Goal: Task Accomplishment & Management: Complete application form

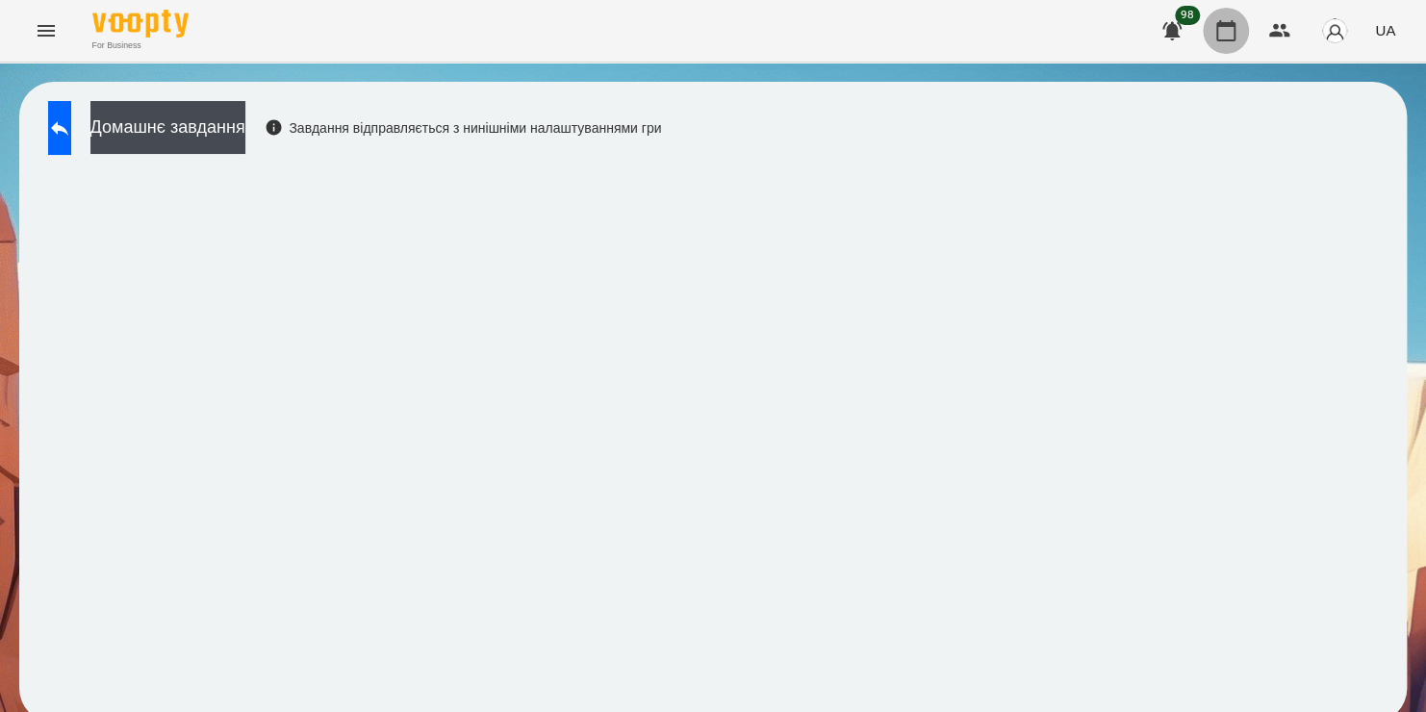
click at [1218, 37] on icon "button" at bounding box center [1225, 30] width 19 height 21
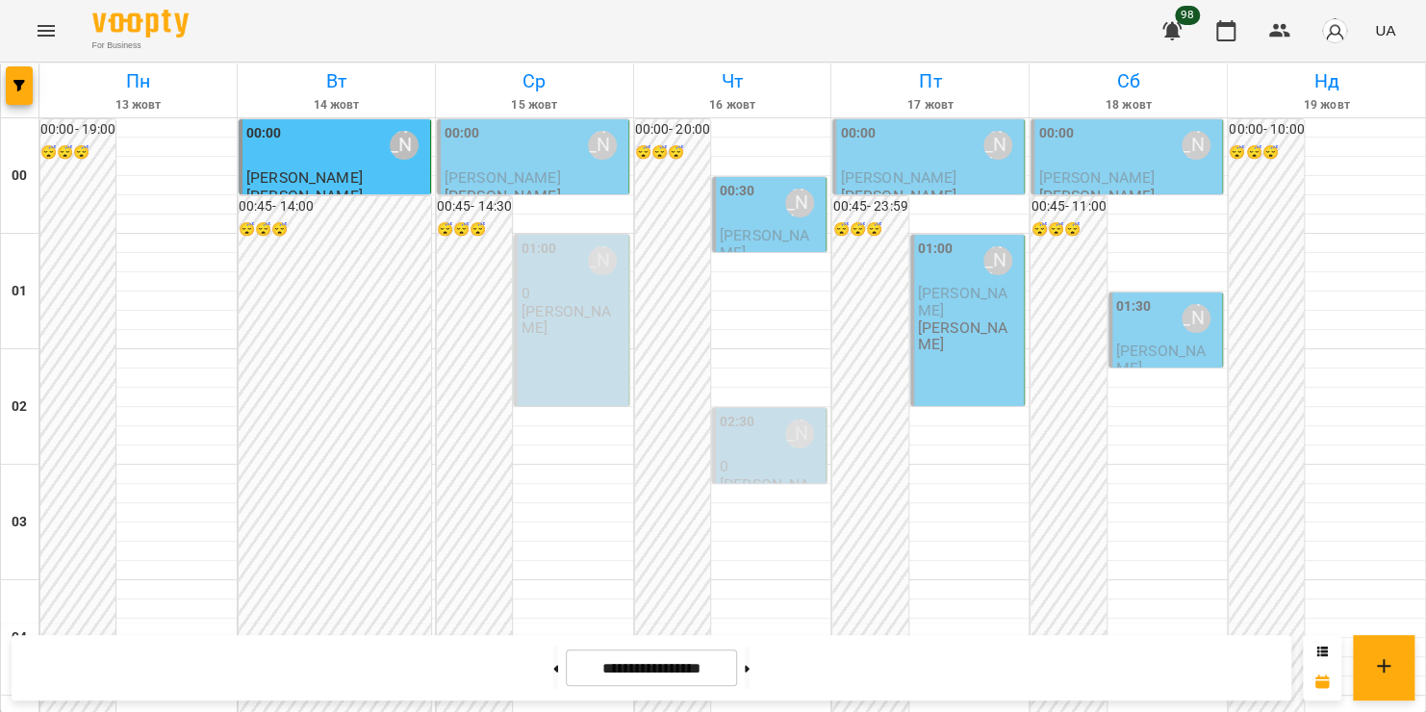
scroll to position [2263, 0]
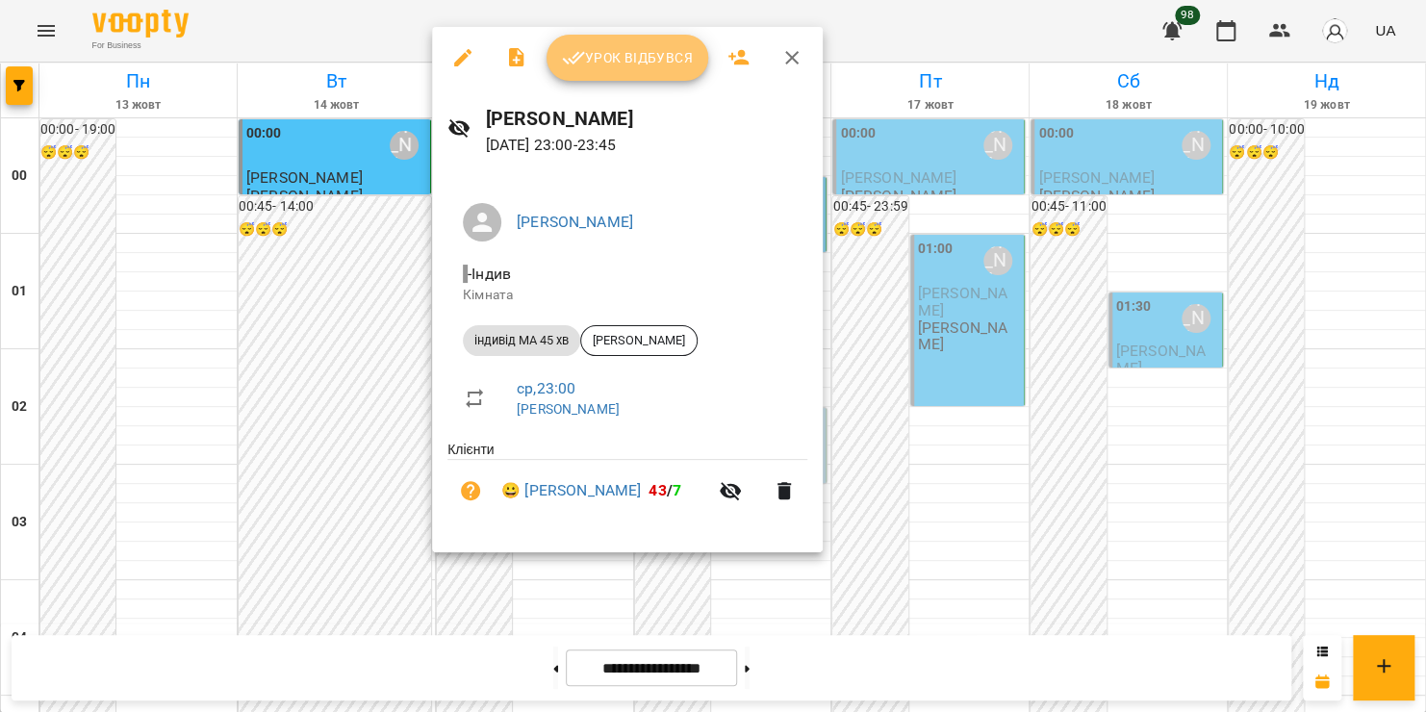
click at [648, 63] on span "Урок відбувся" at bounding box center [627, 57] width 131 height 23
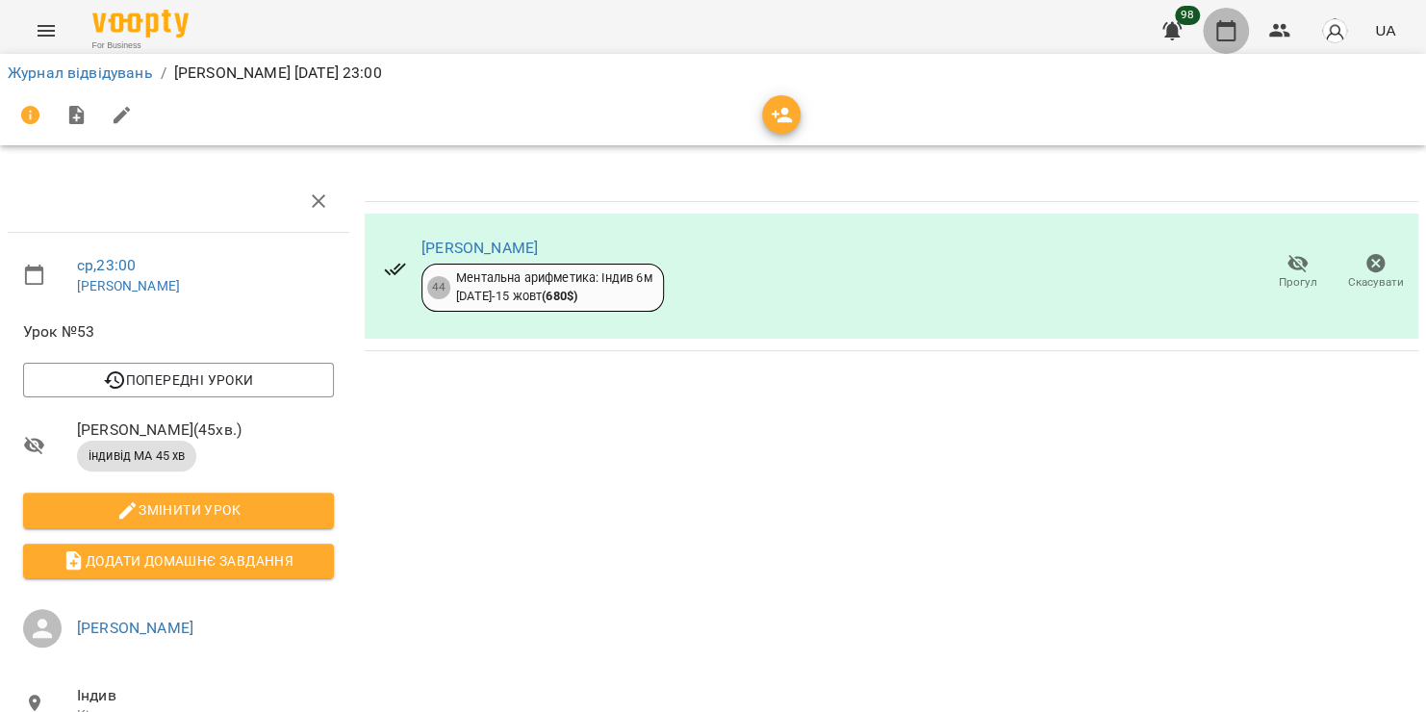
click at [1232, 26] on icon "button" at bounding box center [1225, 30] width 19 height 21
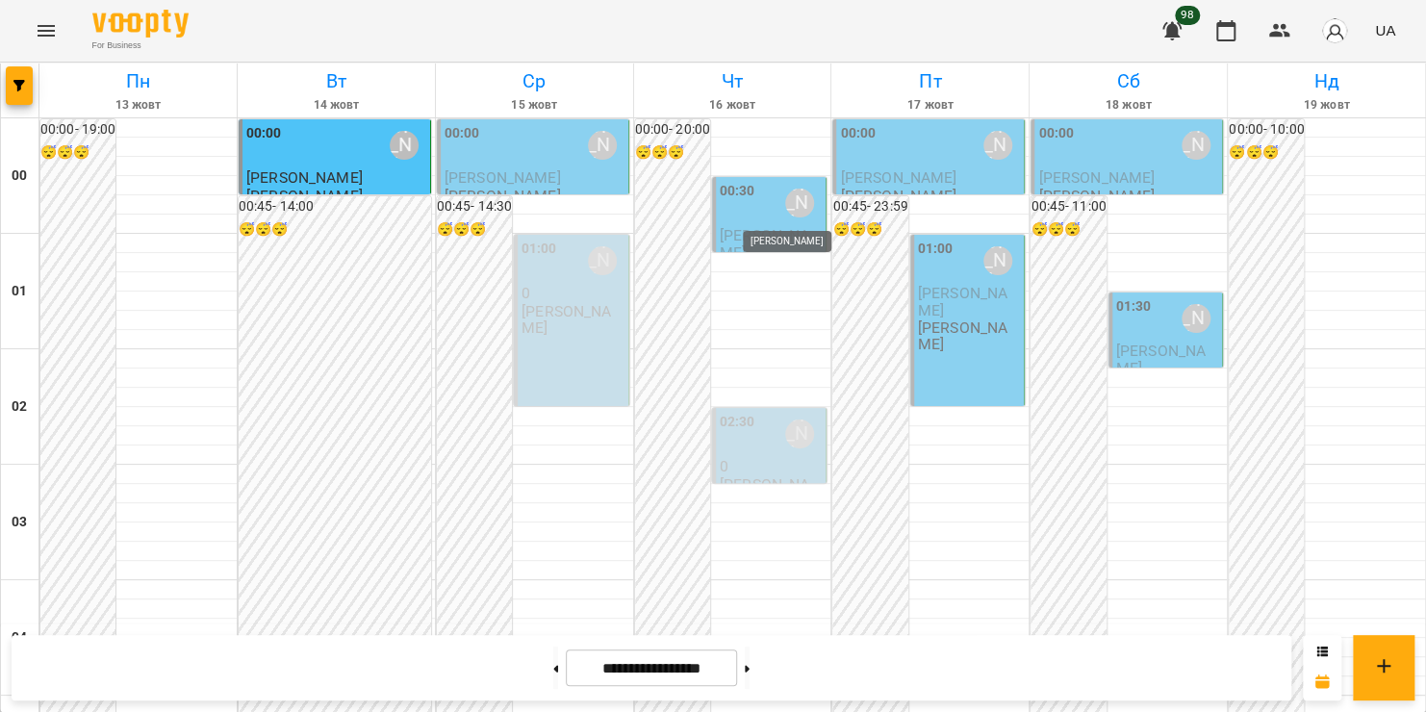
click at [797, 196] on div "[PERSON_NAME]" at bounding box center [799, 203] width 29 height 29
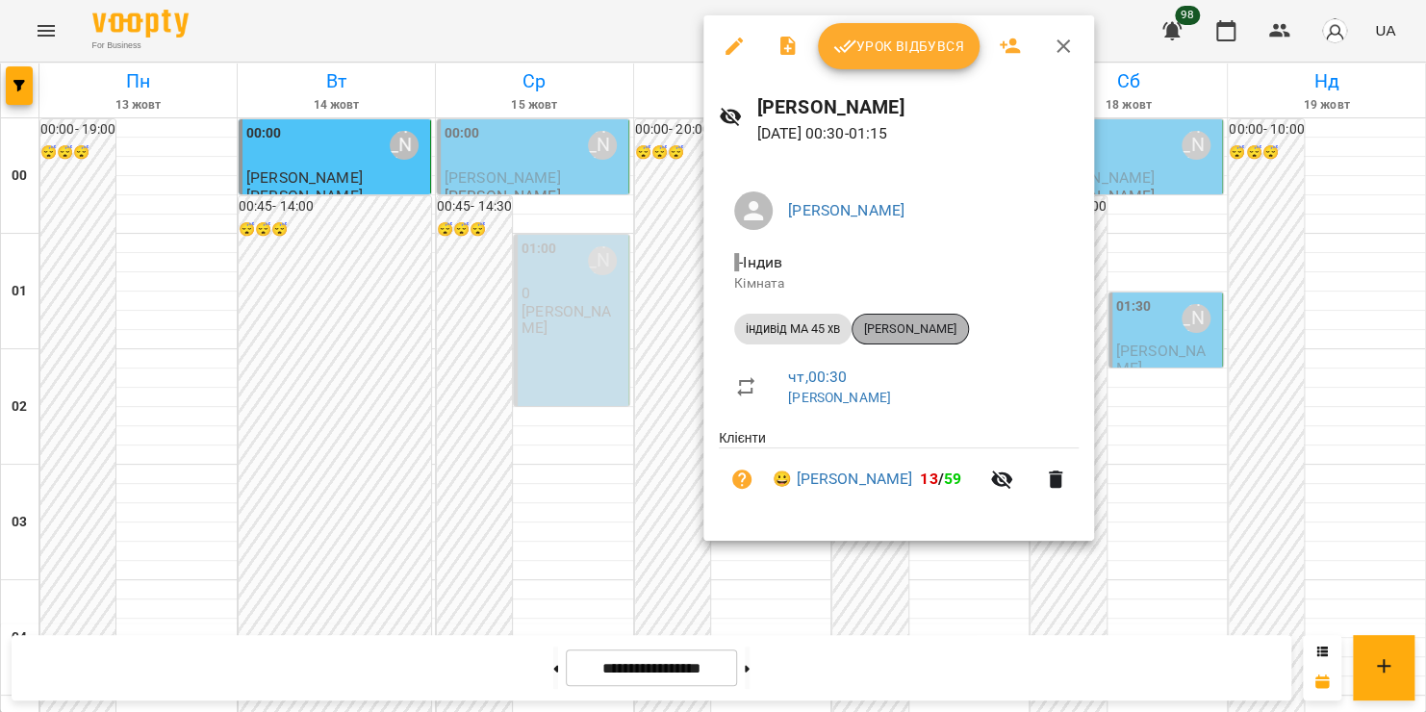
click at [926, 325] on span "[PERSON_NAME]" at bounding box center [909, 328] width 115 height 17
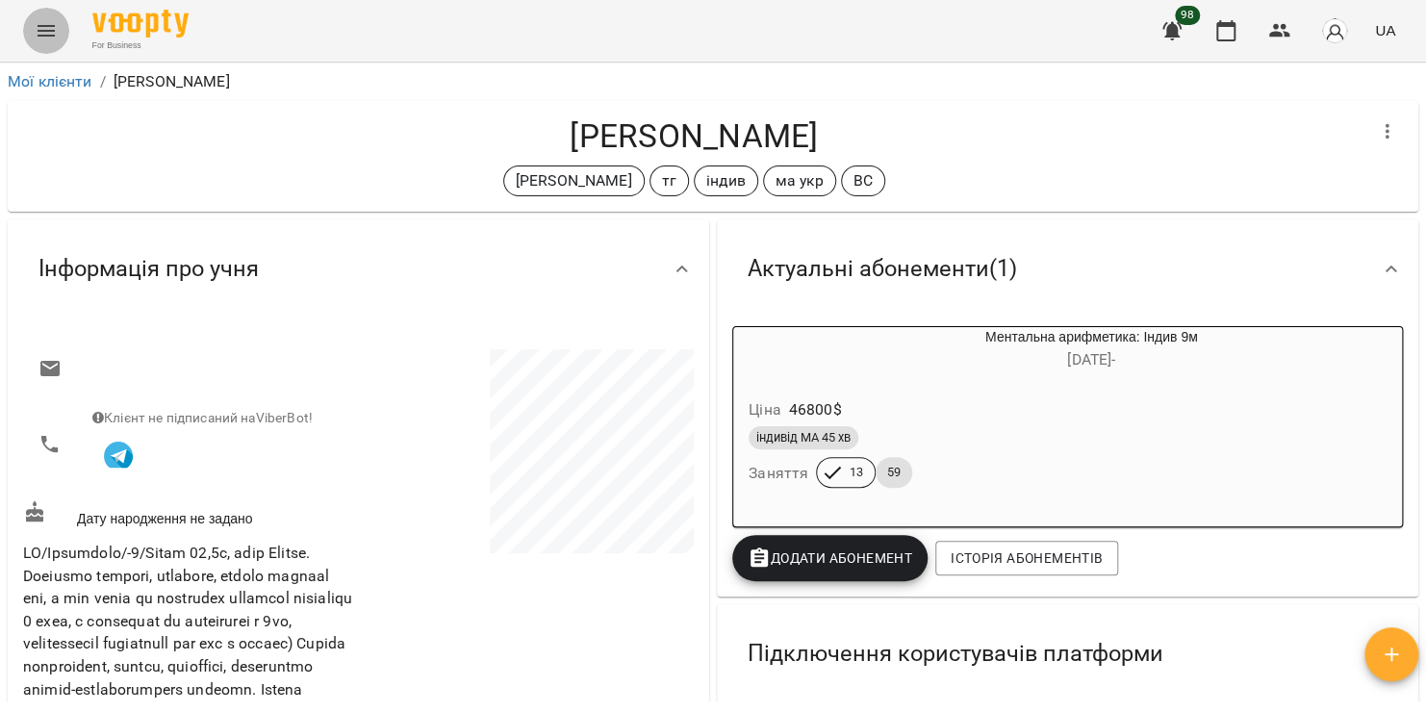
click at [33, 35] on button "Menu" at bounding box center [46, 31] width 46 height 46
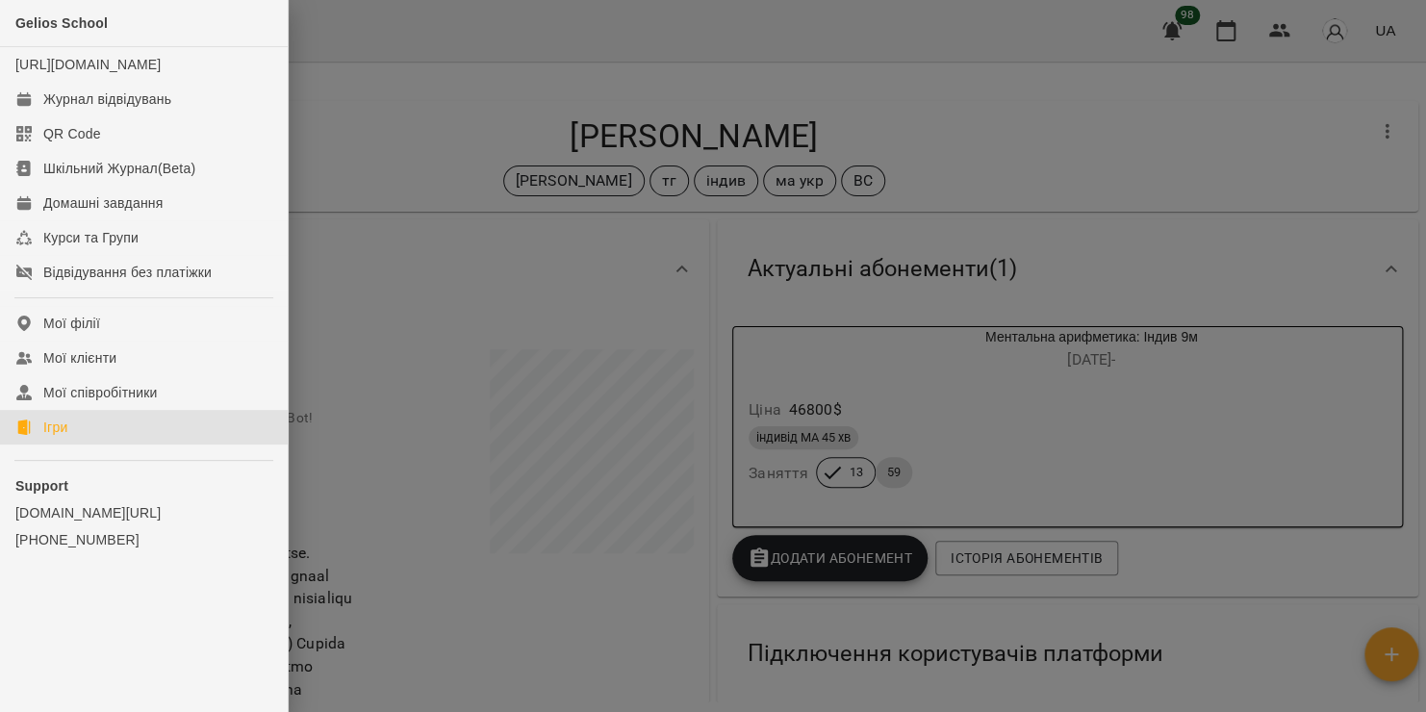
click at [72, 444] on link "Ігри" at bounding box center [144, 427] width 288 height 35
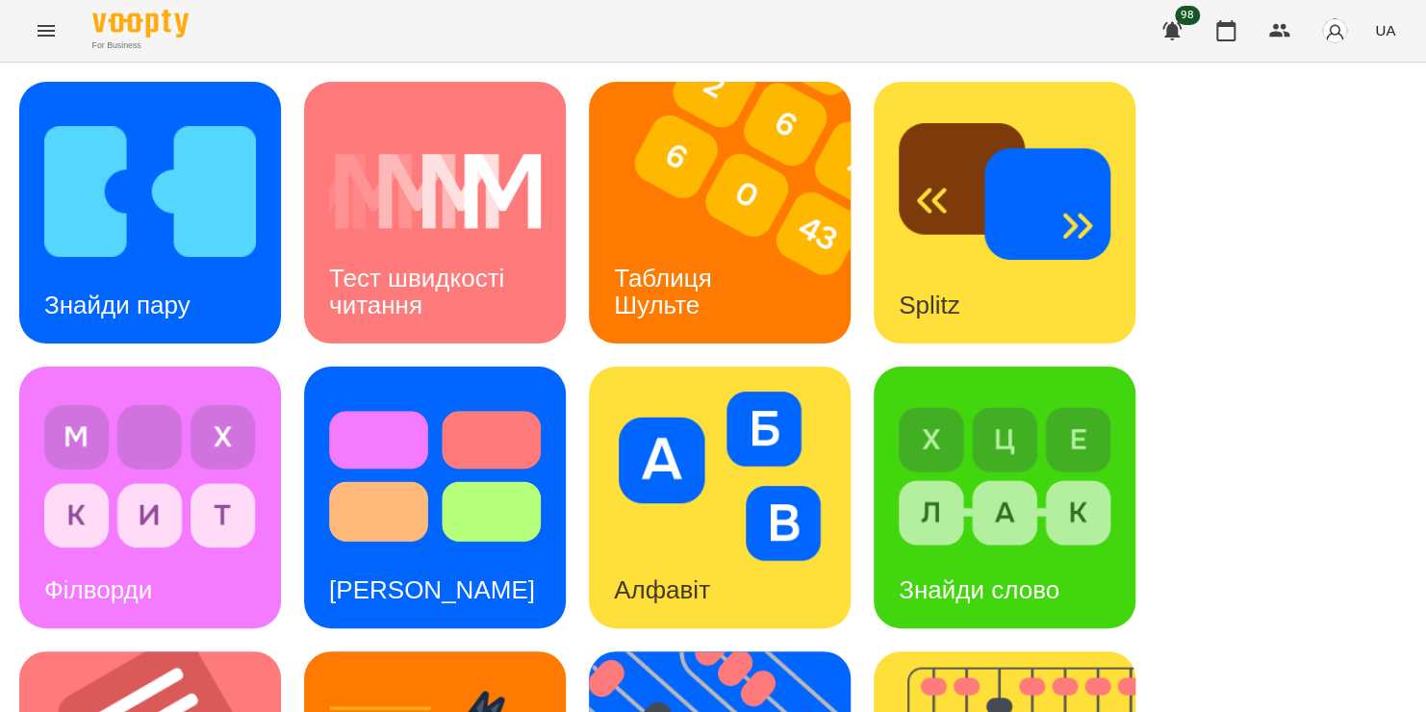
scroll to position [789, 0]
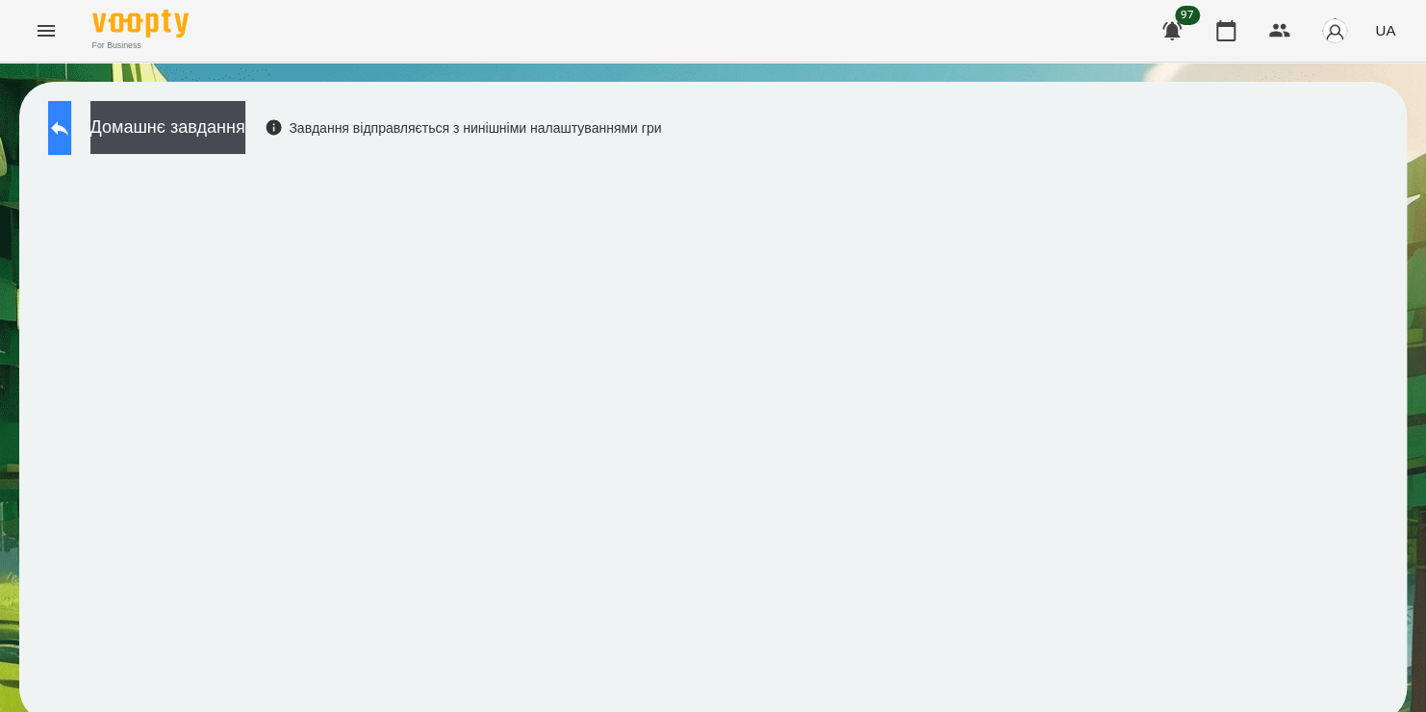
click at [69, 123] on icon at bounding box center [59, 127] width 23 height 23
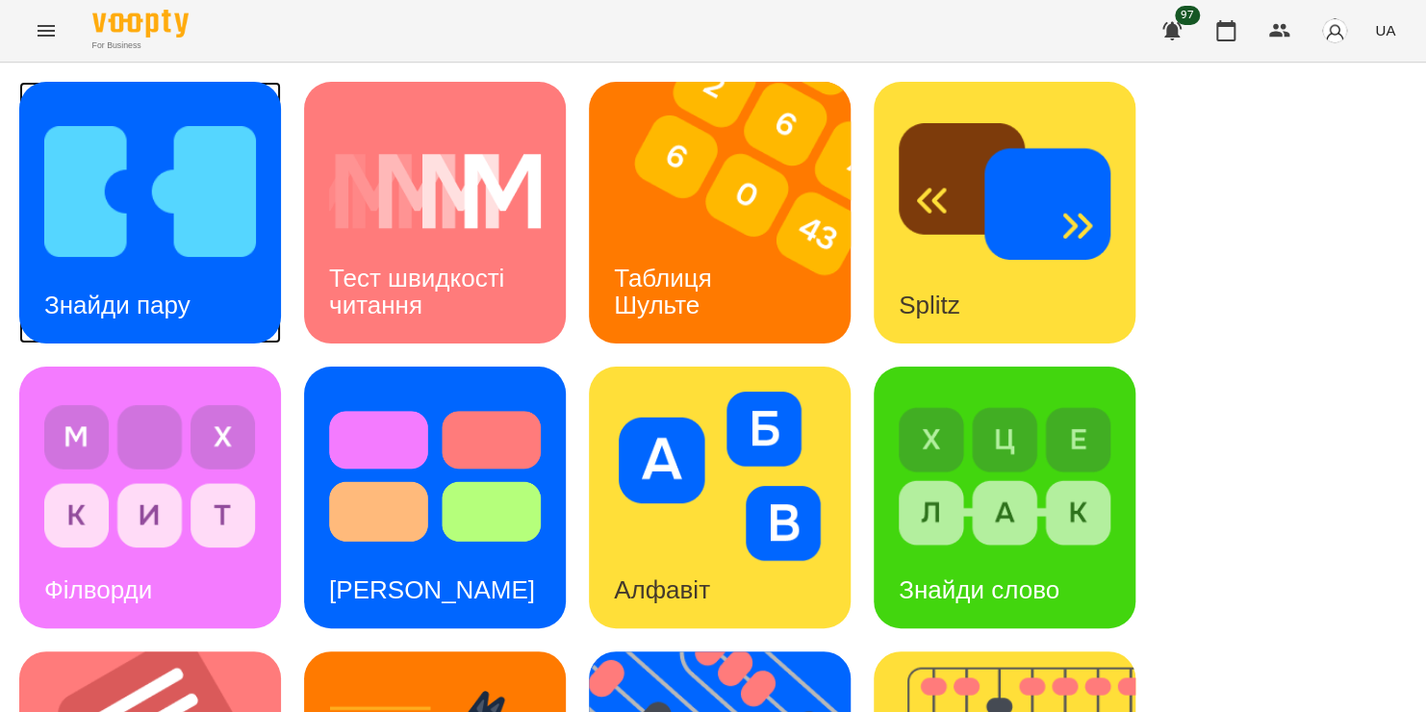
click at [174, 242] on img at bounding box center [150, 191] width 212 height 169
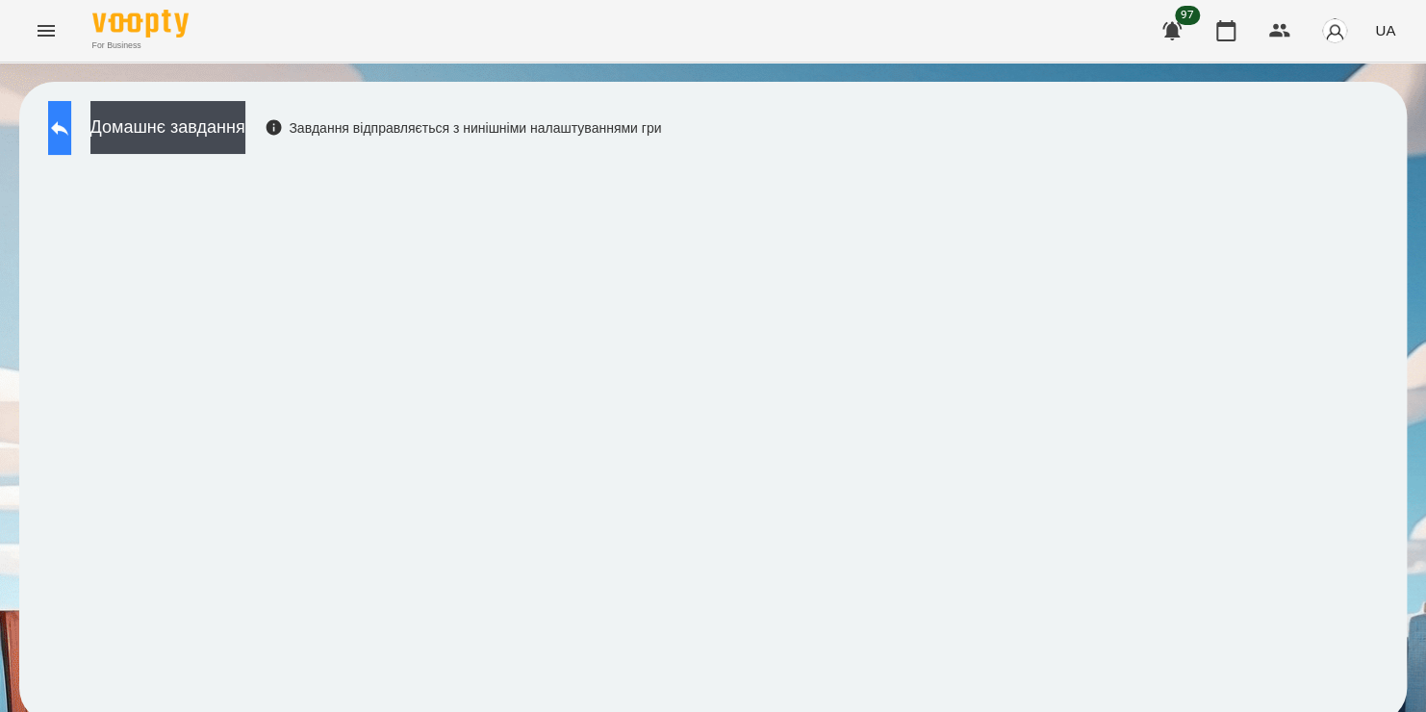
click at [71, 139] on icon at bounding box center [59, 127] width 23 height 23
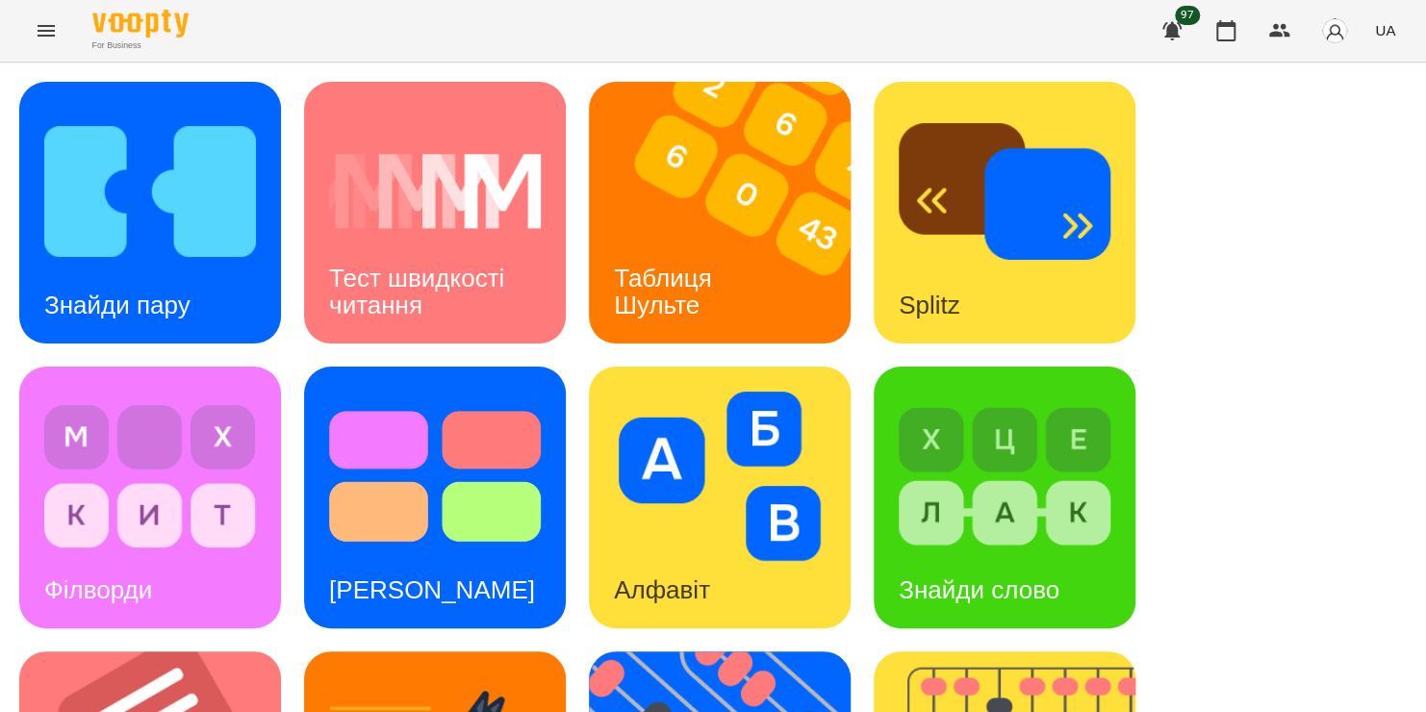
scroll to position [789, 0]
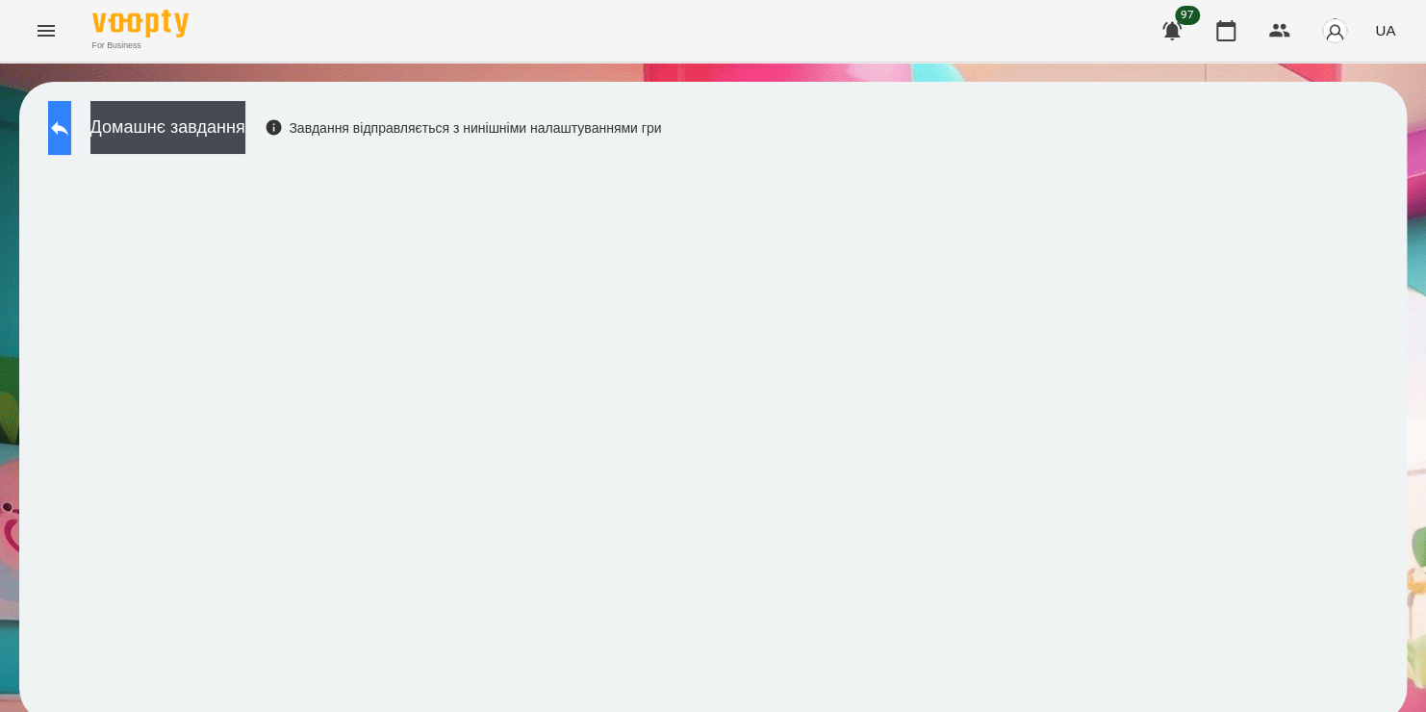
click at [71, 127] on icon at bounding box center [59, 127] width 23 height 23
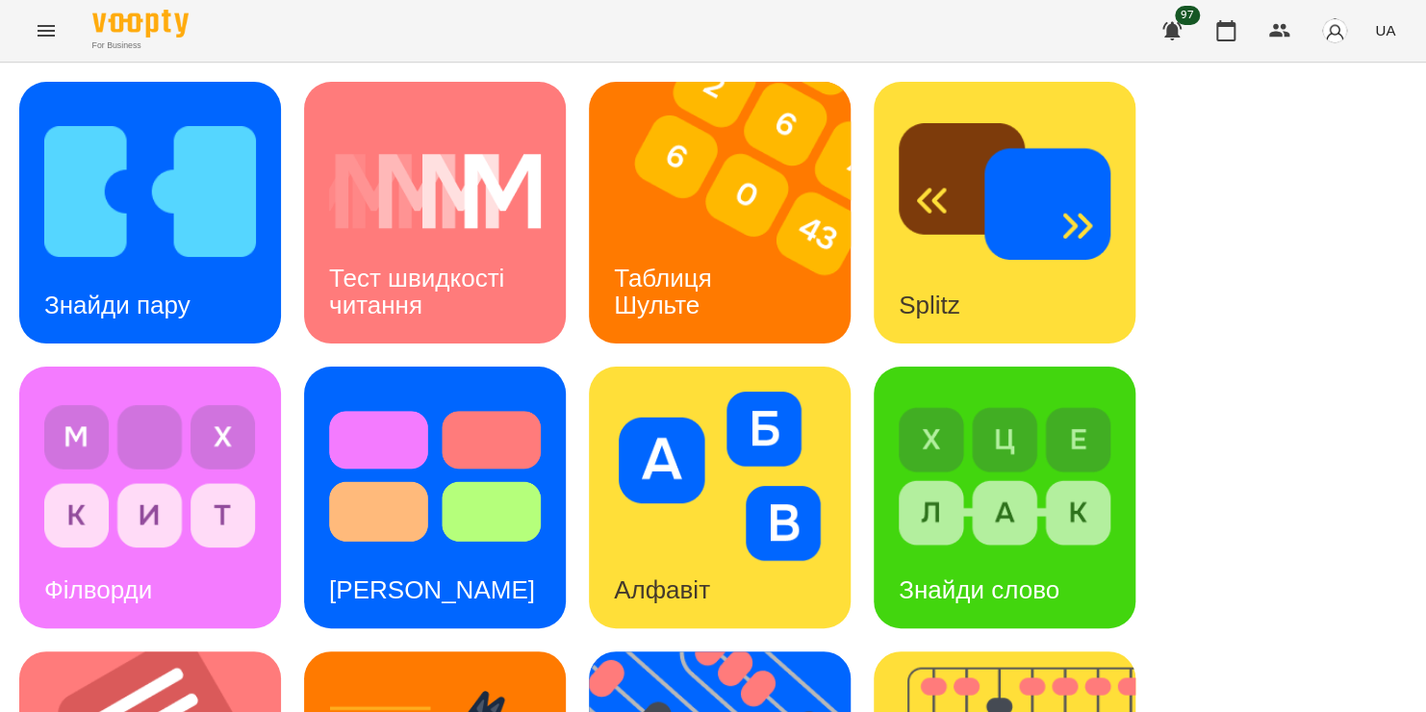
scroll to position [789, 0]
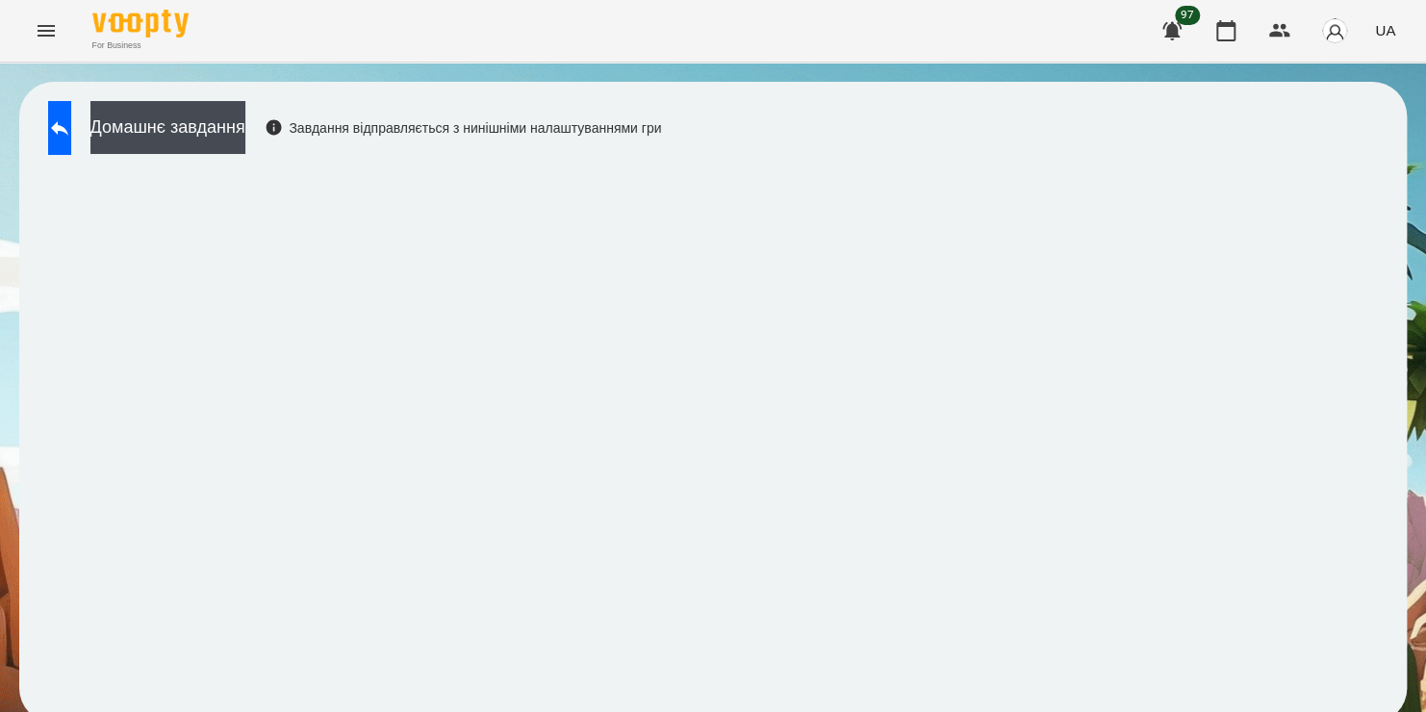
click at [899, 17] on div "For Business 97 UA" at bounding box center [713, 31] width 1426 height 62
click at [71, 106] on button at bounding box center [59, 128] width 23 height 54
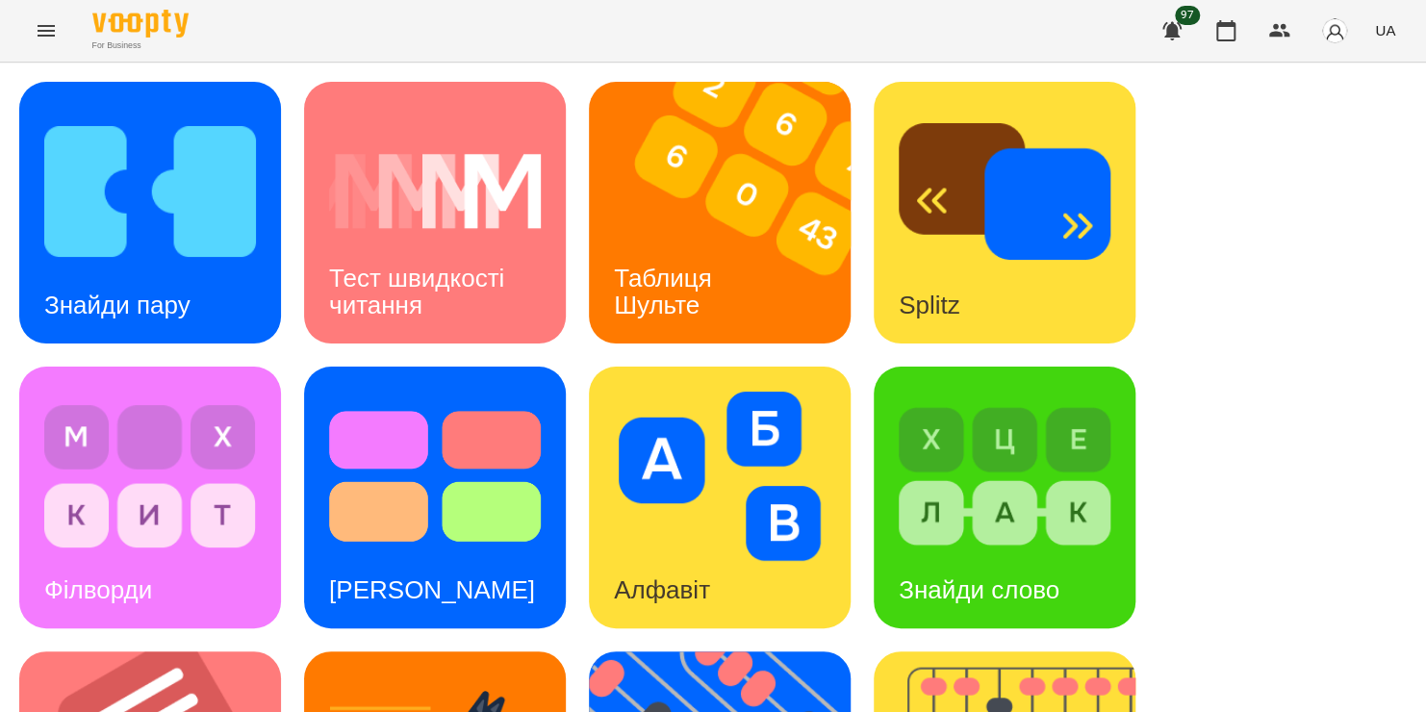
scroll to position [496, 0]
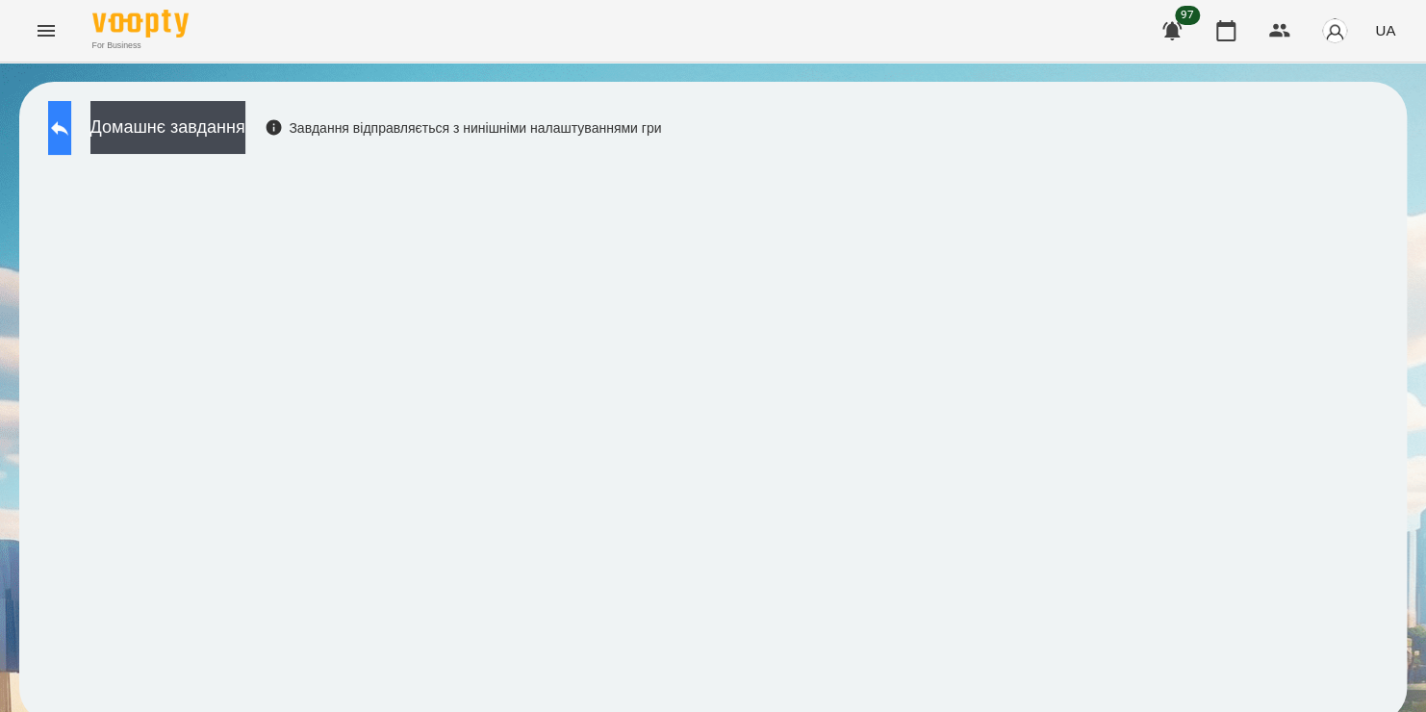
click at [66, 117] on icon at bounding box center [59, 127] width 23 height 23
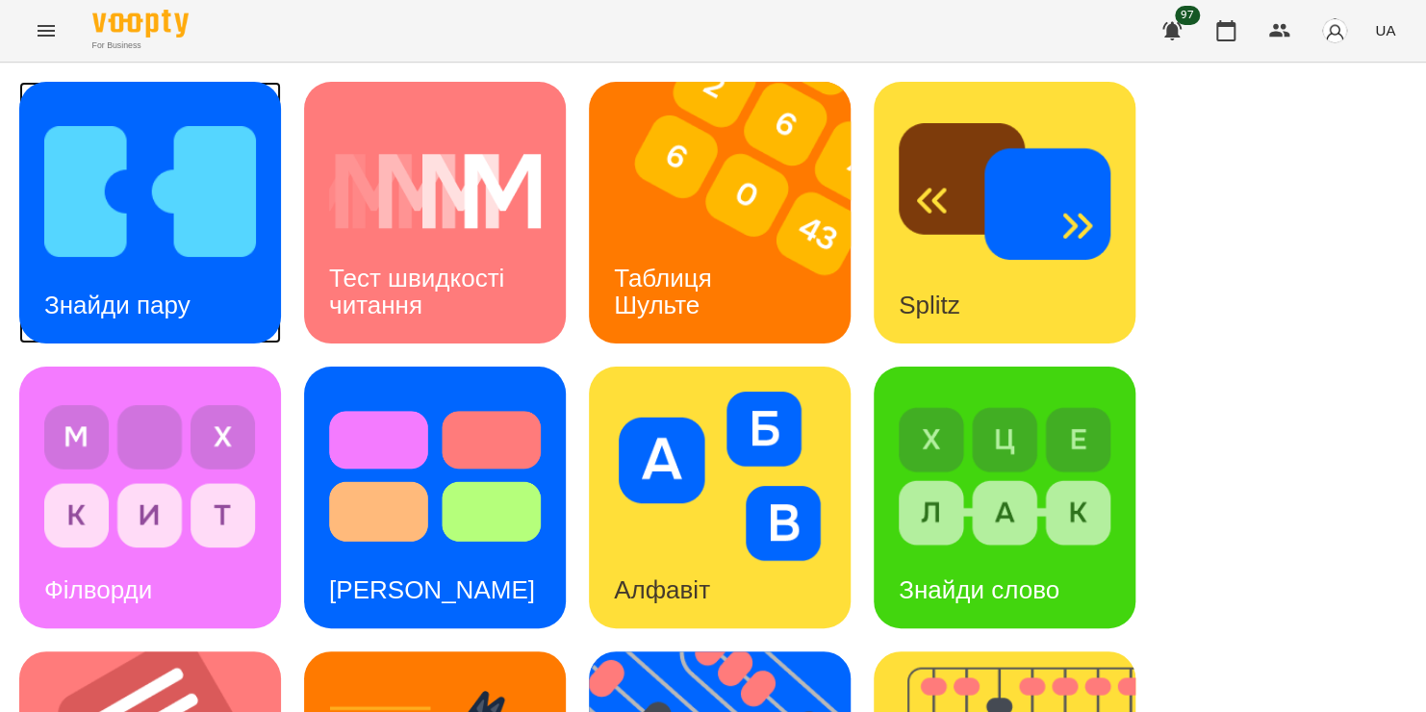
click at [101, 185] on img at bounding box center [150, 191] width 212 height 169
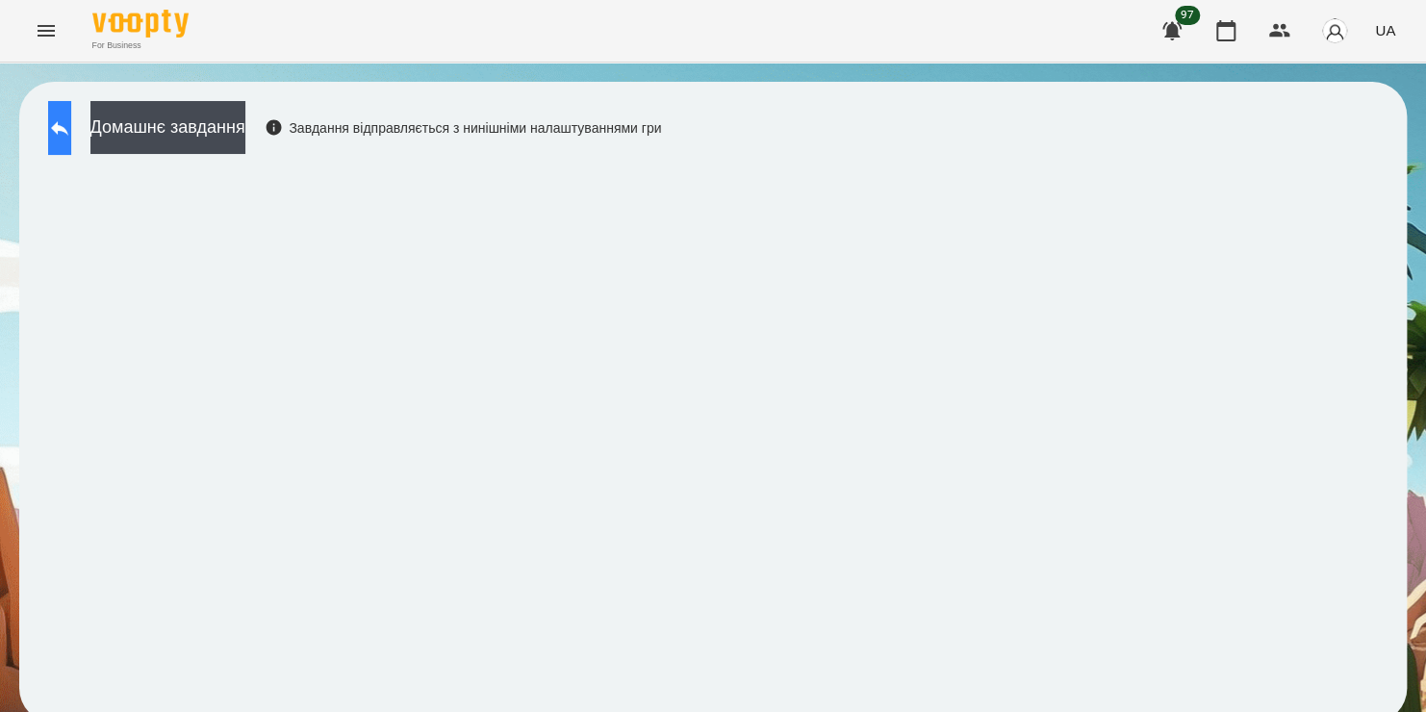
click at [71, 132] on icon at bounding box center [59, 127] width 23 height 23
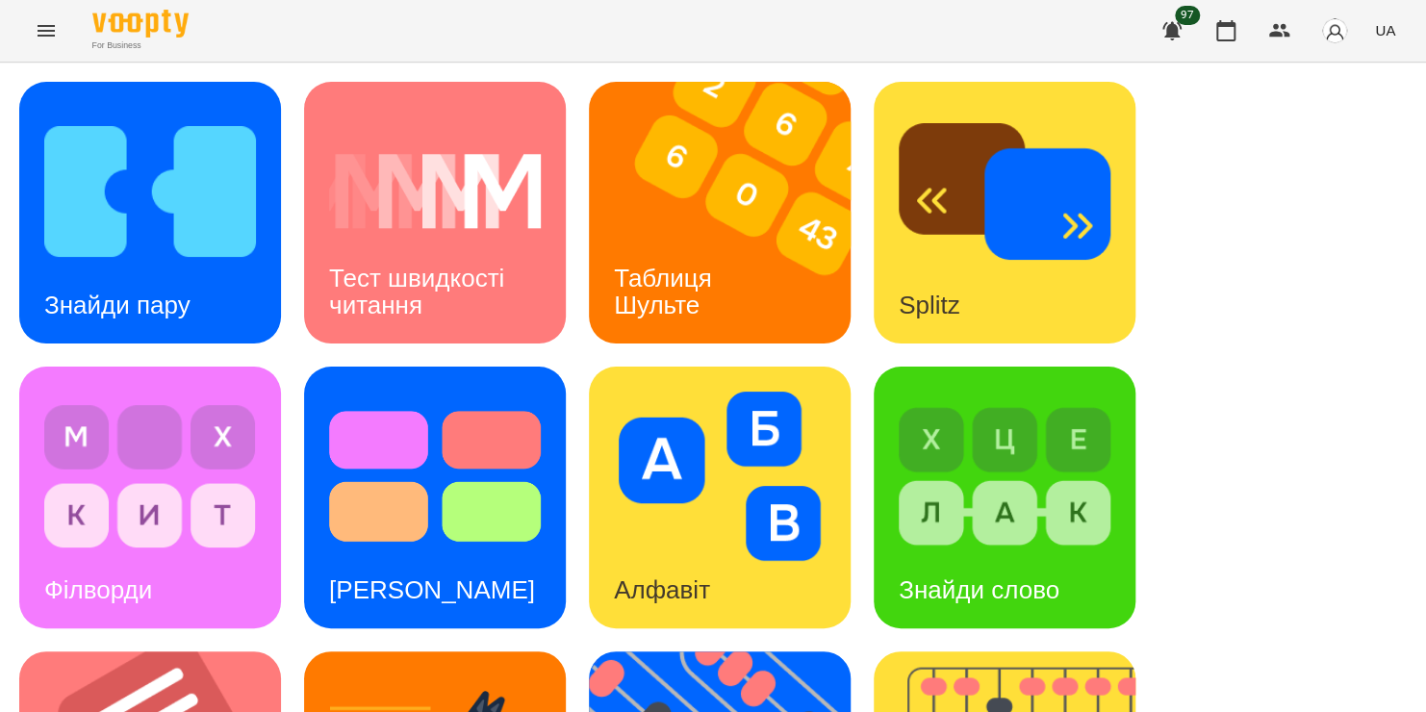
scroll to position [466, 0]
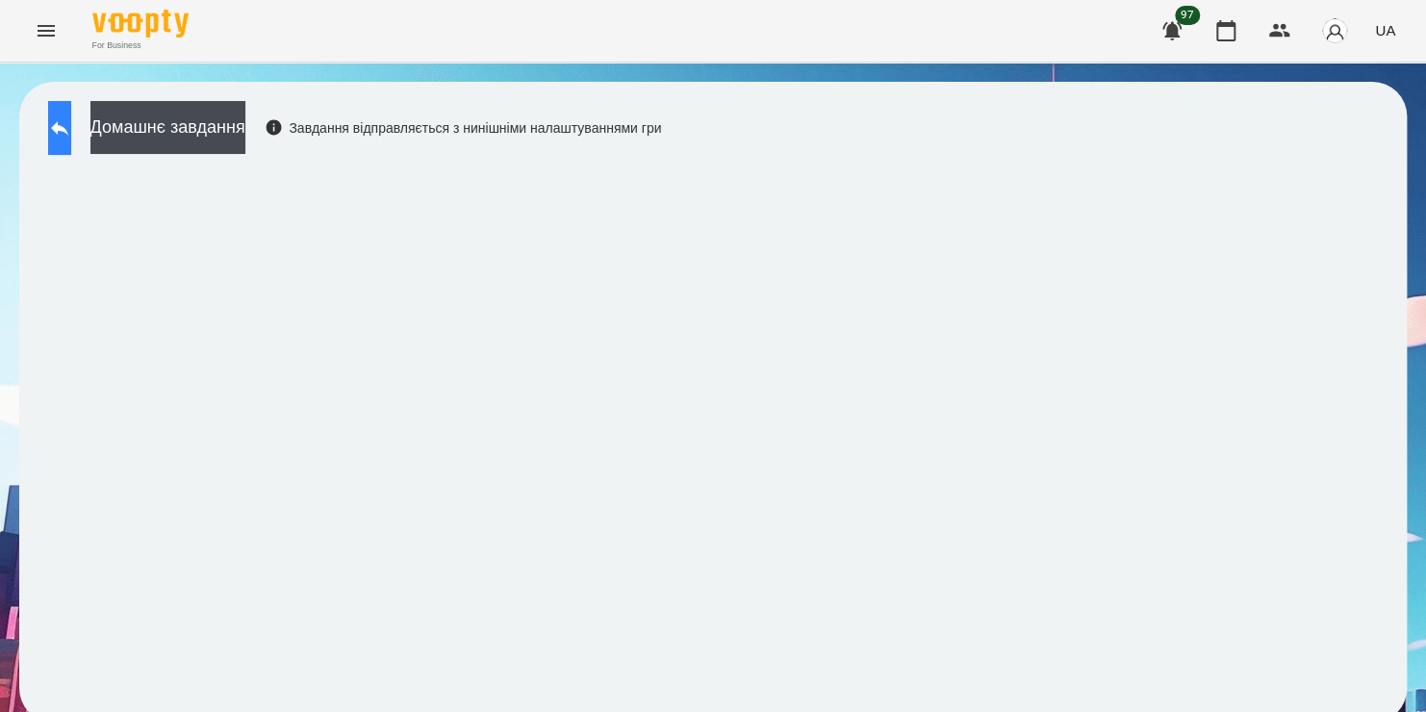
click at [71, 112] on button at bounding box center [59, 128] width 23 height 54
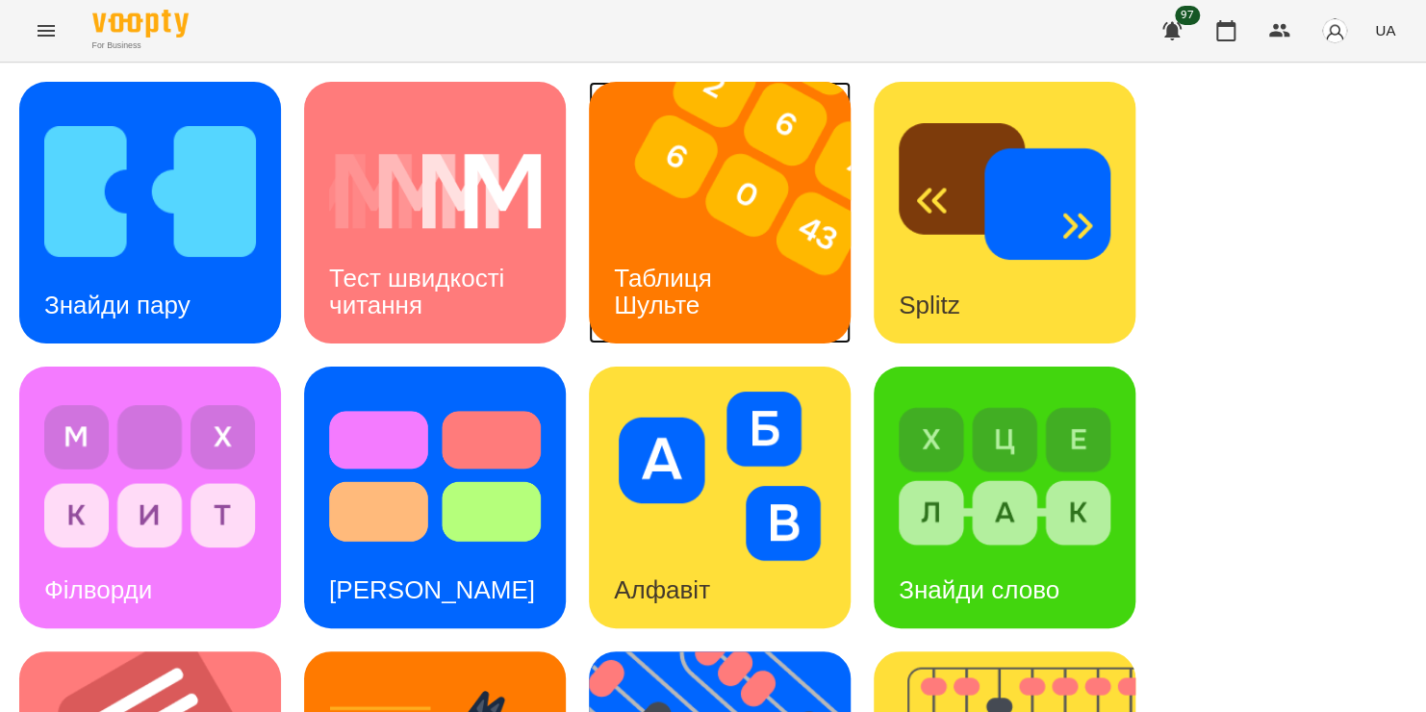
click at [661, 194] on img at bounding box center [732, 213] width 286 height 262
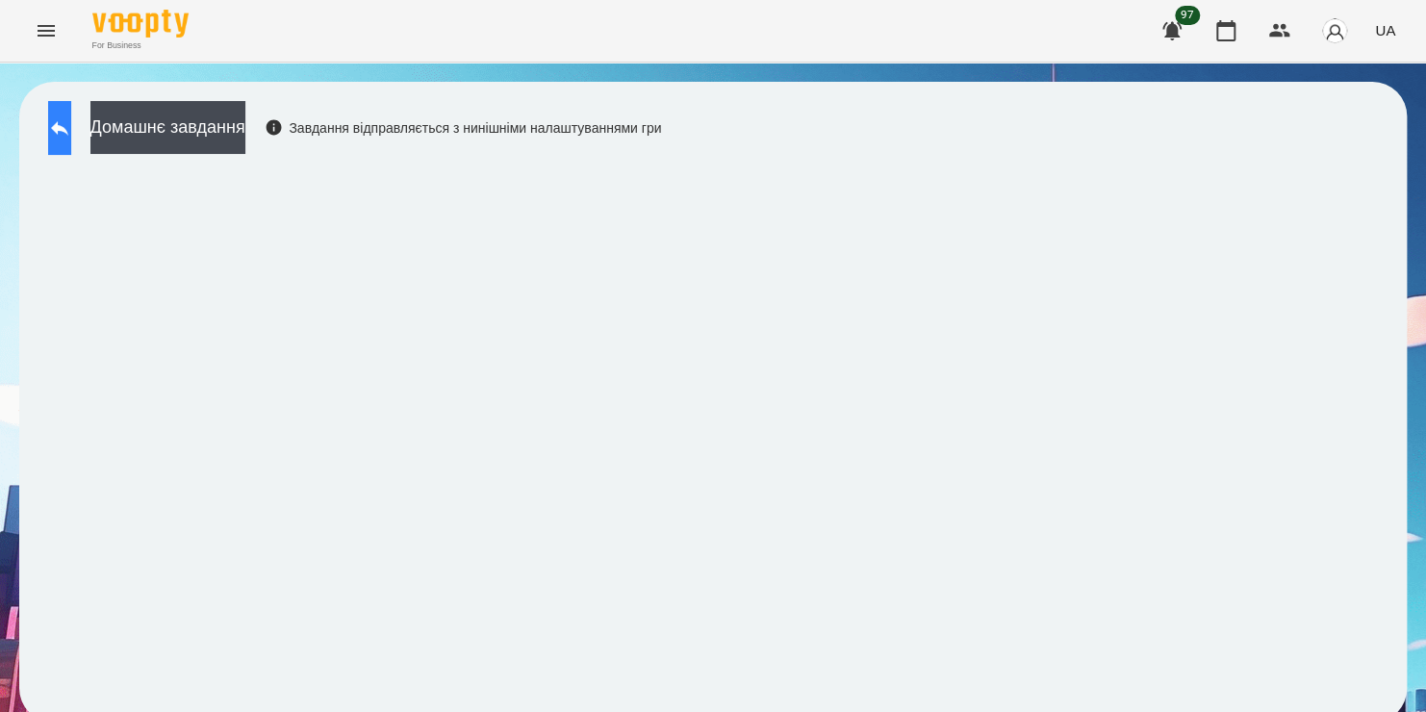
click at [68, 131] on icon at bounding box center [59, 128] width 17 height 14
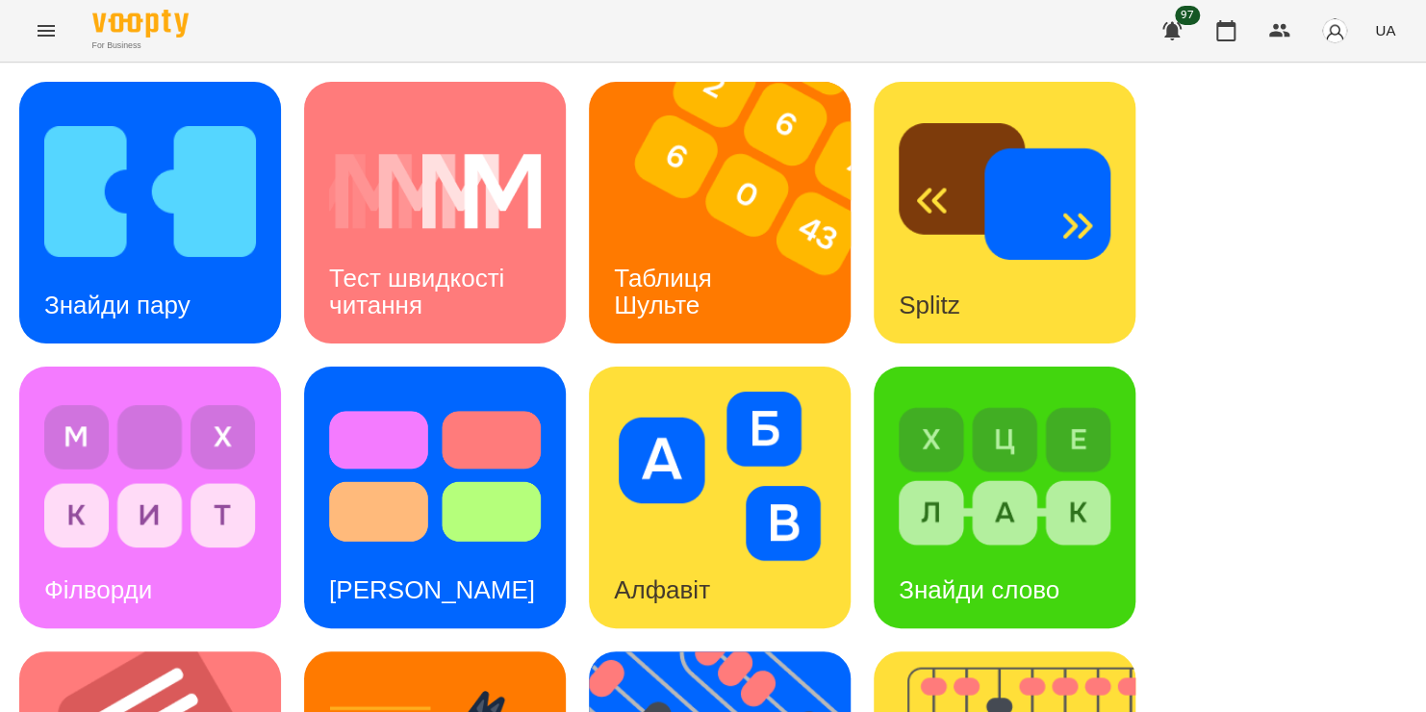
scroll to position [615, 0]
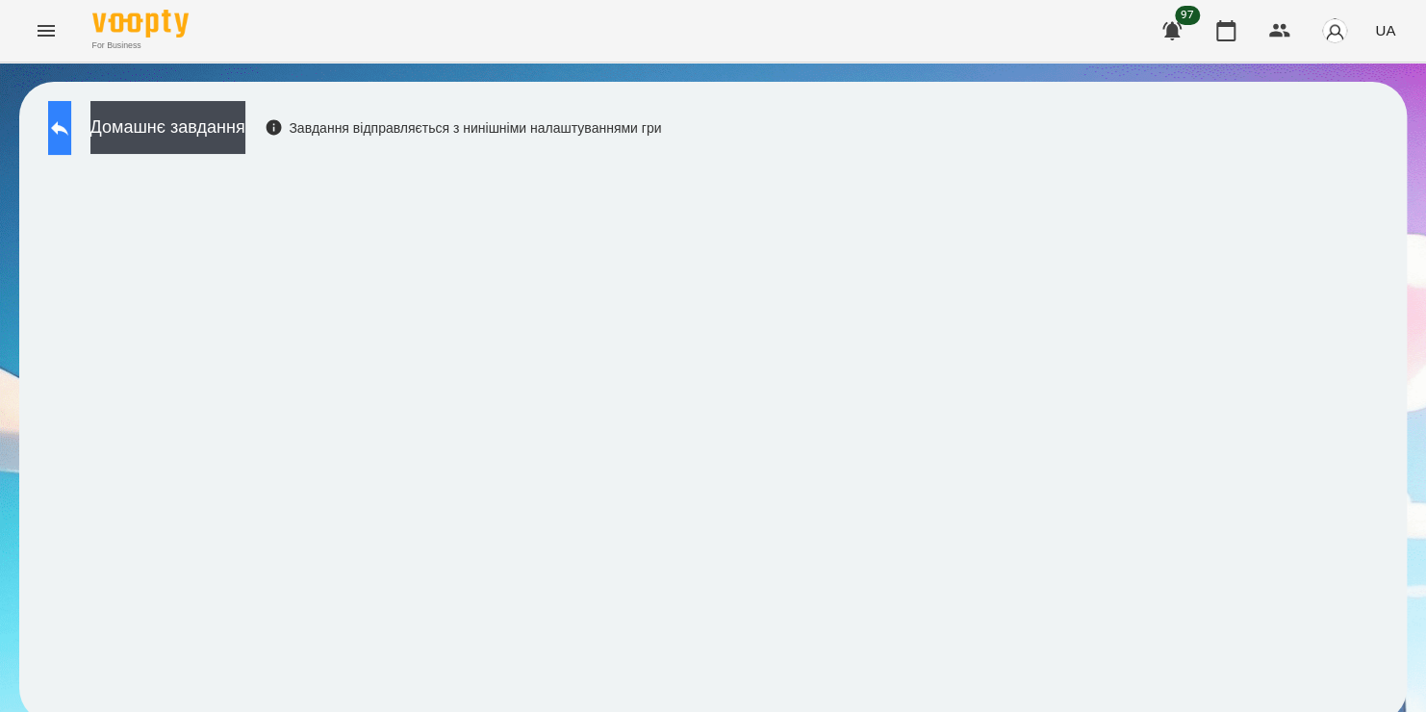
click at [71, 118] on icon at bounding box center [59, 127] width 23 height 23
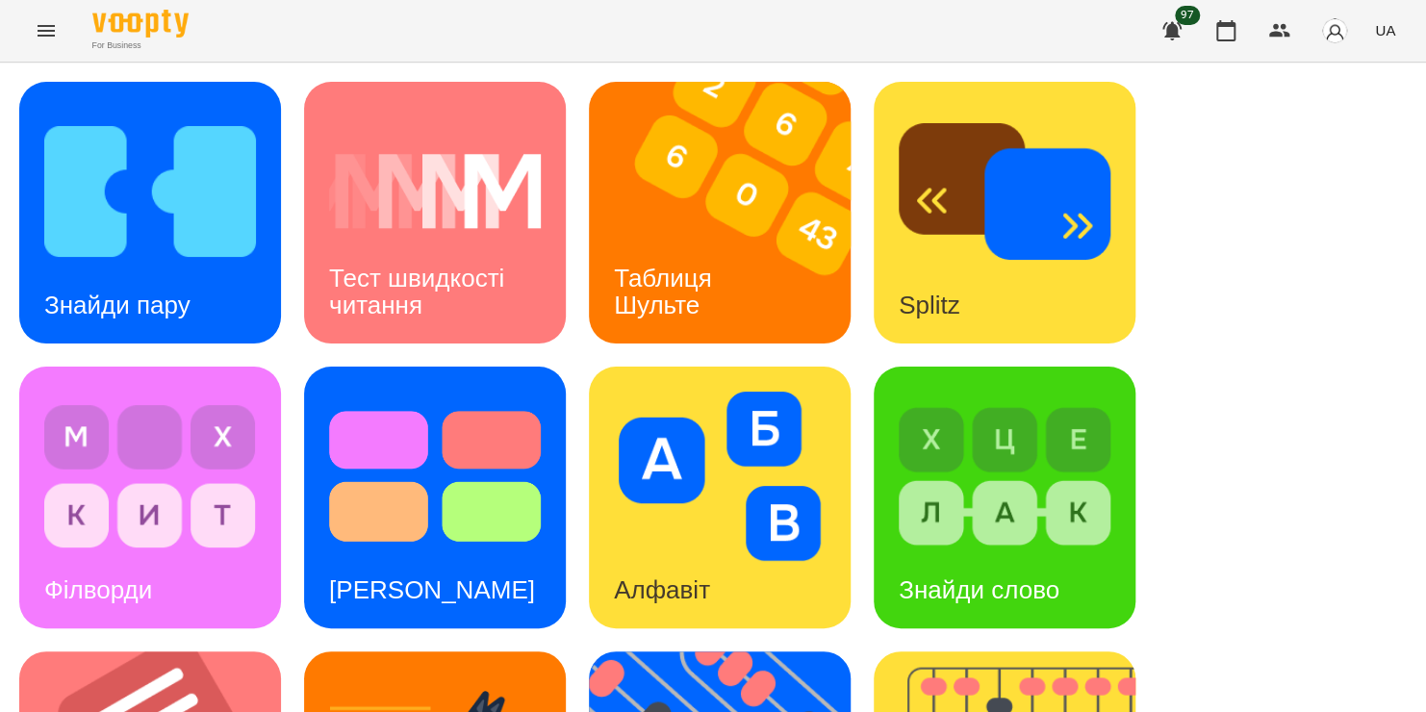
scroll to position [789, 0]
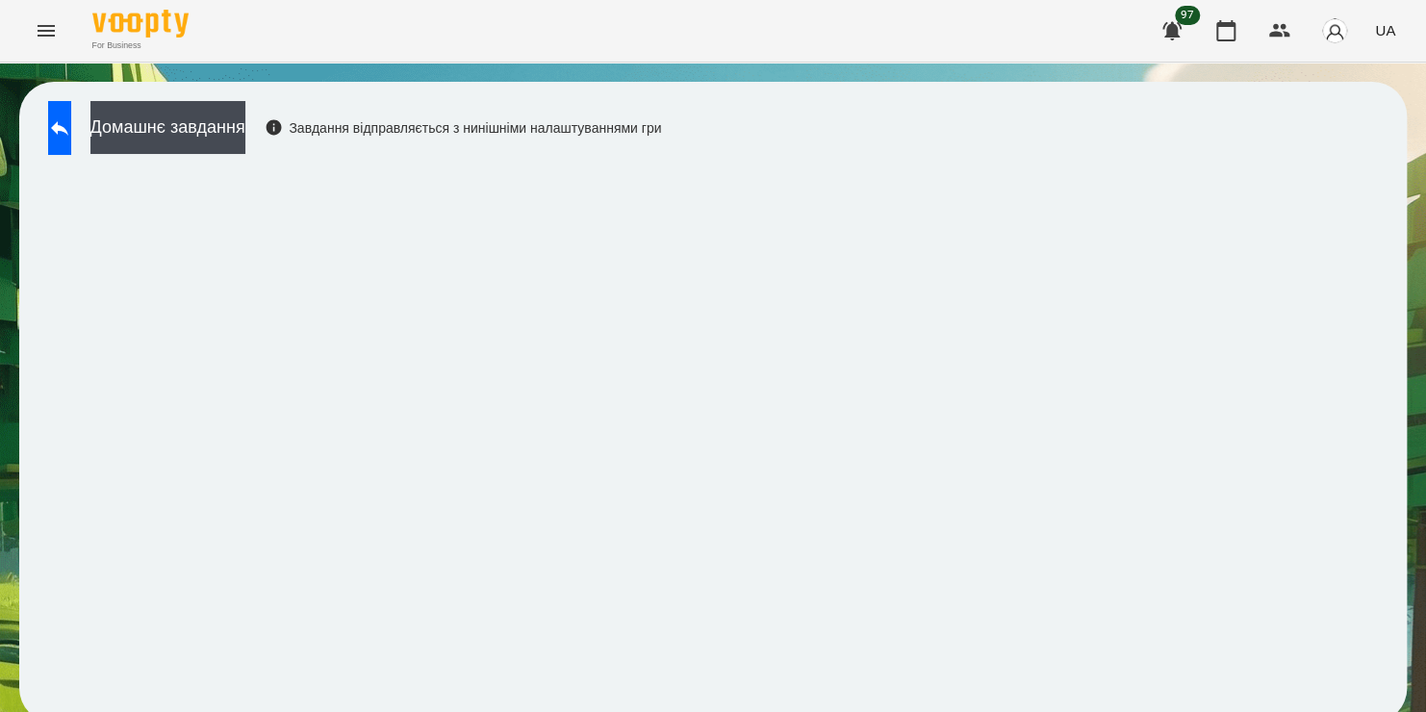
click at [946, 38] on div "For Business 97 UA" at bounding box center [713, 31] width 1426 height 62
click at [1225, 39] on icon "button" at bounding box center [1225, 30] width 19 height 21
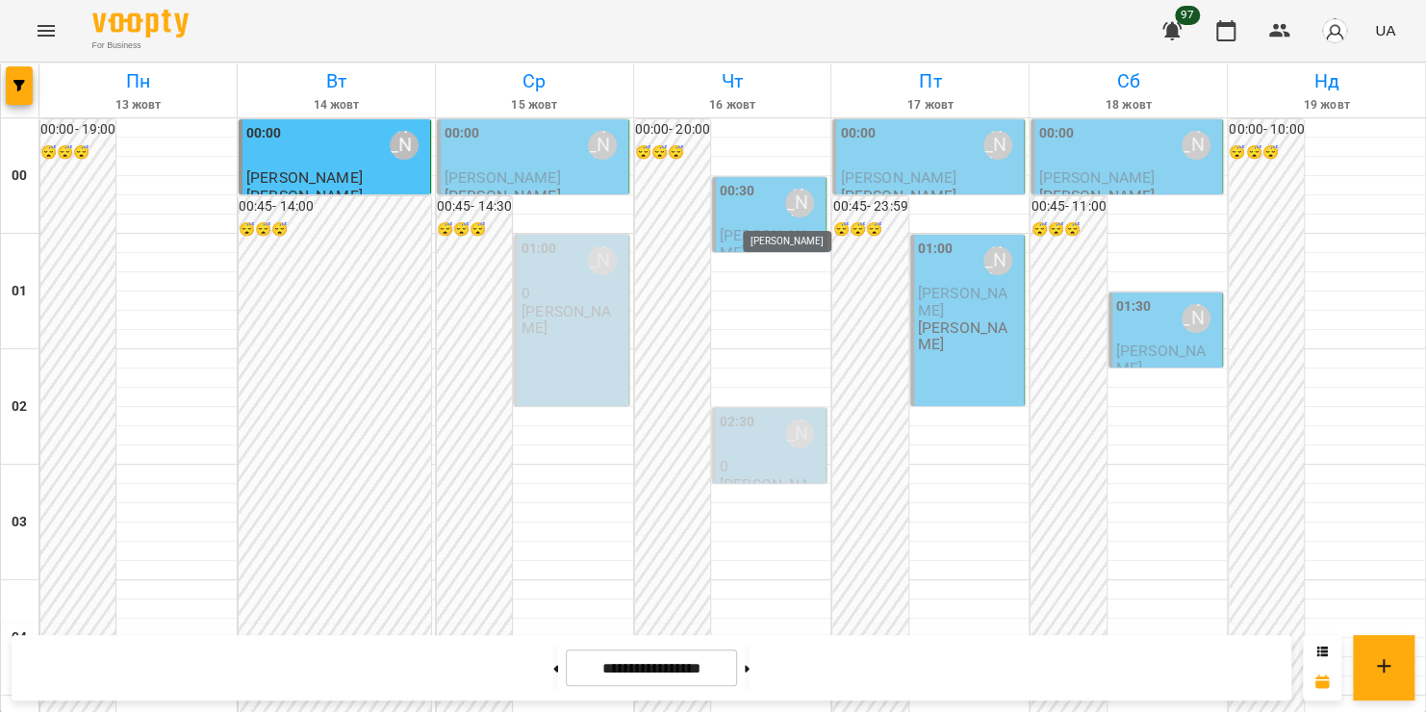
click at [793, 200] on div "[PERSON_NAME]" at bounding box center [799, 203] width 29 height 29
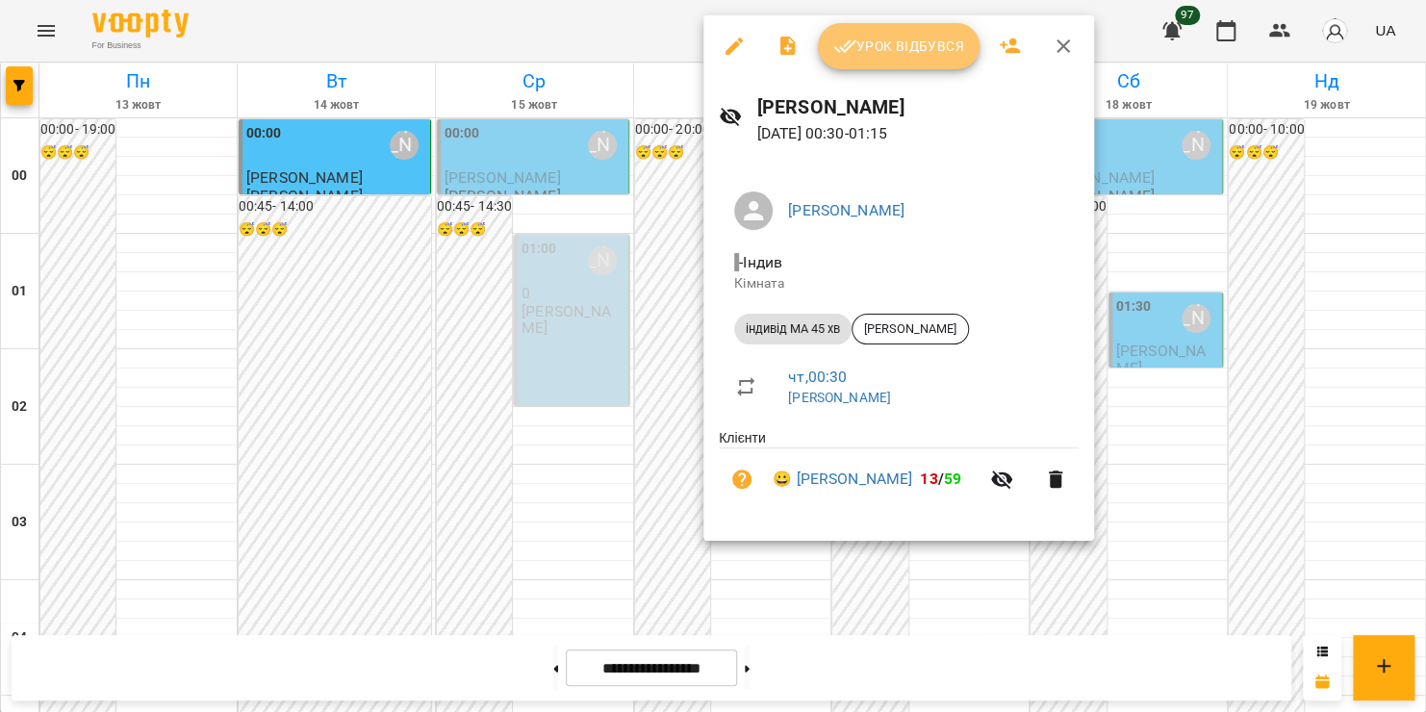
click at [894, 57] on span "Урок відбувся" at bounding box center [898, 46] width 131 height 23
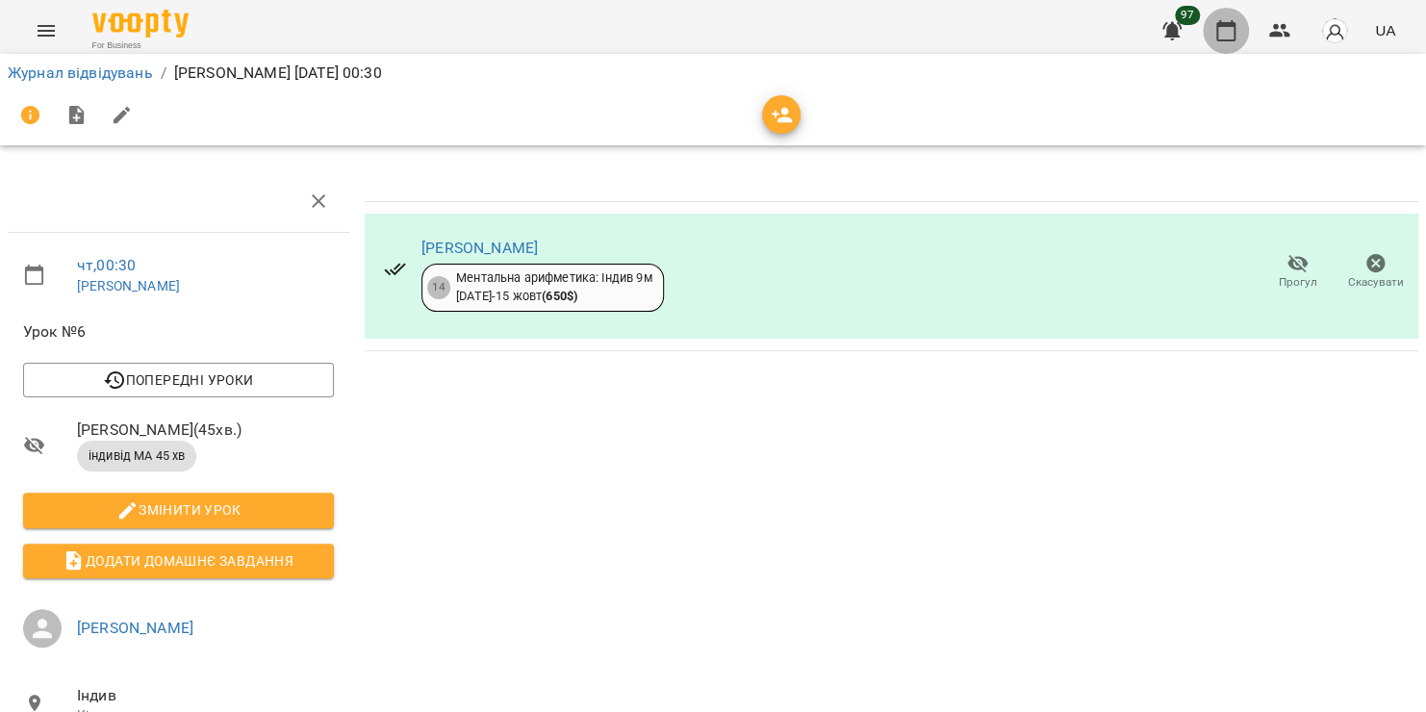
click at [1218, 37] on icon "button" at bounding box center [1225, 30] width 19 height 21
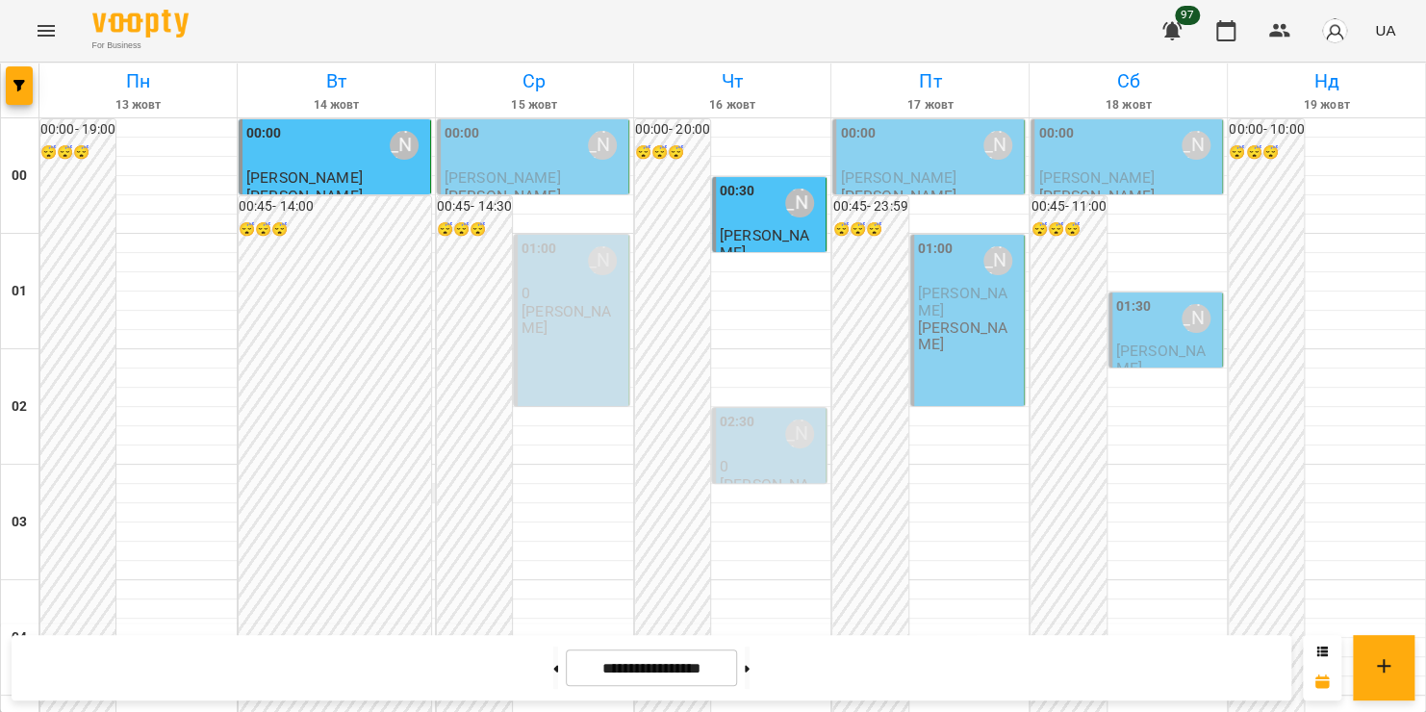
scroll to position [2263, 0]
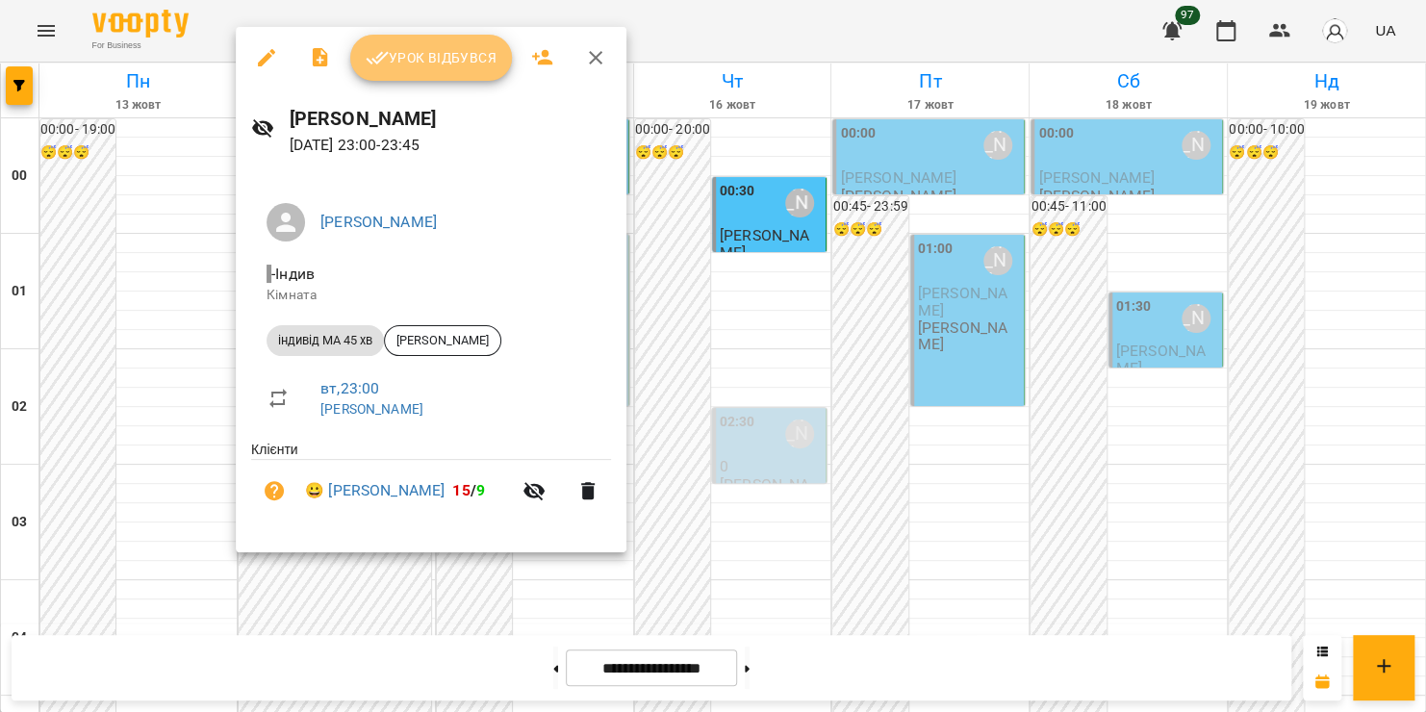
click at [431, 54] on span "Урок відбувся" at bounding box center [431, 57] width 131 height 23
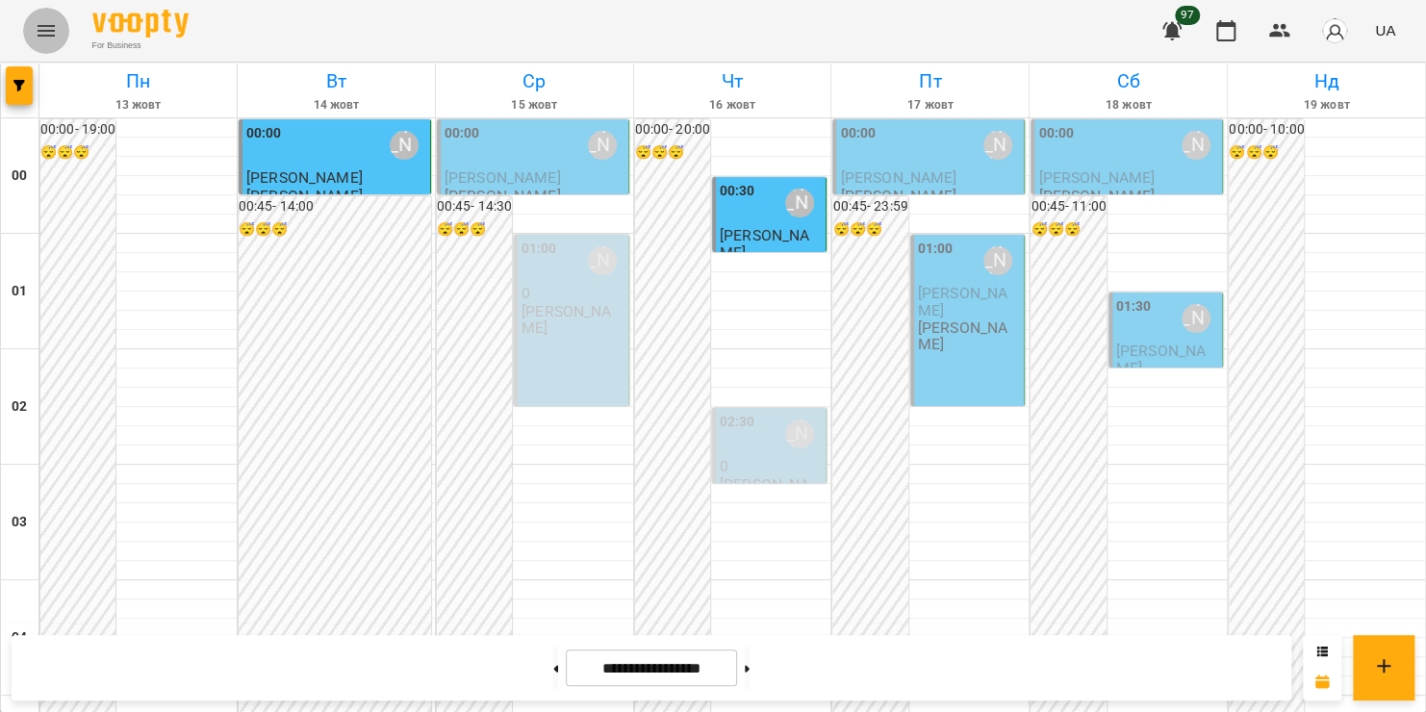
click at [49, 20] on icon "Menu" at bounding box center [46, 30] width 23 height 23
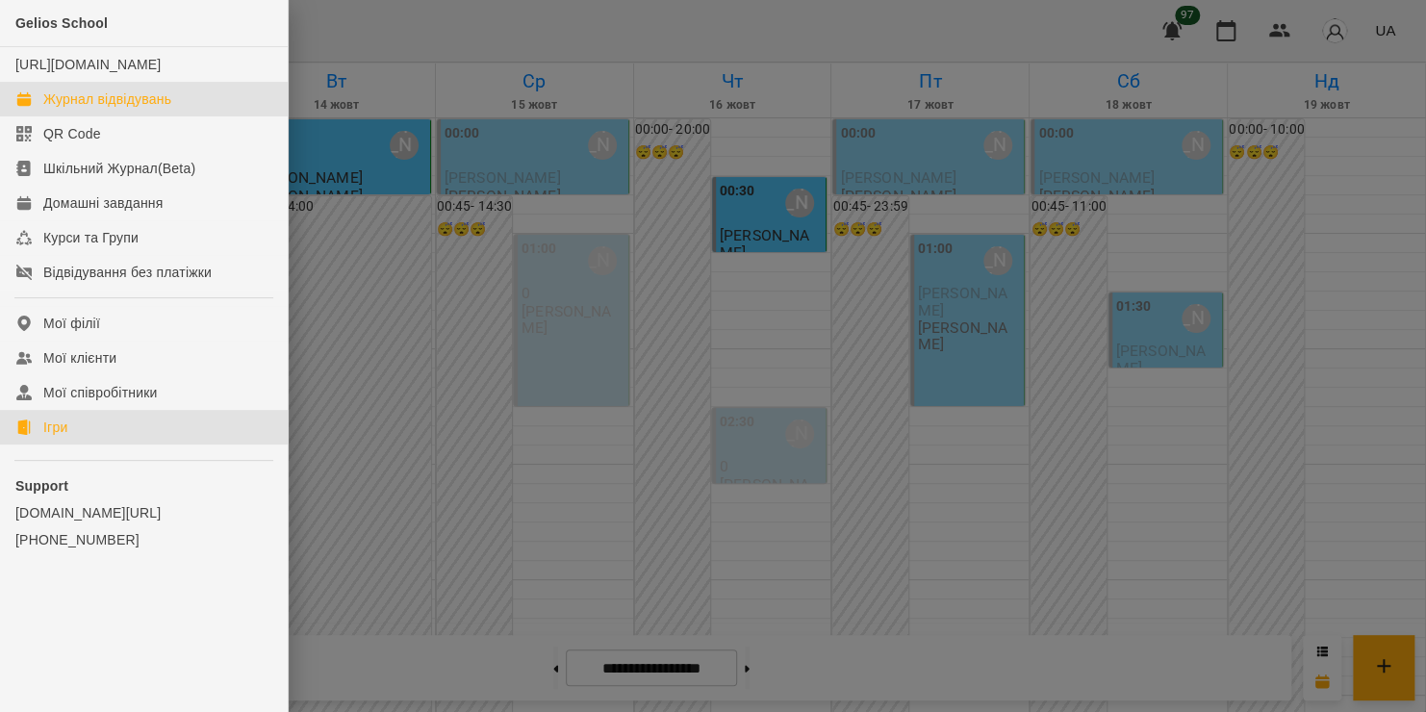
click at [51, 430] on link "Ігри" at bounding box center [144, 427] width 288 height 35
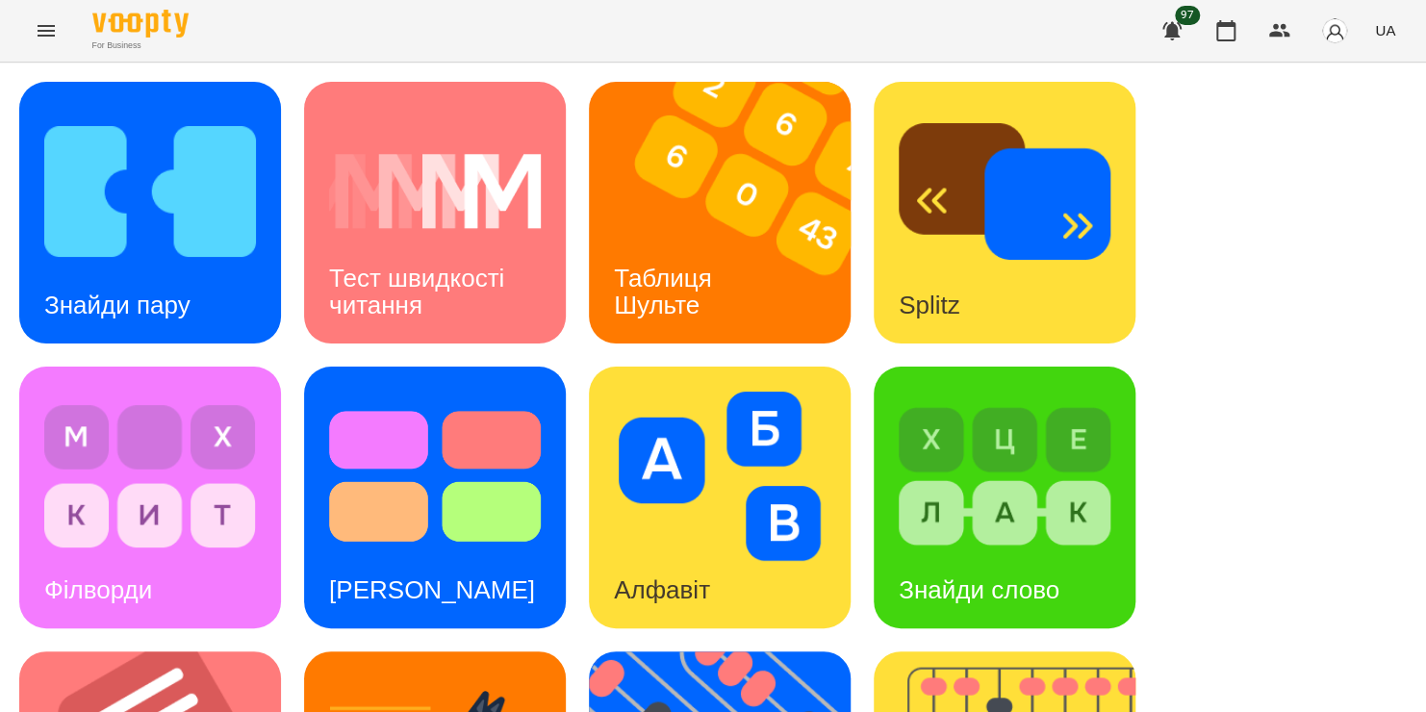
scroll to position [789, 0]
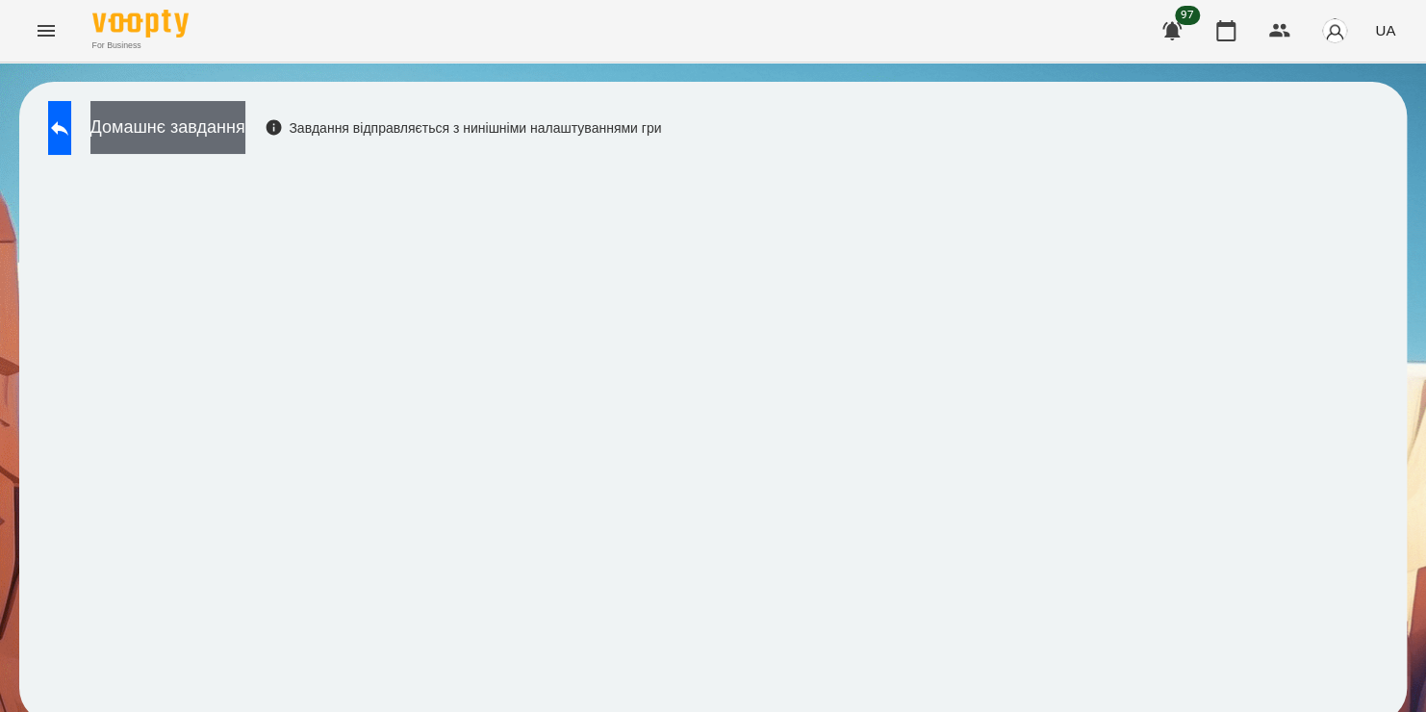
click at [245, 139] on button "Домашнє завдання" at bounding box center [167, 127] width 155 height 53
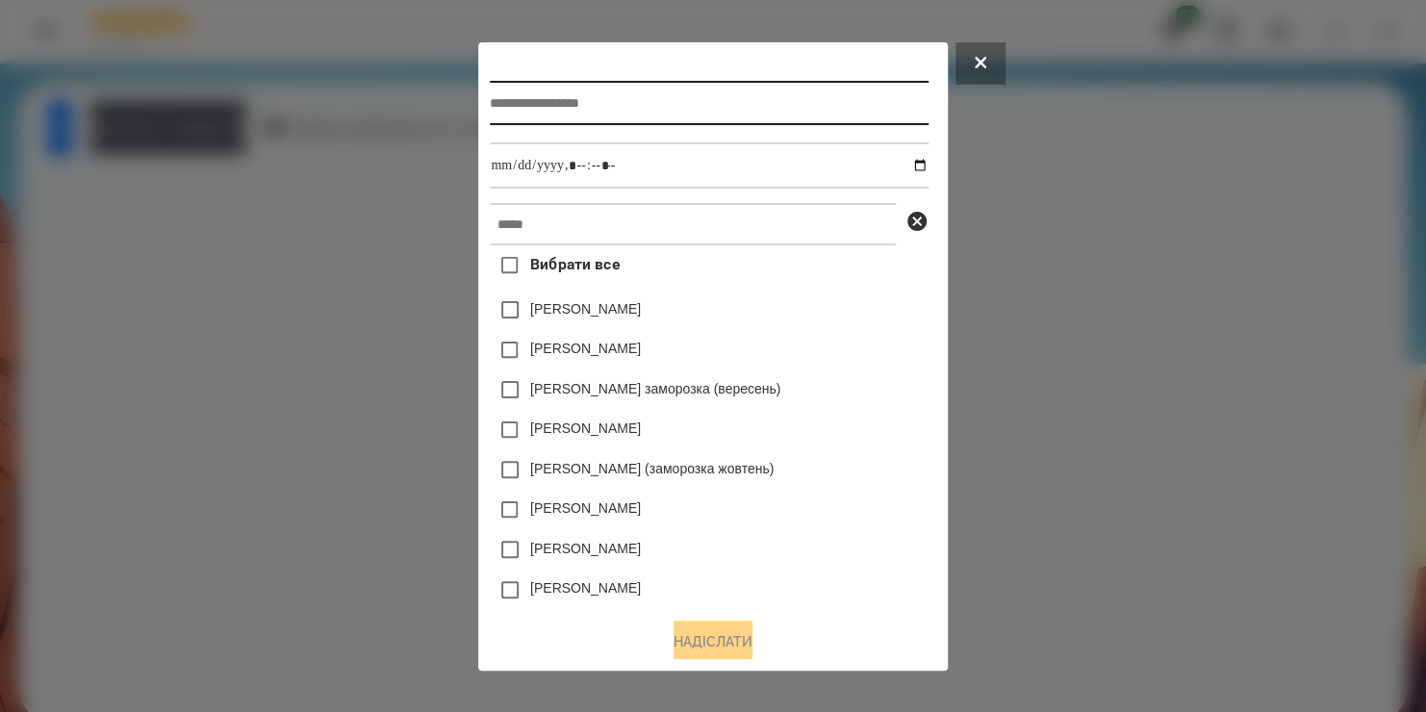
click at [527, 88] on input "text" at bounding box center [709, 103] width 438 height 44
type input "*******"
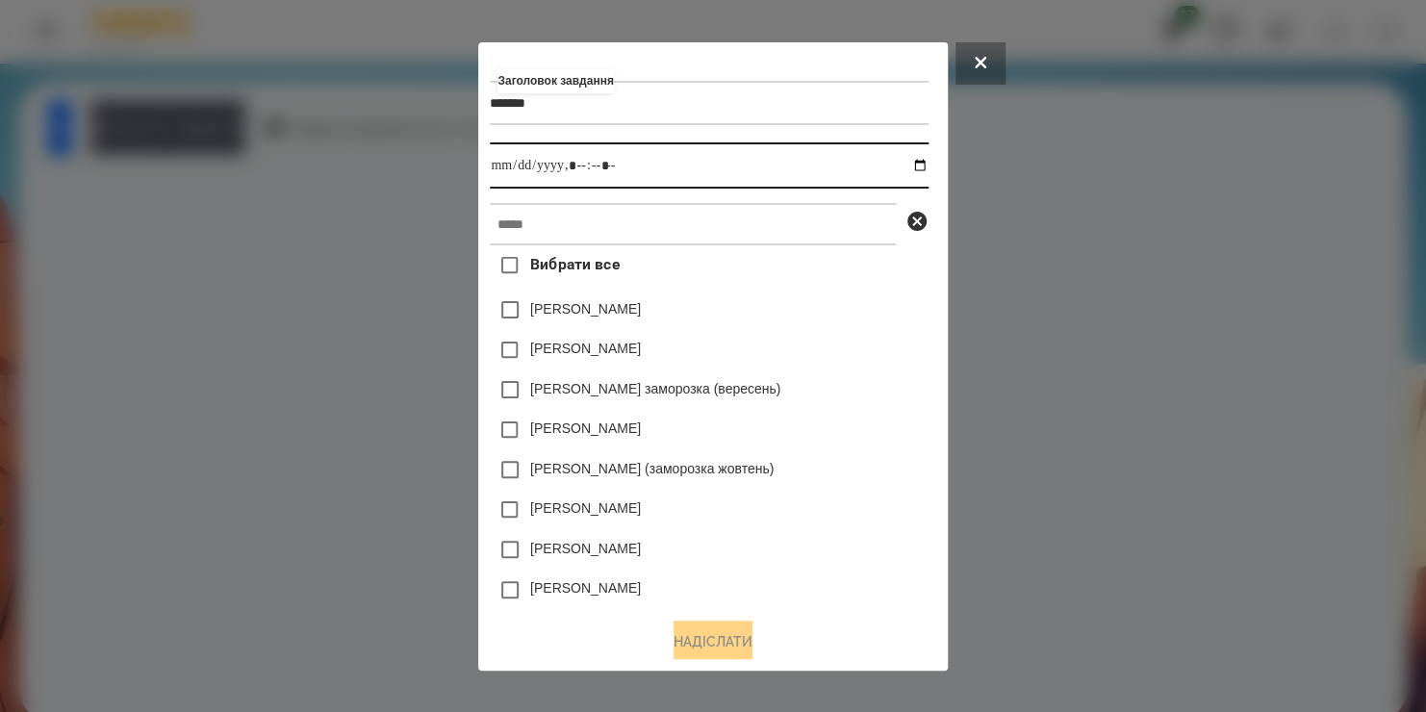
click at [920, 164] on input "datetime-local" at bounding box center [709, 165] width 438 height 46
click at [570, 169] on input "datetime-local" at bounding box center [709, 165] width 438 height 46
type input "**********"
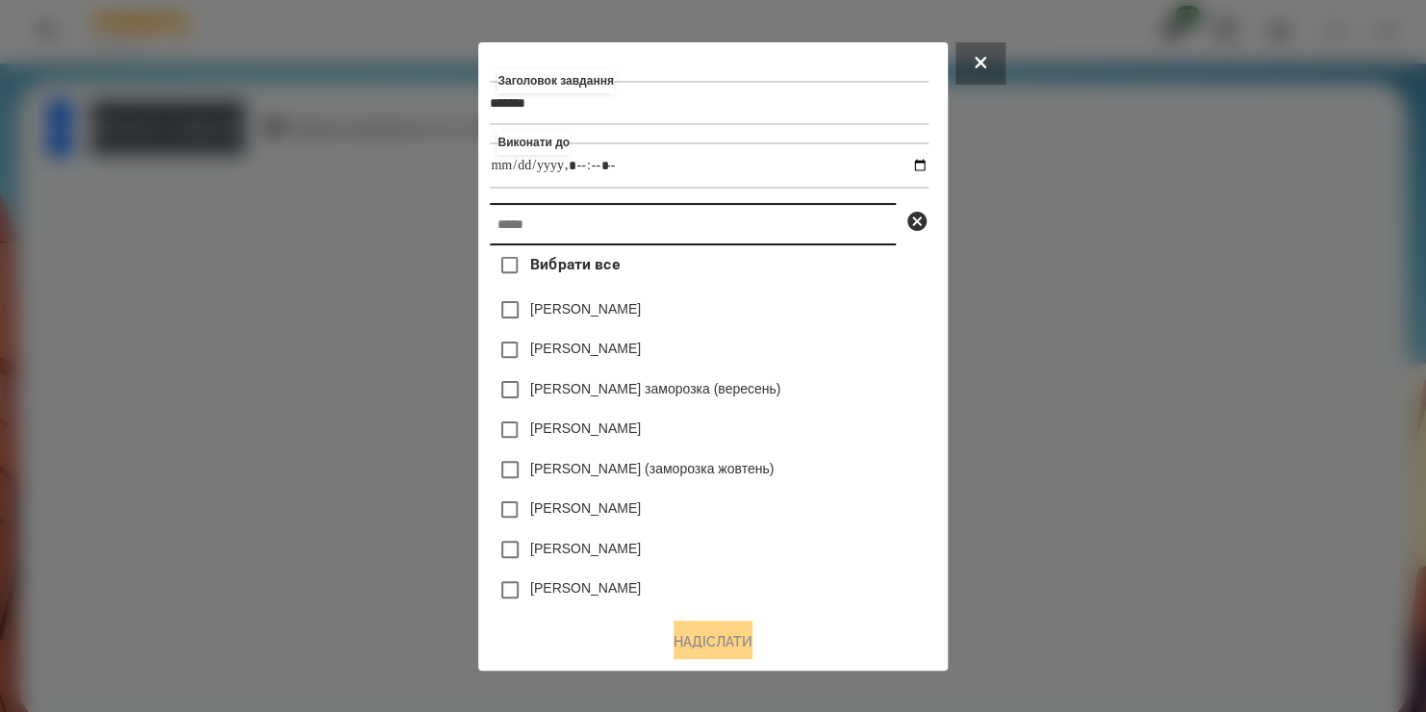
click at [584, 239] on input "text" at bounding box center [693, 224] width 406 height 42
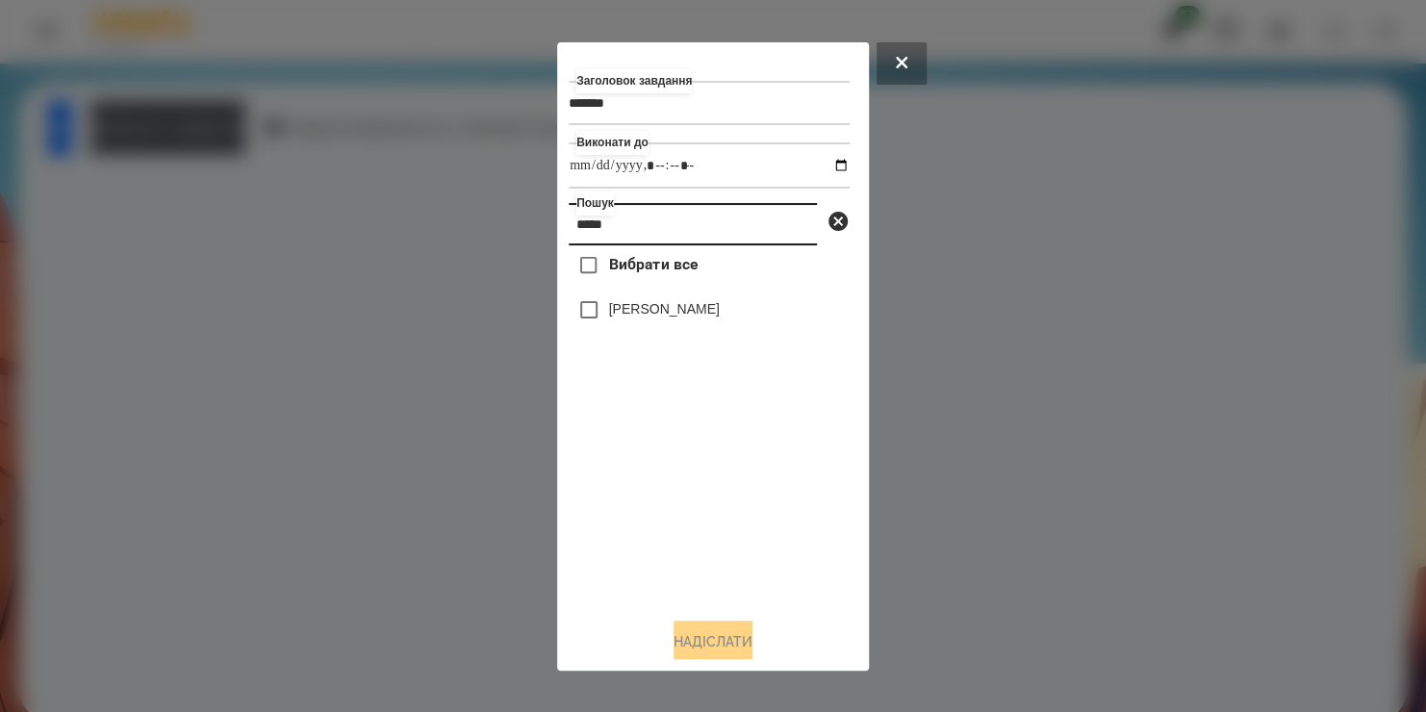
type input "*****"
click at [668, 312] on label "[PERSON_NAME]" at bounding box center [664, 308] width 111 height 19
click at [675, 639] on button "Надіслати" at bounding box center [712, 641] width 79 height 42
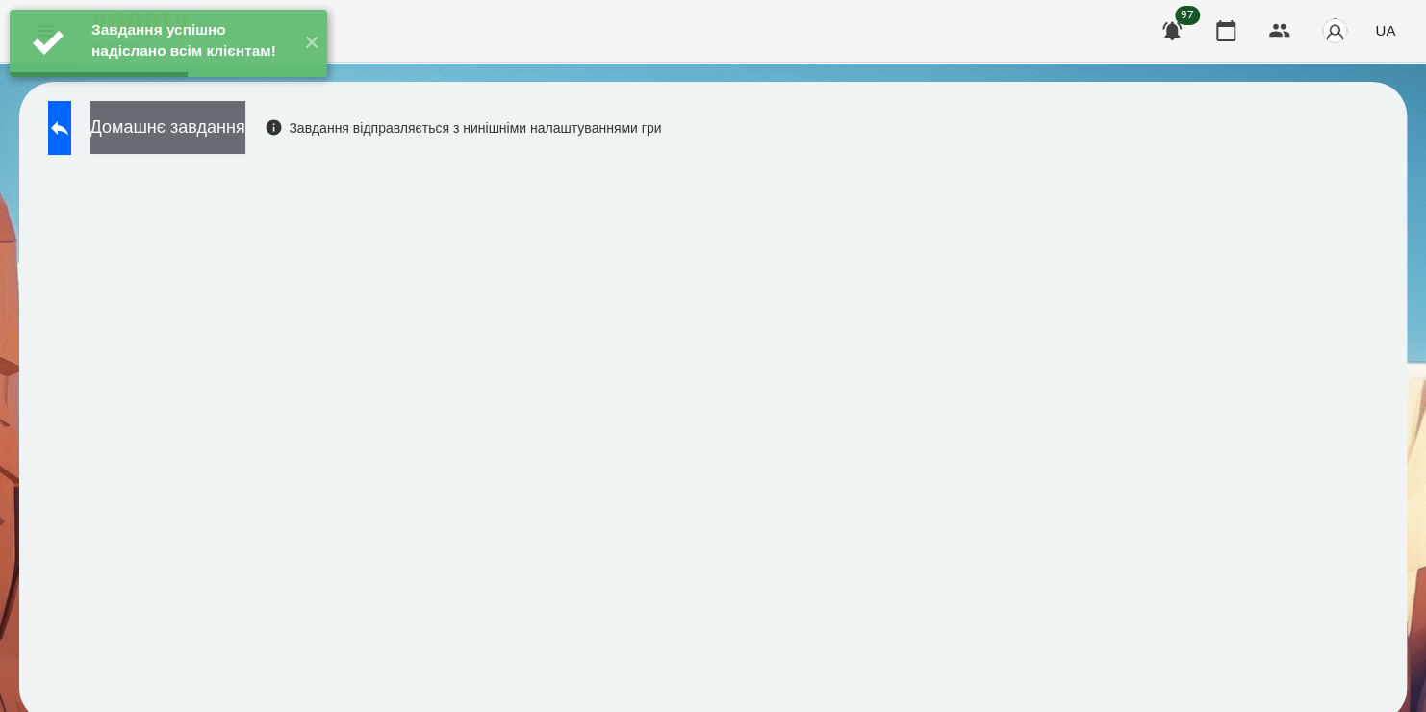
click at [245, 139] on button "Домашнє завдання" at bounding box center [167, 127] width 155 height 53
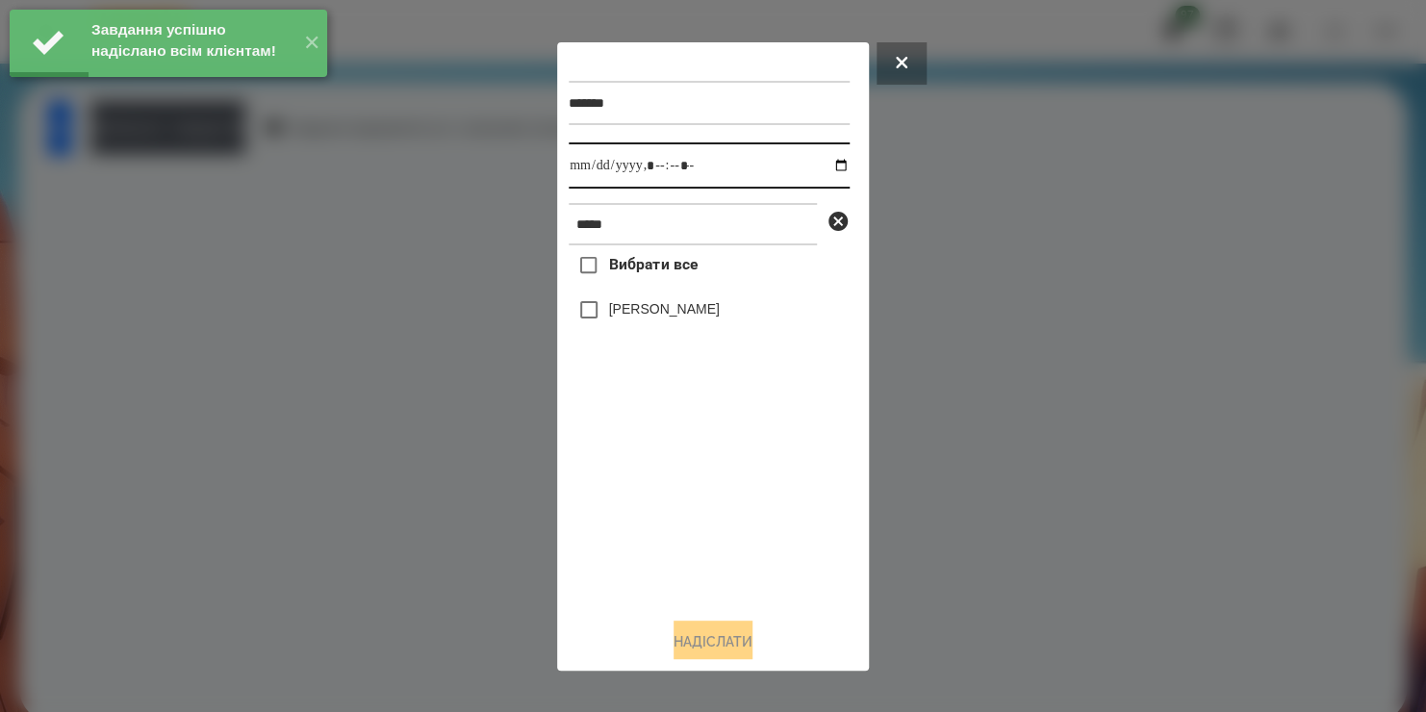
click at [822, 165] on input "datetime-local" at bounding box center [709, 165] width 281 height 46
type input "**********"
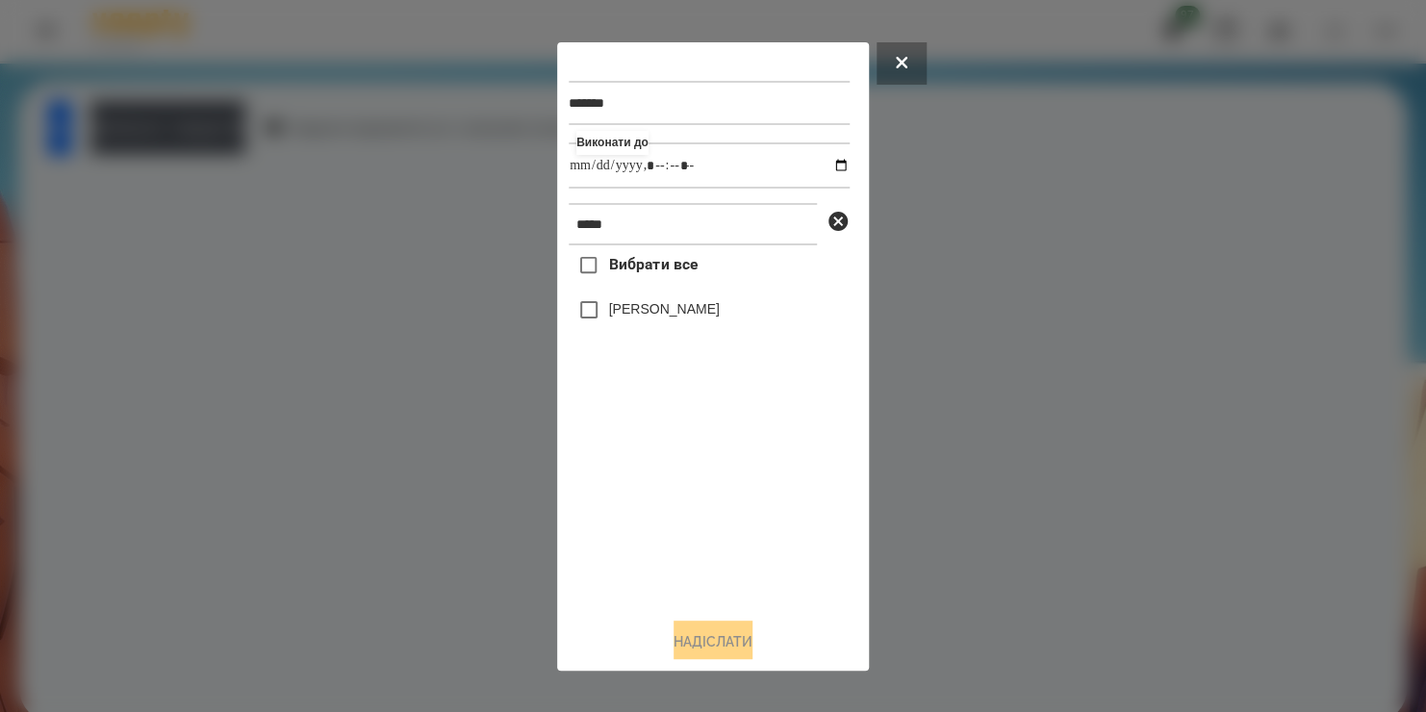
click at [589, 316] on div "Вибрати все [PERSON_NAME]" at bounding box center [709, 423] width 281 height 356
click at [686, 650] on button "Надіслати" at bounding box center [712, 641] width 79 height 42
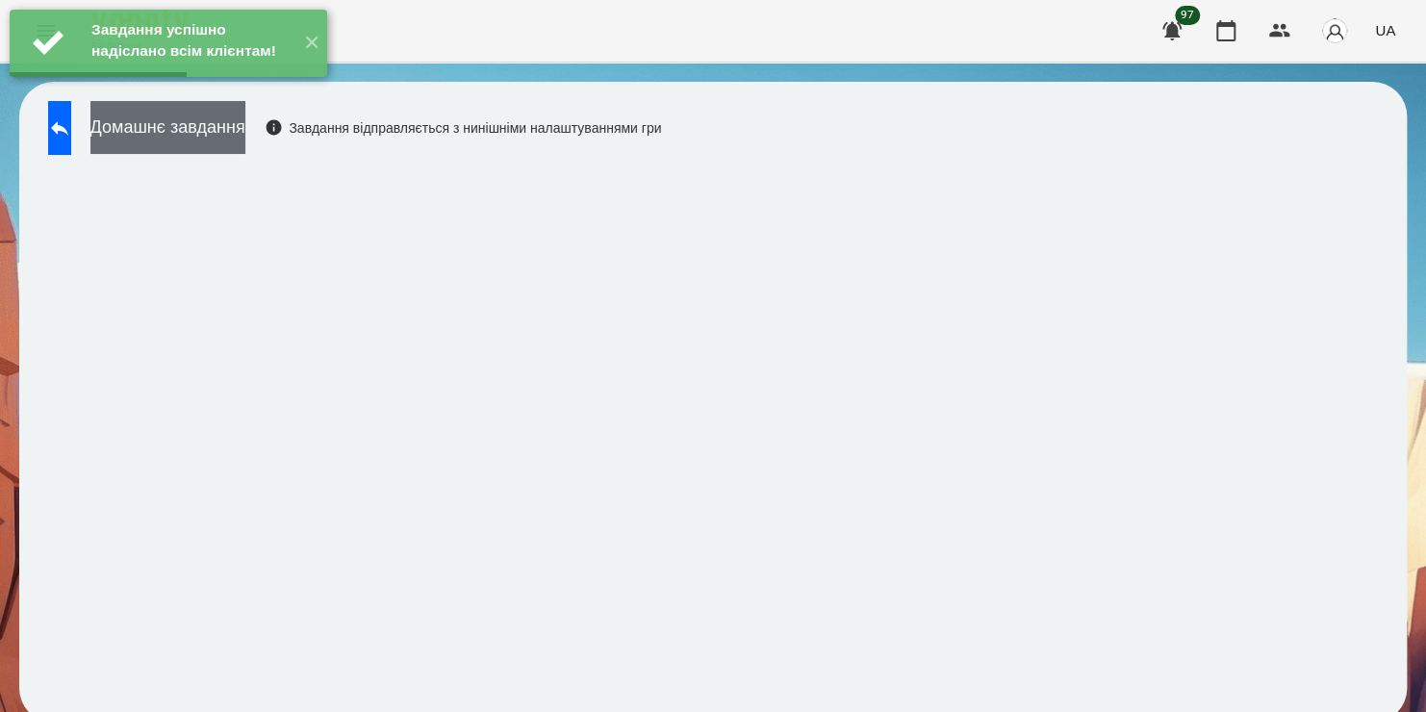
click at [210, 132] on button "Домашнє завдання" at bounding box center [167, 127] width 155 height 53
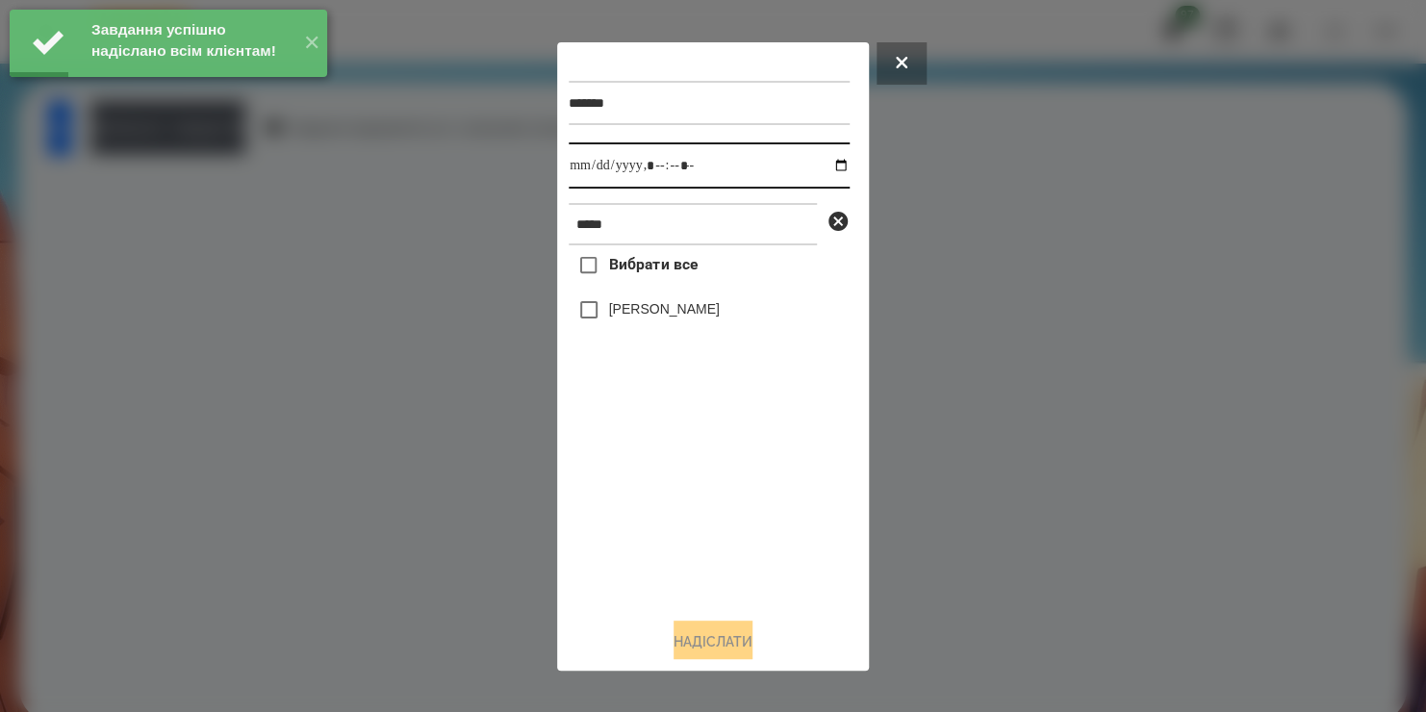
click at [820, 168] on input "datetime-local" at bounding box center [709, 165] width 281 height 46
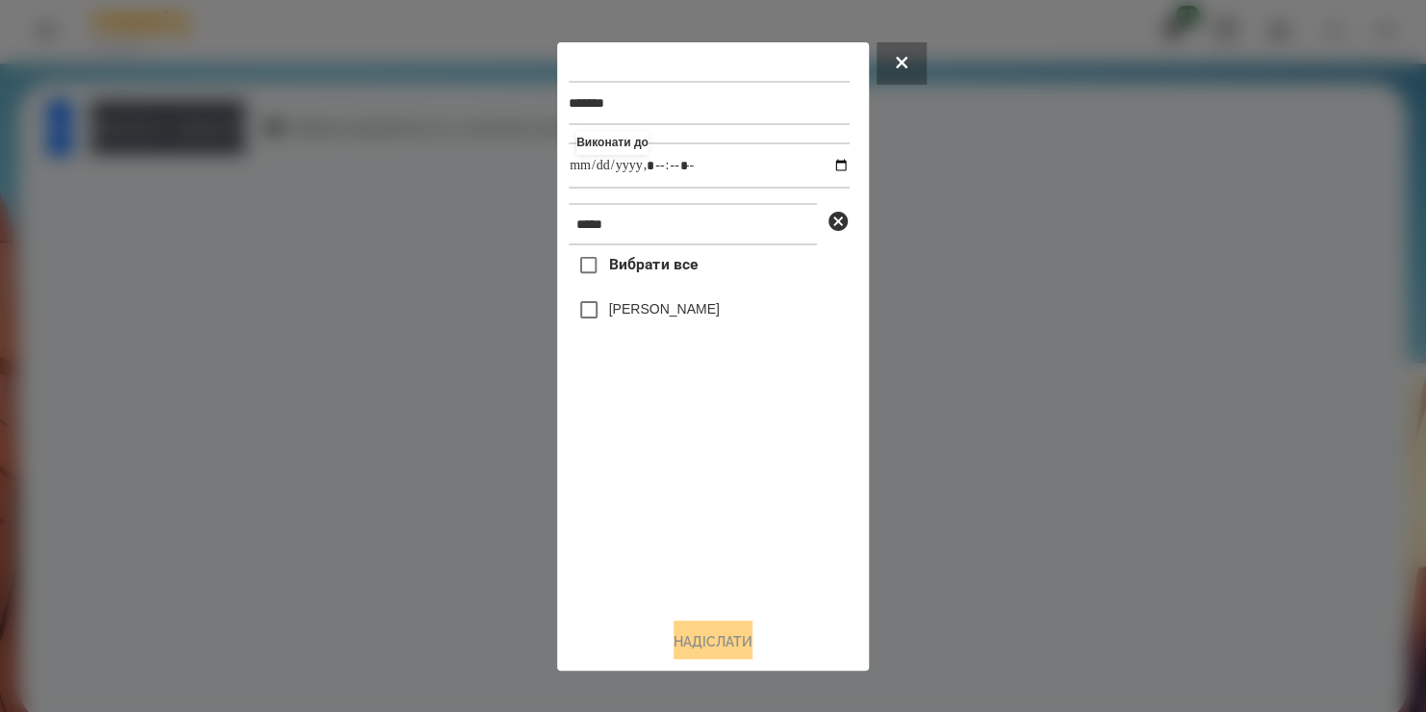
type input "**********"
click at [597, 310] on div "Вибрати все [PERSON_NAME]" at bounding box center [709, 423] width 281 height 356
click at [691, 645] on button "Надіслати" at bounding box center [712, 641] width 79 height 42
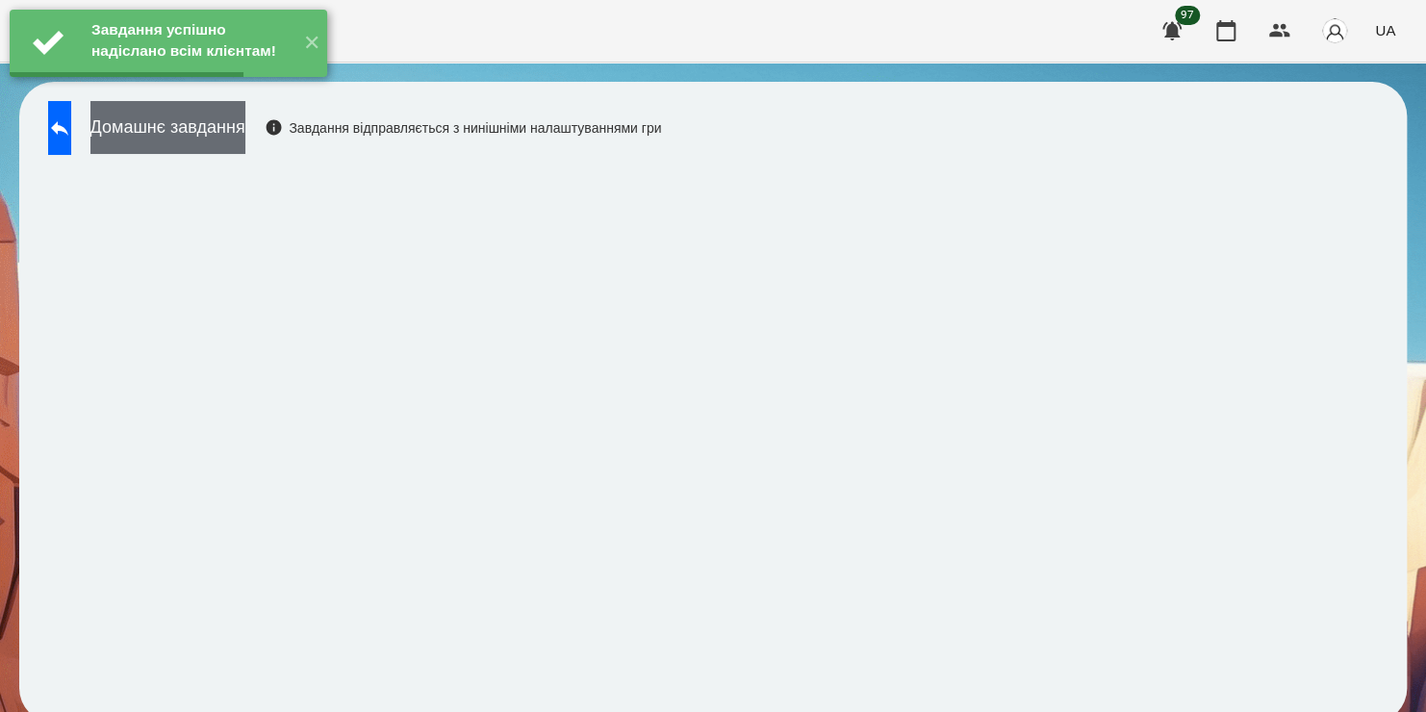
click at [245, 134] on button "Домашнє завдання" at bounding box center [167, 127] width 155 height 53
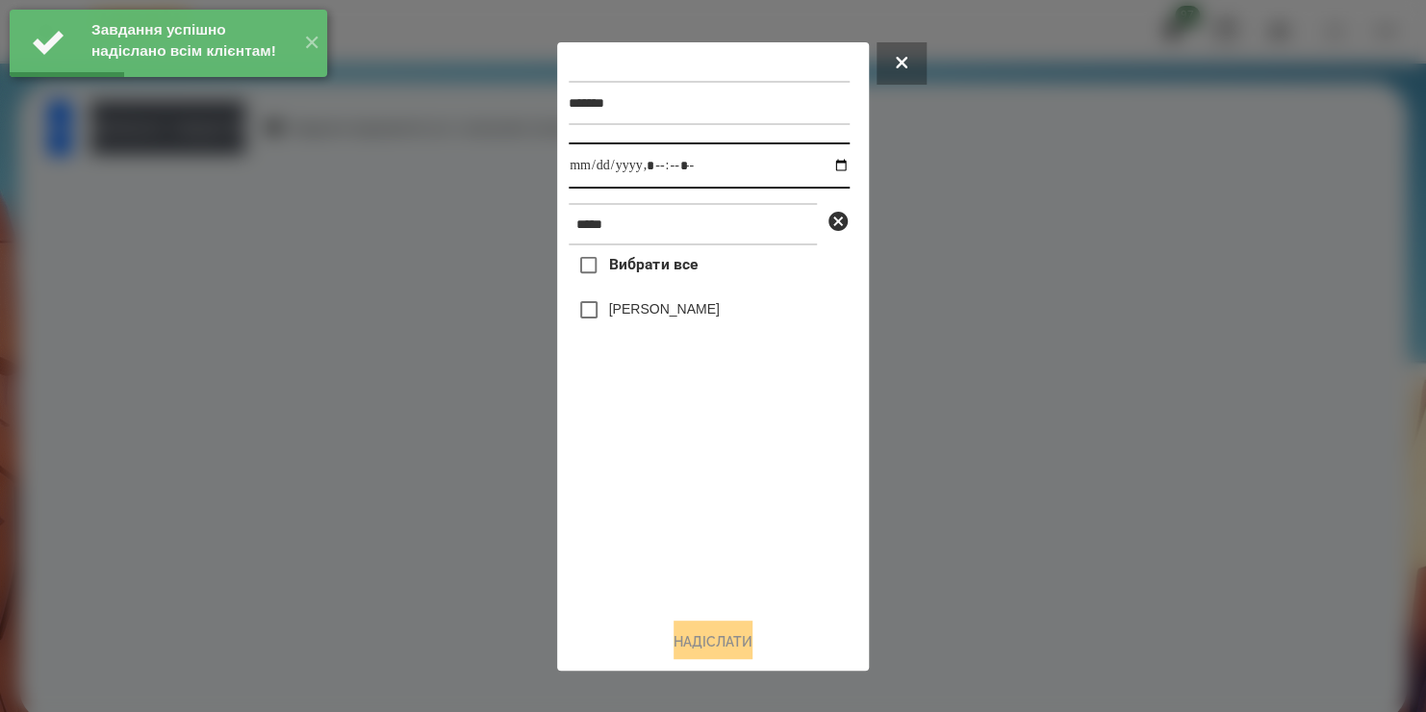
click at [824, 166] on input "datetime-local" at bounding box center [709, 165] width 281 height 46
type input "**********"
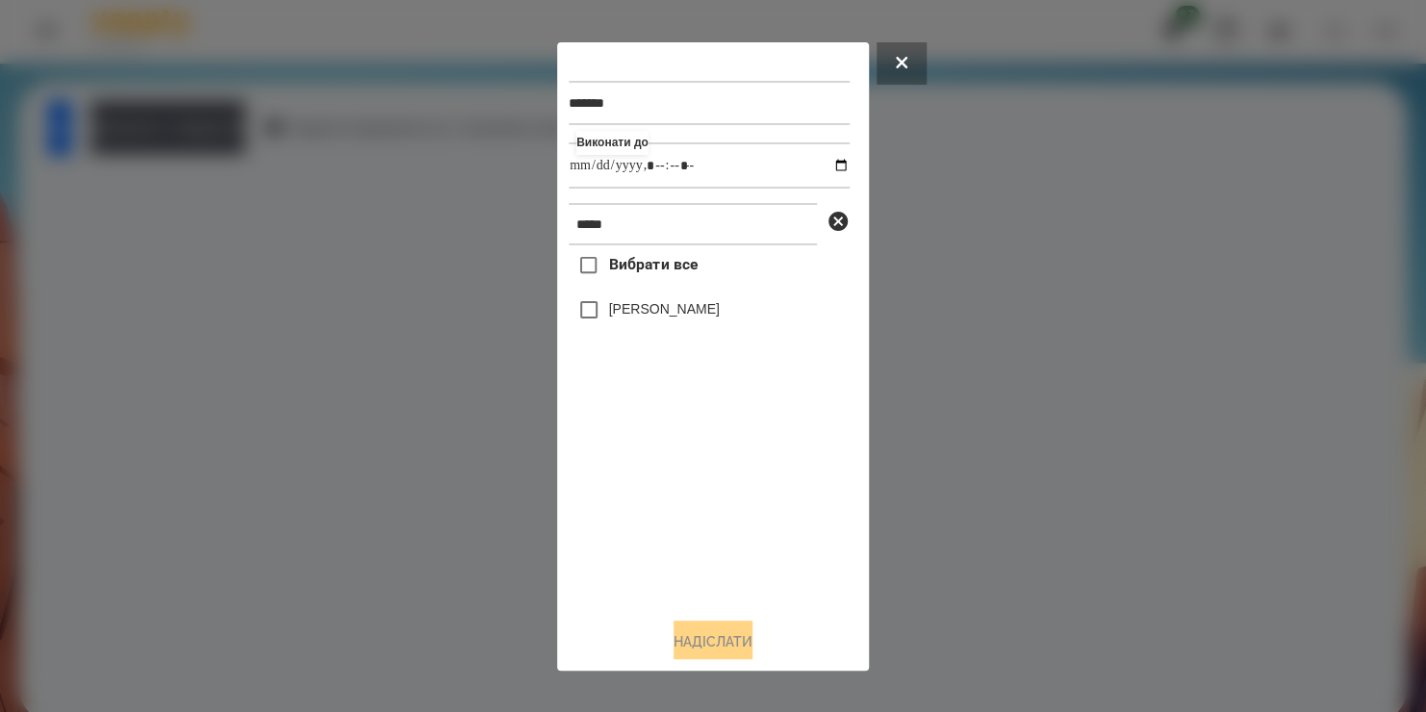
click at [588, 316] on div "Вибрати все [PERSON_NAME]" at bounding box center [709, 423] width 281 height 356
click at [697, 640] on button "Надіслати" at bounding box center [712, 641] width 79 height 42
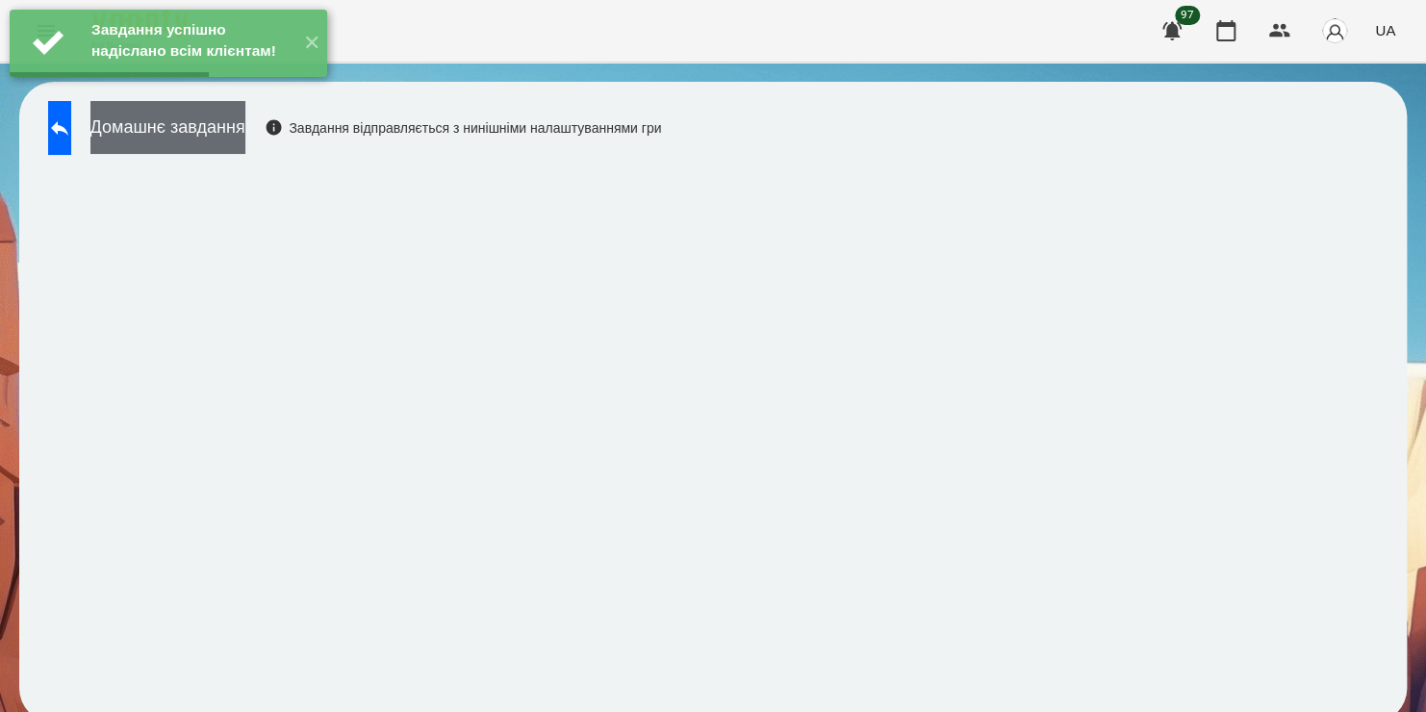
click at [245, 127] on button "Домашнє завдання" at bounding box center [167, 127] width 155 height 53
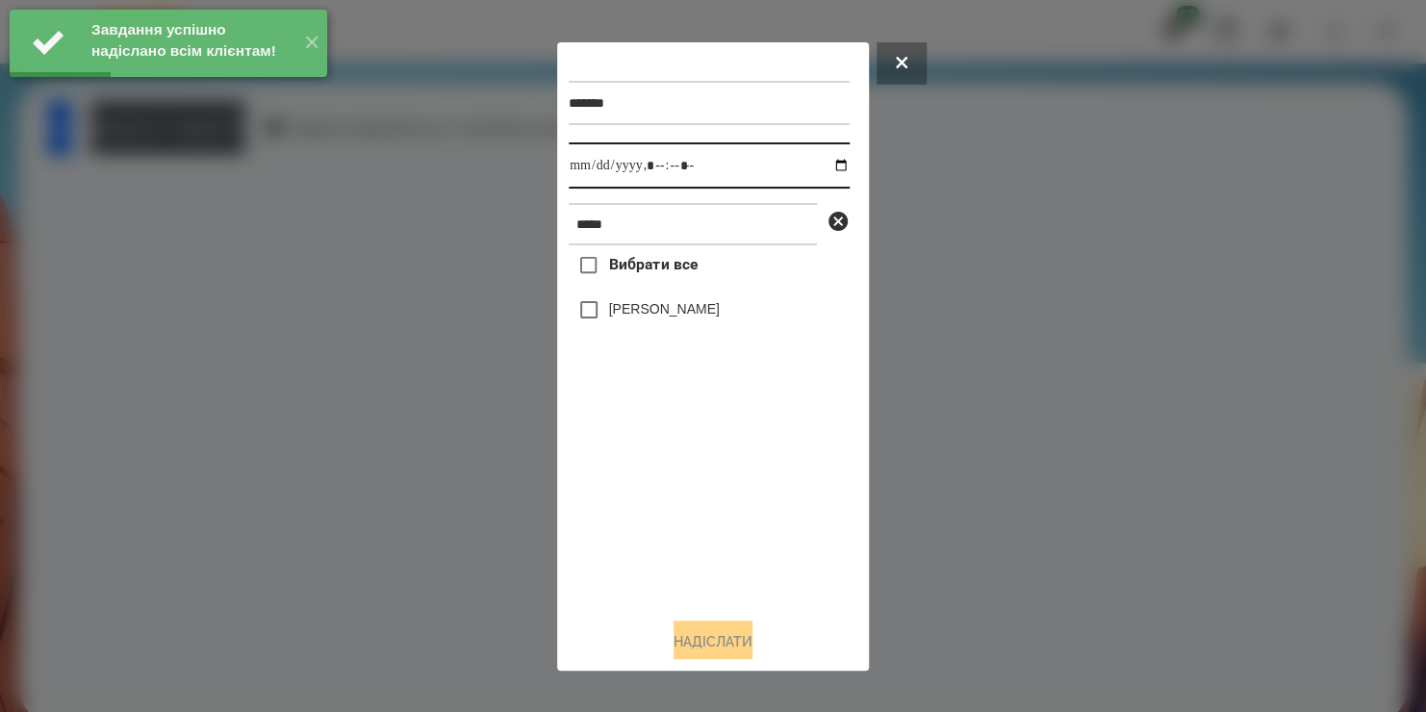
click at [822, 165] on input "datetime-local" at bounding box center [709, 165] width 281 height 46
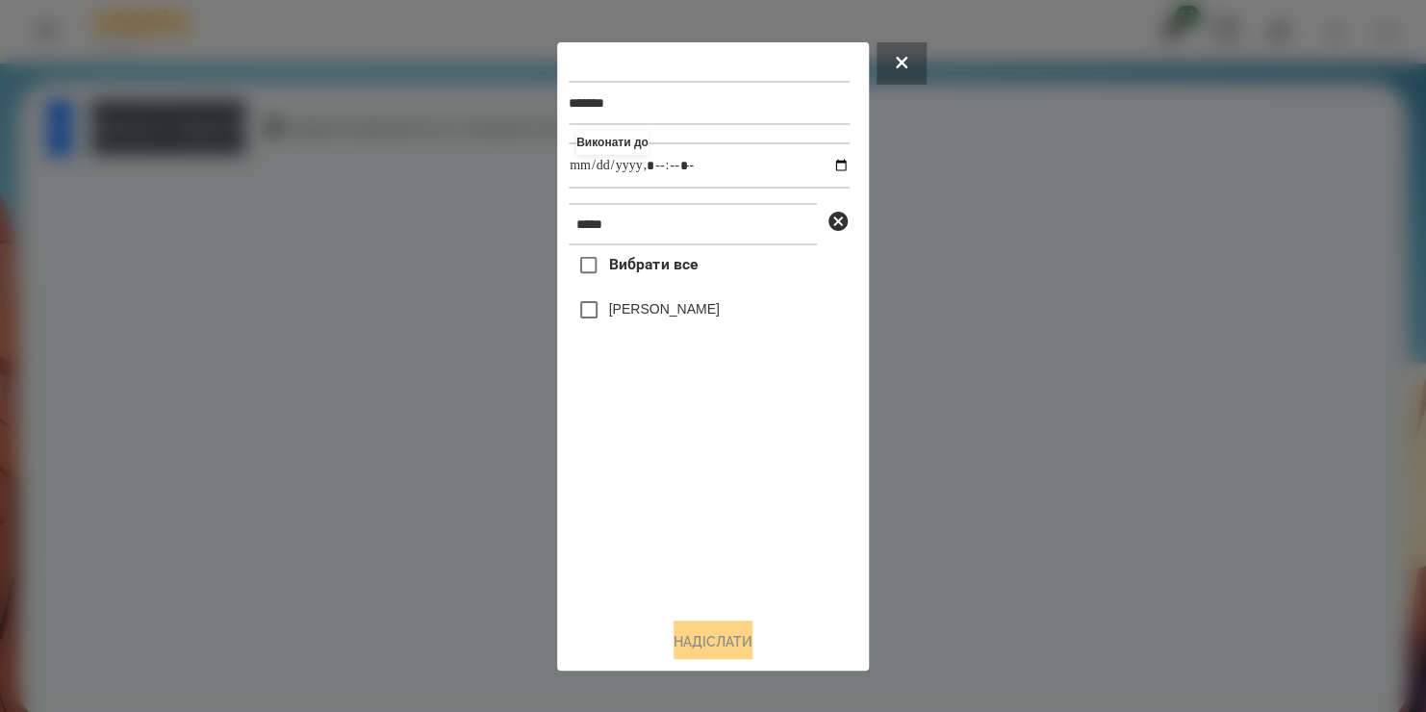
type input "**********"
drag, startPoint x: 634, startPoint y: 596, endPoint x: 605, endPoint y: 315, distance: 283.3
click at [605, 315] on div "Вибрати все [PERSON_NAME]" at bounding box center [709, 423] width 281 height 356
click at [605, 315] on div "[PERSON_NAME]" at bounding box center [709, 310] width 281 height 40
click at [673, 634] on button "Надіслати" at bounding box center [712, 641] width 79 height 42
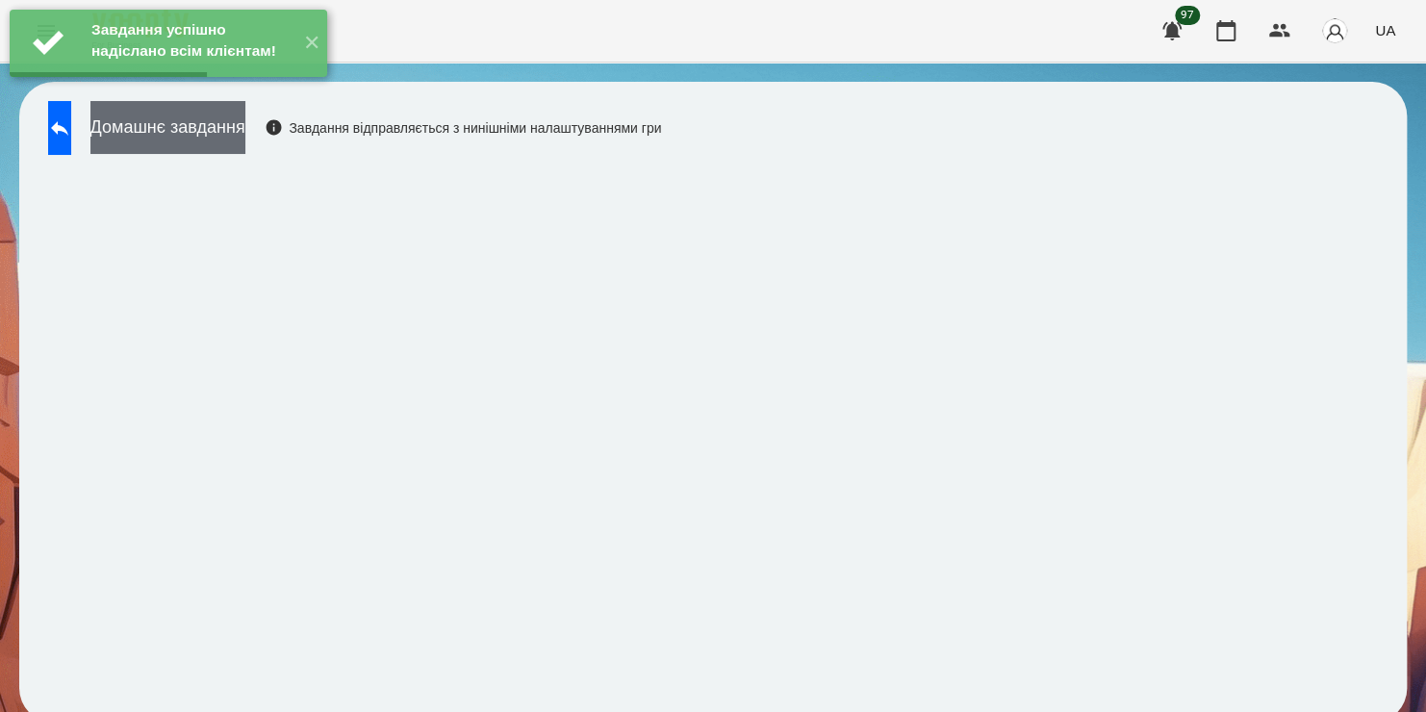
click at [230, 129] on button "Домашнє завдання" at bounding box center [167, 127] width 155 height 53
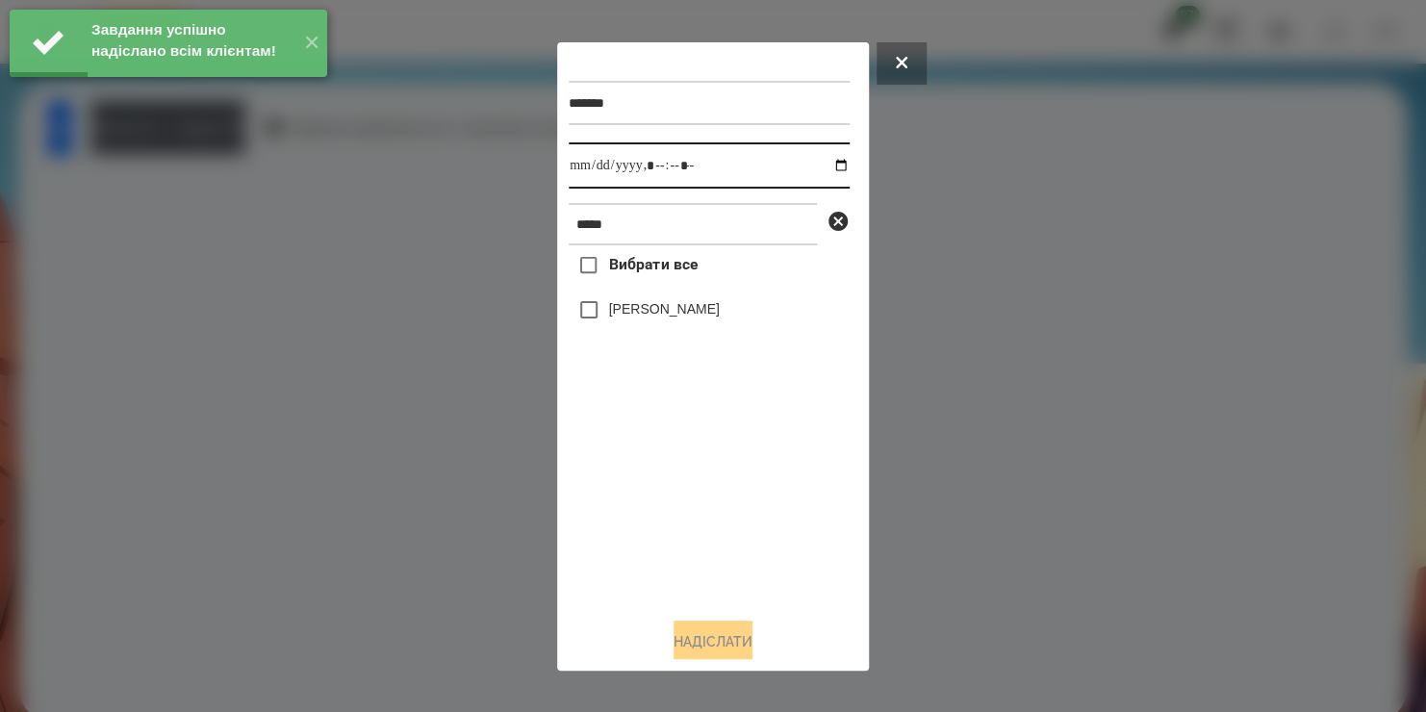
click at [823, 169] on input "datetime-local" at bounding box center [709, 165] width 281 height 46
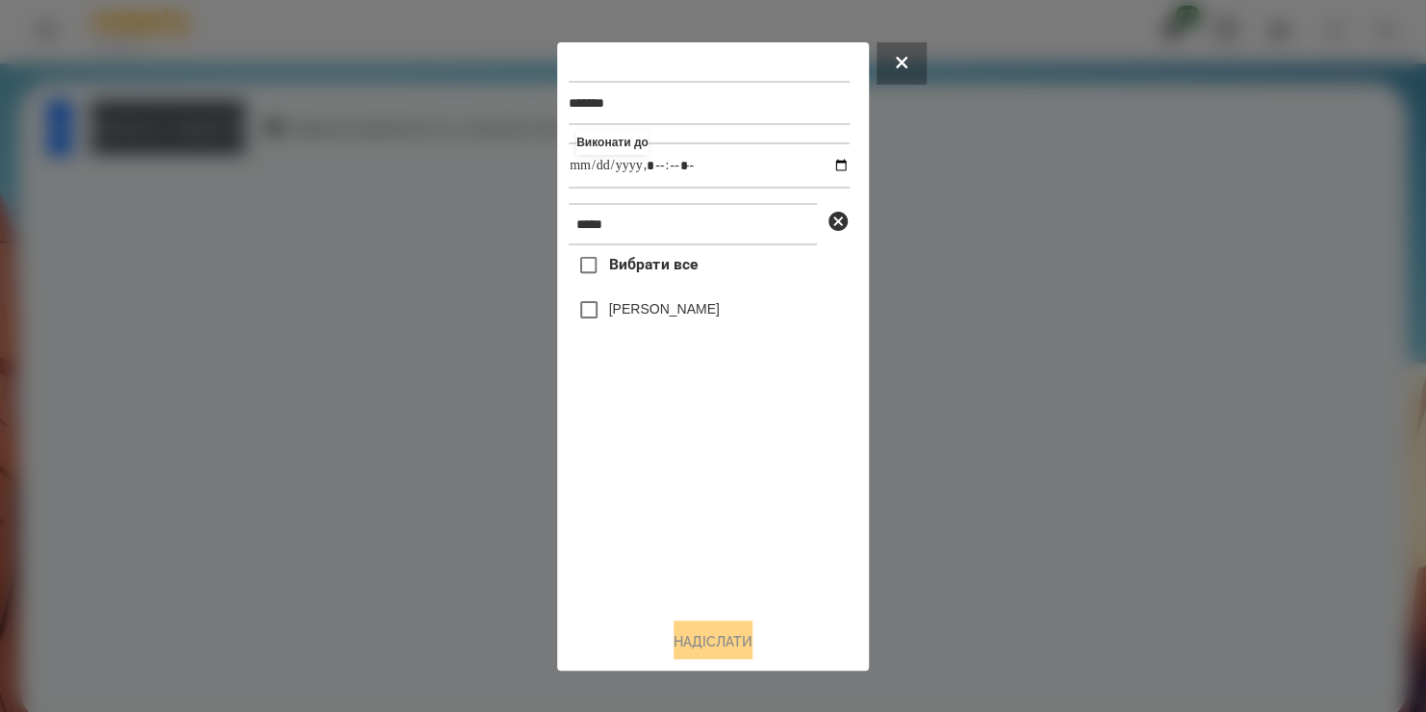
type input "**********"
drag, startPoint x: 636, startPoint y: 562, endPoint x: 609, endPoint y: 309, distance: 254.4
click at [609, 309] on div "Вибрати все [PERSON_NAME]" at bounding box center [709, 423] width 281 height 356
click at [609, 309] on label "[PERSON_NAME]" at bounding box center [664, 308] width 111 height 19
click at [700, 648] on button "Надіслати" at bounding box center [712, 641] width 79 height 42
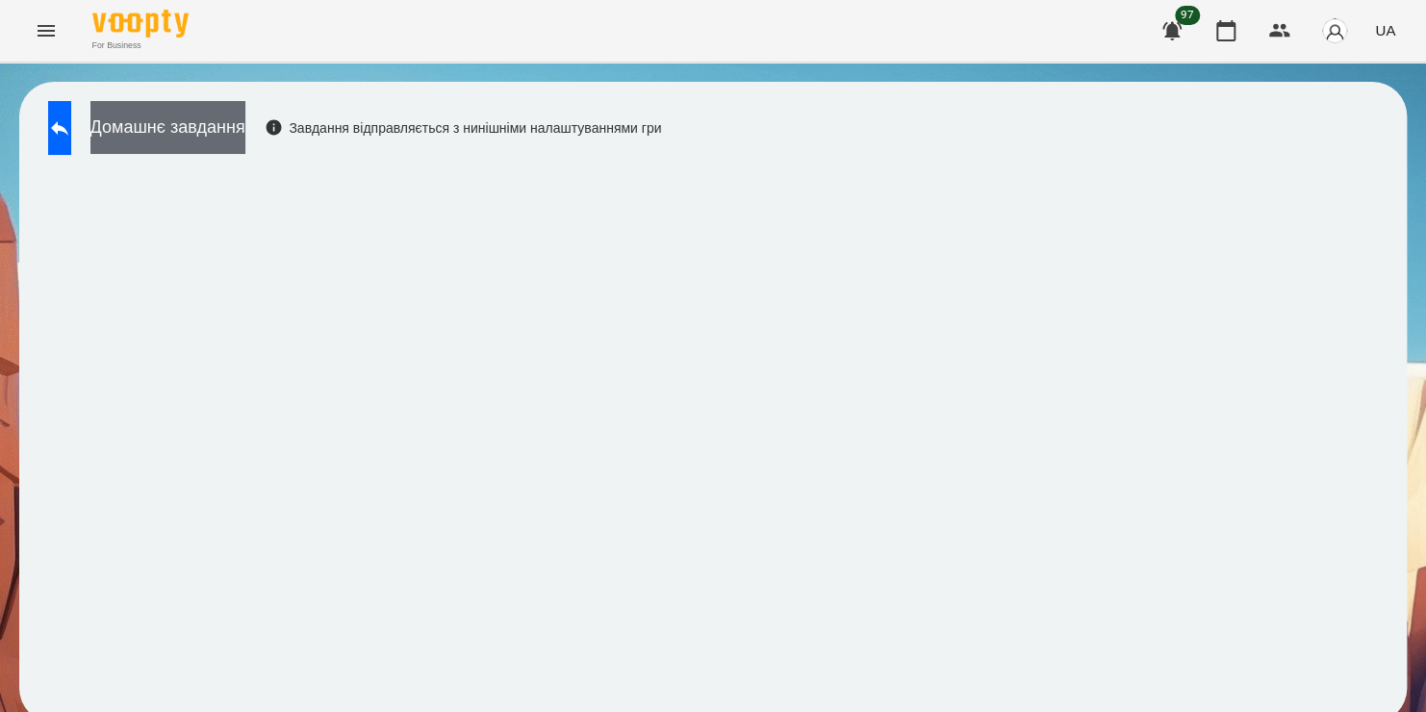
click at [245, 118] on button "Домашнє завдання" at bounding box center [167, 127] width 155 height 53
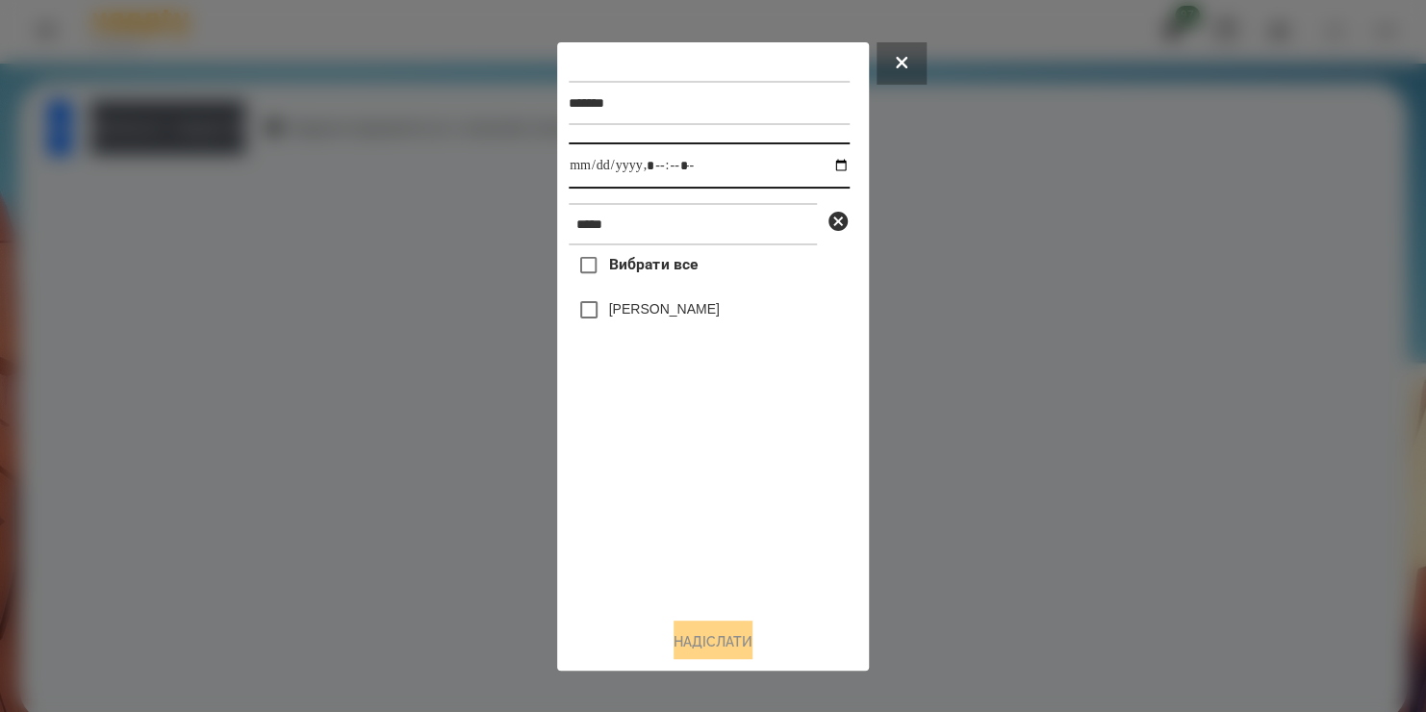
click at [827, 165] on input "datetime-local" at bounding box center [709, 165] width 281 height 46
type input "**********"
drag, startPoint x: 672, startPoint y: 531, endPoint x: 628, endPoint y: 242, distance: 292.0
click at [628, 242] on div "******* Виконати до ***** Вибрати все [PERSON_NAME]" at bounding box center [713, 327] width 289 height 547
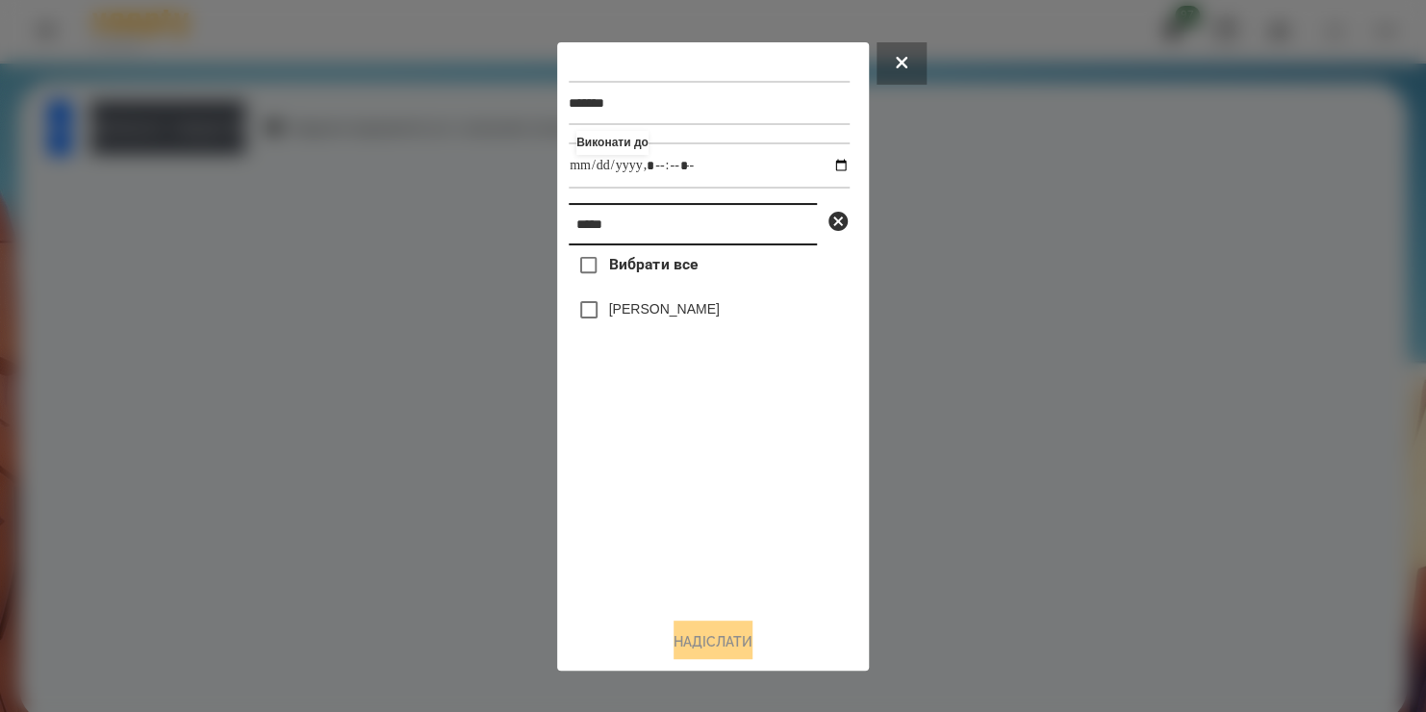
drag, startPoint x: 628, startPoint y: 242, endPoint x: 407, endPoint y: 305, distance: 229.9
click at [407, 305] on div "******* Виконати до ***** Вибрати все [PERSON_NAME] Надіслати" at bounding box center [713, 356] width 1426 height 712
type input "****"
click at [686, 641] on button "Надіслати" at bounding box center [712, 641] width 79 height 42
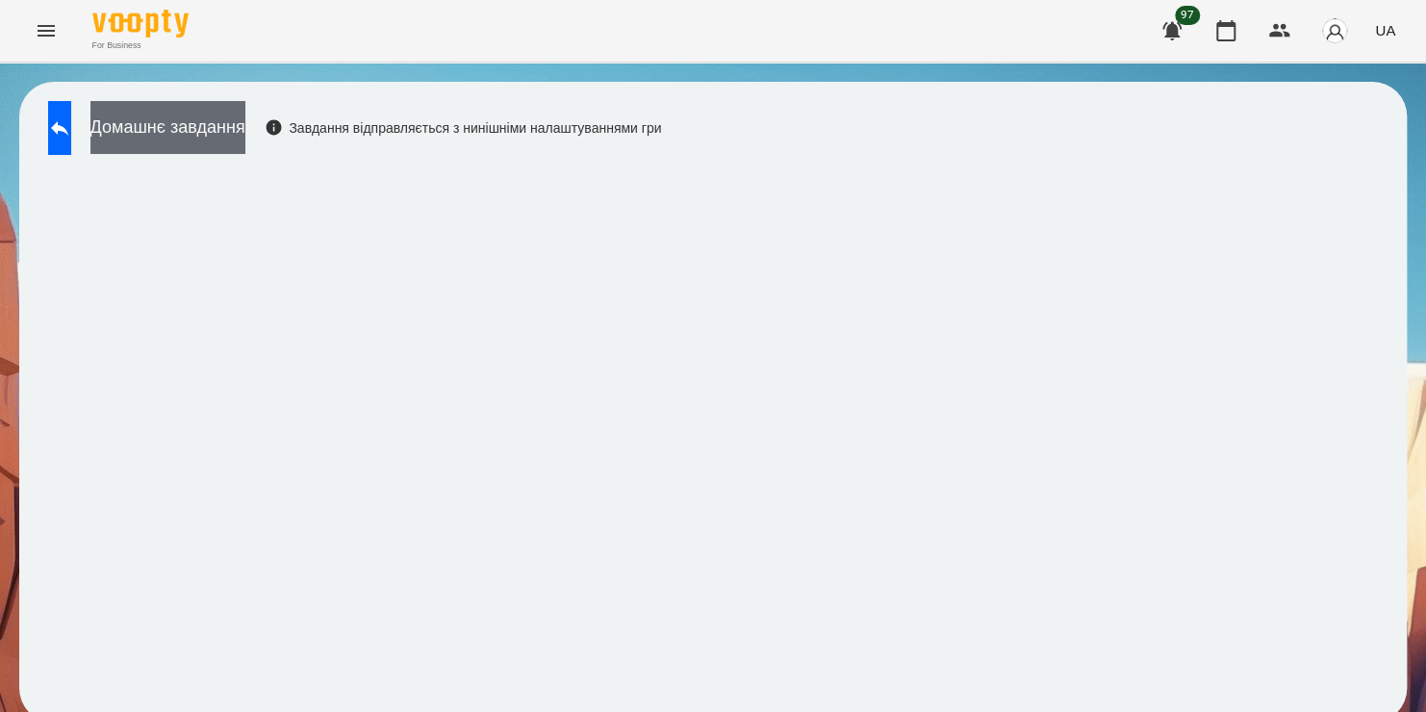
click at [245, 122] on button "Домашнє завдання" at bounding box center [167, 127] width 155 height 53
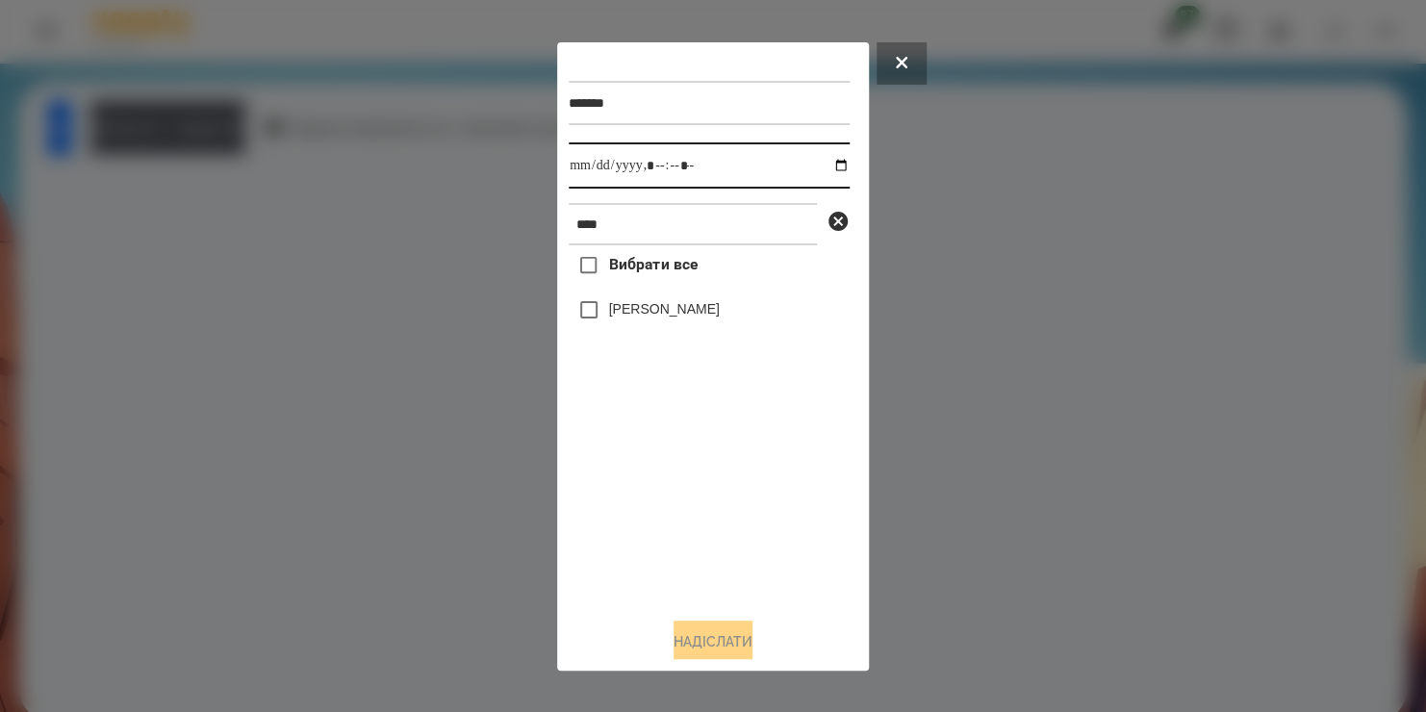
click at [824, 164] on input "datetime-local" at bounding box center [709, 165] width 281 height 46
type input "**********"
drag, startPoint x: 654, startPoint y: 557, endPoint x: 631, endPoint y: 314, distance: 244.5
click at [631, 314] on div "Вибрати все [PERSON_NAME]" at bounding box center [709, 423] width 281 height 356
click at [631, 314] on label "[PERSON_NAME]" at bounding box center [664, 308] width 111 height 19
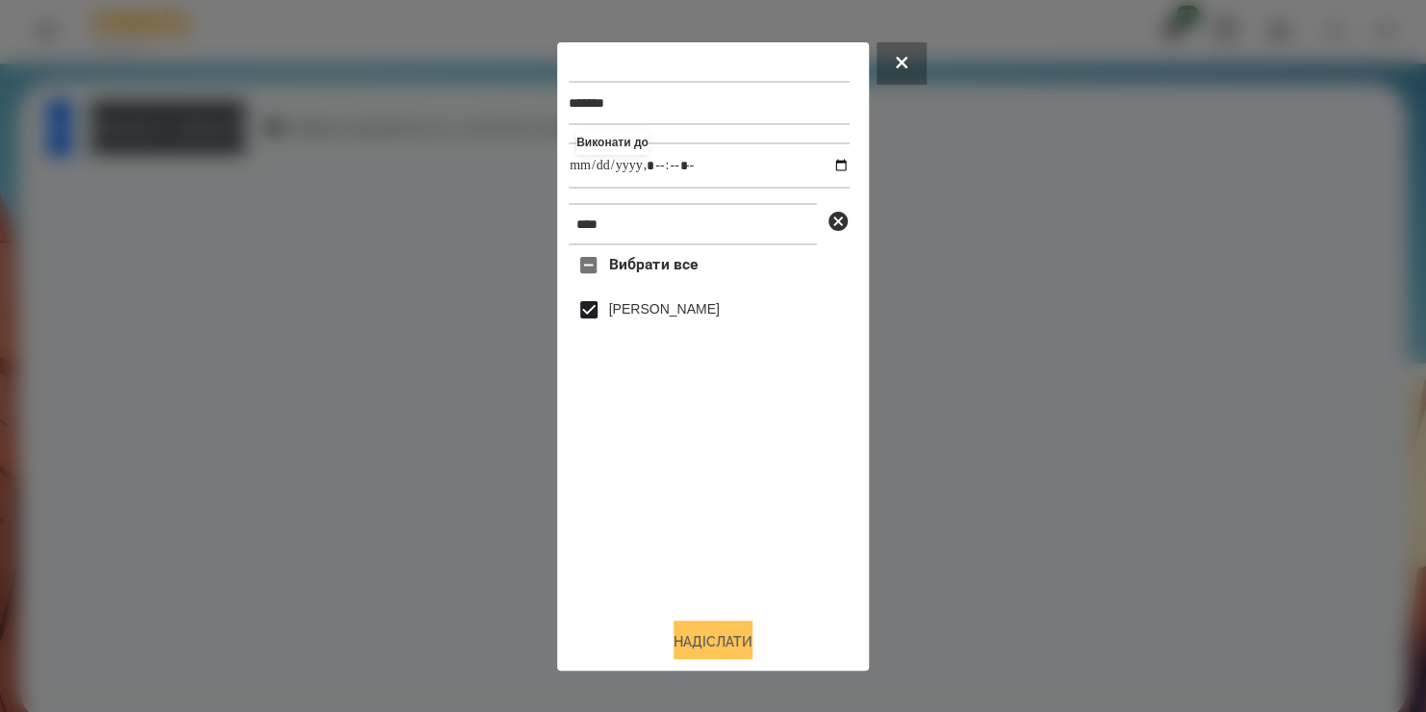
click at [697, 650] on button "Надіслати" at bounding box center [712, 641] width 79 height 42
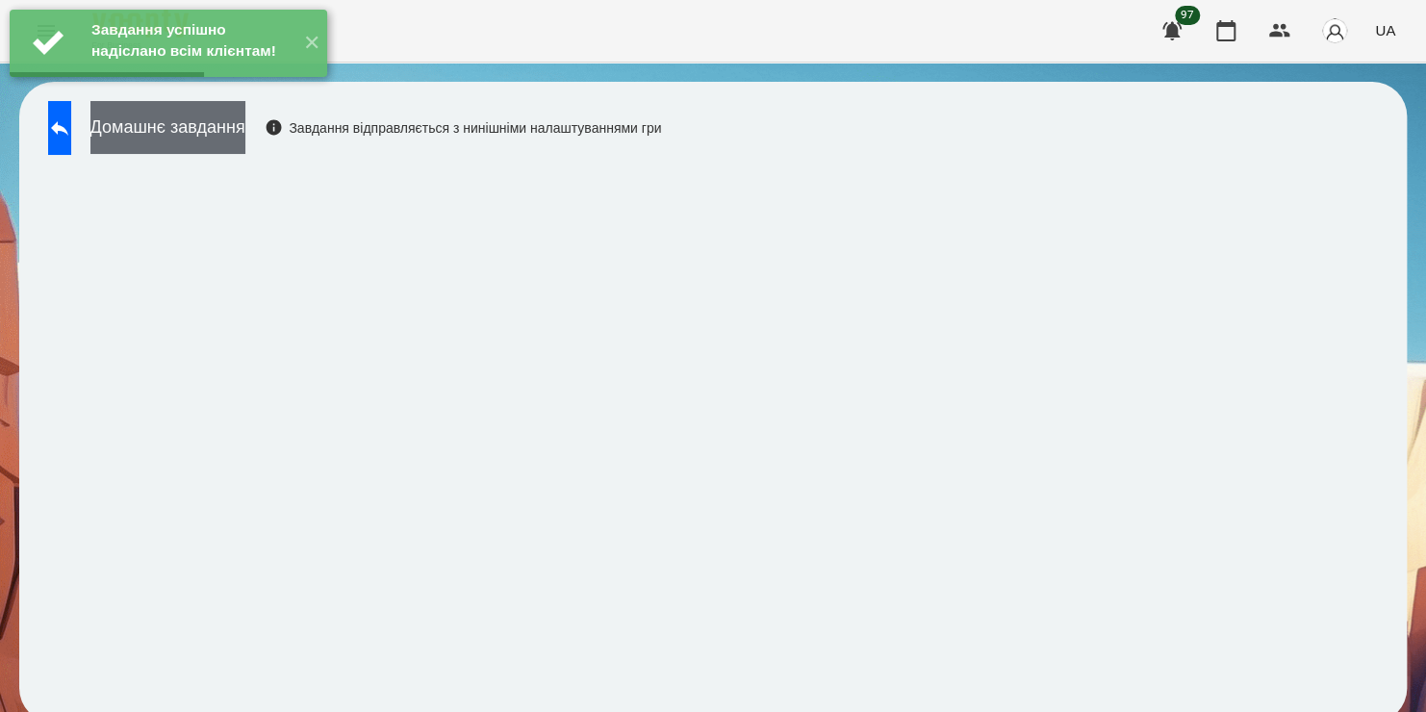
click at [242, 135] on button "Домашнє завдання" at bounding box center [167, 127] width 155 height 53
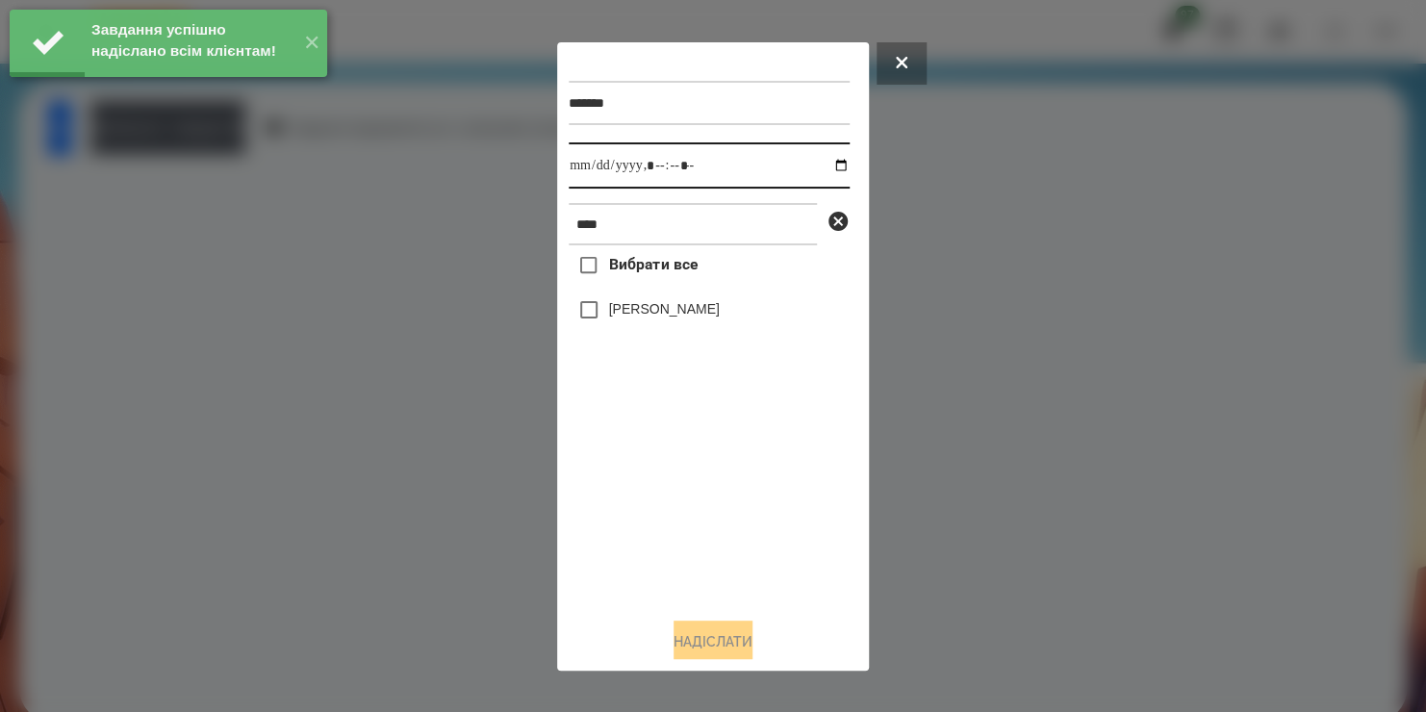
click at [825, 169] on input "datetime-local" at bounding box center [709, 165] width 281 height 46
type input "**********"
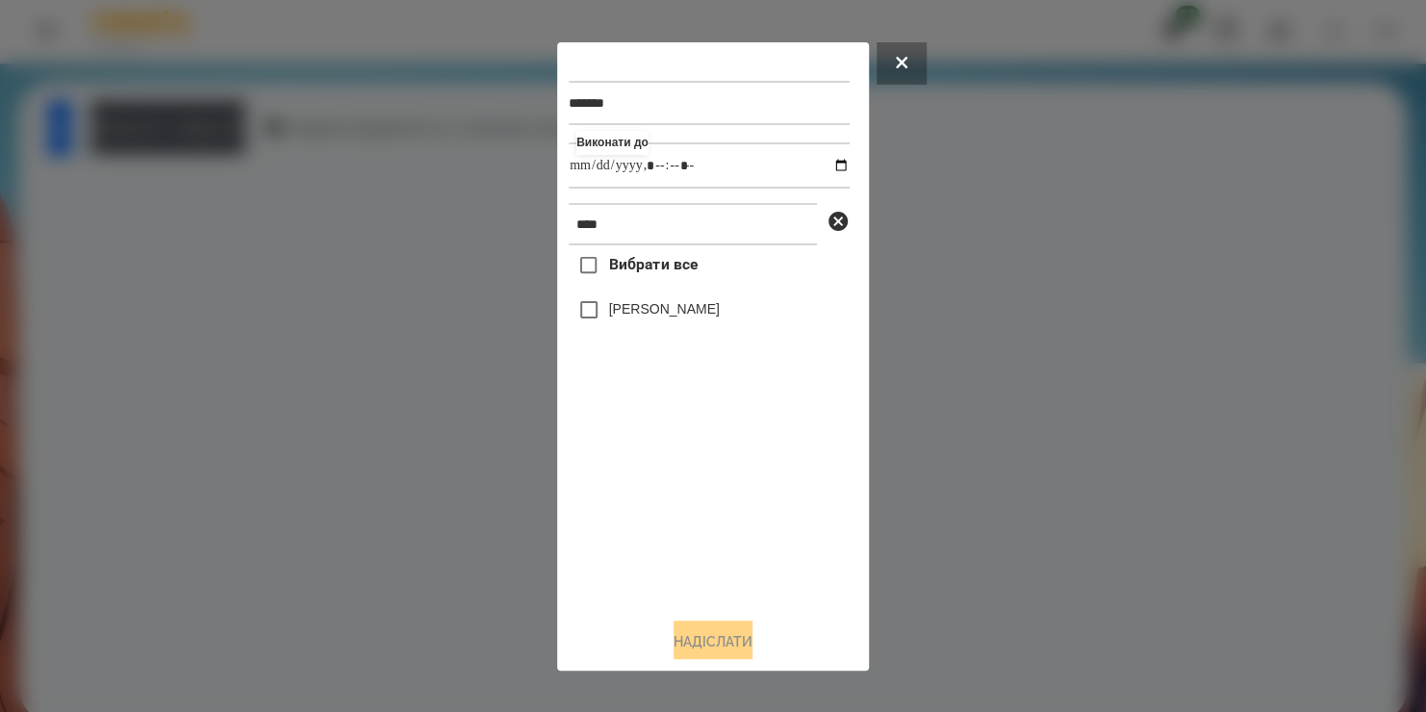
click at [596, 314] on div "Вибрати все [PERSON_NAME]" at bounding box center [709, 423] width 281 height 356
click at [710, 639] on button "Надіслати" at bounding box center [712, 641] width 79 height 42
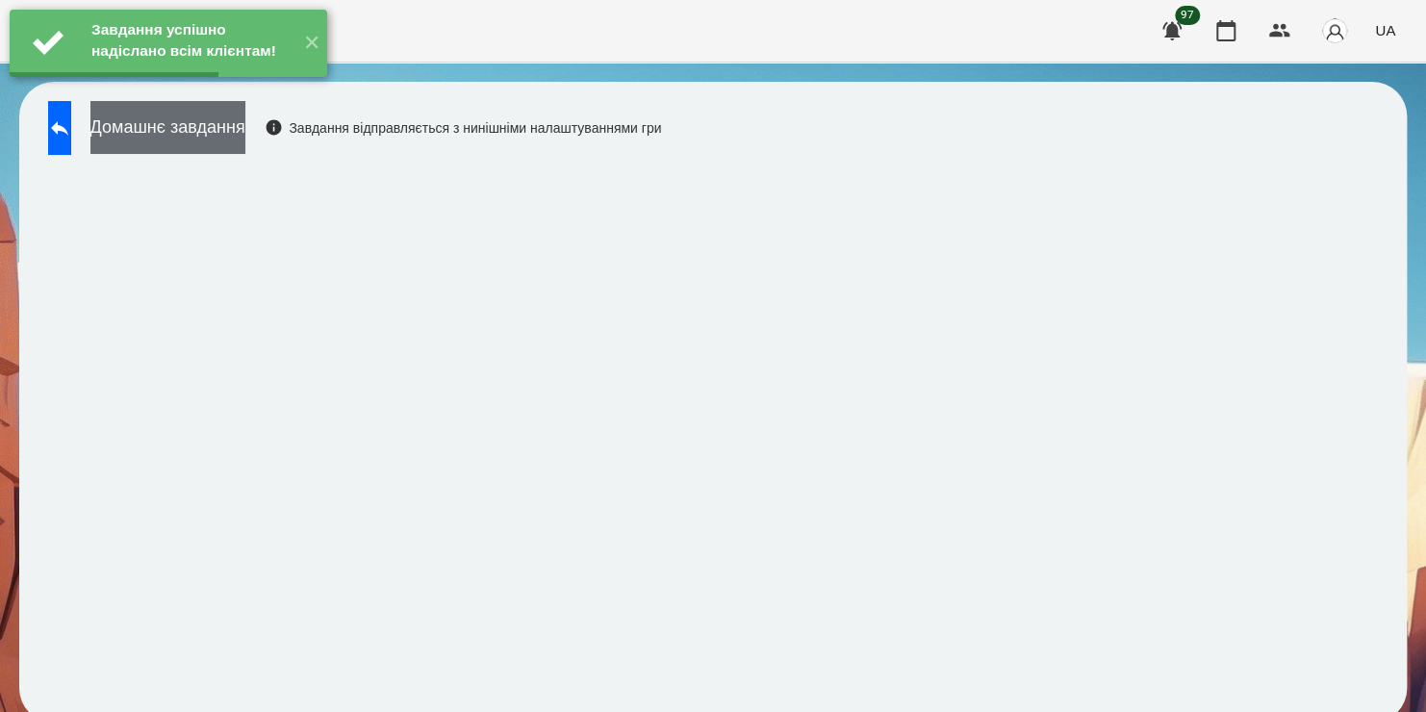
click at [245, 151] on button "Домашнє завдання" at bounding box center [167, 127] width 155 height 53
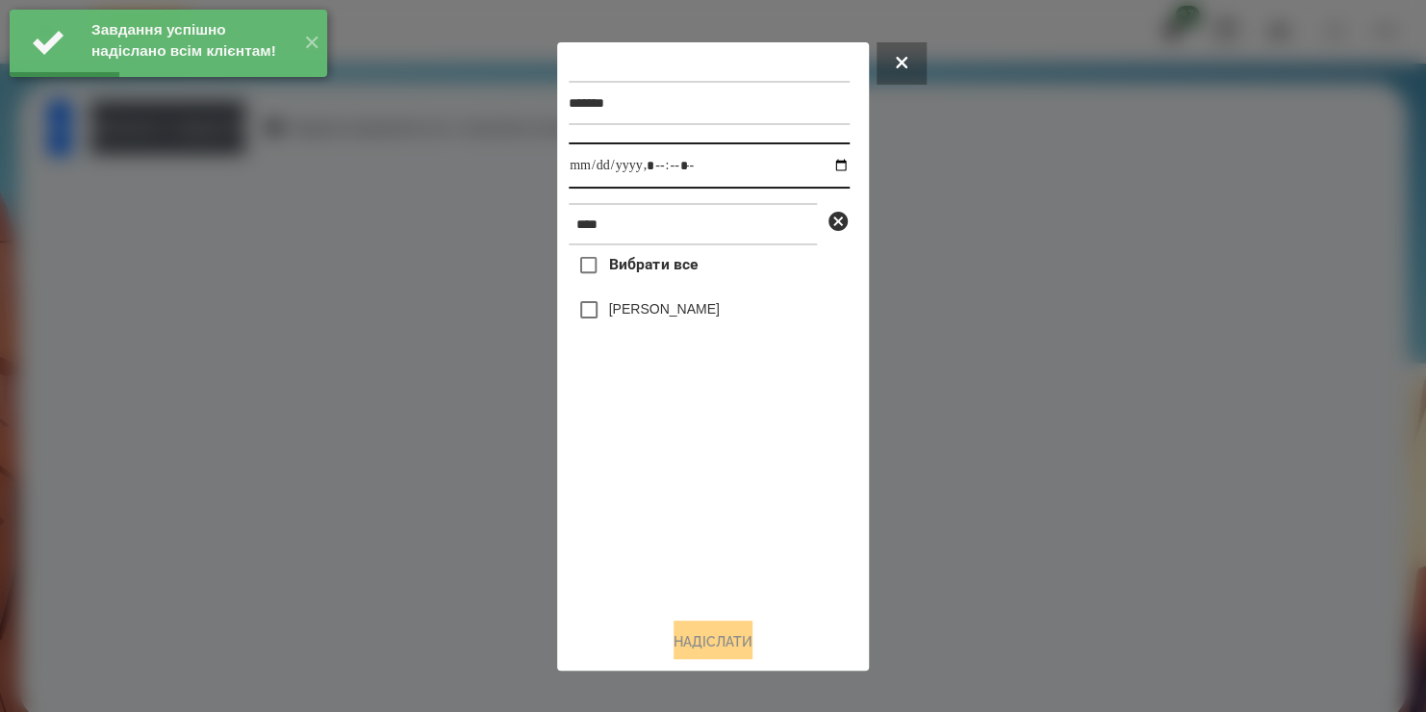
click at [821, 170] on input "datetime-local" at bounding box center [709, 165] width 281 height 46
type input "**********"
click at [703, 485] on div "Вибрати все [PERSON_NAME]" at bounding box center [709, 423] width 281 height 356
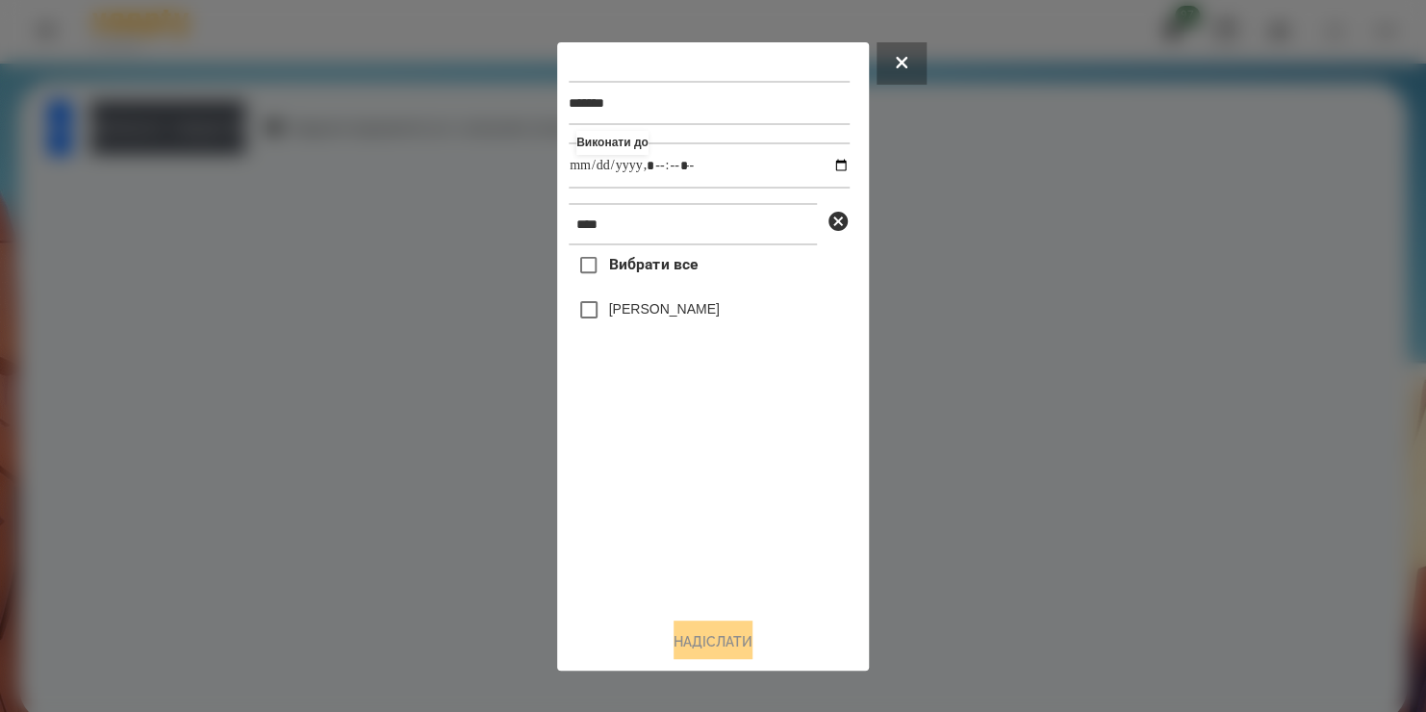
click at [632, 318] on label "[PERSON_NAME]" at bounding box center [664, 308] width 111 height 19
click at [674, 637] on button "Надіслати" at bounding box center [712, 641] width 79 height 42
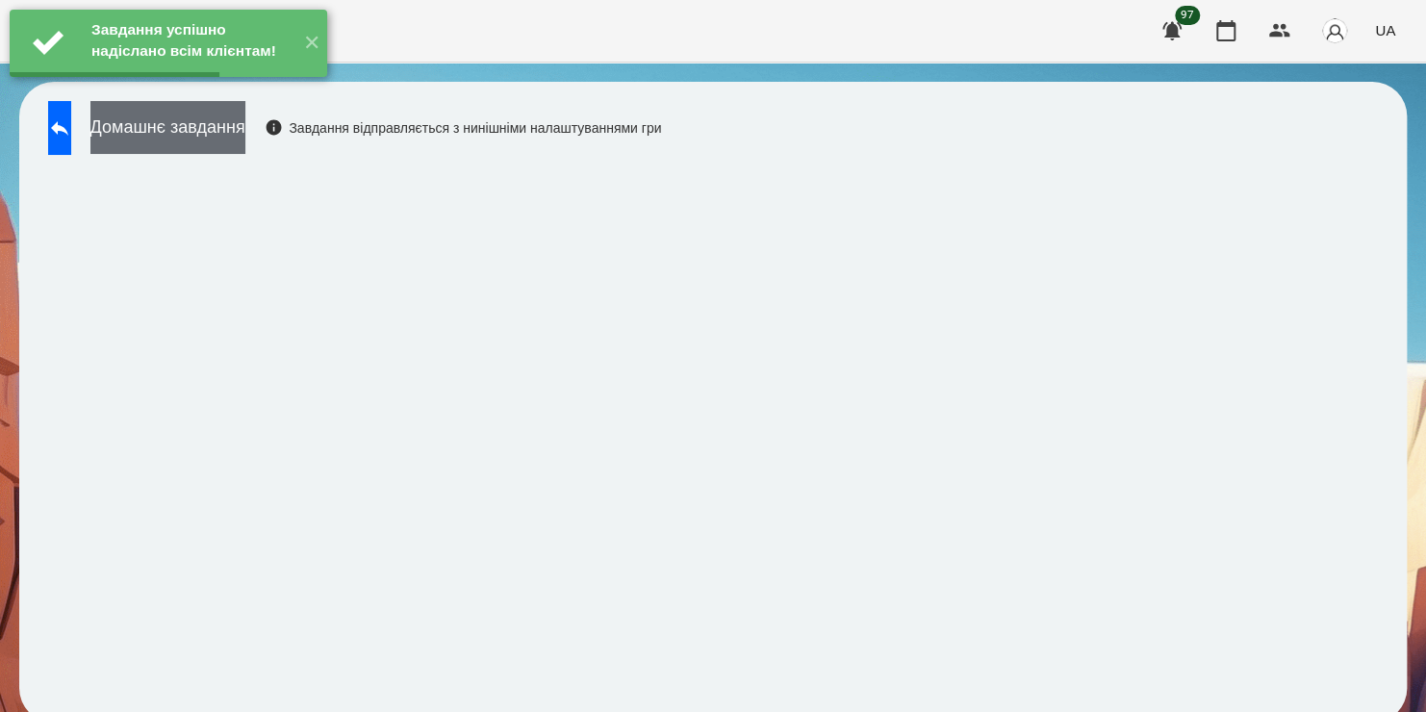
click at [227, 146] on button "Домашнє завдання" at bounding box center [167, 127] width 155 height 53
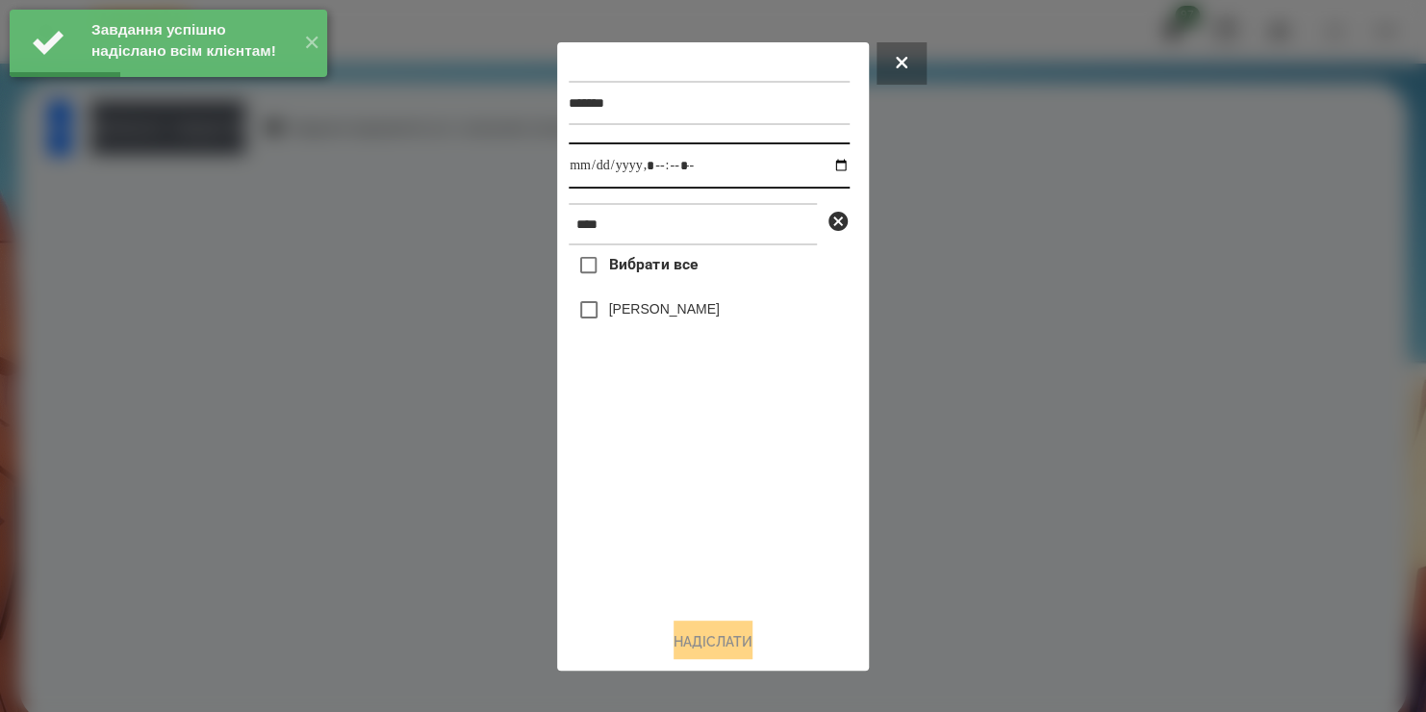
click at [818, 169] on input "datetime-local" at bounding box center [709, 165] width 281 height 46
type input "**********"
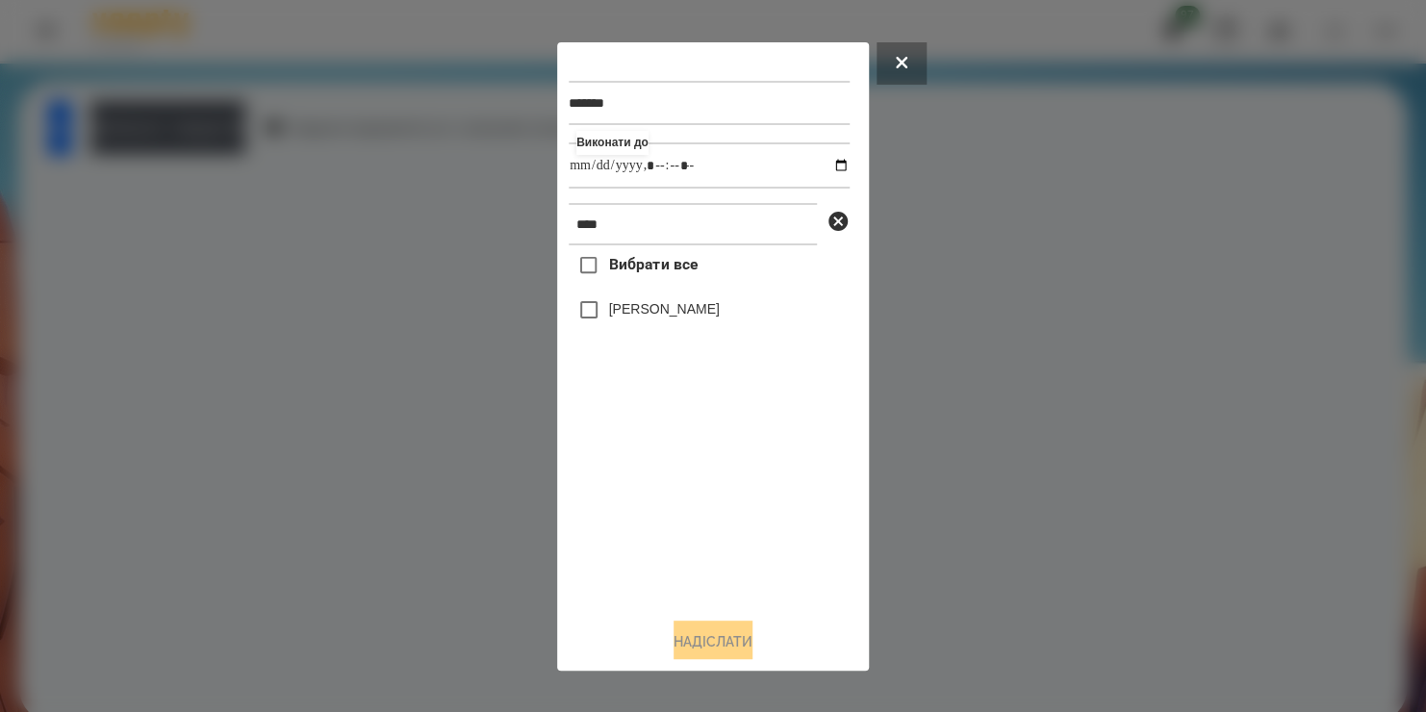
drag, startPoint x: 601, startPoint y: 569, endPoint x: 608, endPoint y: 312, distance: 257.9
click at [608, 312] on div "Вибрати все [PERSON_NAME]" at bounding box center [709, 423] width 281 height 356
click at [609, 312] on label "[PERSON_NAME]" at bounding box center [664, 308] width 111 height 19
click at [673, 647] on button "Надіслати" at bounding box center [712, 641] width 79 height 42
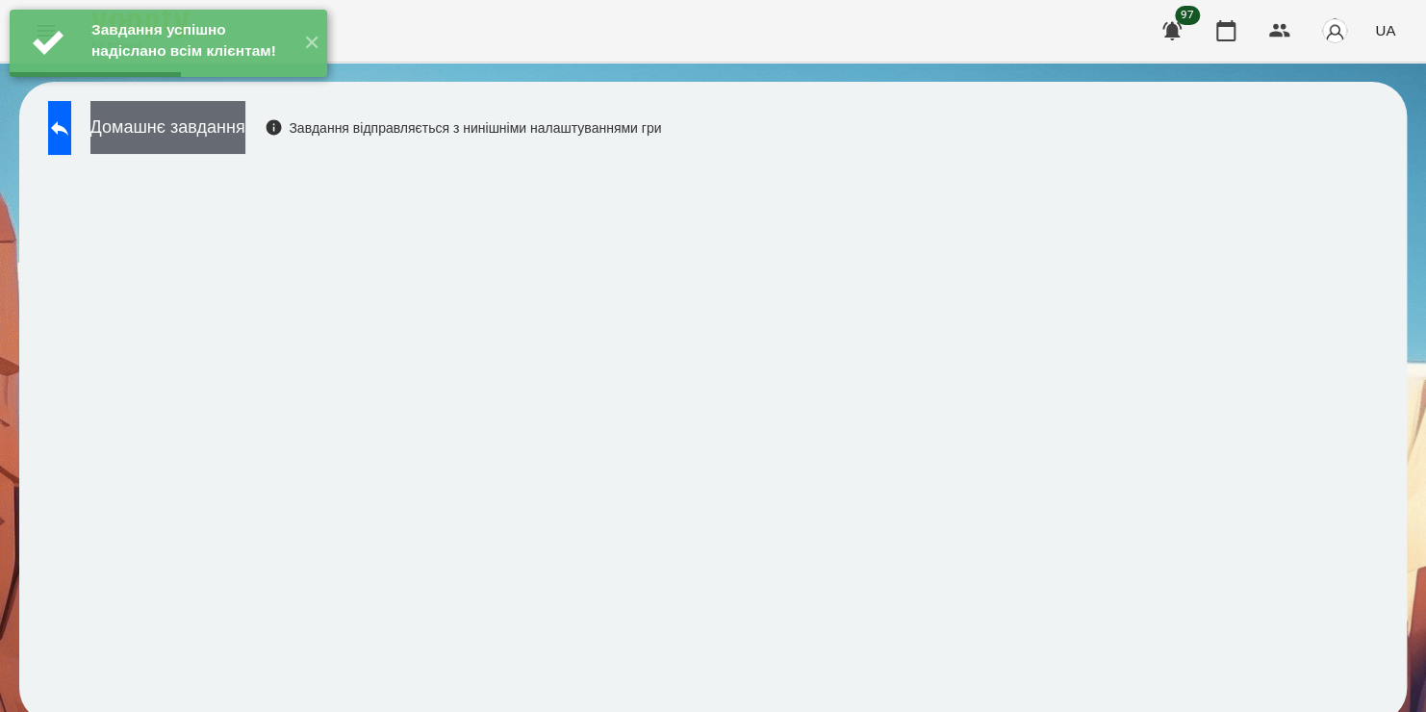
click at [244, 122] on button "Домашнє завдання" at bounding box center [167, 127] width 155 height 53
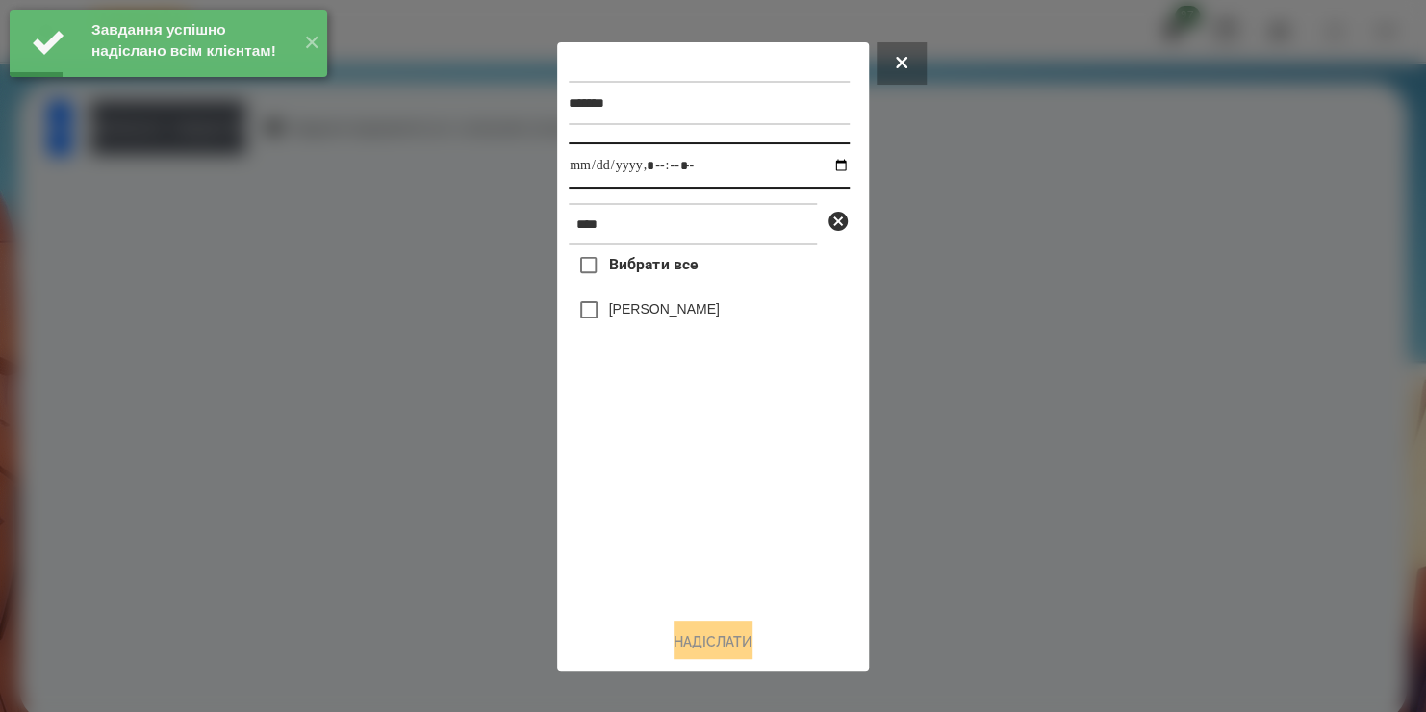
click at [824, 164] on input "datetime-local" at bounding box center [709, 165] width 281 height 46
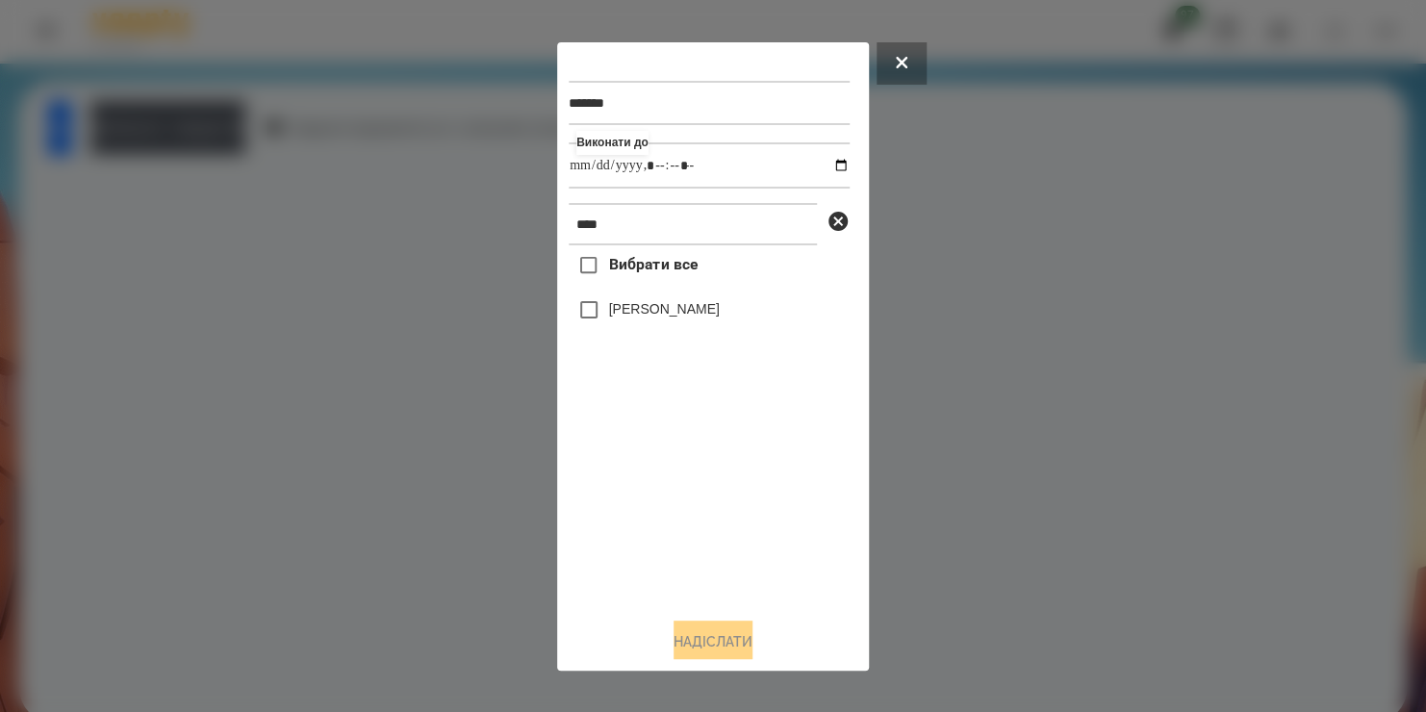
type input "**********"
click at [588, 316] on div "Вибрати все [PERSON_NAME]" at bounding box center [709, 423] width 281 height 356
click at [690, 636] on button "Надіслати" at bounding box center [712, 641] width 79 height 42
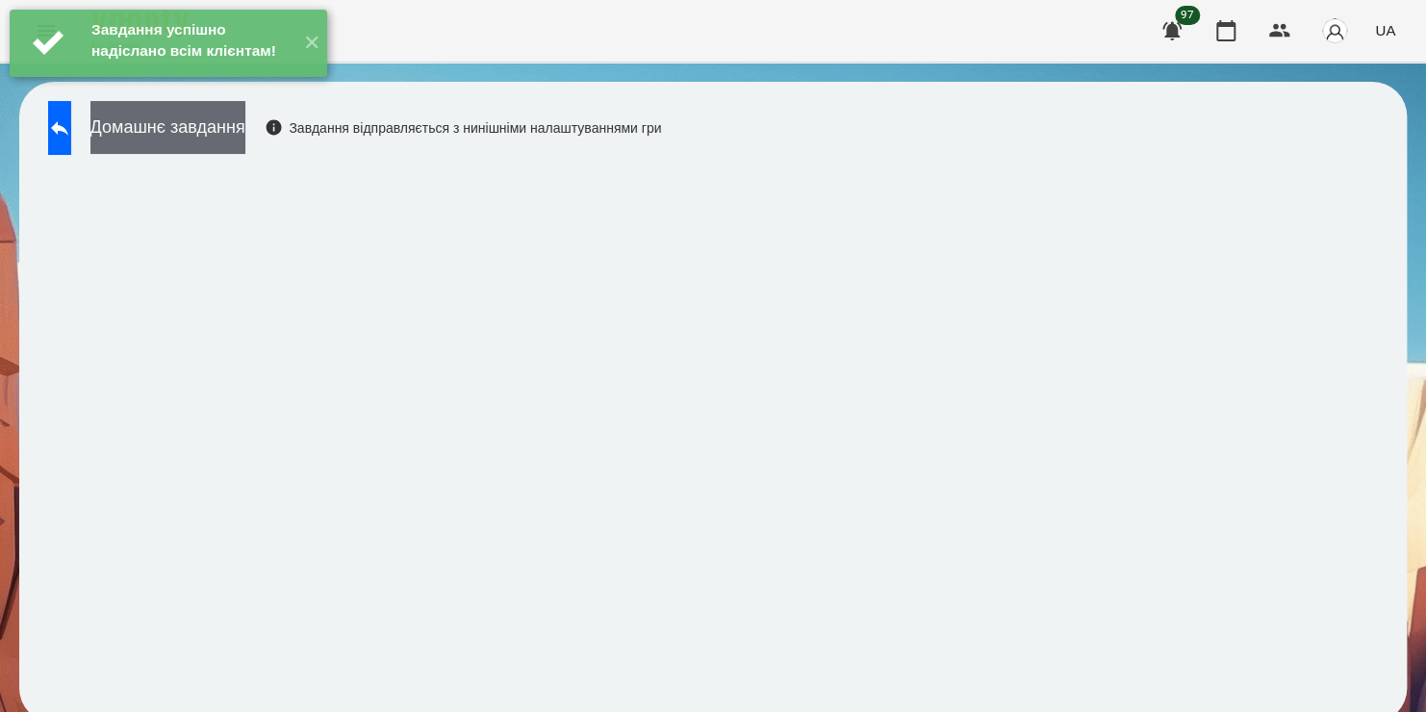
click at [251, 87] on div "Завдання успішно надіслано всім клієнтам! ✕" at bounding box center [168, 43] width 337 height 87
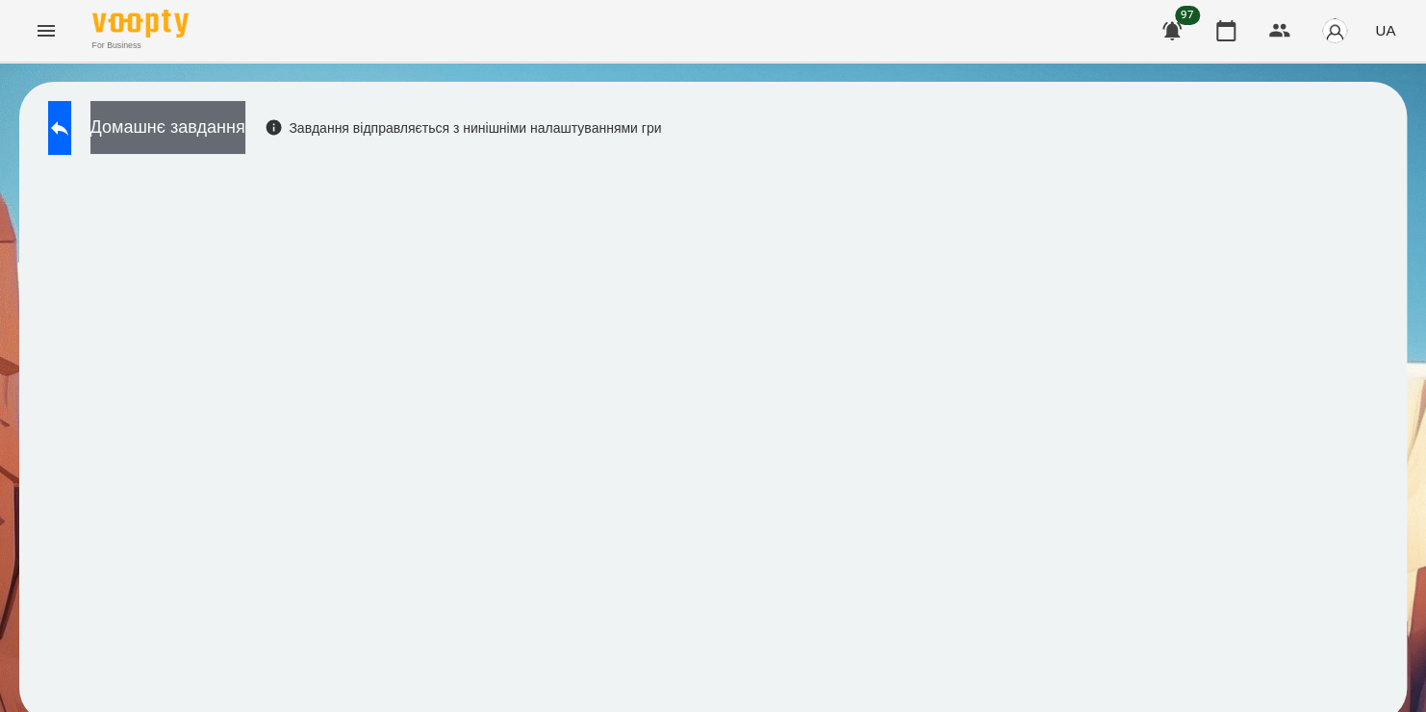
click at [245, 148] on button "Домашнє завдання" at bounding box center [167, 127] width 155 height 53
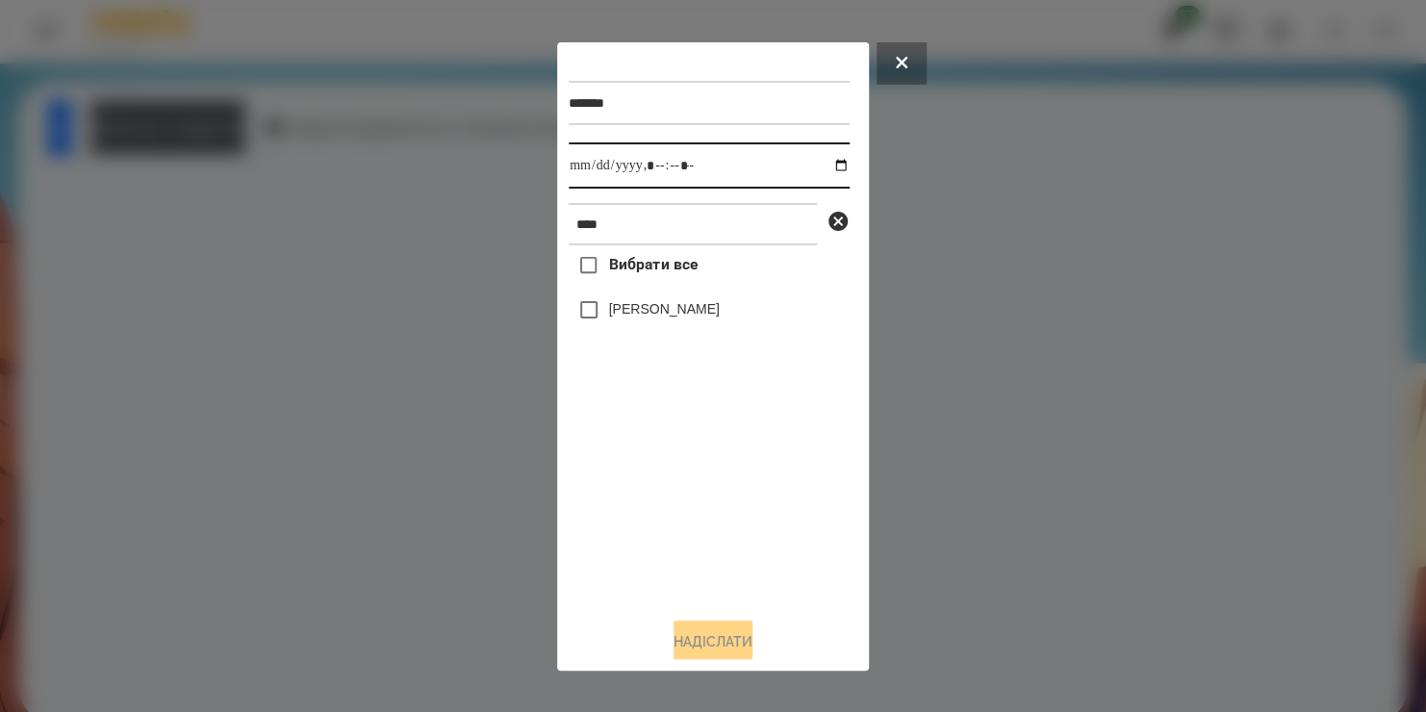
click at [826, 166] on input "datetime-local" at bounding box center [709, 165] width 281 height 46
type input "**********"
click at [644, 529] on div "Вибрати все [PERSON_NAME]" at bounding box center [709, 423] width 281 height 356
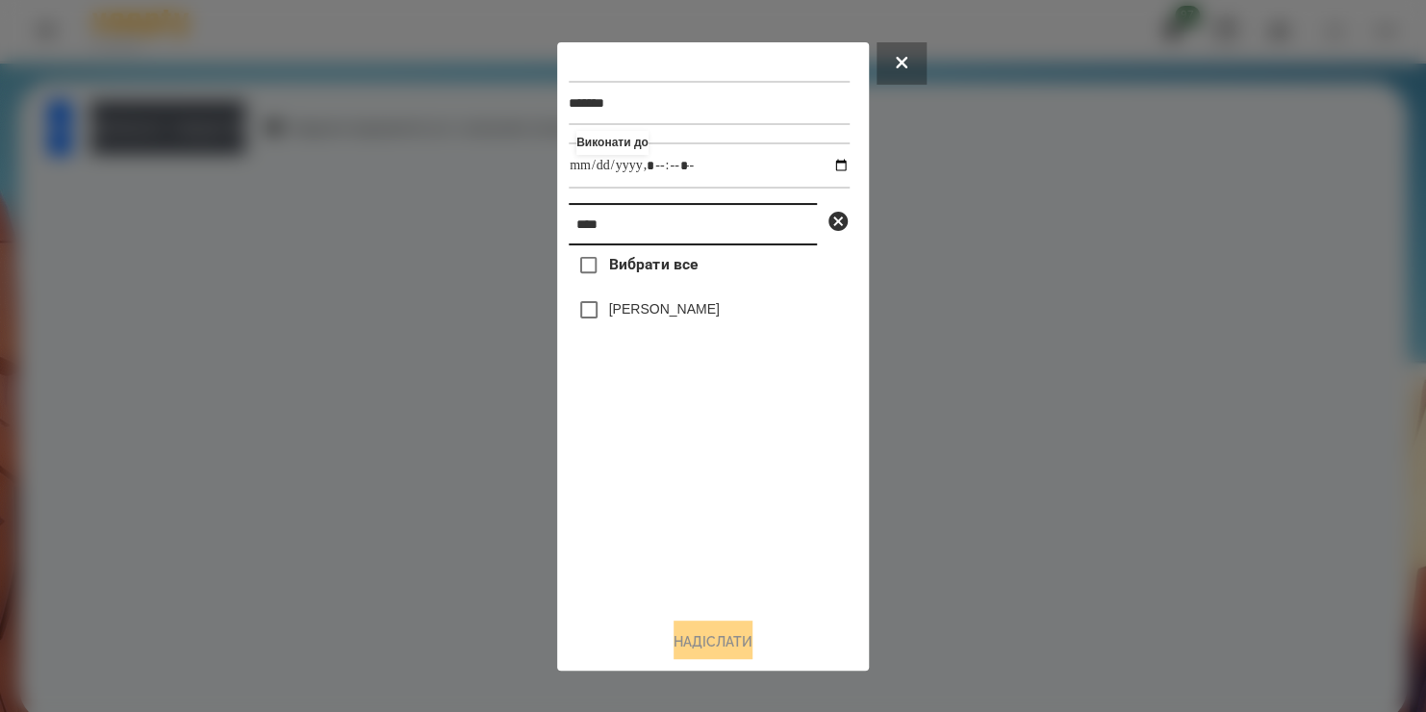
drag, startPoint x: 632, startPoint y: 236, endPoint x: 434, endPoint y: 300, distance: 208.4
click at [434, 300] on div "******* Виконати до **** Вибрати все [PERSON_NAME] [PERSON_NAME]" at bounding box center [713, 356] width 1426 height 712
type input "*******"
click at [616, 316] on label "[PERSON_NAME]" at bounding box center [664, 308] width 111 height 19
click at [678, 638] on button "Надіслати" at bounding box center [712, 641] width 79 height 42
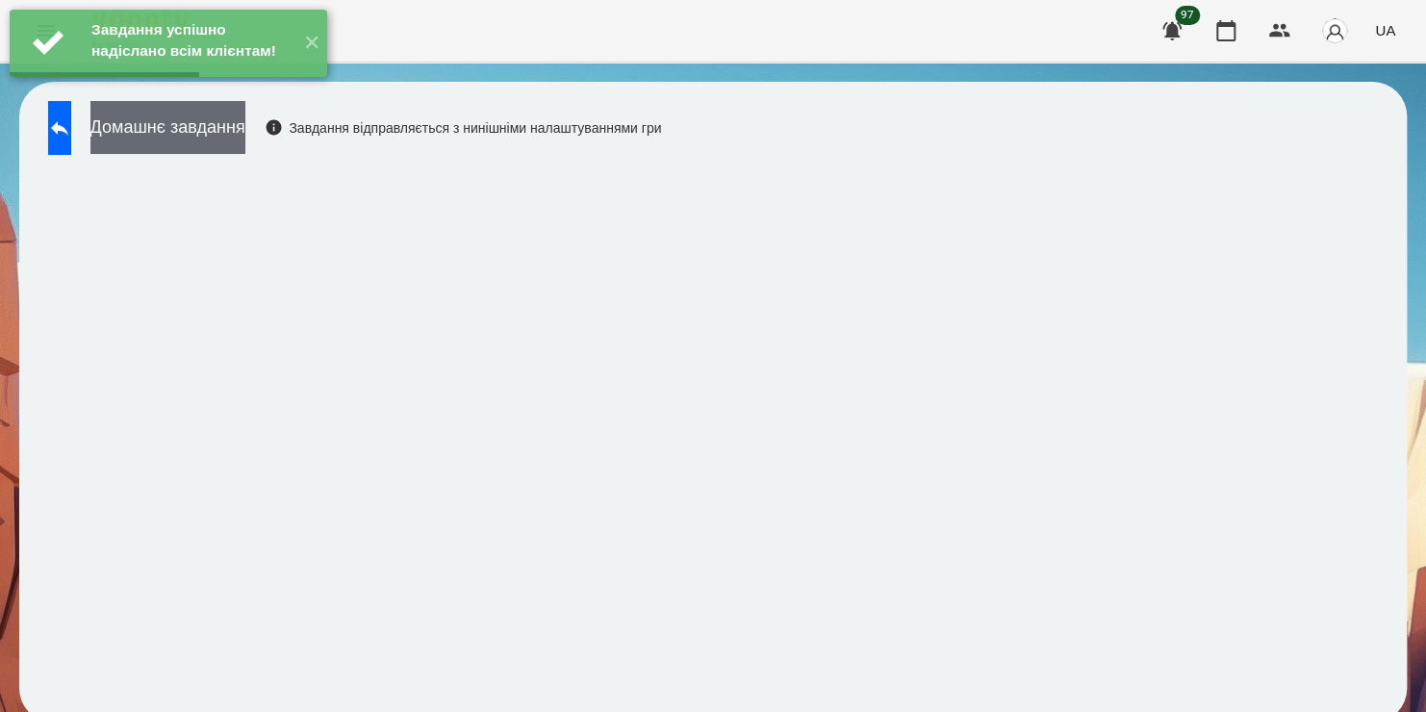
click at [245, 139] on button "Домашнє завдання" at bounding box center [167, 127] width 155 height 53
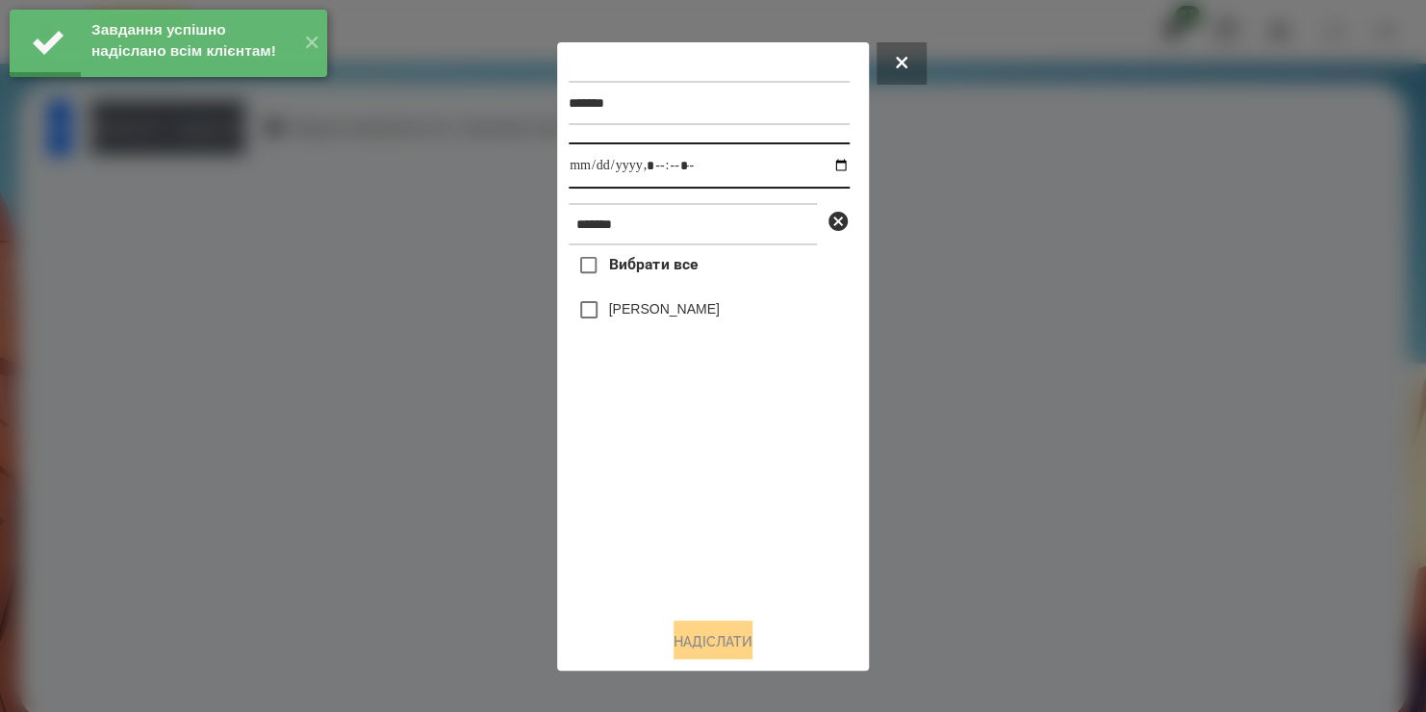
click at [821, 166] on input "datetime-local" at bounding box center [709, 165] width 281 height 46
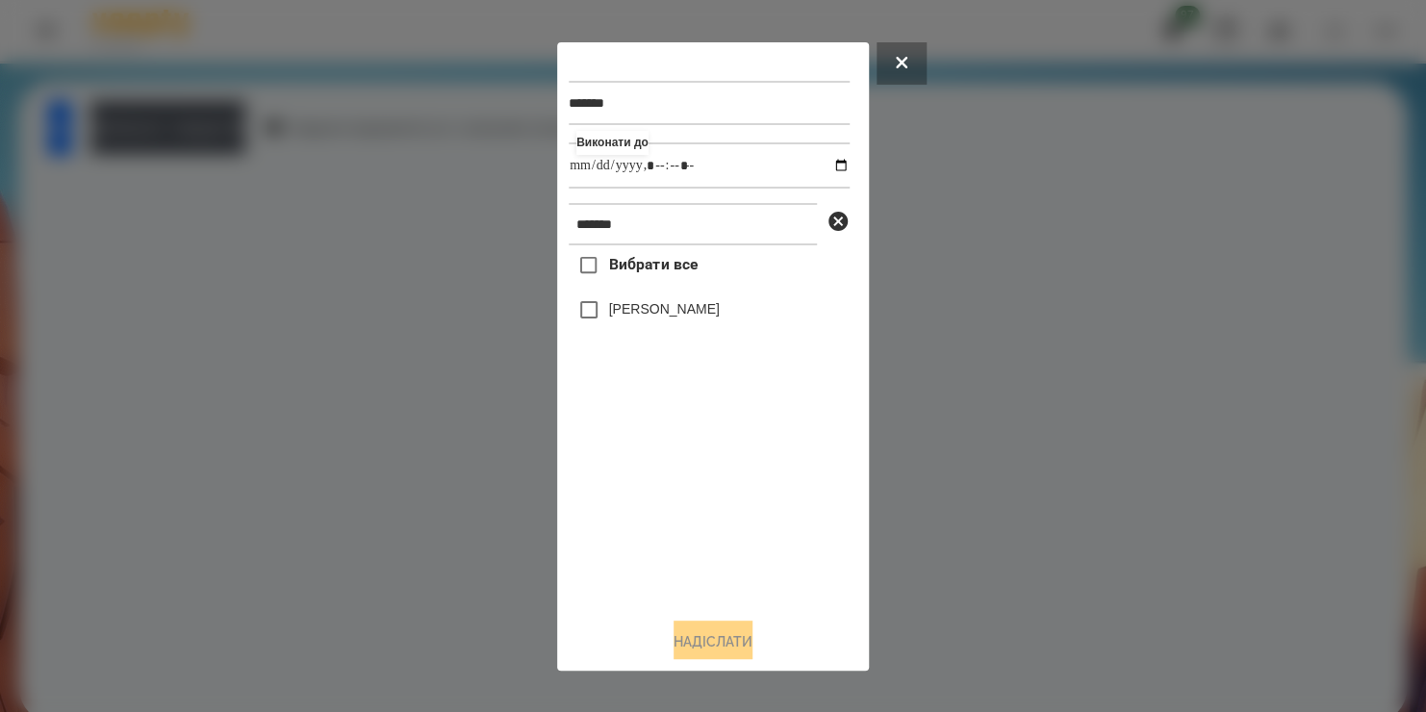
type input "**********"
click at [647, 549] on div "Вибрати все [PERSON_NAME]" at bounding box center [709, 423] width 281 height 356
click at [708, 637] on button "Надіслати" at bounding box center [712, 641] width 79 height 42
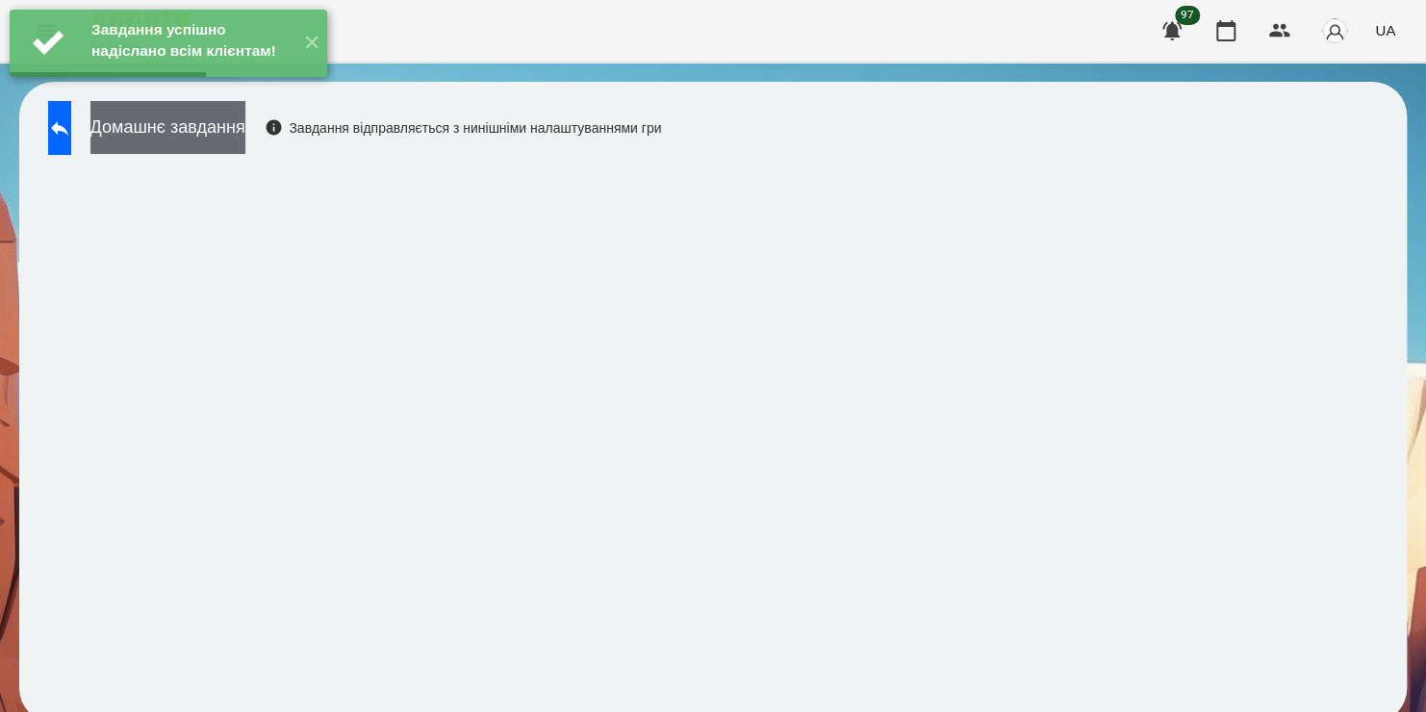
click at [245, 128] on button "Домашнє завдання" at bounding box center [167, 127] width 155 height 53
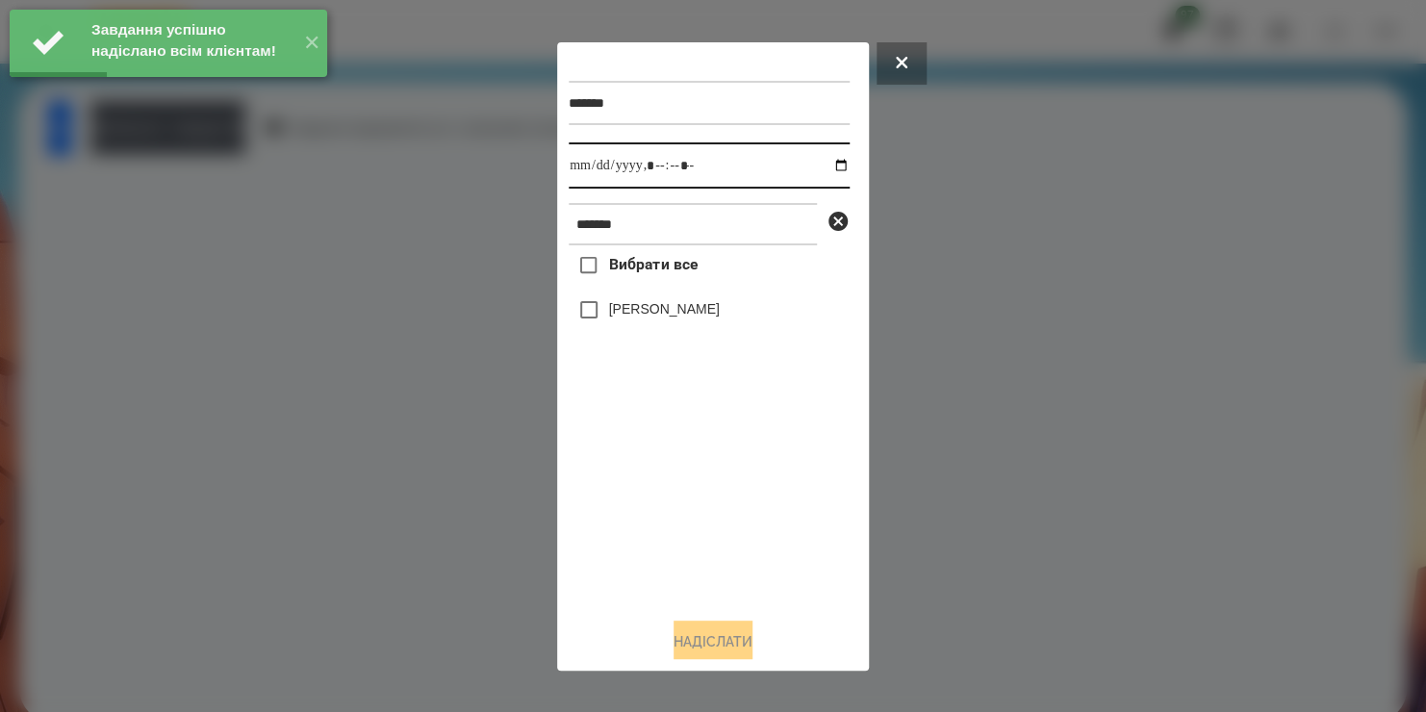
click at [828, 169] on input "datetime-local" at bounding box center [709, 165] width 281 height 46
type input "**********"
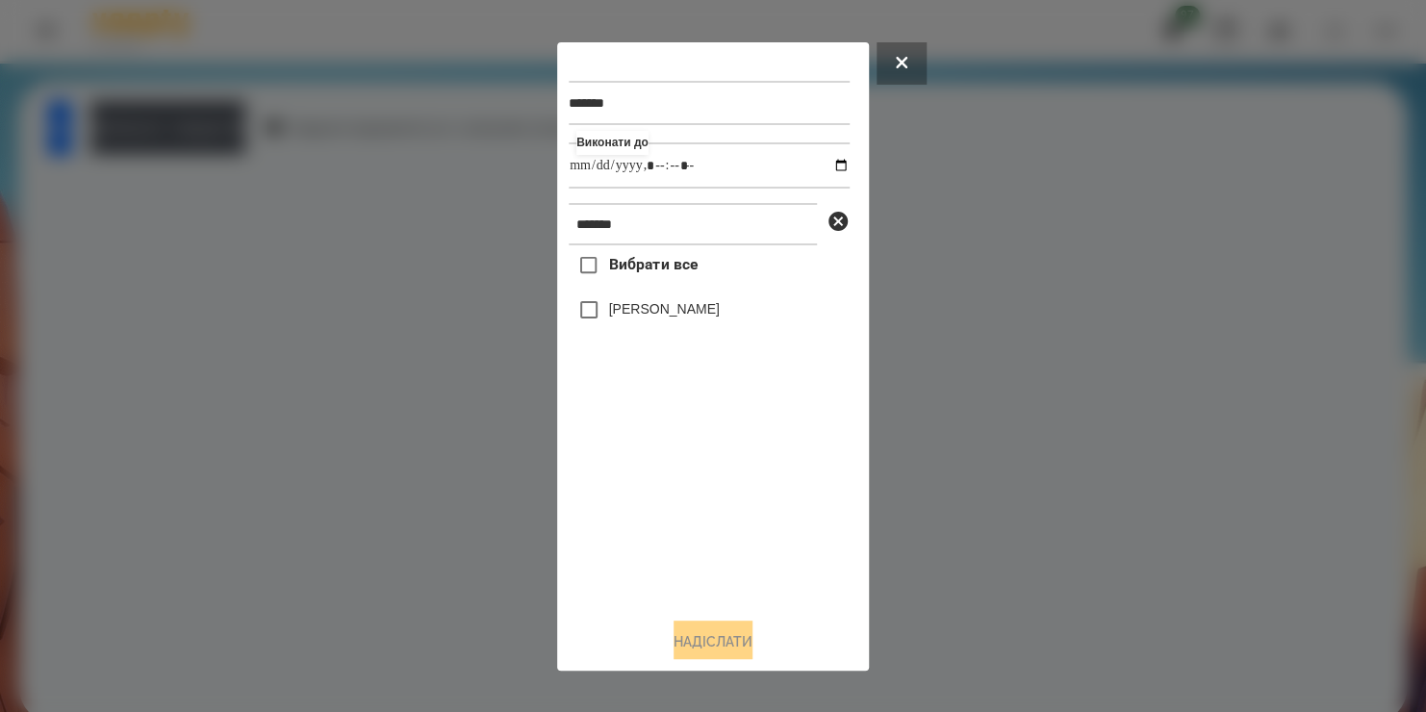
drag, startPoint x: 699, startPoint y: 485, endPoint x: 641, endPoint y: 319, distance: 175.6
click at [641, 319] on div "Вибрати все [PERSON_NAME]" at bounding box center [709, 423] width 281 height 356
click at [641, 318] on label "[PERSON_NAME]" at bounding box center [664, 308] width 111 height 19
click at [680, 633] on button "Надіслати" at bounding box center [712, 641] width 79 height 42
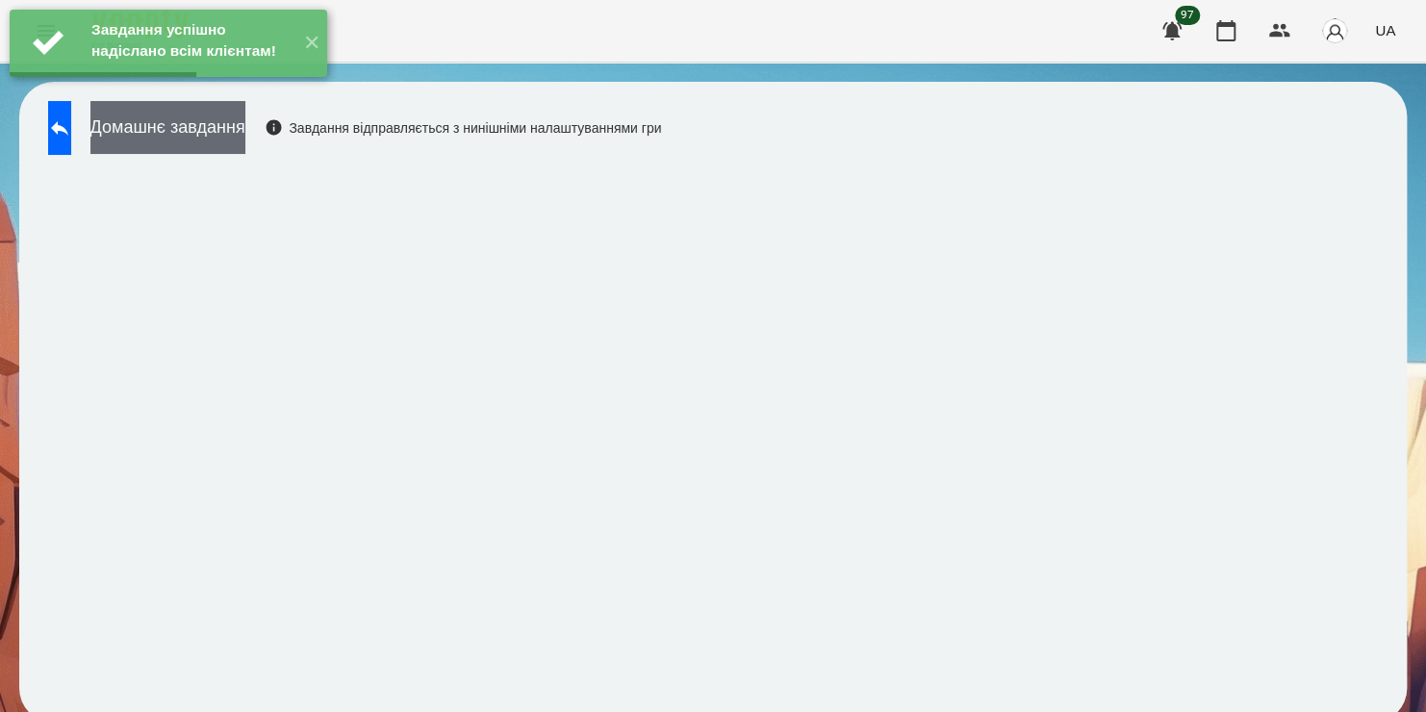
click at [245, 132] on button "Домашнє завдання" at bounding box center [167, 127] width 155 height 53
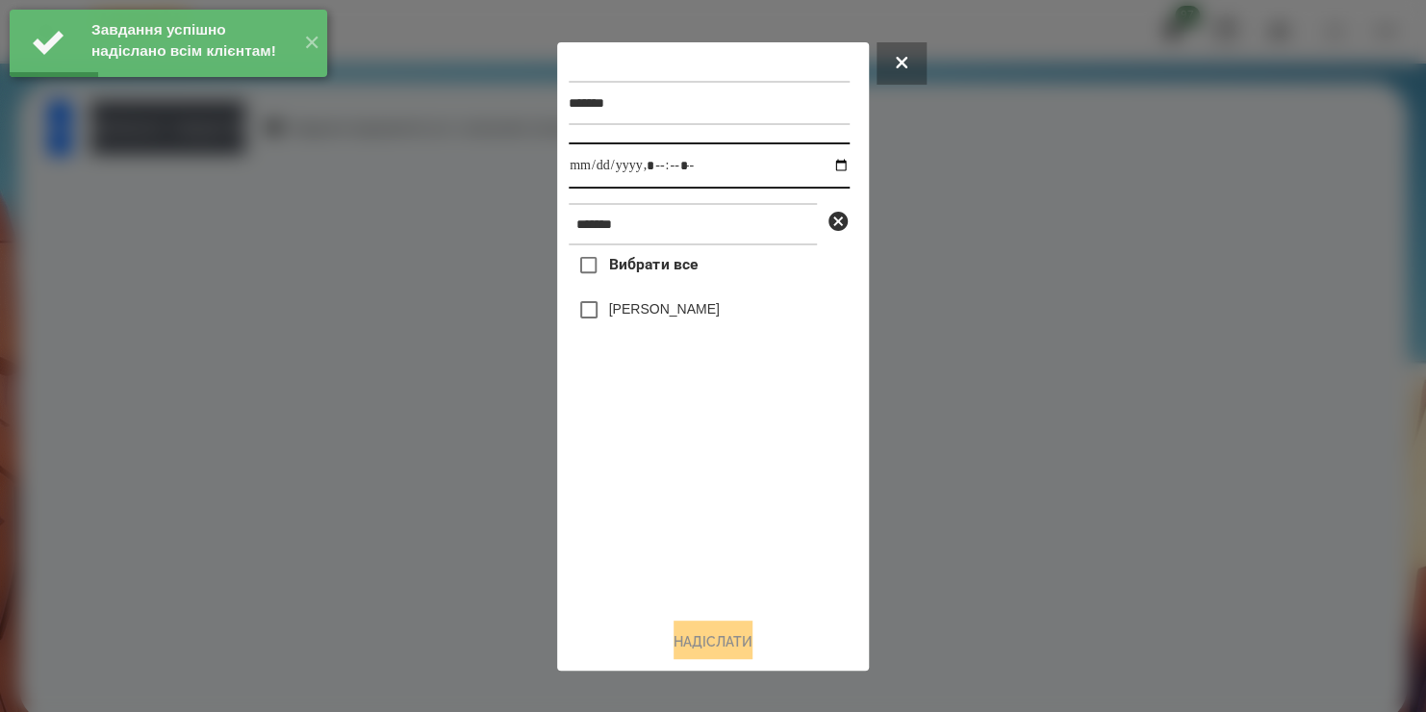
click at [820, 170] on input "datetime-local" at bounding box center [709, 165] width 281 height 46
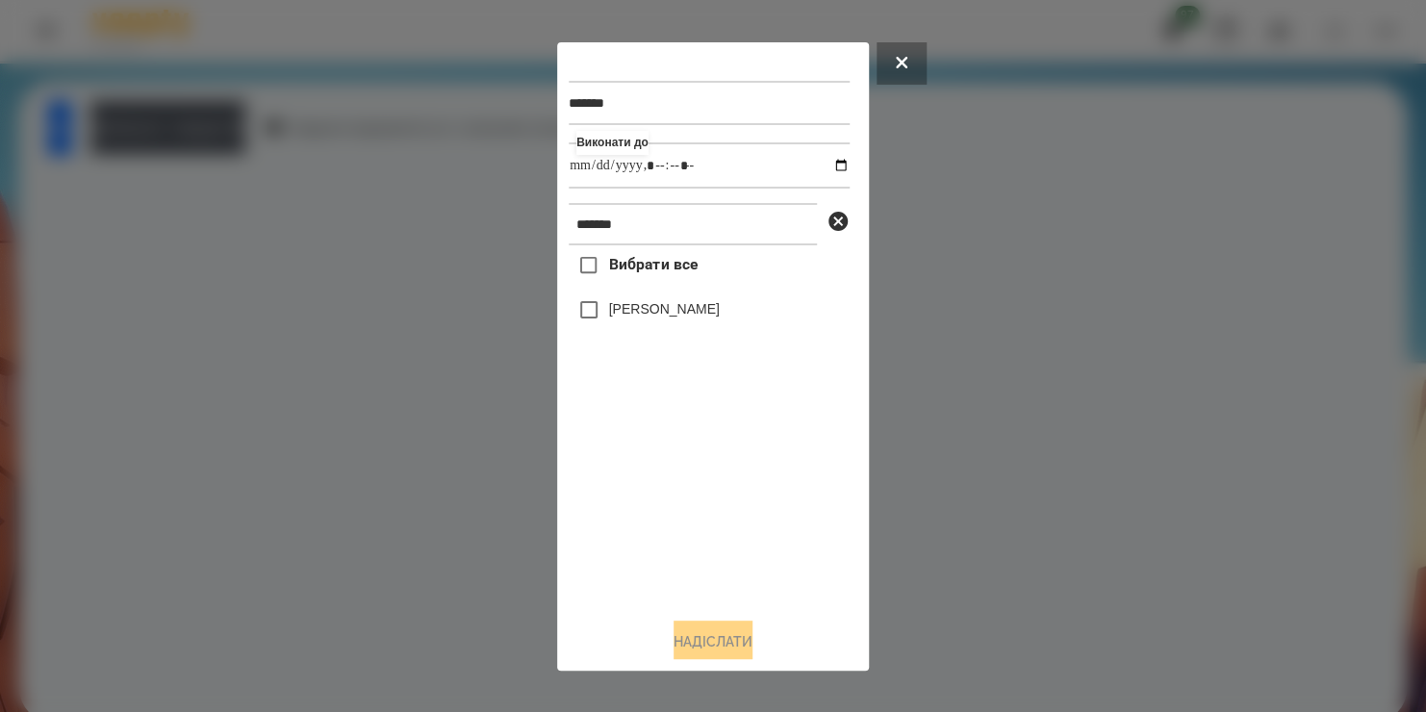
type input "**********"
click at [590, 316] on div "Вибрати все [PERSON_NAME]" at bounding box center [709, 423] width 281 height 356
click at [673, 635] on button "Надіслати" at bounding box center [712, 641] width 79 height 42
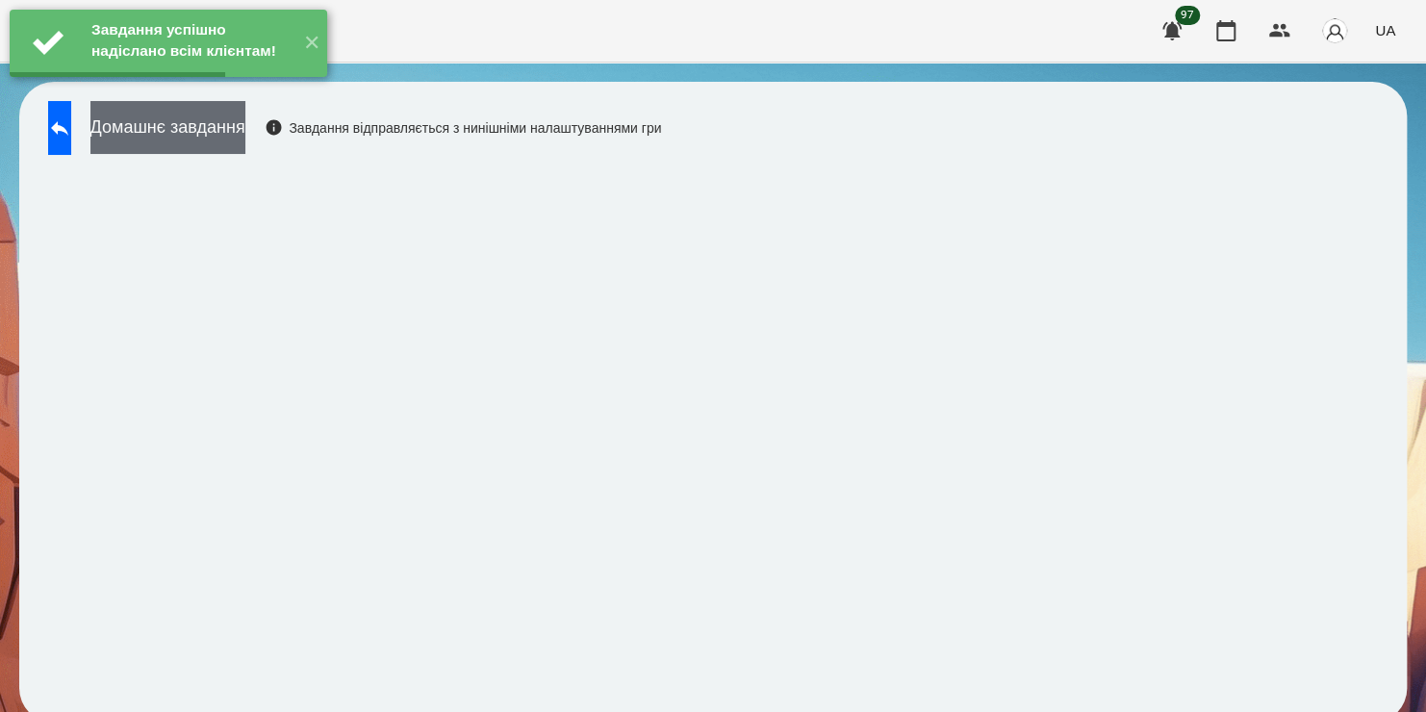
click at [241, 141] on button "Домашнє завдання" at bounding box center [167, 127] width 155 height 53
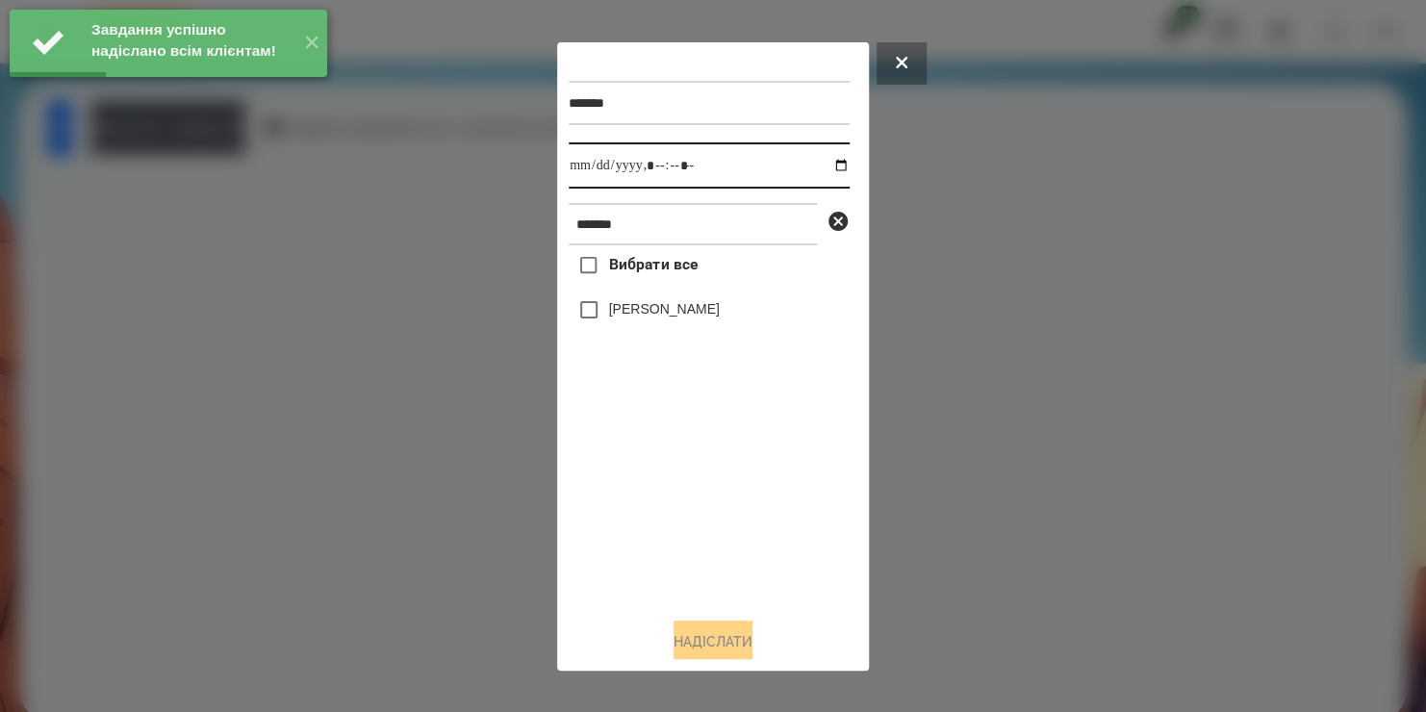
click at [817, 167] on input "datetime-local" at bounding box center [709, 165] width 281 height 46
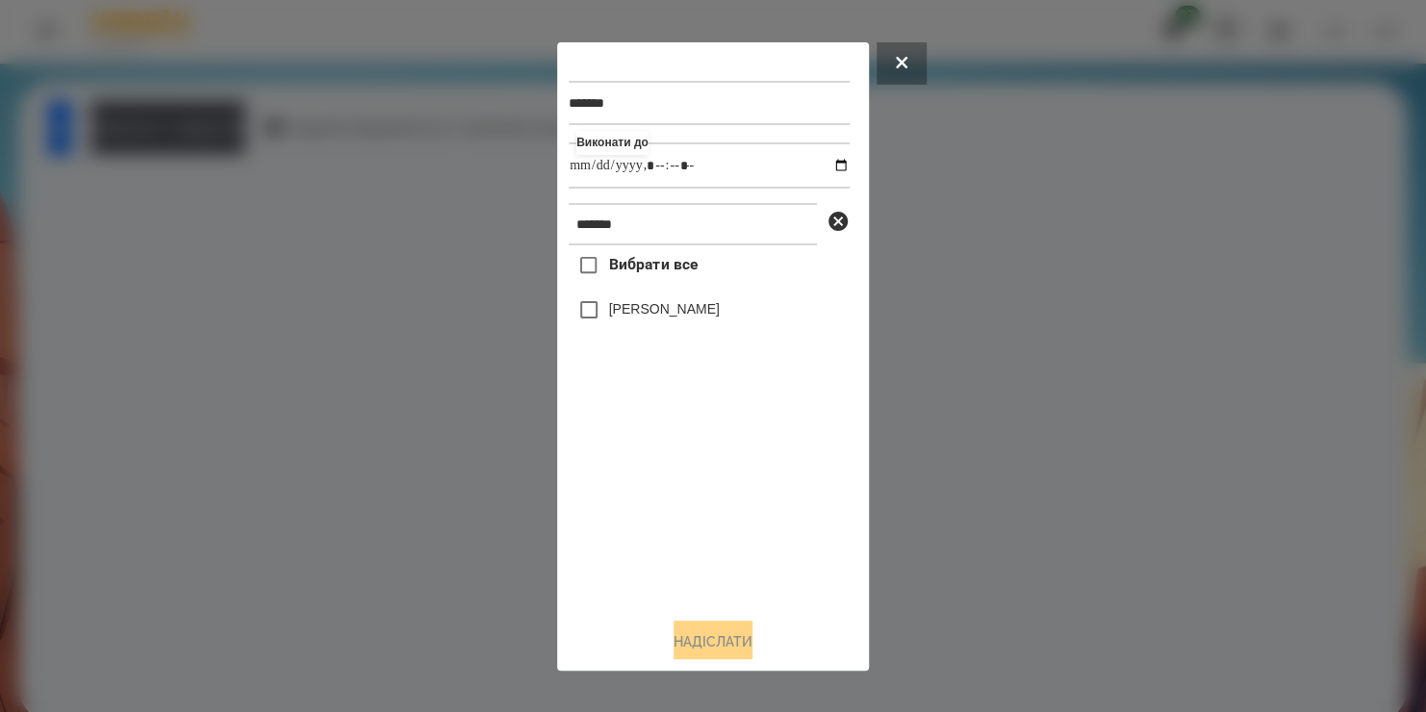
type input "**********"
click at [588, 321] on div "Вибрати все [PERSON_NAME]" at bounding box center [709, 423] width 281 height 356
click at [687, 636] on button "Надіслати" at bounding box center [712, 641] width 79 height 42
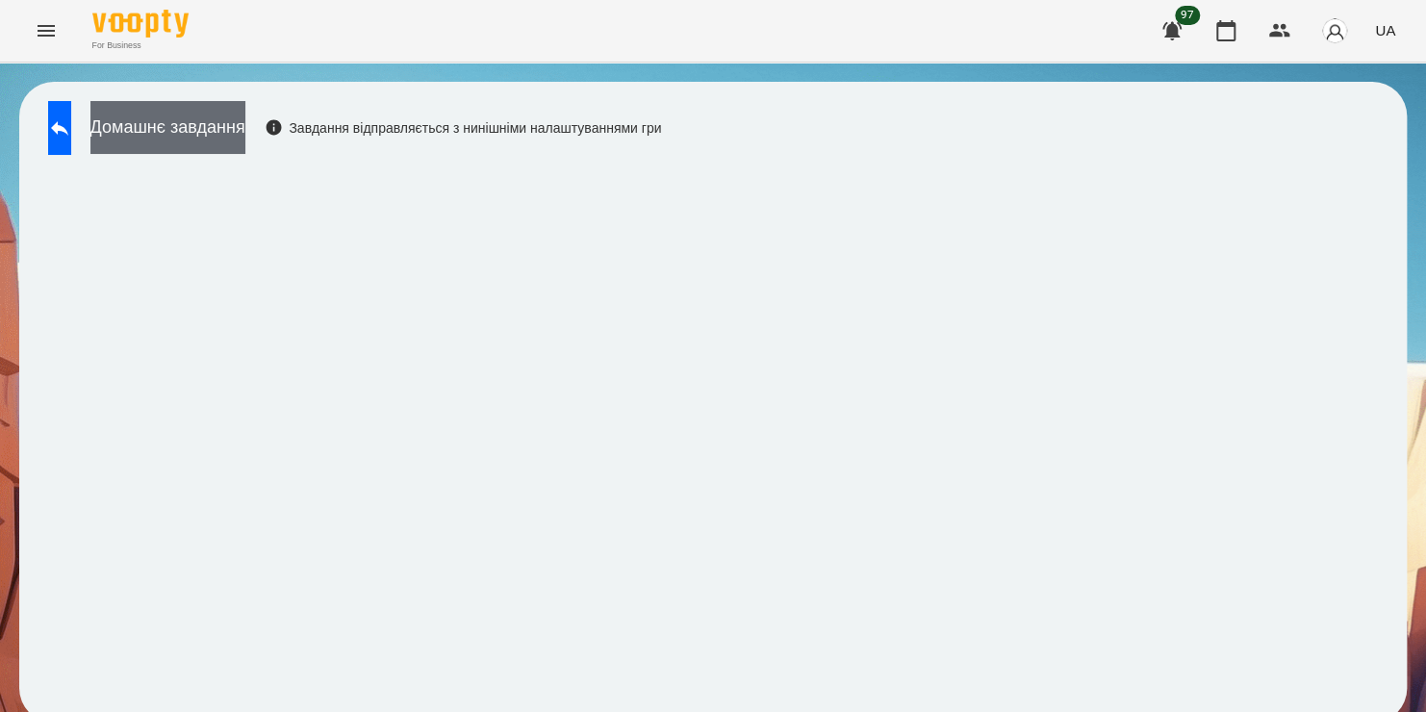
click at [236, 139] on button "Домашнє завдання" at bounding box center [167, 127] width 155 height 53
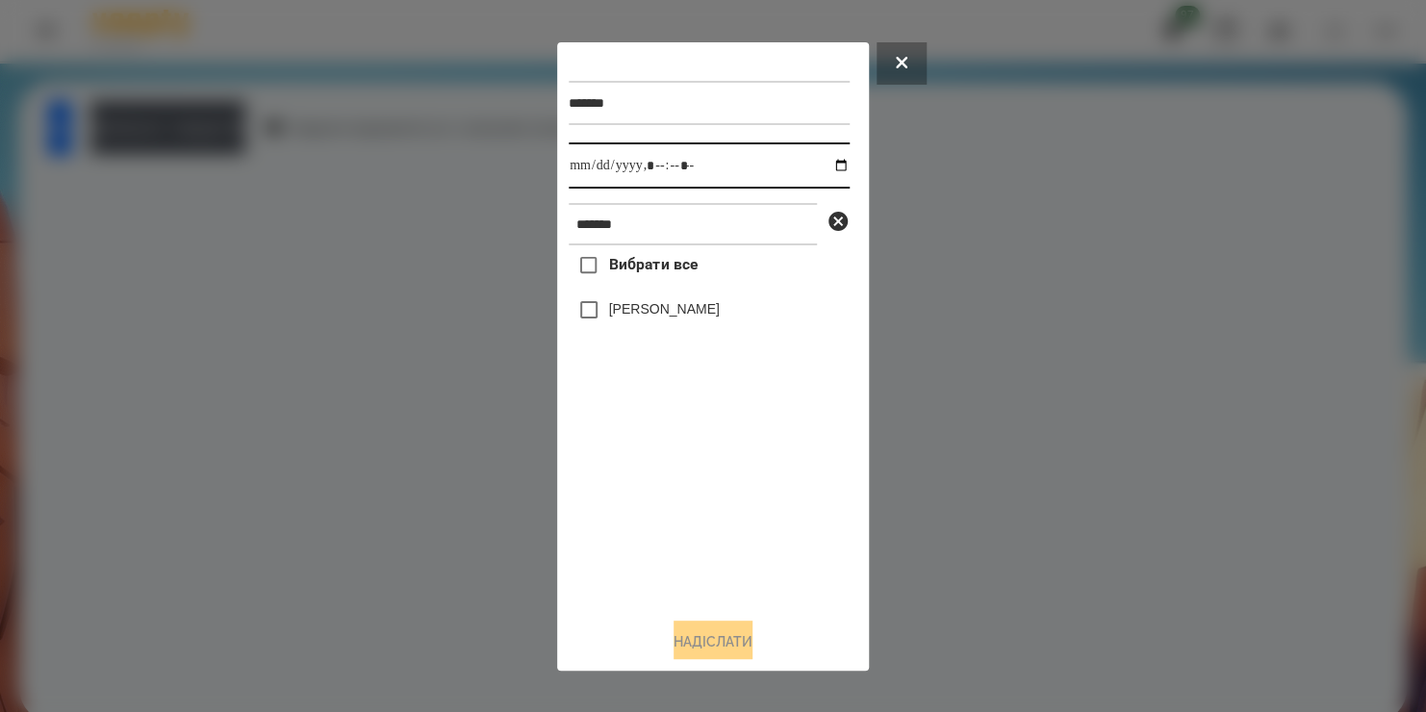
click at [820, 170] on input "datetime-local" at bounding box center [709, 165] width 281 height 46
type input "**********"
click at [770, 502] on div "Вибрати все [PERSON_NAME]" at bounding box center [709, 423] width 281 height 356
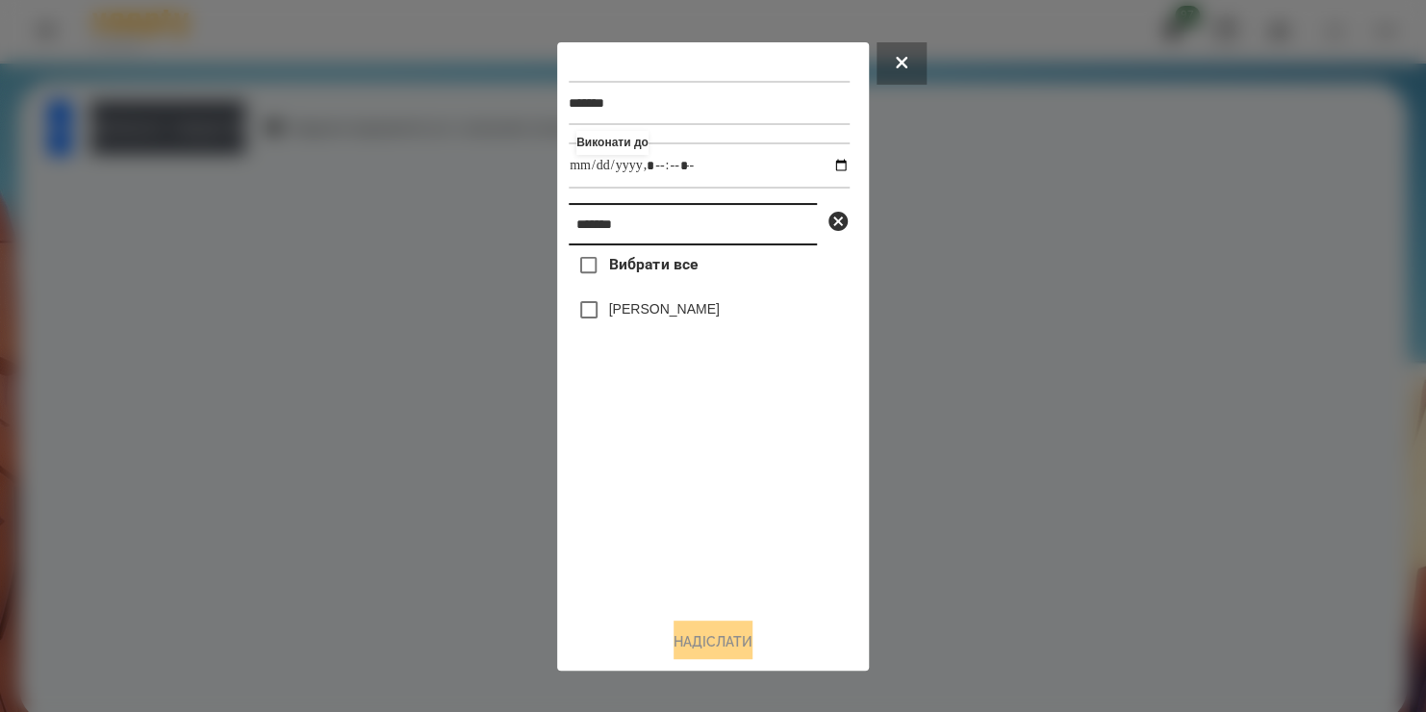
drag, startPoint x: 705, startPoint y: 225, endPoint x: 405, endPoint y: 329, distance: 317.6
click at [405, 329] on div "******* Виконати до ******* Вибрати все [PERSON_NAME]" at bounding box center [713, 356] width 1426 height 712
type input "******"
click at [625, 318] on label "[PERSON_NAME]" at bounding box center [664, 308] width 111 height 19
click at [678, 628] on button "Надіслати" at bounding box center [712, 641] width 79 height 42
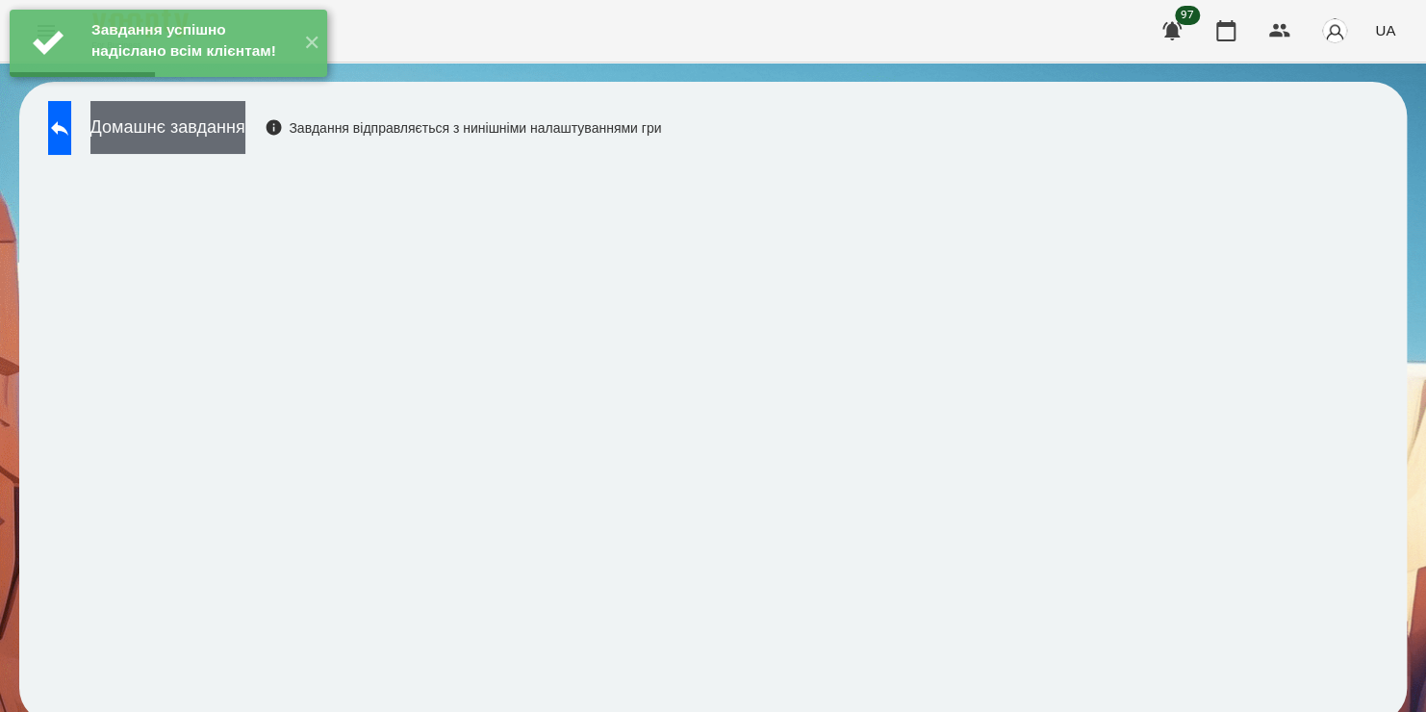
click at [245, 148] on button "Домашнє завдання" at bounding box center [167, 127] width 155 height 53
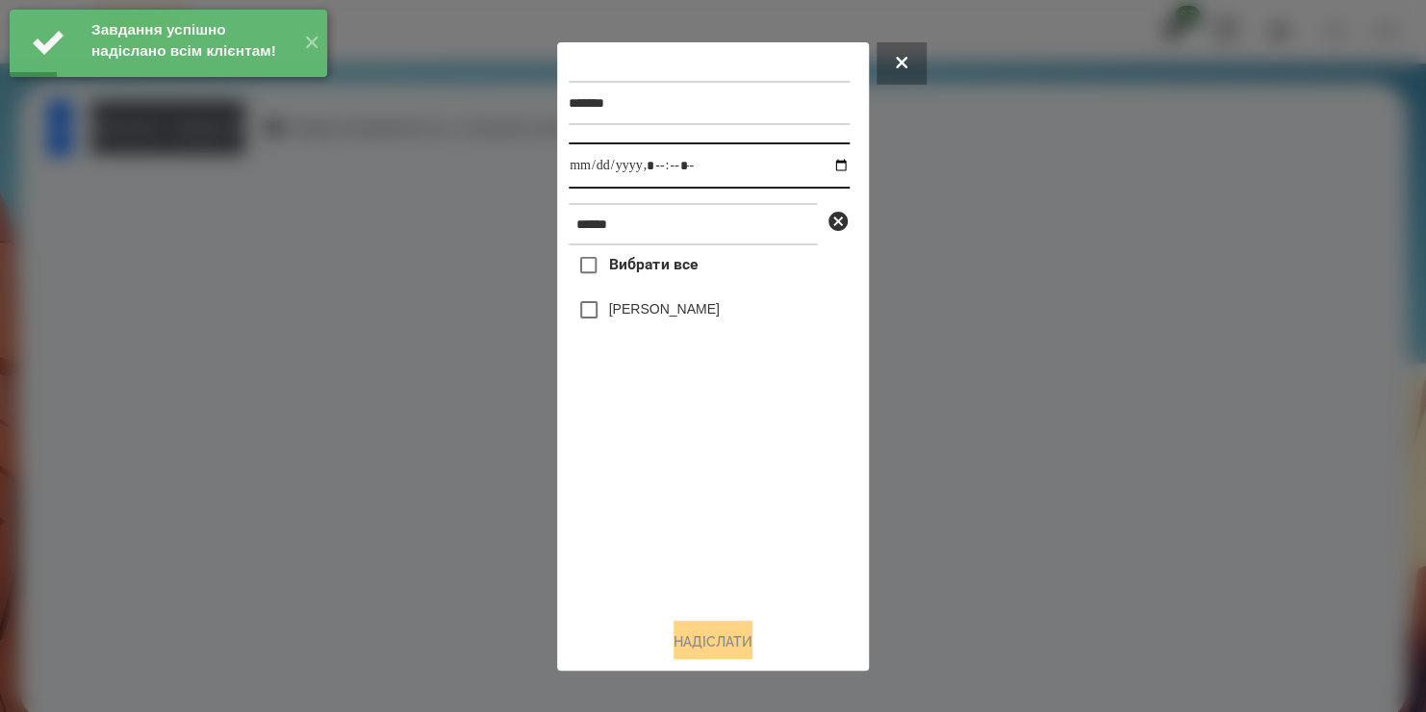
click at [817, 167] on input "datetime-local" at bounding box center [709, 165] width 281 height 46
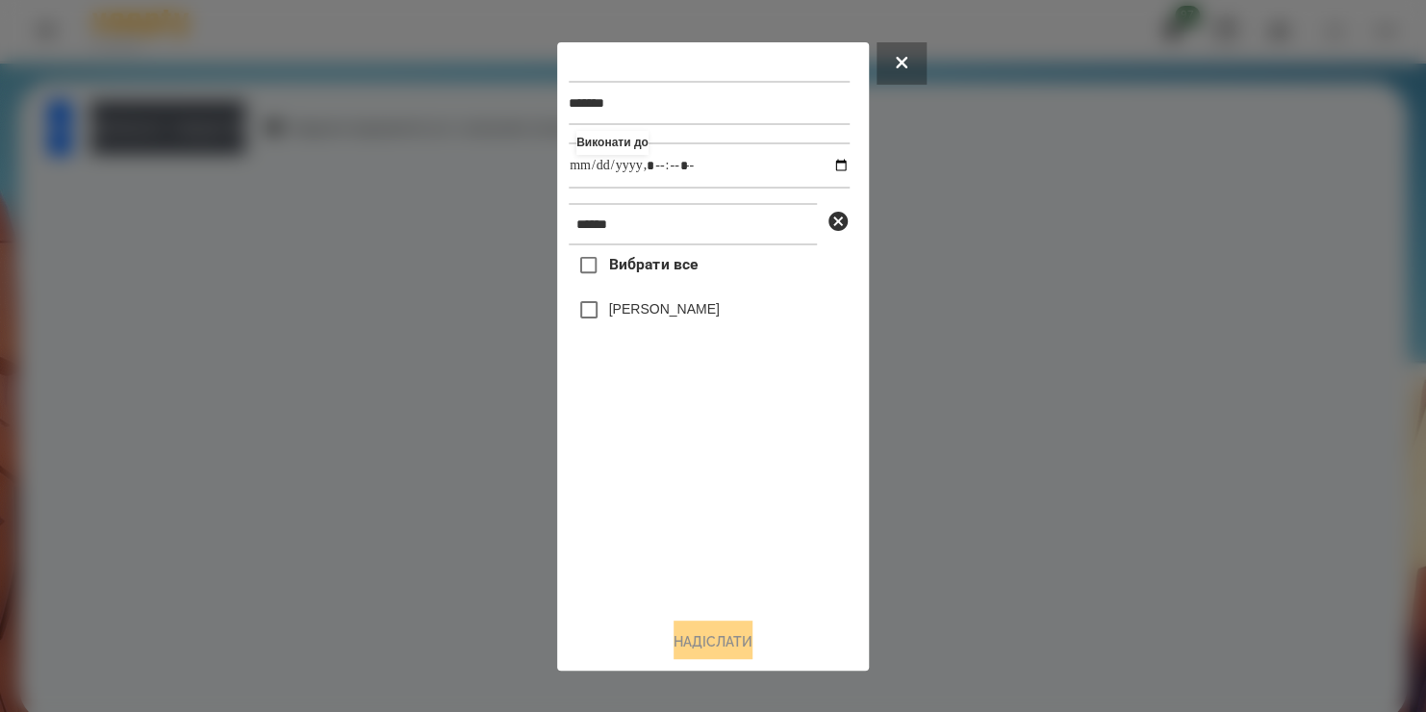
type input "**********"
drag, startPoint x: 638, startPoint y: 559, endPoint x: 617, endPoint y: 309, distance: 251.0
click at [617, 309] on div "Вибрати все [PERSON_NAME]" at bounding box center [709, 423] width 281 height 356
click at [617, 309] on label "[PERSON_NAME]" at bounding box center [664, 308] width 111 height 19
click at [674, 646] on button "Надіслати" at bounding box center [712, 641] width 79 height 42
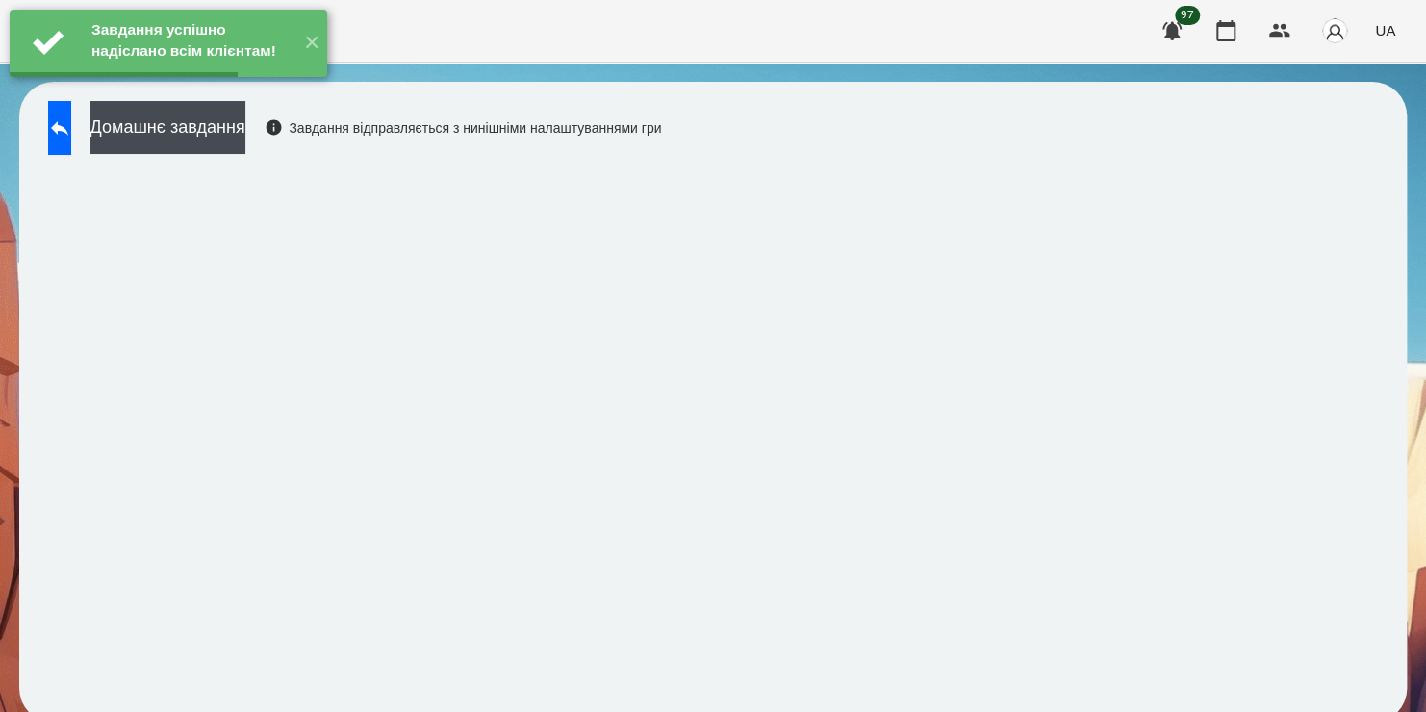
click at [245, 129] on button "Домашнє завдання" at bounding box center [167, 127] width 155 height 53
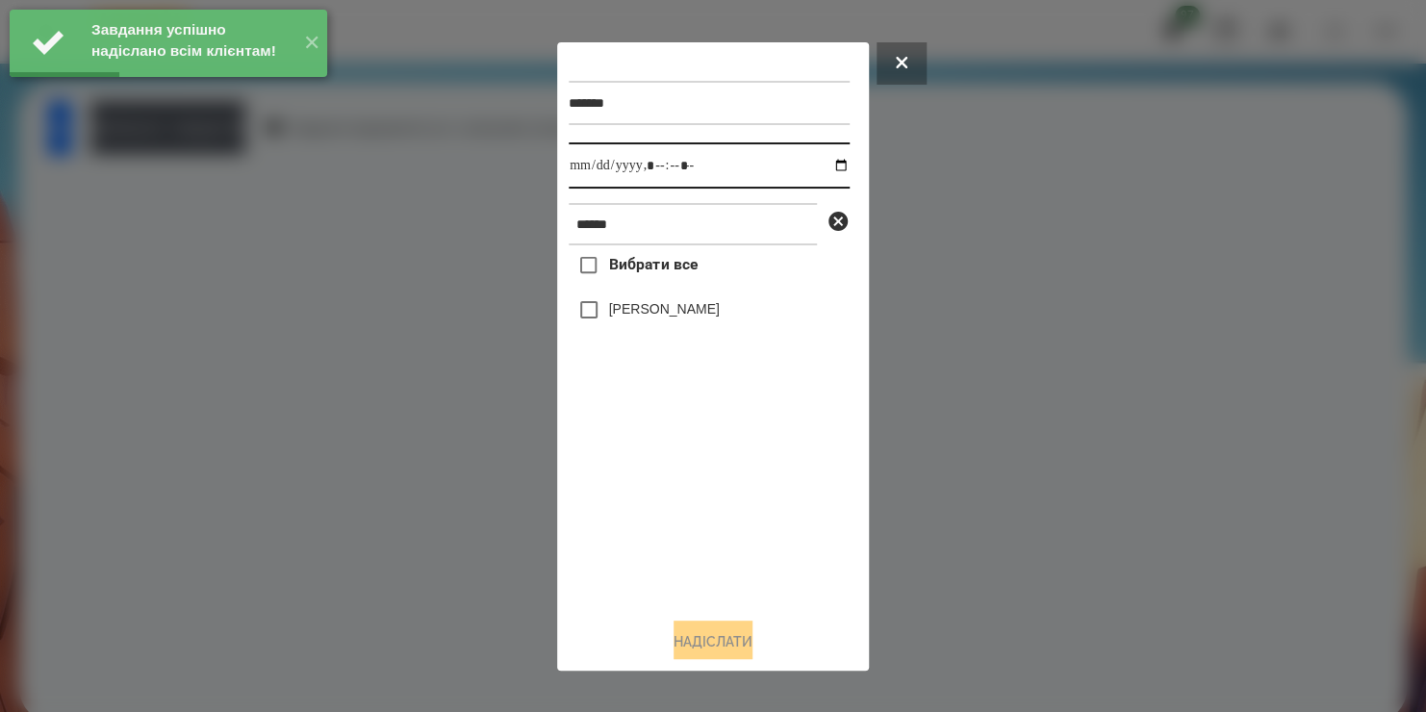
click at [827, 167] on input "datetime-local" at bounding box center [709, 165] width 281 height 46
type input "**********"
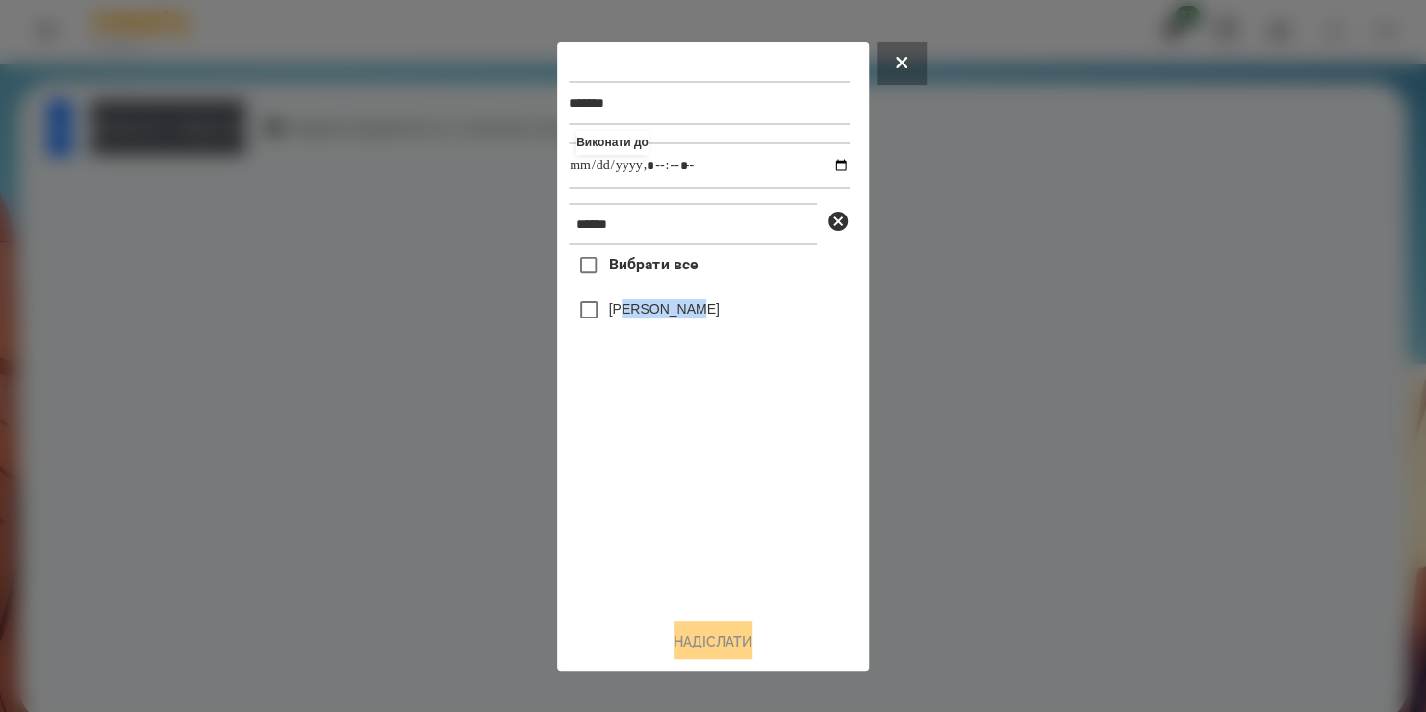
drag, startPoint x: 678, startPoint y: 490, endPoint x: 625, endPoint y: 308, distance: 189.4
click at [625, 308] on div "Вибрати все [PERSON_NAME]" at bounding box center [709, 423] width 281 height 356
click at [625, 308] on label "[PERSON_NAME]" at bounding box center [664, 308] width 111 height 19
click at [687, 643] on button "Надіслати" at bounding box center [712, 641] width 79 height 42
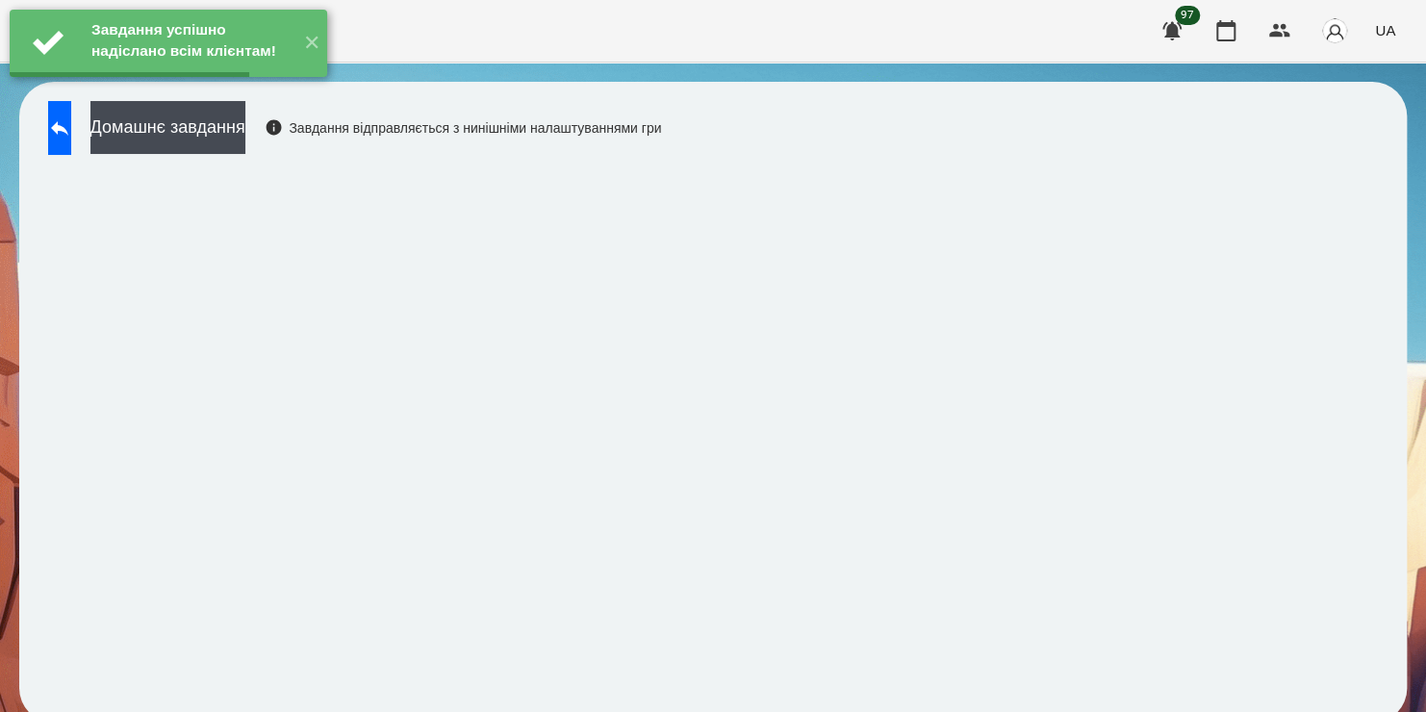
click at [245, 135] on button "Домашнє завдання" at bounding box center [167, 127] width 155 height 53
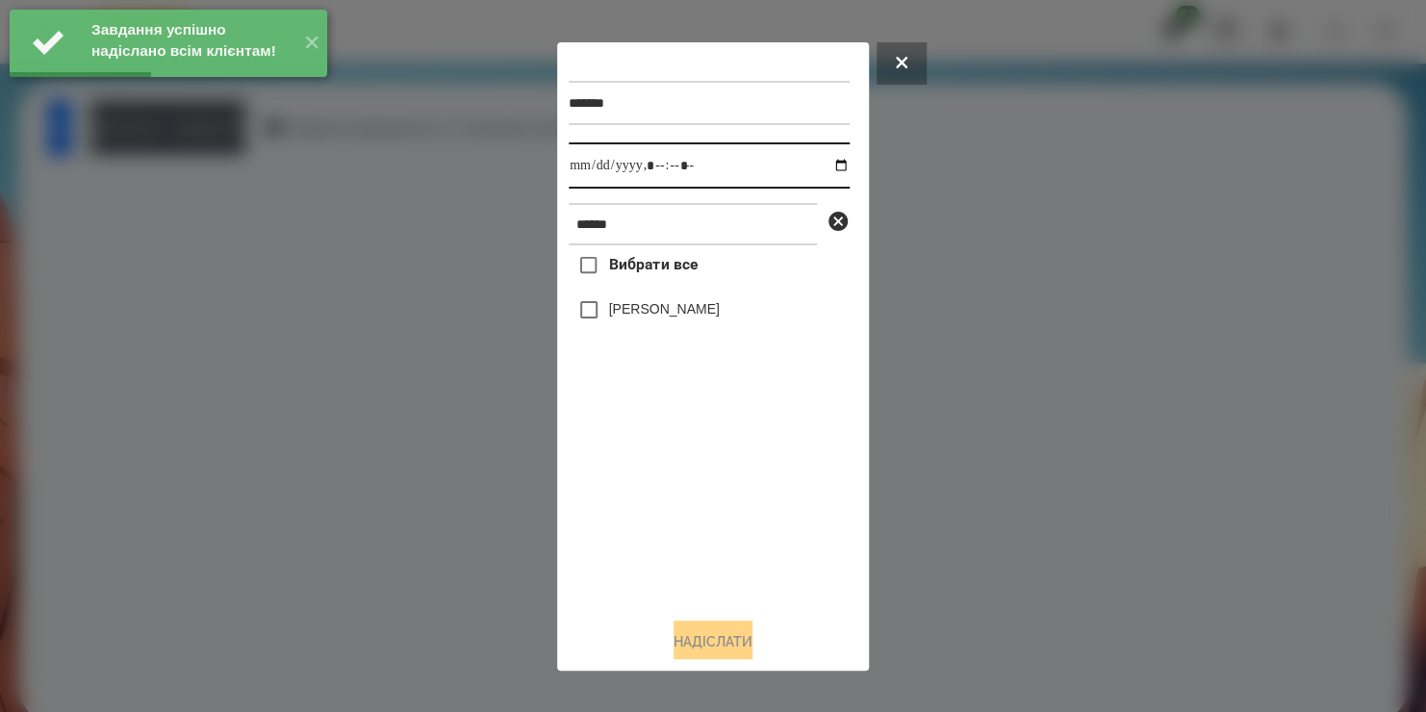
click at [825, 165] on input "datetime-local" at bounding box center [709, 165] width 281 height 46
type input "**********"
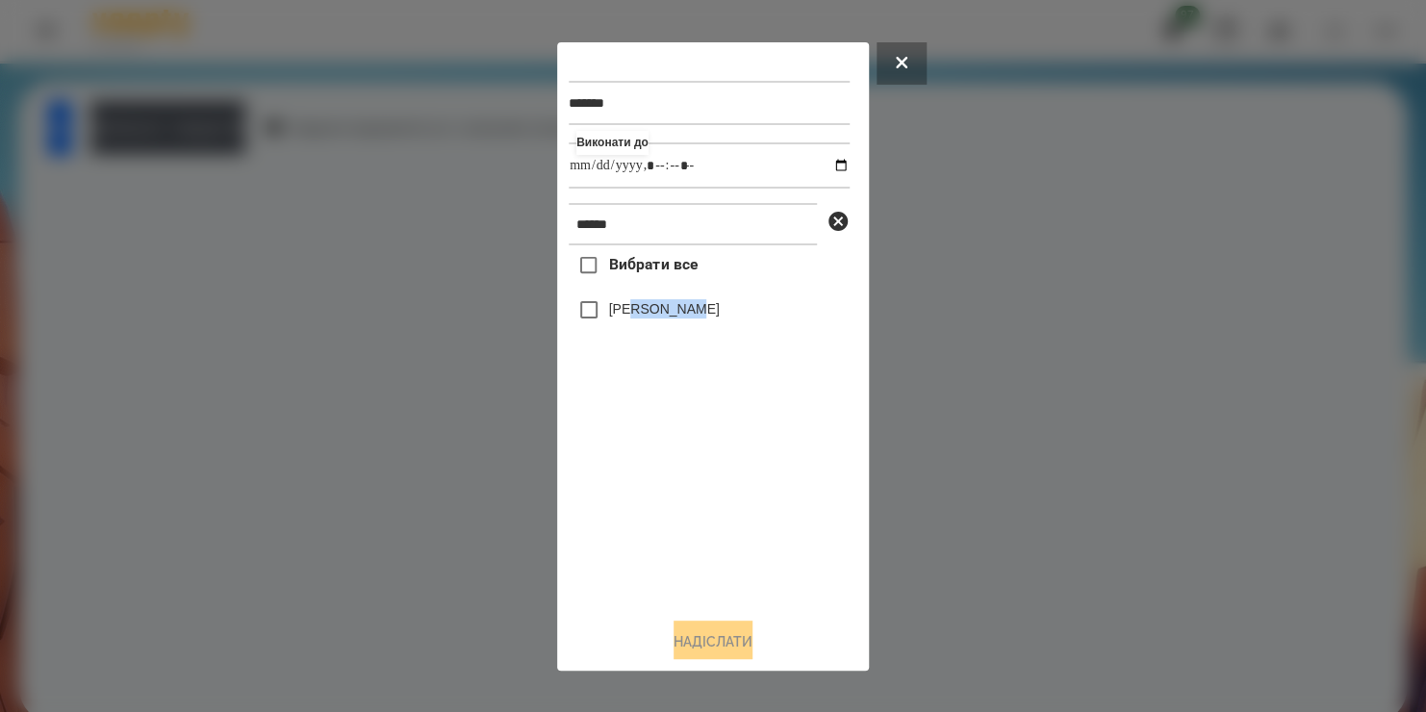
drag, startPoint x: 685, startPoint y: 529, endPoint x: 636, endPoint y: 316, distance: 218.2
click at [636, 316] on div "Вибрати все [PERSON_NAME]" at bounding box center [709, 423] width 281 height 356
click at [636, 316] on label "[PERSON_NAME]" at bounding box center [664, 308] width 111 height 19
click at [673, 634] on button "Надіслати" at bounding box center [712, 641] width 79 height 42
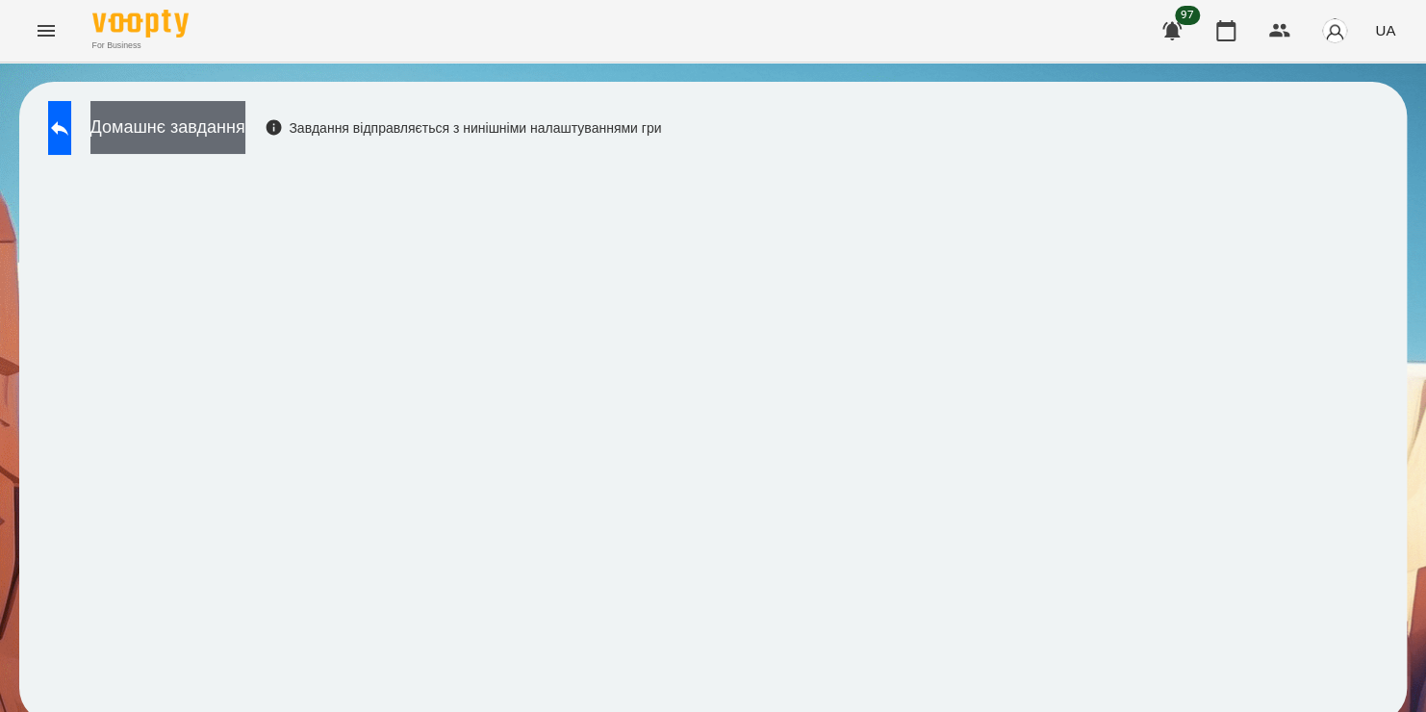
click at [245, 127] on button "Домашнє завдання" at bounding box center [167, 127] width 155 height 53
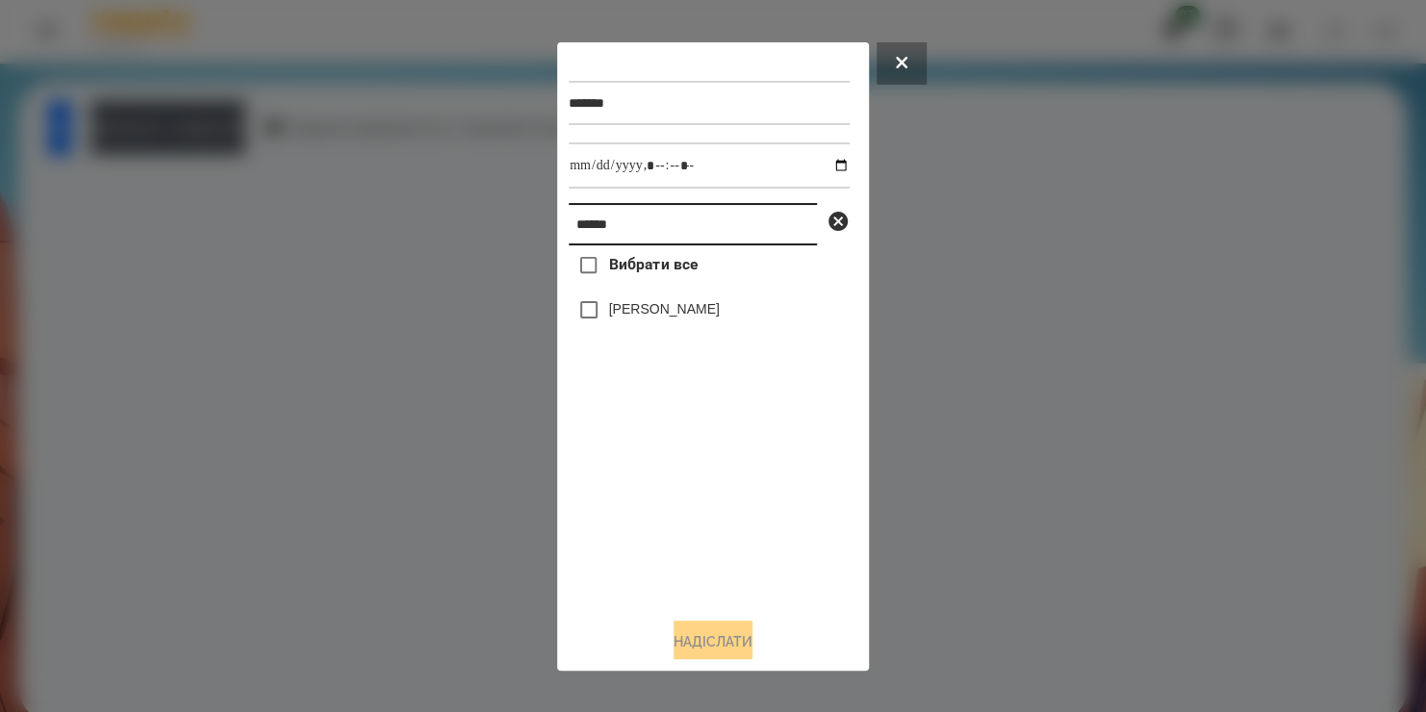
drag, startPoint x: 711, startPoint y: 234, endPoint x: 432, endPoint y: 280, distance: 282.8
click at [432, 280] on div "******* ****** Вибрати все [PERSON_NAME]" at bounding box center [713, 356] width 1426 height 712
type input "****"
click at [609, 312] on label "[PERSON_NAME]" at bounding box center [664, 308] width 111 height 19
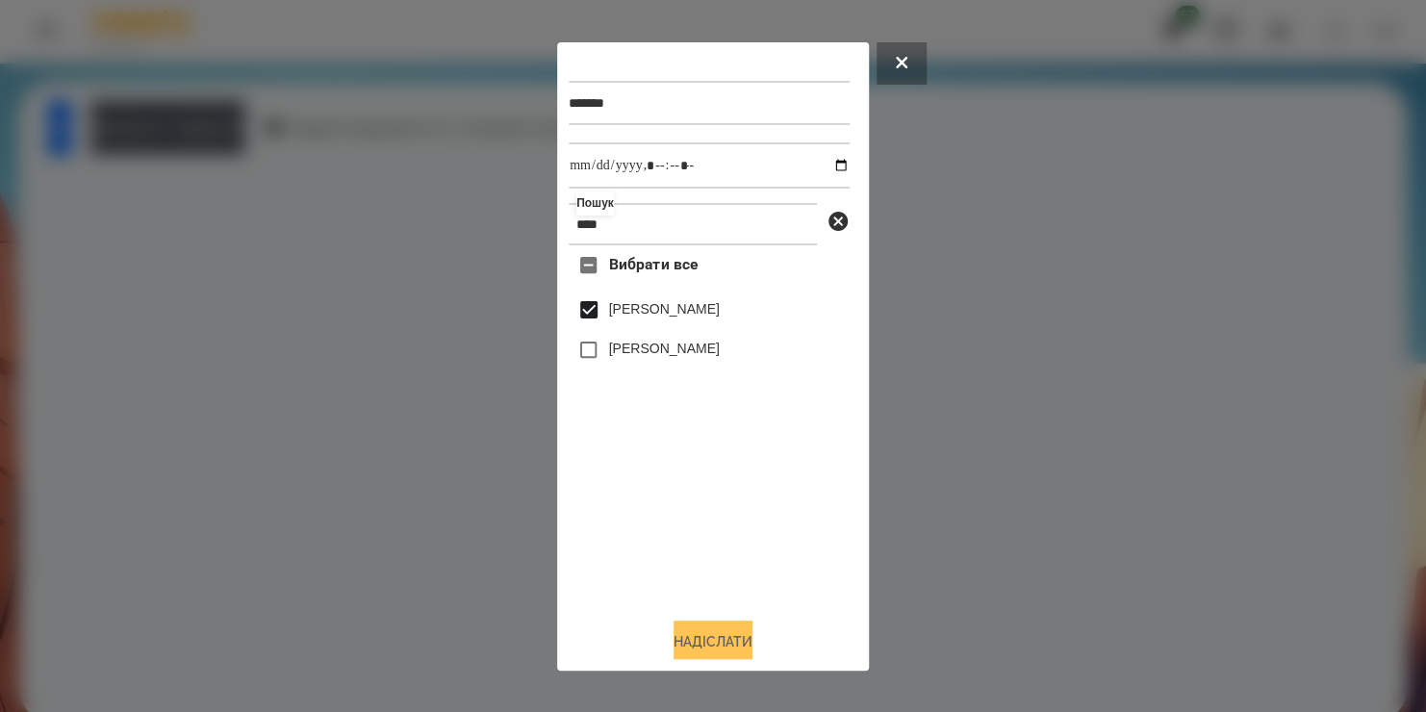
click at [700, 636] on button "Надіслати" at bounding box center [712, 641] width 79 height 42
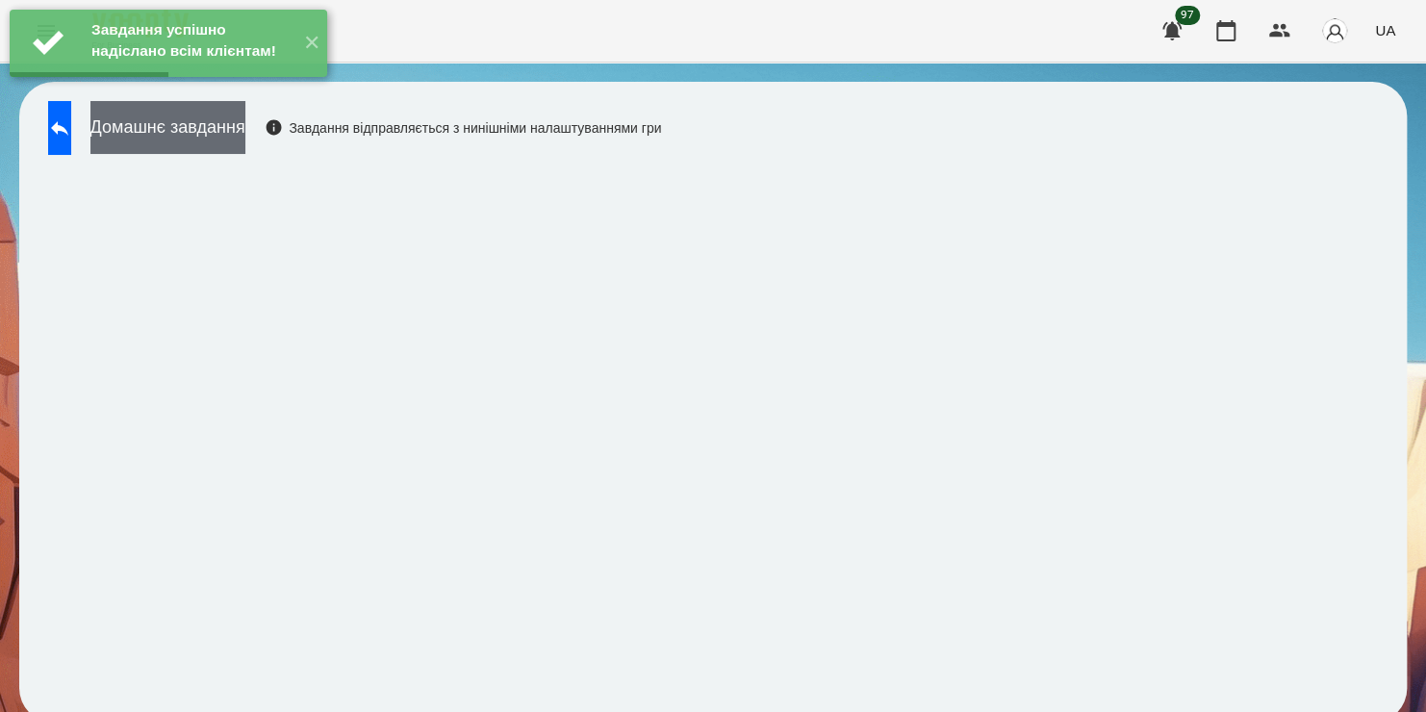
click at [243, 139] on button "Домашнє завдання" at bounding box center [167, 127] width 155 height 53
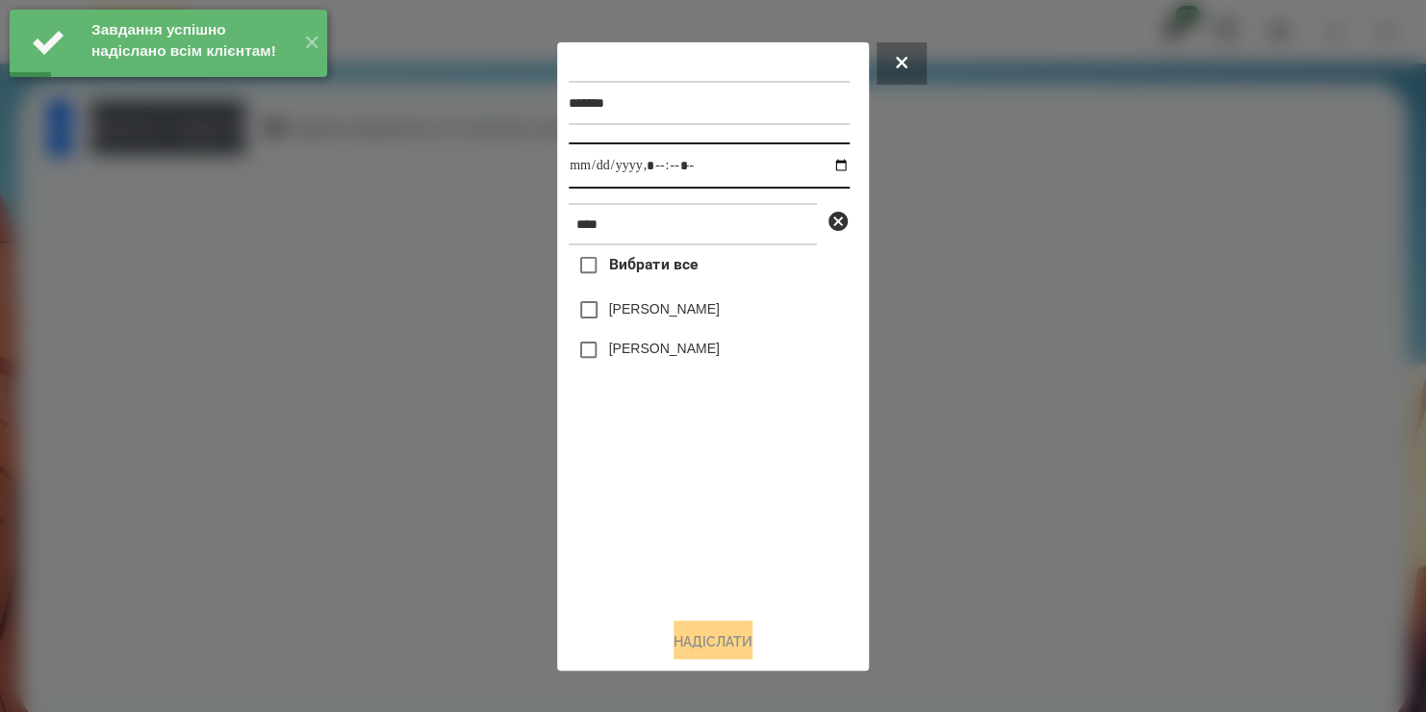
click at [824, 163] on input "datetime-local" at bounding box center [709, 165] width 281 height 46
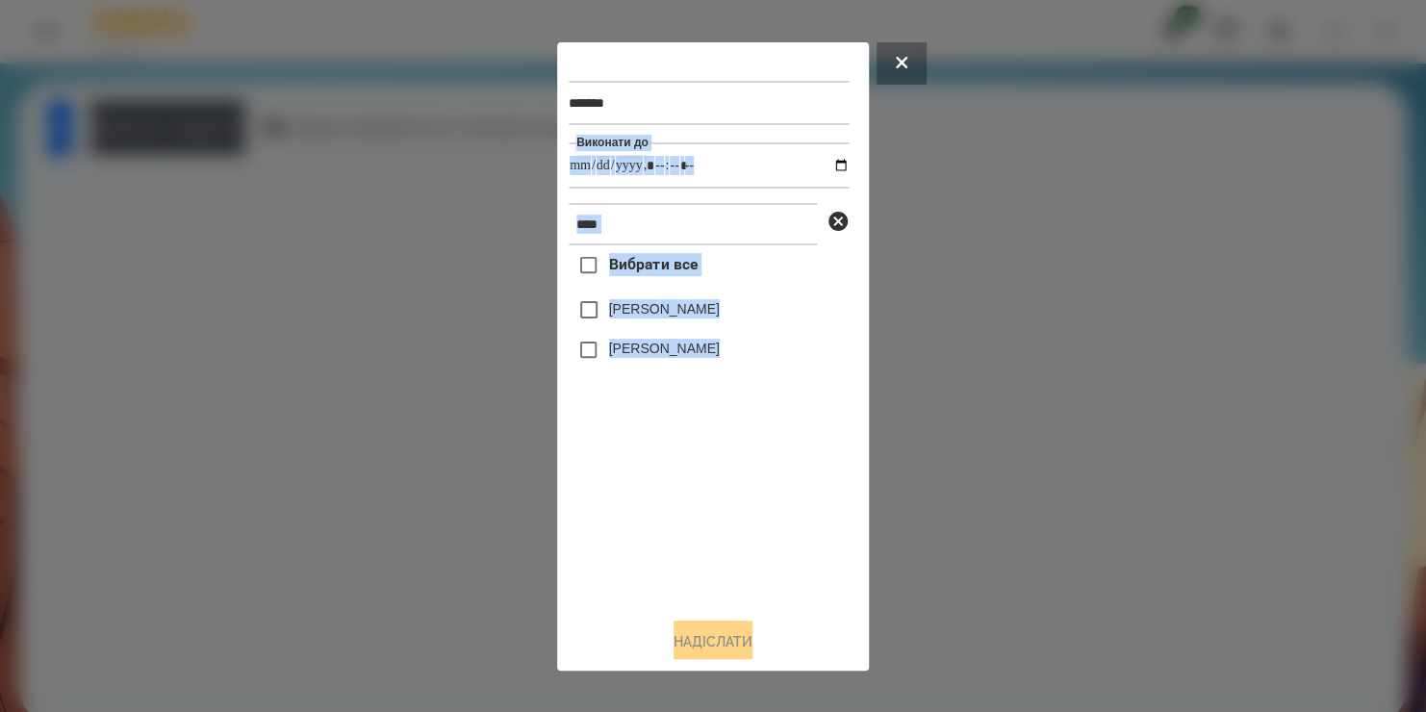
drag, startPoint x: 641, startPoint y: 539, endPoint x: 822, endPoint y: 166, distance: 413.9
click at [822, 166] on div "******* Виконати до **** Вибрати все [PERSON_NAME]" at bounding box center [713, 327] width 289 height 547
click at [822, 166] on input "datetime-local" at bounding box center [709, 165] width 281 height 46
type input "**********"
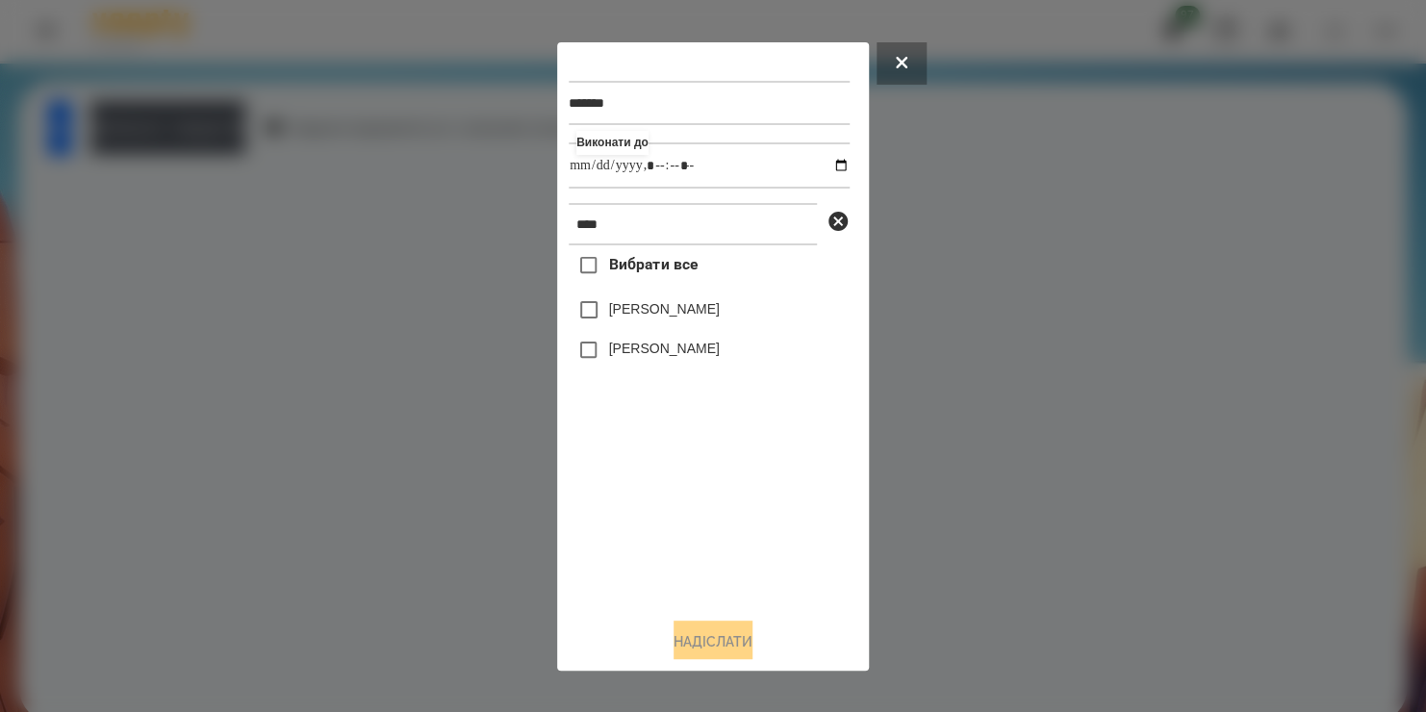
click at [705, 539] on div "Вибрати все Біда [PERSON_NAME] [PERSON_NAME]" at bounding box center [709, 423] width 281 height 356
click at [619, 315] on label "[PERSON_NAME]" at bounding box center [664, 308] width 111 height 19
click at [673, 636] on button "Надіслати" at bounding box center [712, 641] width 79 height 42
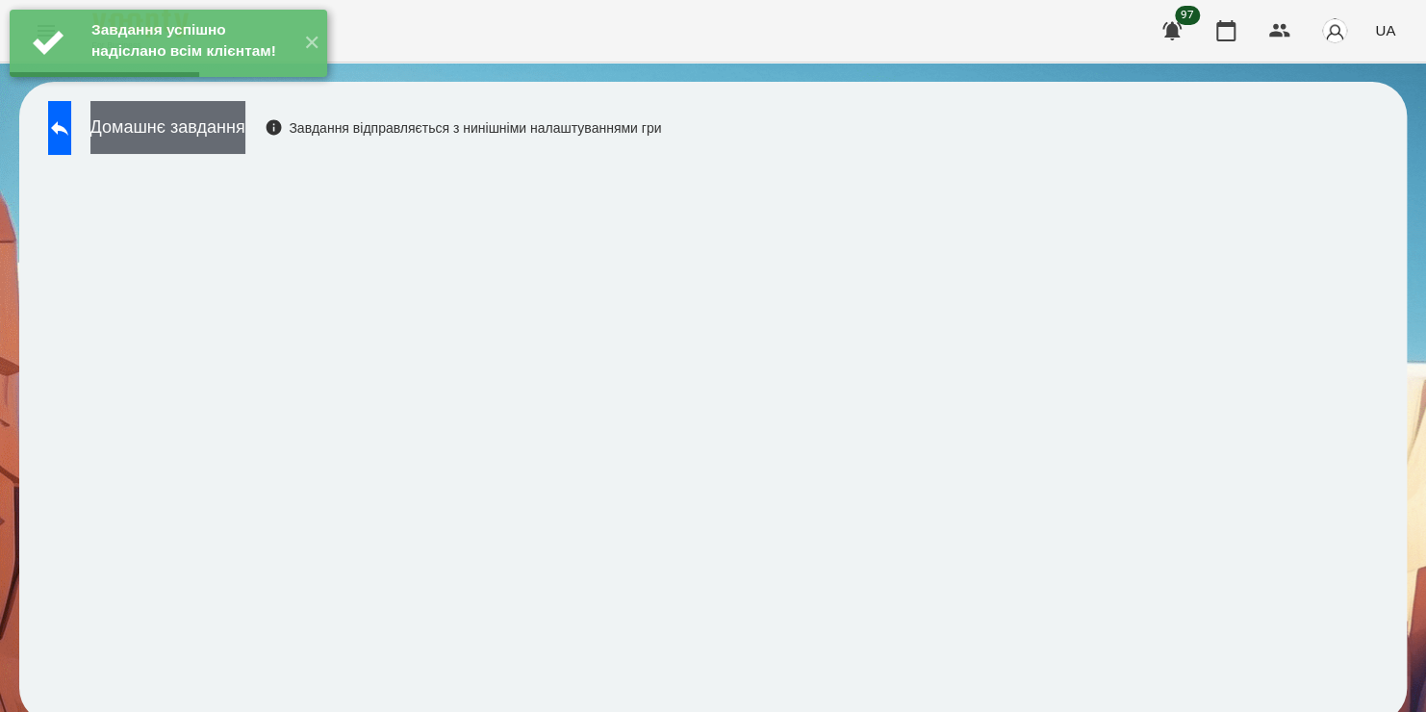
click at [245, 132] on button "Домашнє завдання" at bounding box center [167, 127] width 155 height 53
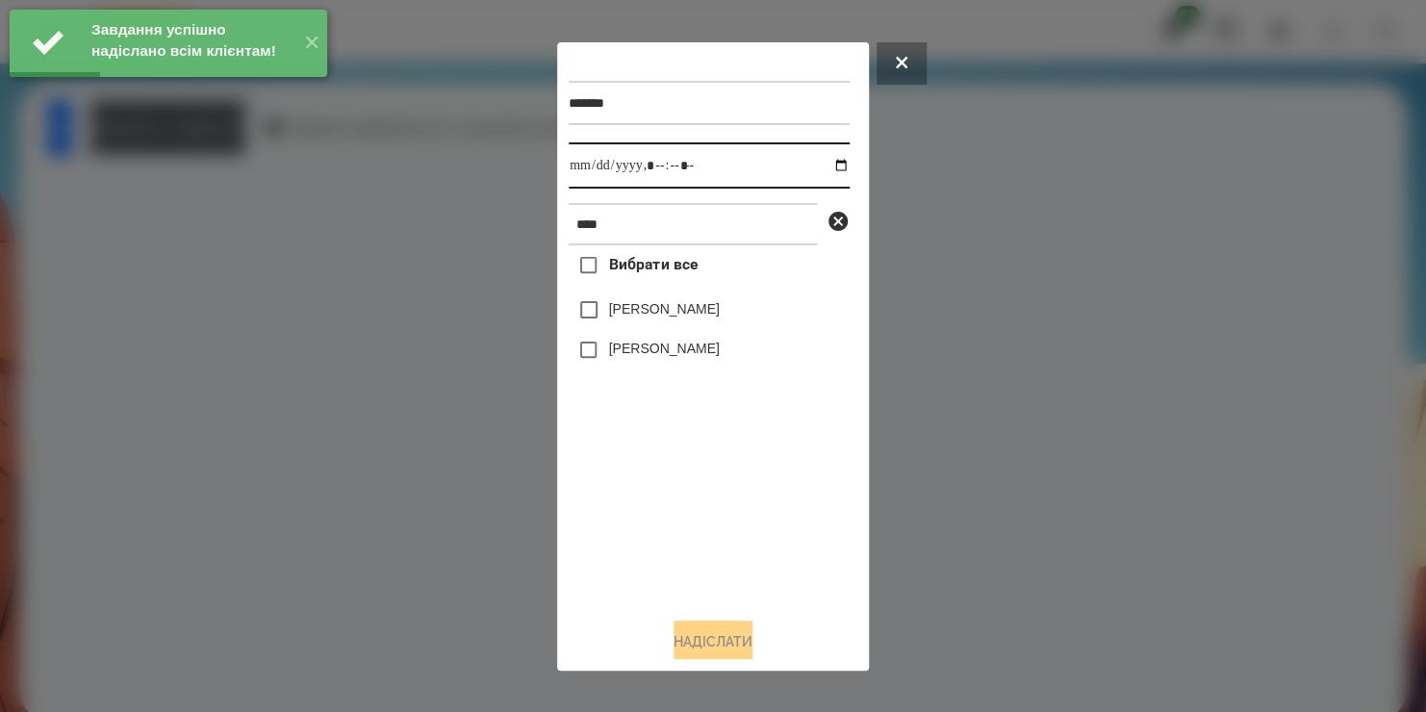
click at [824, 165] on input "datetime-local" at bounding box center [709, 165] width 281 height 46
type input "**********"
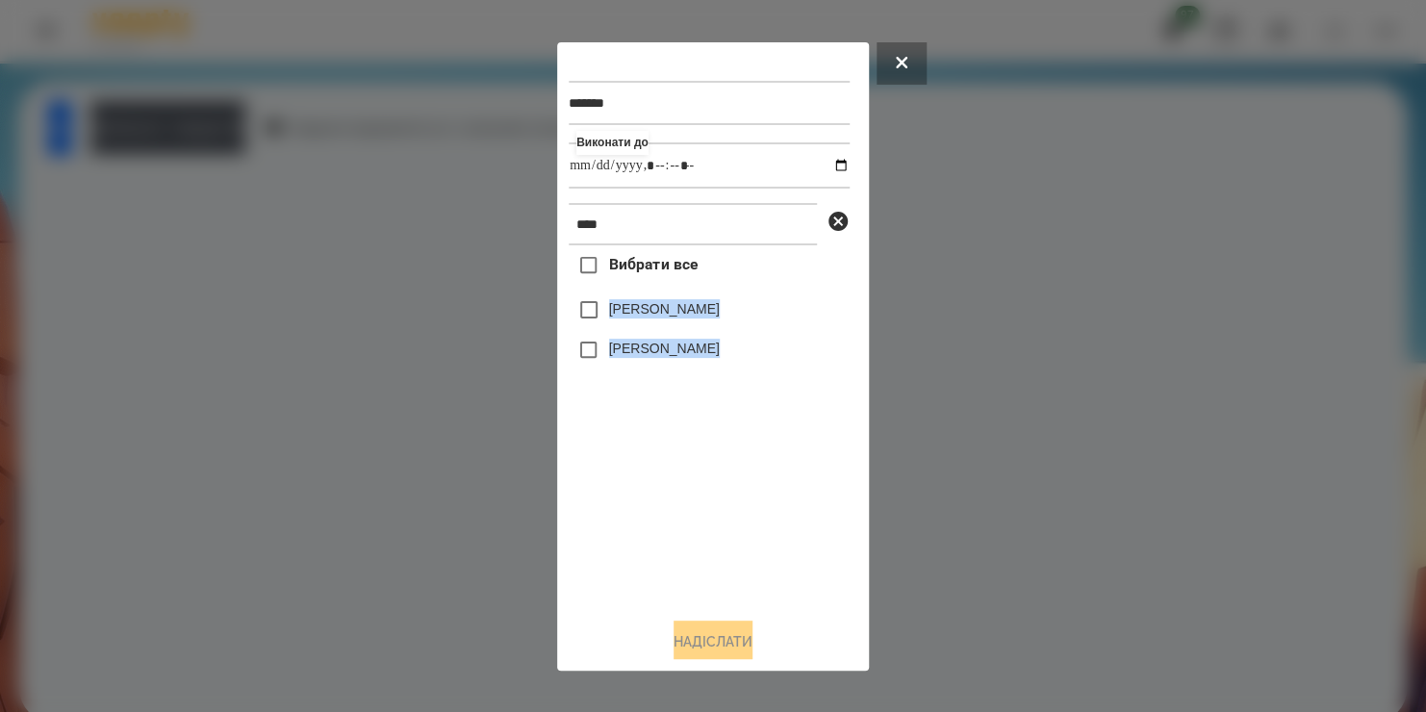
click at [590, 306] on div "Вибрати все Біда [PERSON_NAME] [PERSON_NAME]" at bounding box center [709, 423] width 281 height 356
click at [683, 631] on button "Надіслати" at bounding box center [712, 641] width 79 height 42
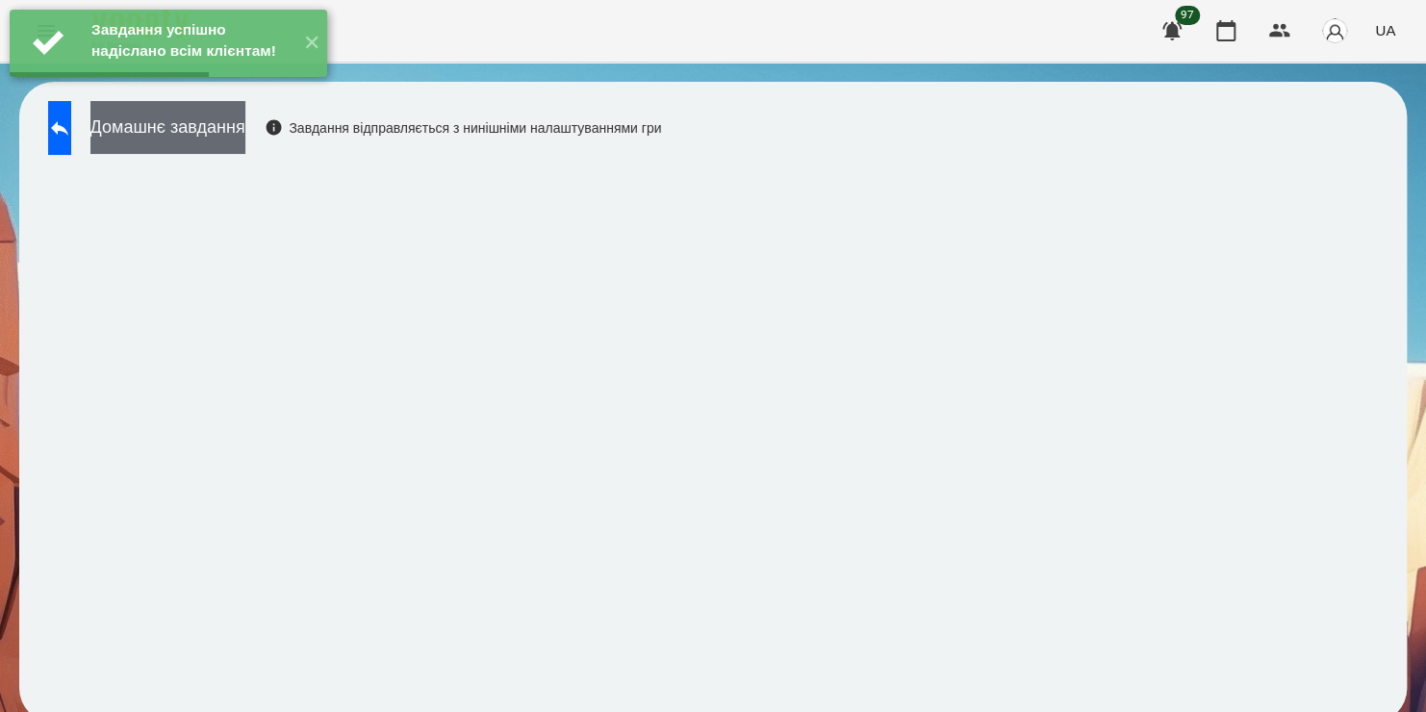
click at [244, 145] on button "Домашнє завдання" at bounding box center [167, 127] width 155 height 53
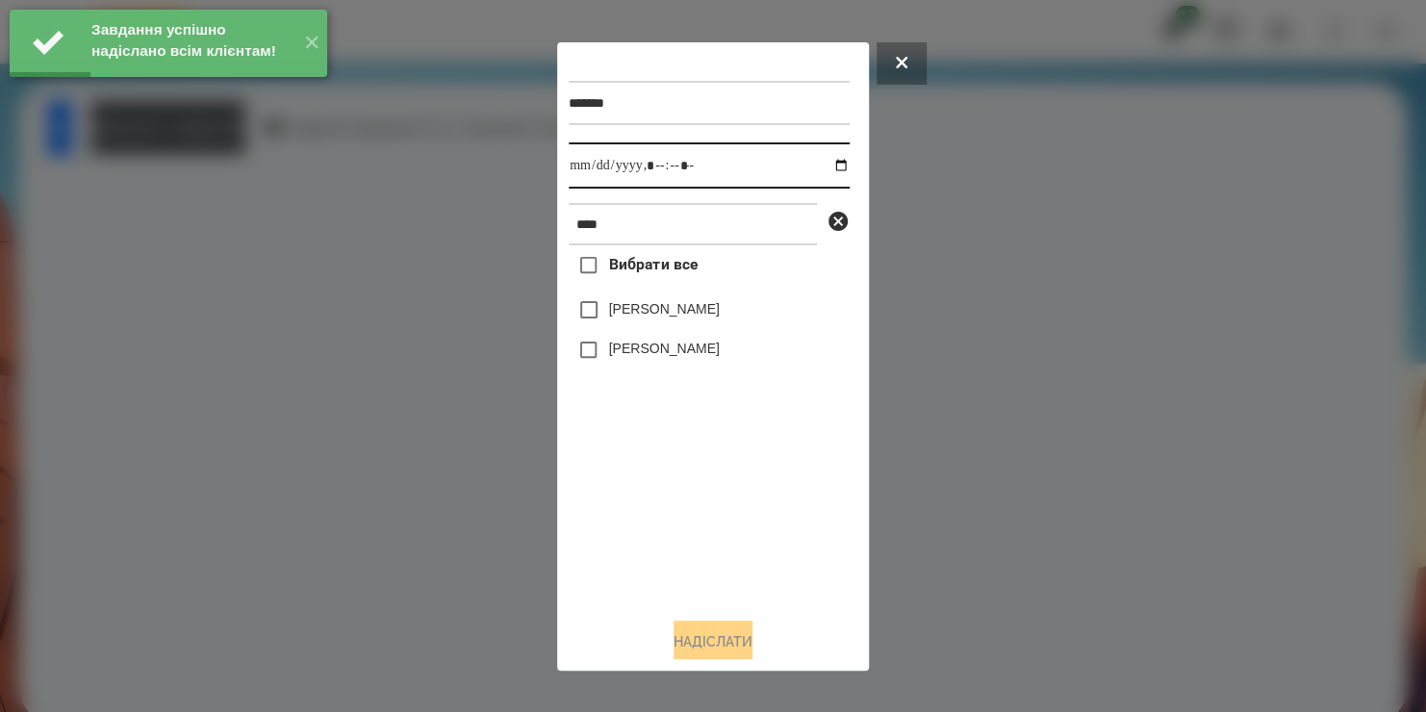
click at [821, 165] on input "datetime-local" at bounding box center [709, 165] width 281 height 46
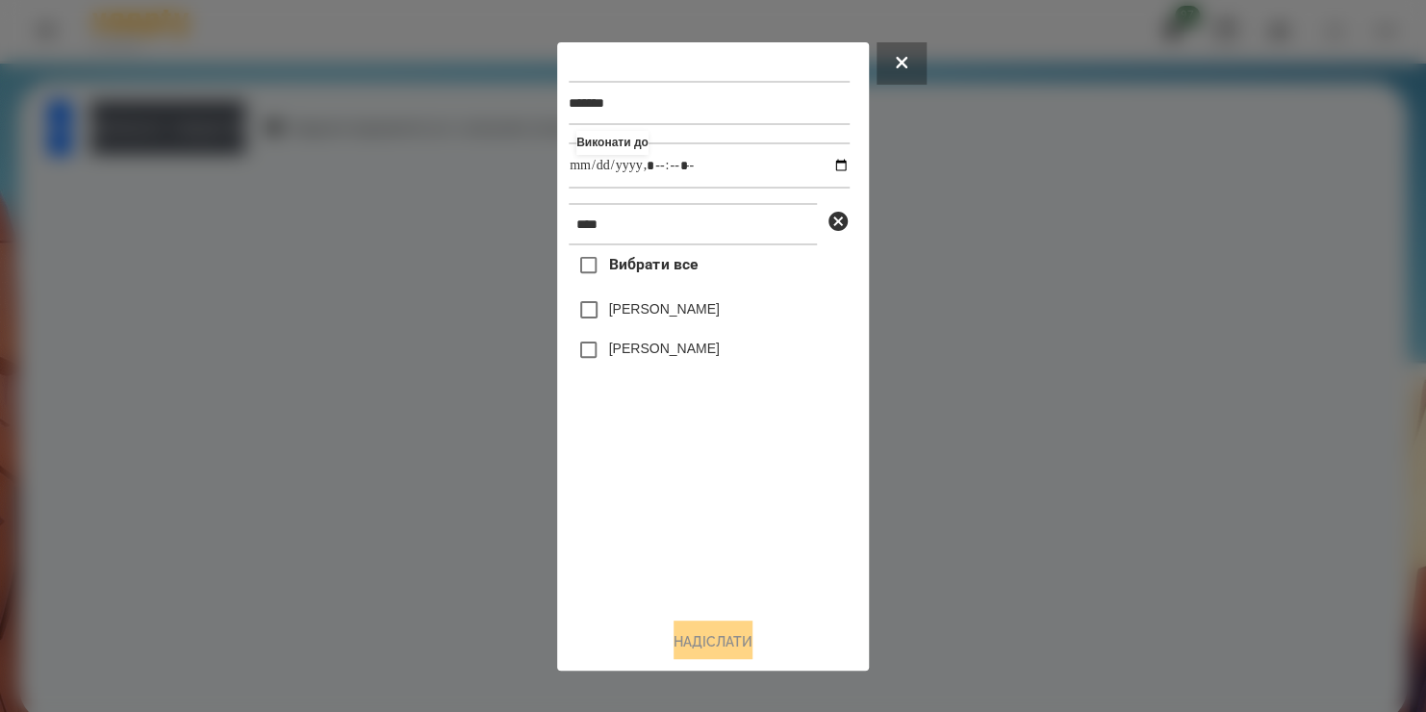
type input "**********"
click at [601, 519] on div "Вибрати все Біда [PERSON_NAME] [PERSON_NAME]" at bounding box center [709, 423] width 281 height 356
click at [626, 527] on div "Вибрати все Біда [PERSON_NAME] [PERSON_NAME]" at bounding box center [709, 423] width 281 height 356
click at [696, 635] on button "Надіслати" at bounding box center [712, 641] width 79 height 42
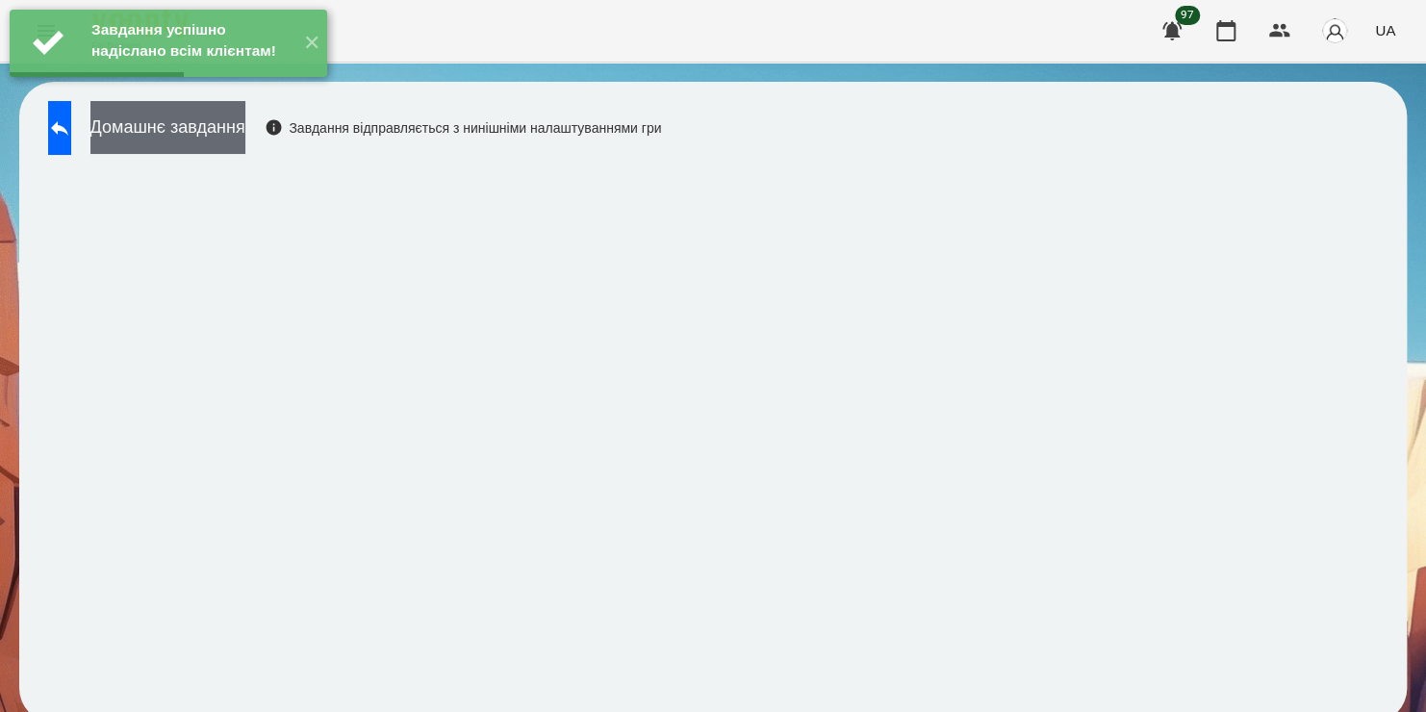
click at [245, 144] on button "Домашнє завдання" at bounding box center [167, 127] width 155 height 53
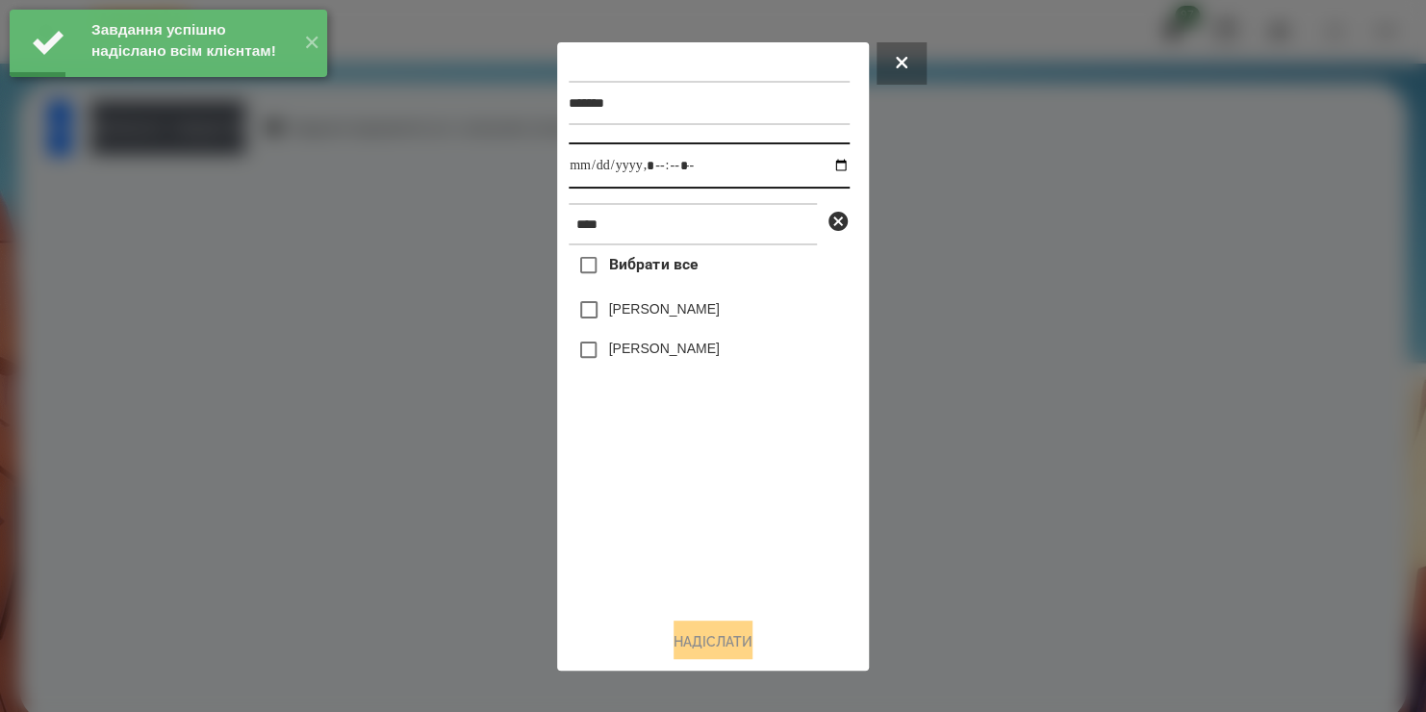
click at [824, 170] on input "datetime-local" at bounding box center [709, 165] width 281 height 46
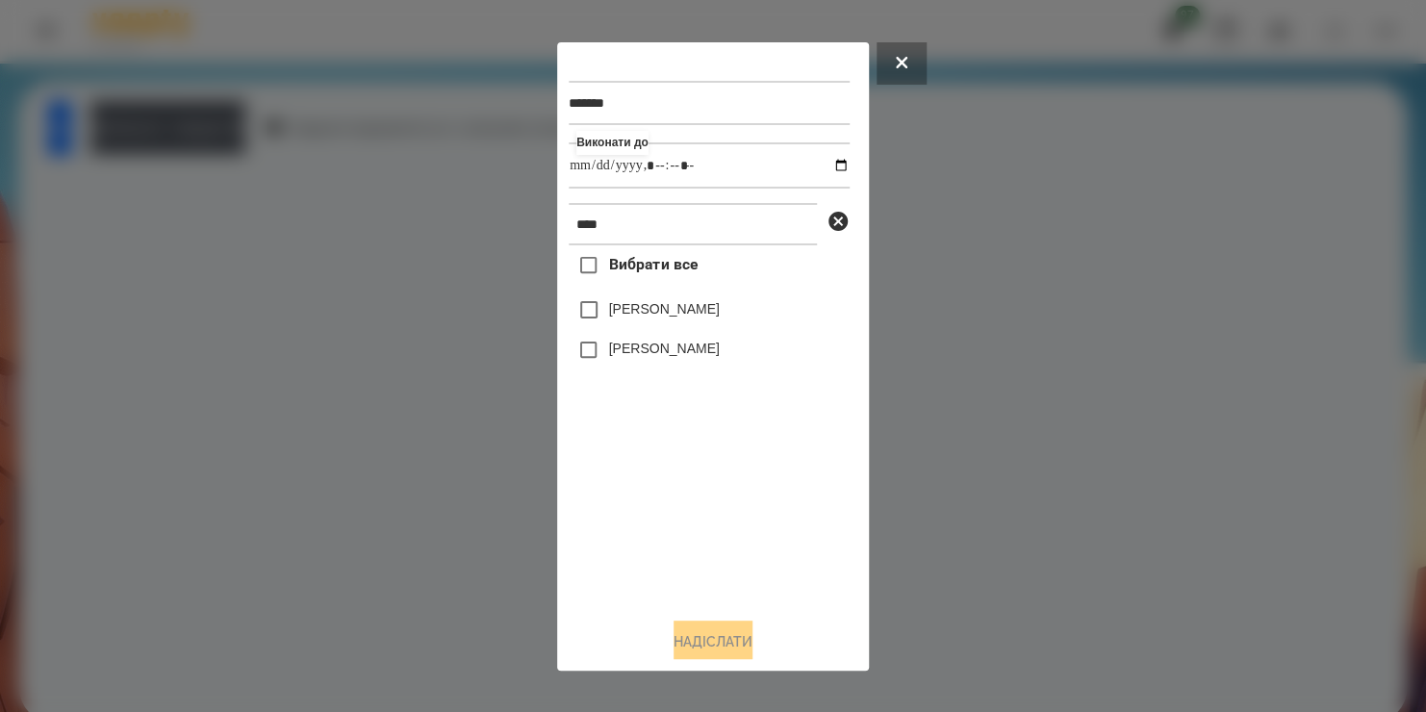
type input "**********"
click at [583, 316] on div "Вибрати все Біда [PERSON_NAME] [PERSON_NAME]" at bounding box center [709, 423] width 281 height 356
click at [673, 635] on button "Надіслати" at bounding box center [712, 641] width 79 height 42
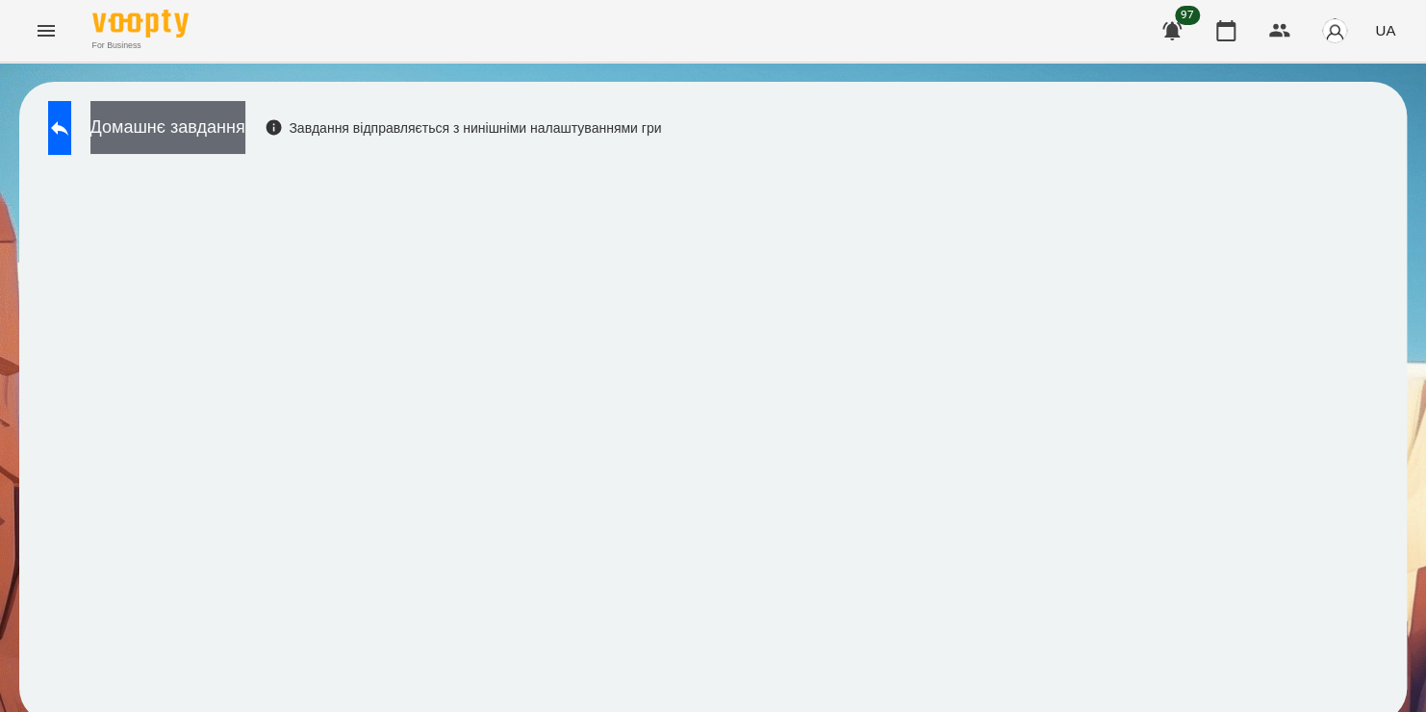
click at [244, 129] on button "Домашнє завдання" at bounding box center [167, 127] width 155 height 53
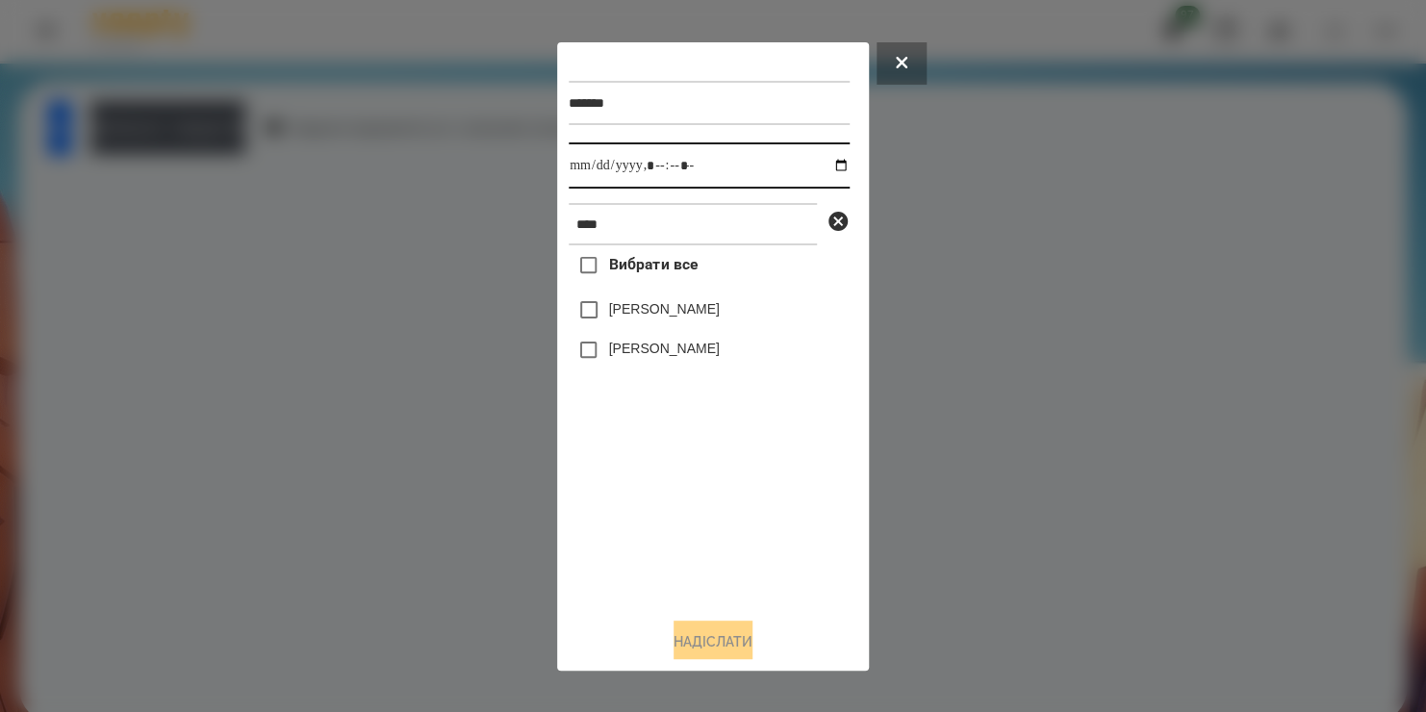
click at [826, 165] on input "datetime-local" at bounding box center [709, 165] width 281 height 46
click at [670, 520] on div "Вибрати все Біда [PERSON_NAME] [PERSON_NAME]" at bounding box center [709, 423] width 281 height 356
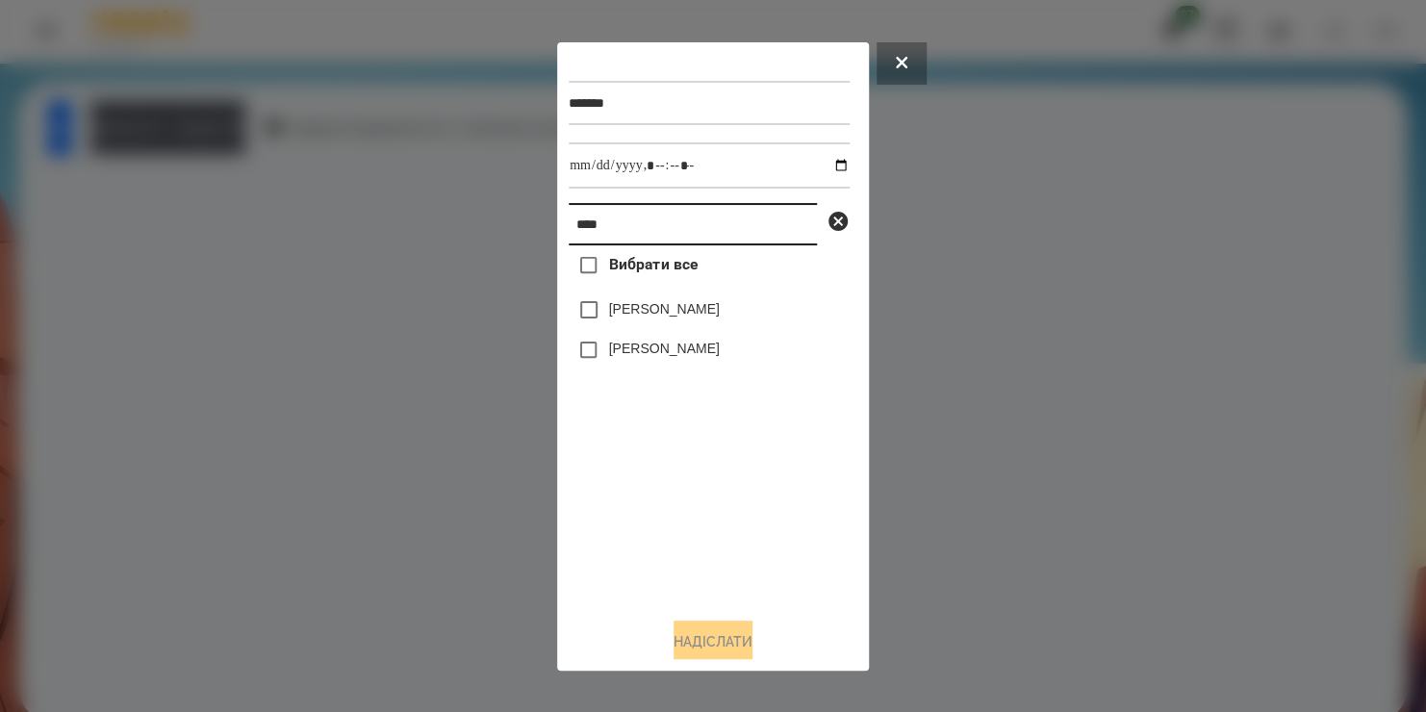
drag, startPoint x: 634, startPoint y: 232, endPoint x: 420, endPoint y: 306, distance: 226.0
click at [420, 306] on div "******* **** Вибрати все [PERSON_NAME] [PERSON_NAME]" at bounding box center [713, 356] width 1426 height 712
type input "*****"
click at [624, 318] on label "[PERSON_NAME]" at bounding box center [664, 308] width 111 height 19
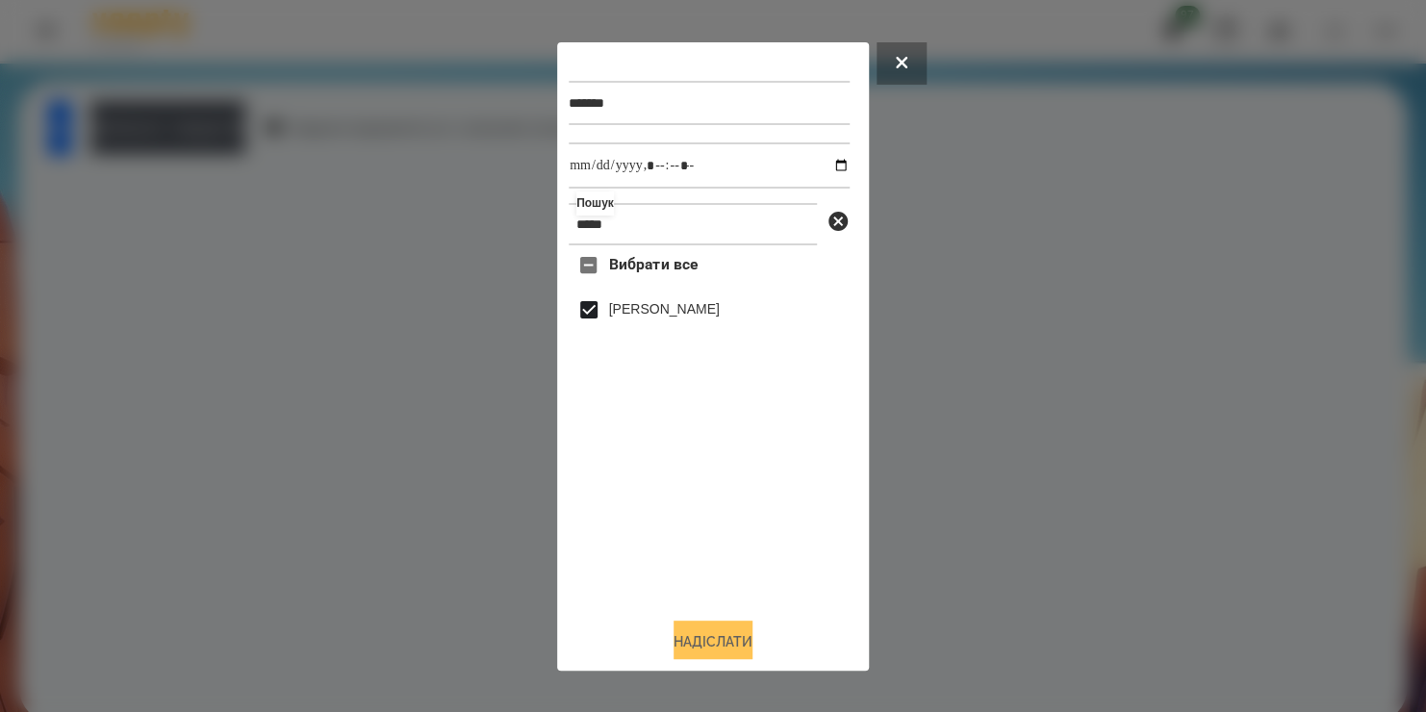
click at [682, 647] on button "Надіслати" at bounding box center [712, 641] width 79 height 42
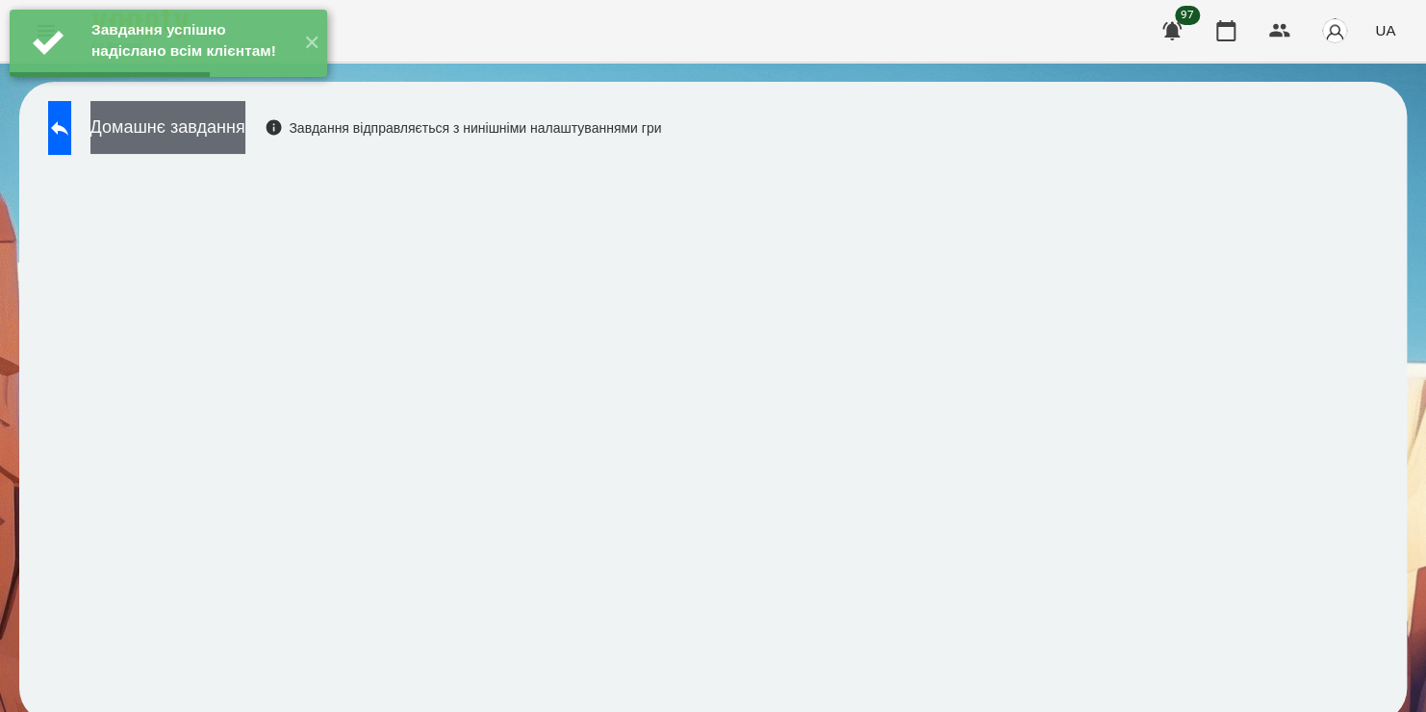
click at [245, 135] on button "Домашнє завдання" at bounding box center [167, 127] width 155 height 53
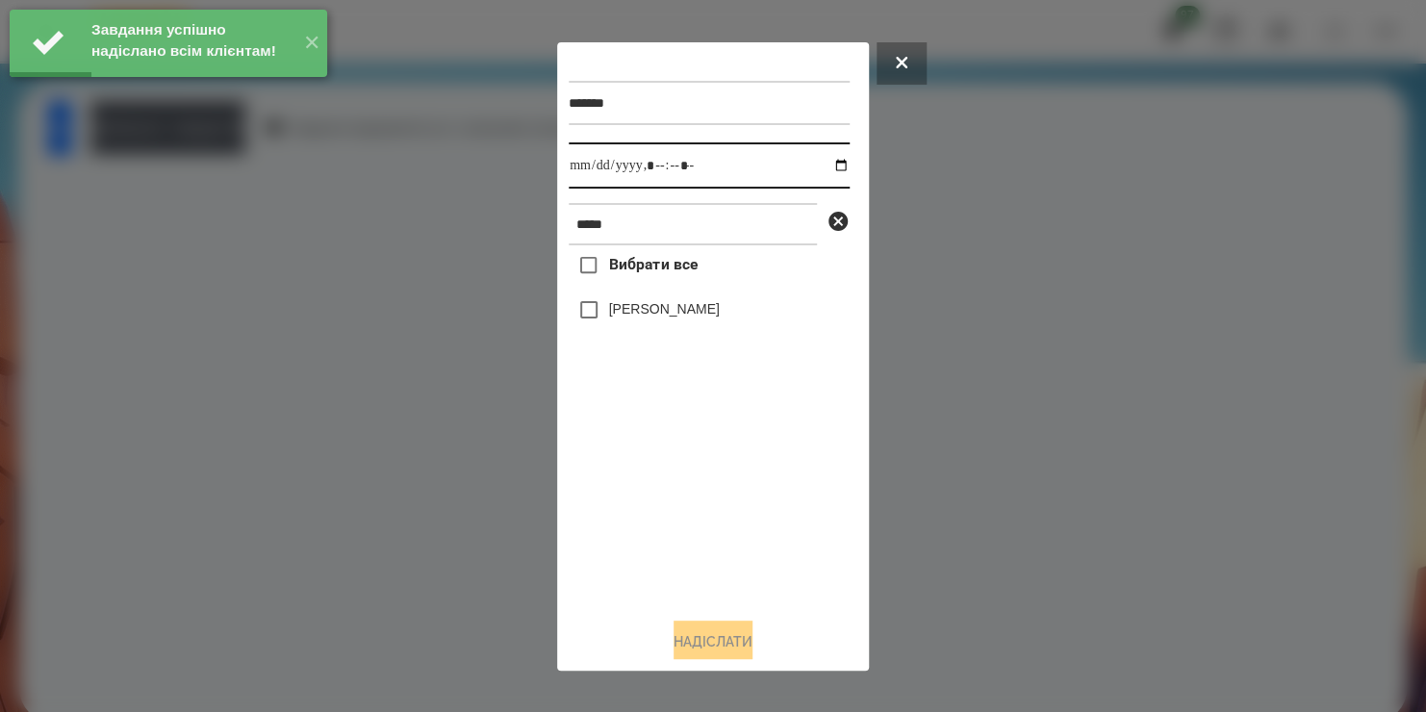
click at [820, 165] on input "datetime-local" at bounding box center [709, 165] width 281 height 46
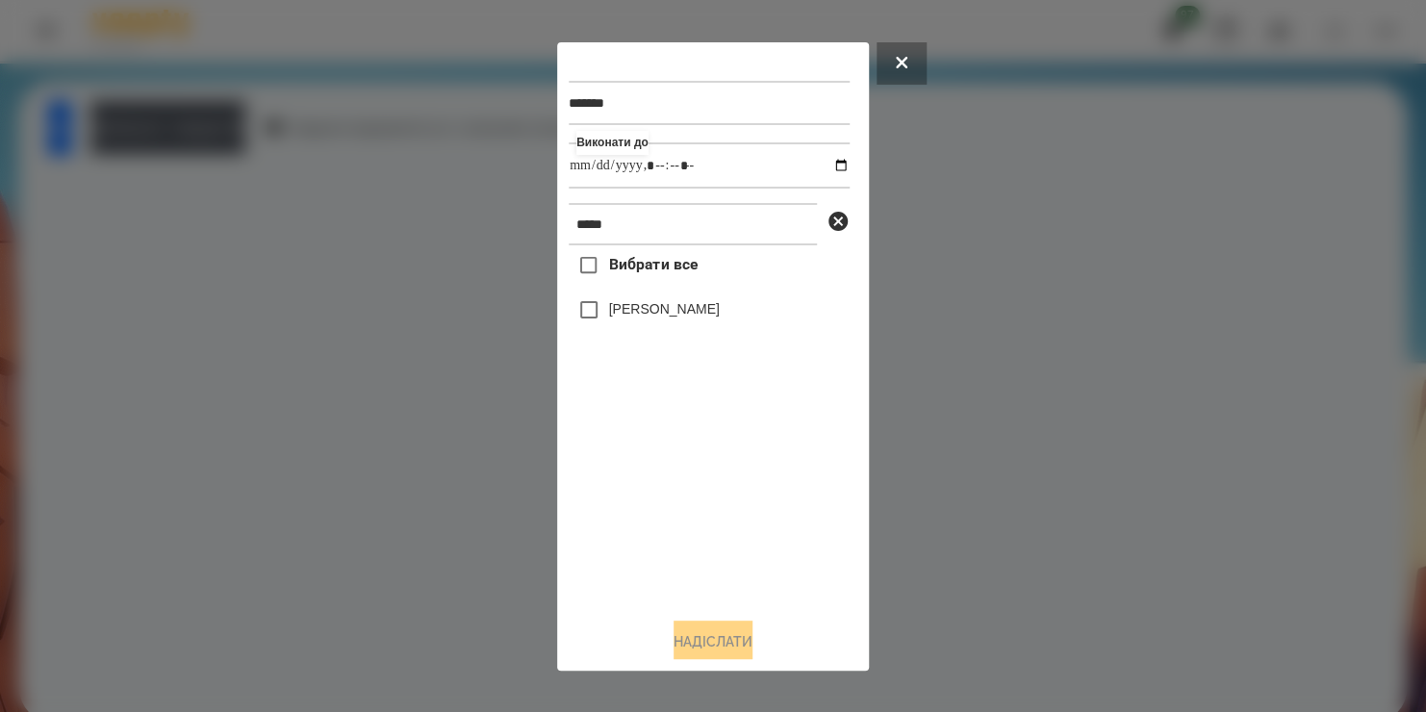
type input "**********"
click at [589, 320] on div "Вибрати все [PERSON_NAME]" at bounding box center [709, 423] width 281 height 356
click at [679, 642] on button "Надіслати" at bounding box center [712, 641] width 79 height 42
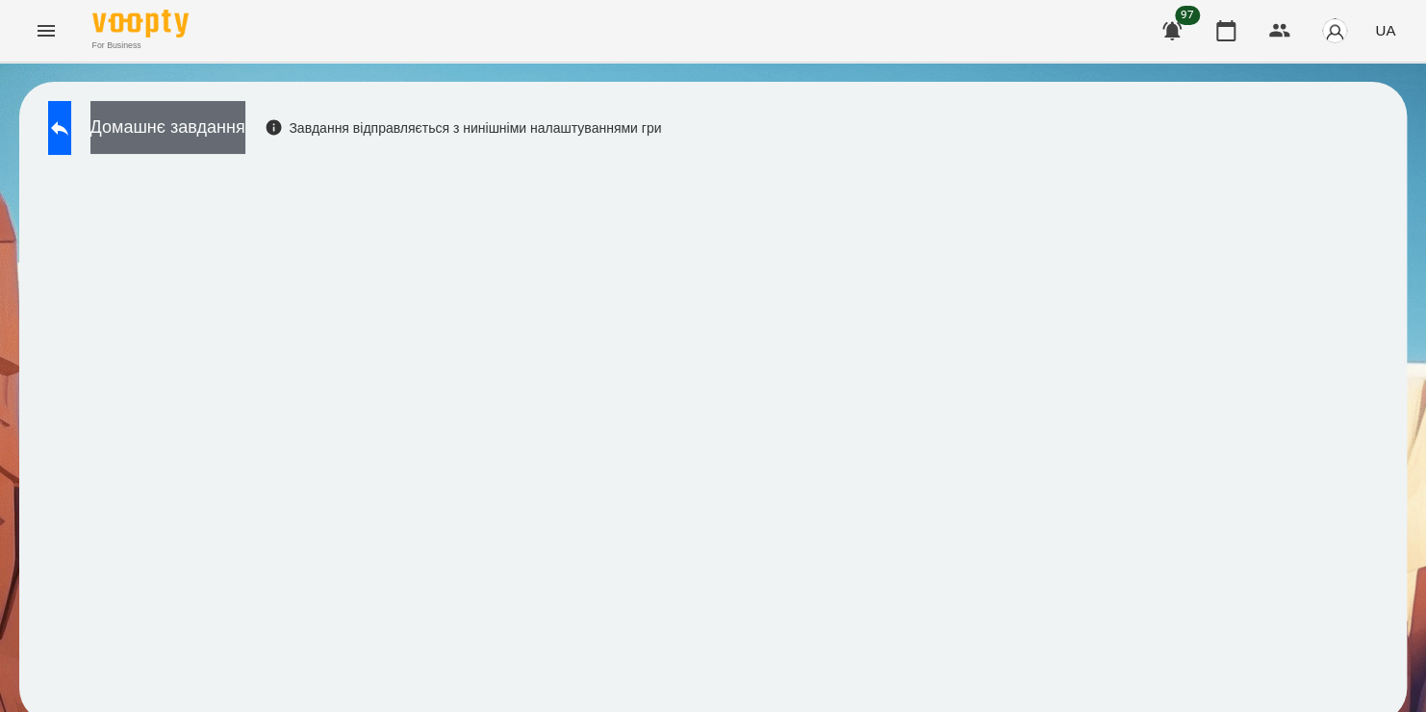
click at [213, 115] on button "Домашнє завдання" at bounding box center [167, 127] width 155 height 53
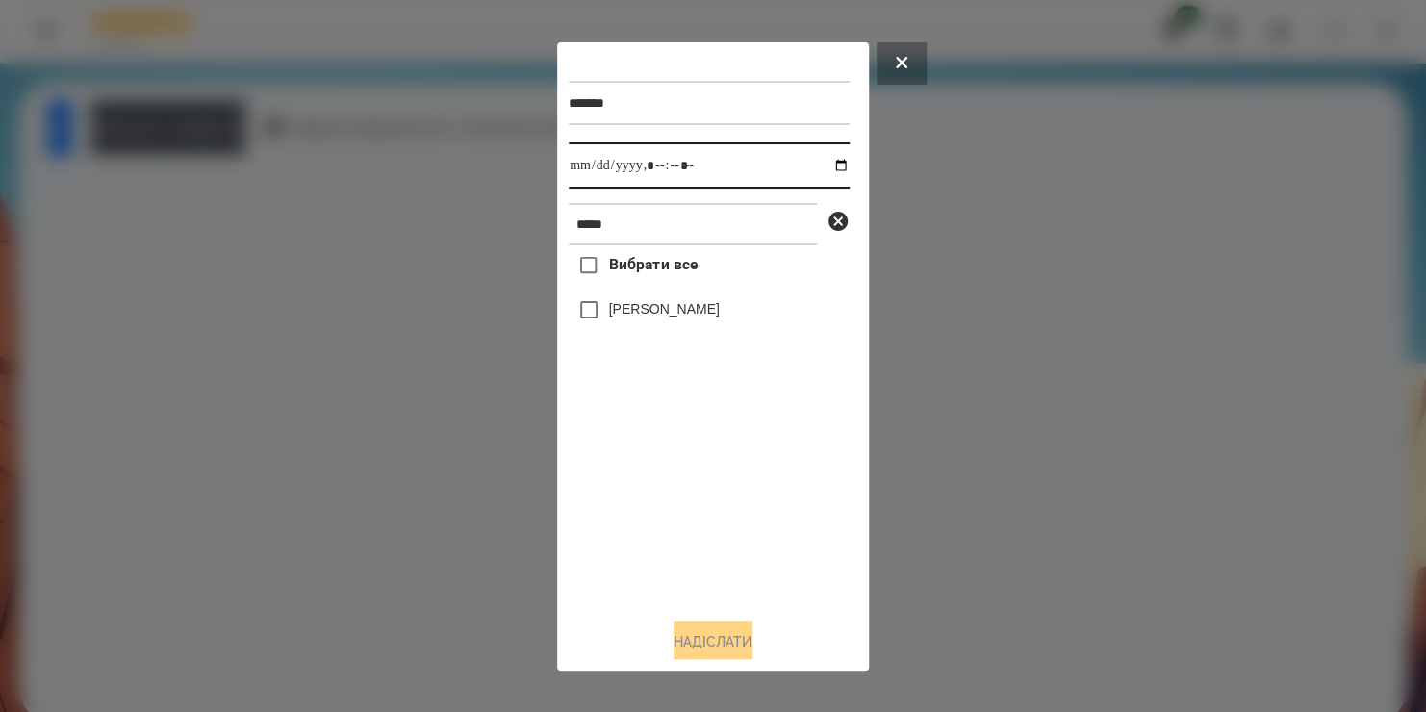
click at [821, 173] on input "datetime-local" at bounding box center [709, 165] width 281 height 46
type input "**********"
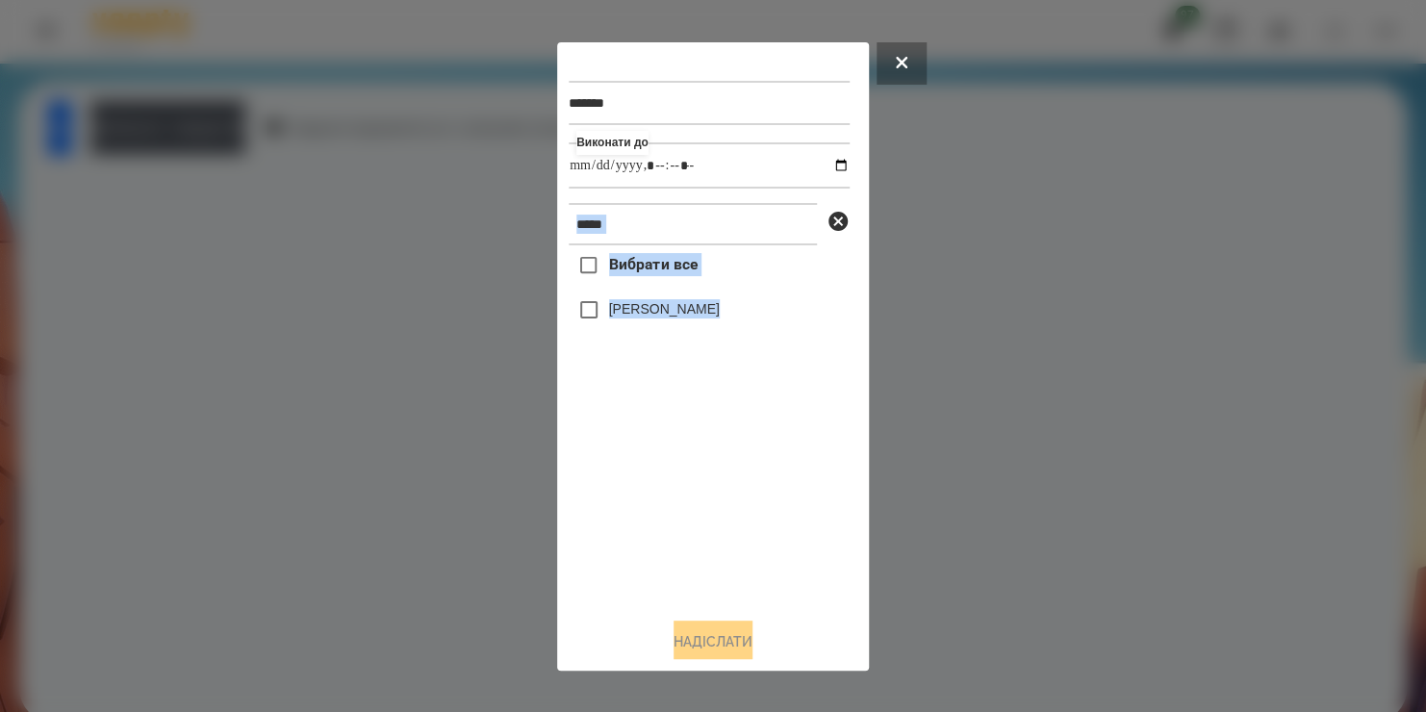
drag, startPoint x: 657, startPoint y: 538, endPoint x: 653, endPoint y: 224, distance: 313.6
click at [653, 224] on div "******* Виконати до ***** Вибрати все [PERSON_NAME]" at bounding box center [713, 327] width 289 height 547
drag, startPoint x: 653, startPoint y: 224, endPoint x: 459, endPoint y: 278, distance: 201.6
click at [459, 278] on div "******* Виконати до ***** Вибрати все [PERSON_NAME] [PERSON_NAME]" at bounding box center [713, 356] width 1426 height 712
type input "*****"
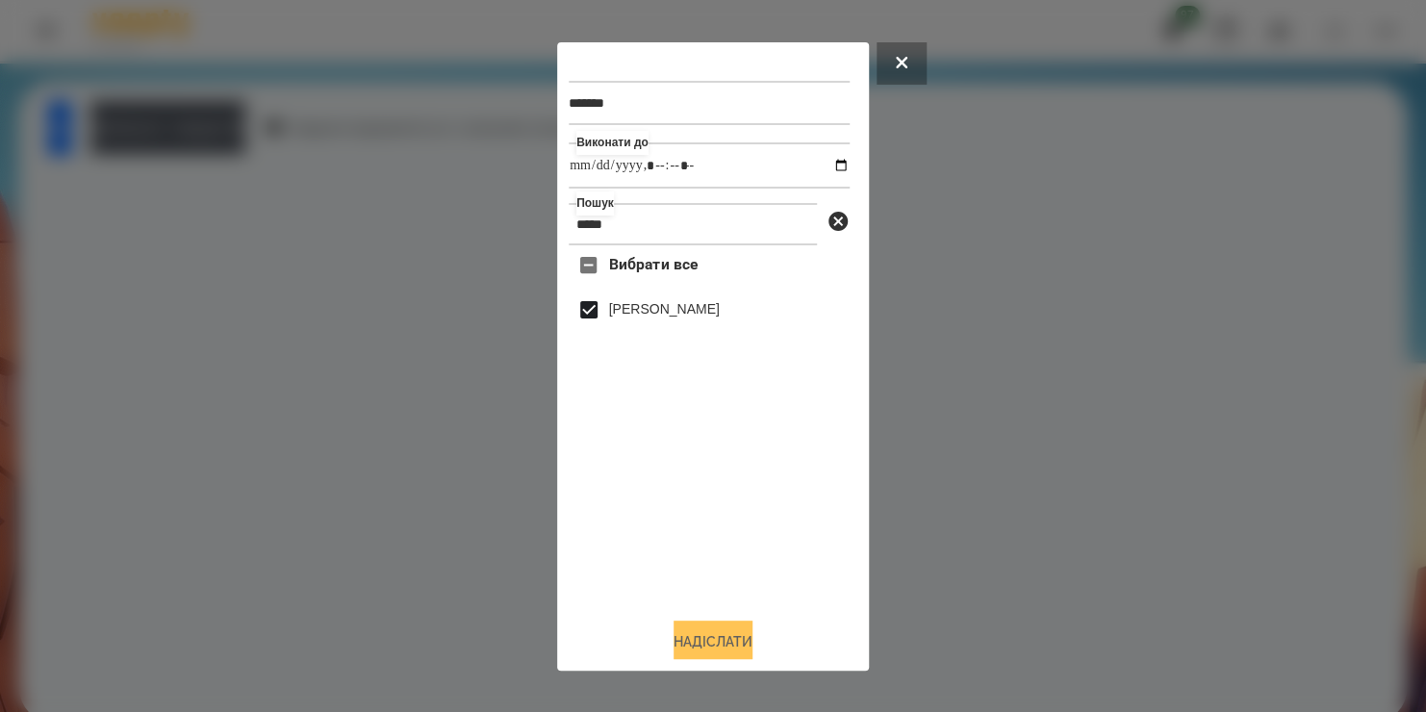
click at [721, 641] on button "Надіслати" at bounding box center [712, 641] width 79 height 42
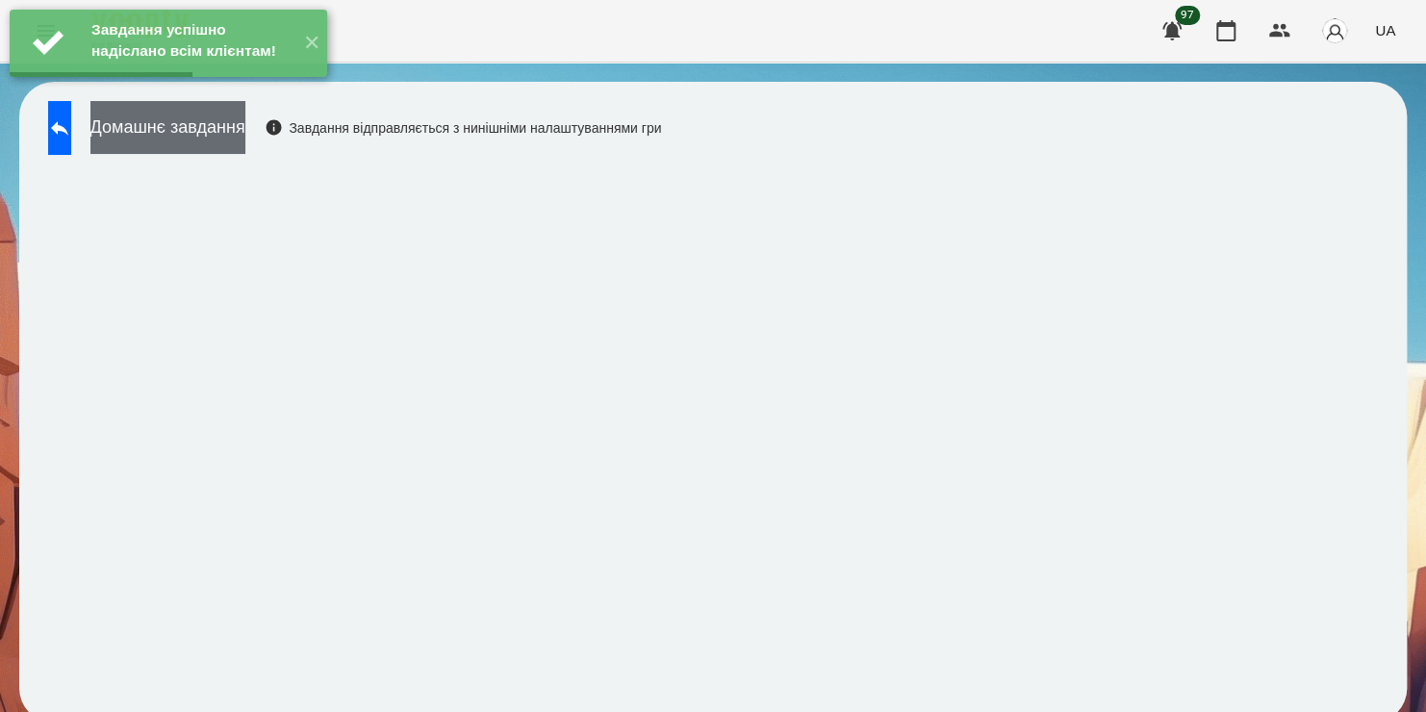
click at [199, 131] on button "Домашнє завдання" at bounding box center [167, 127] width 155 height 53
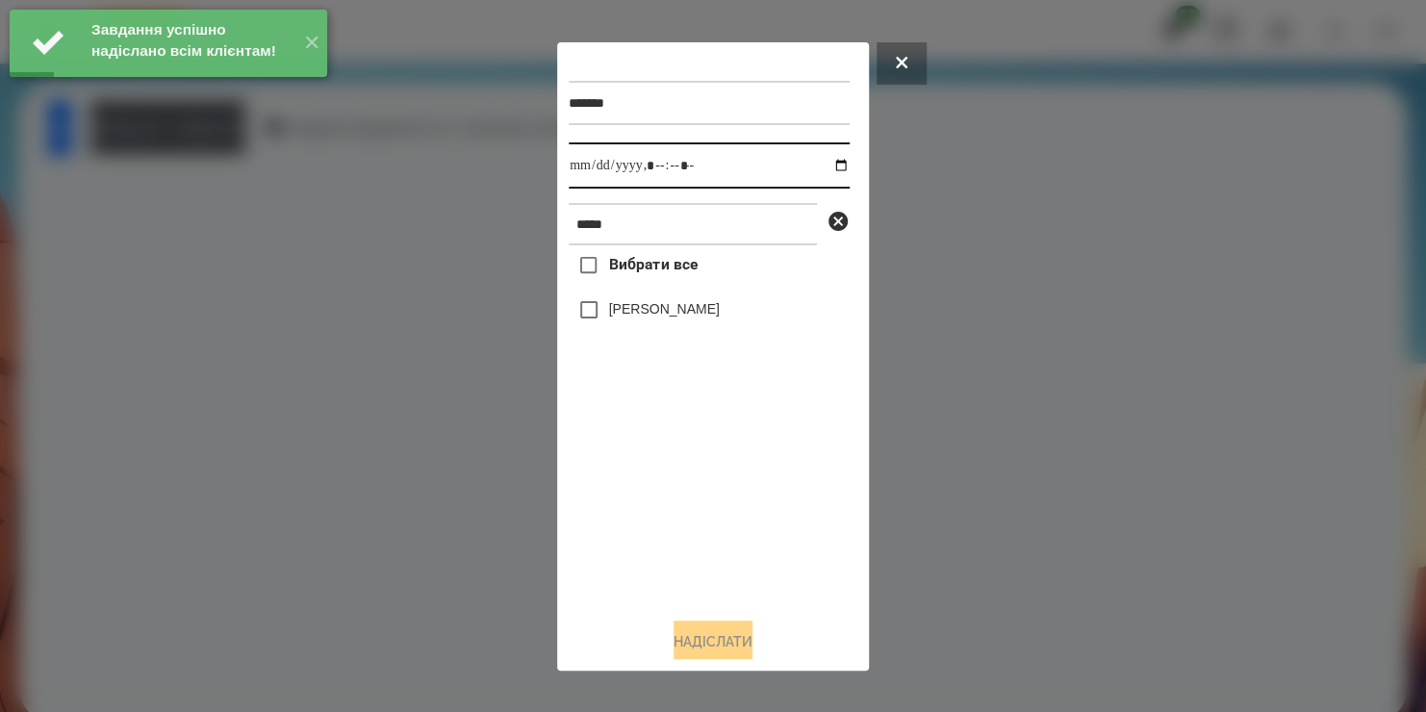
click at [827, 164] on input "datetime-local" at bounding box center [709, 165] width 281 height 46
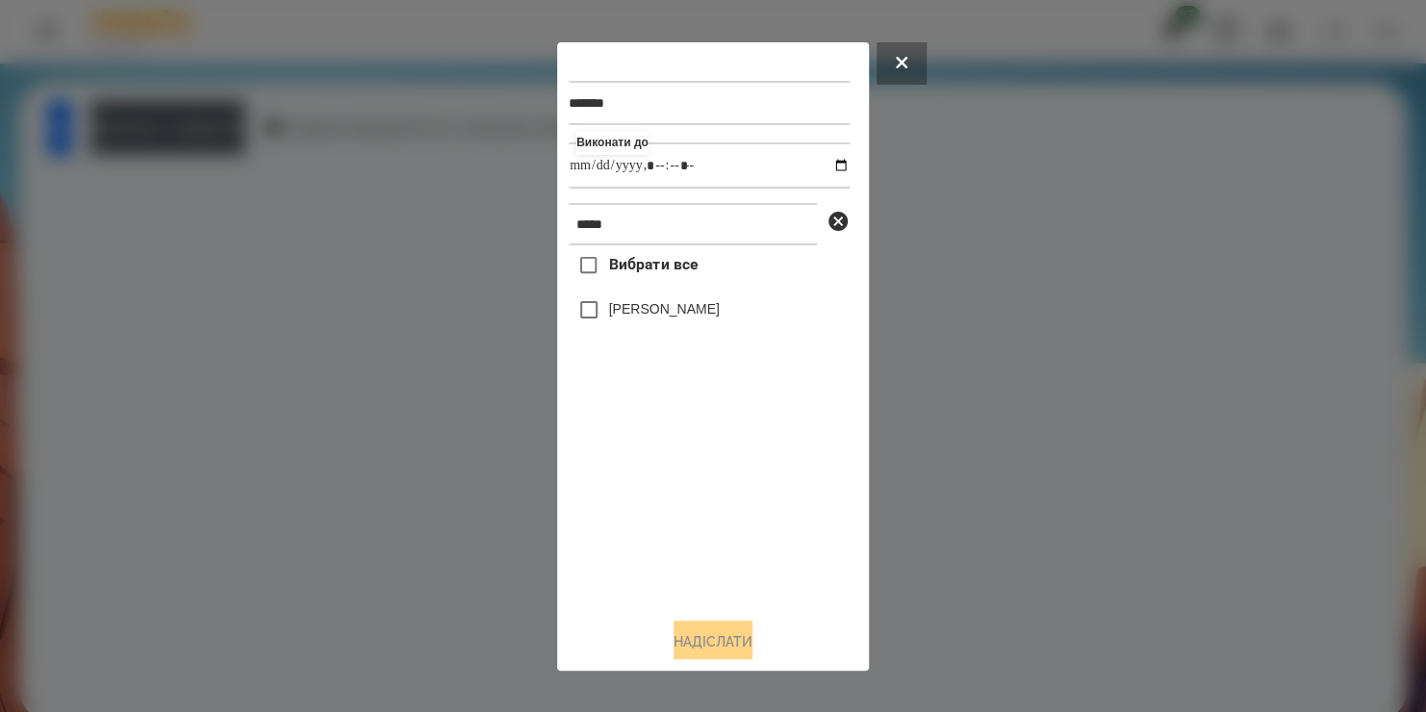
type input "**********"
drag, startPoint x: 648, startPoint y: 519, endPoint x: 611, endPoint y: 300, distance: 222.5
click at [611, 300] on div "Вибрати все [PERSON_NAME]" at bounding box center [709, 423] width 281 height 356
click at [611, 300] on div "[PERSON_NAME]" at bounding box center [709, 310] width 281 height 40
click at [611, 308] on label "[PERSON_NAME]" at bounding box center [664, 308] width 111 height 19
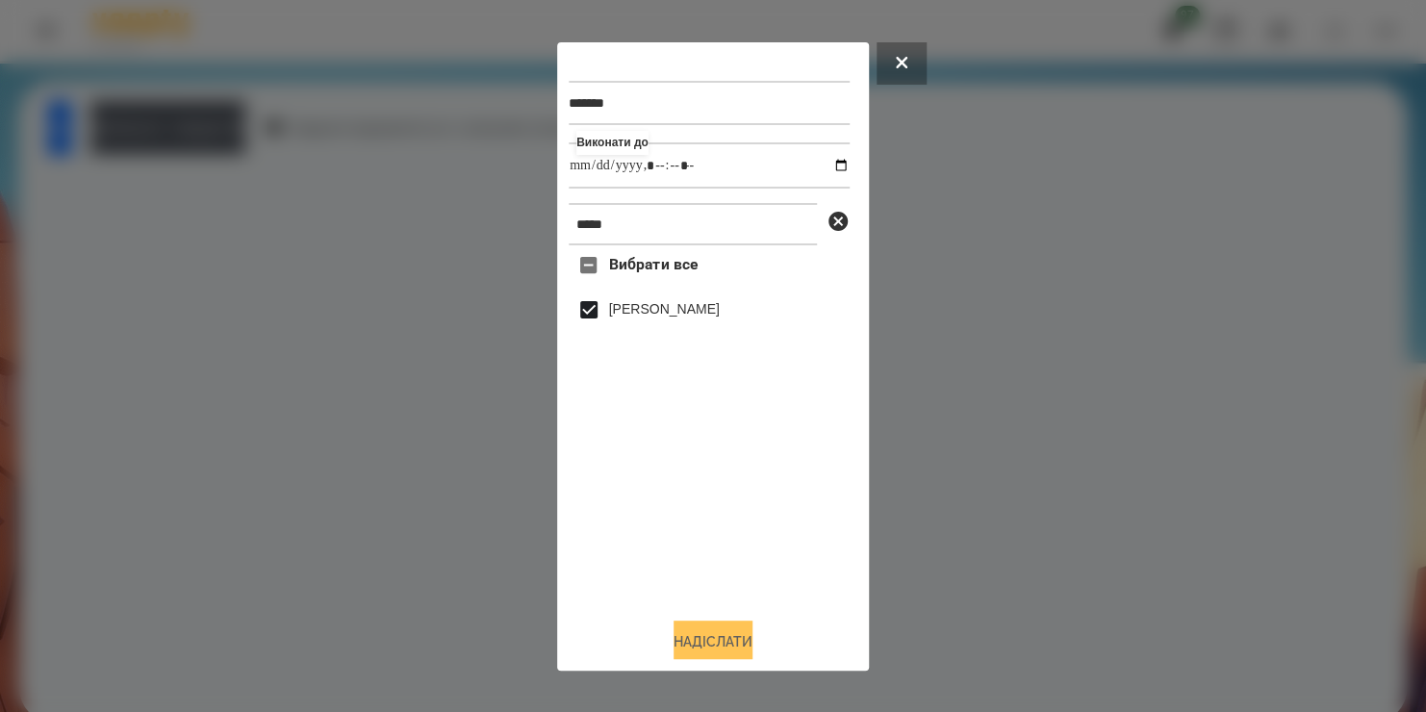
click at [679, 639] on button "Надіслати" at bounding box center [712, 641] width 79 height 42
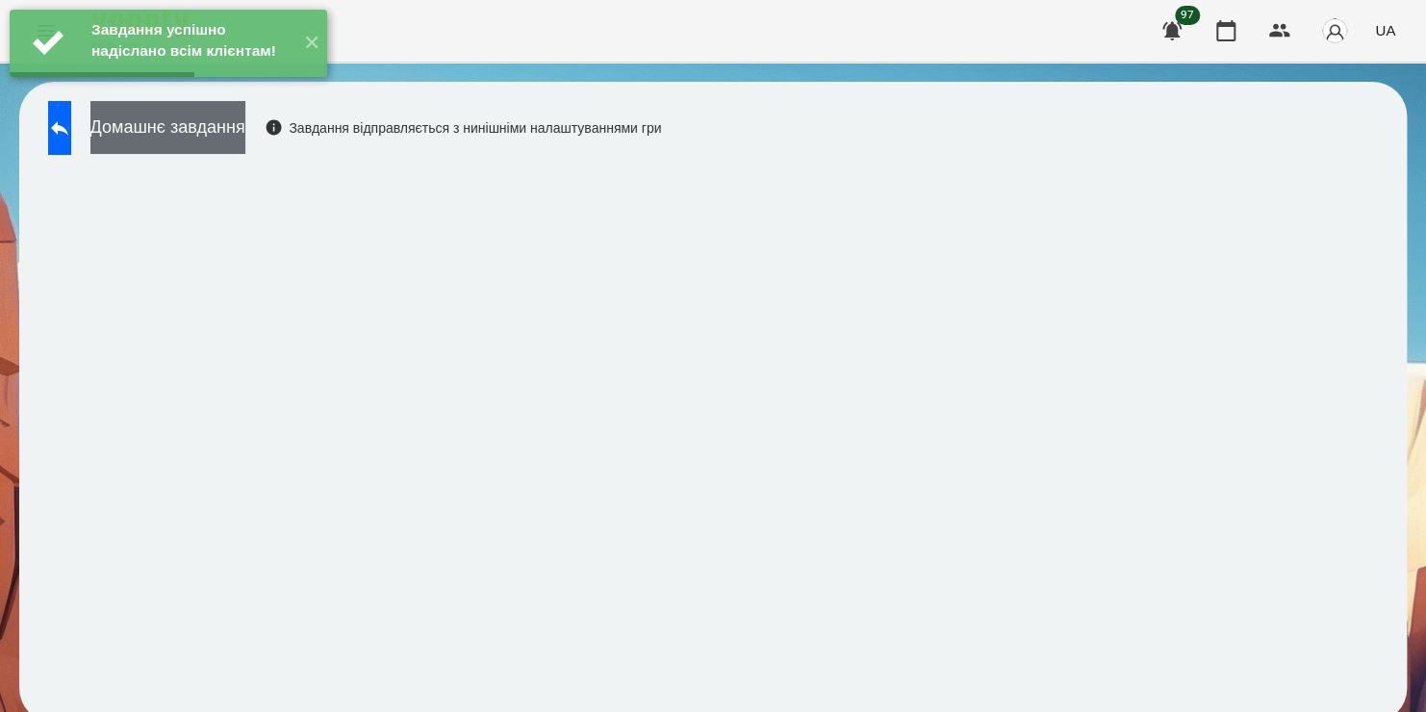
click at [243, 135] on button "Домашнє завдання" at bounding box center [167, 127] width 155 height 53
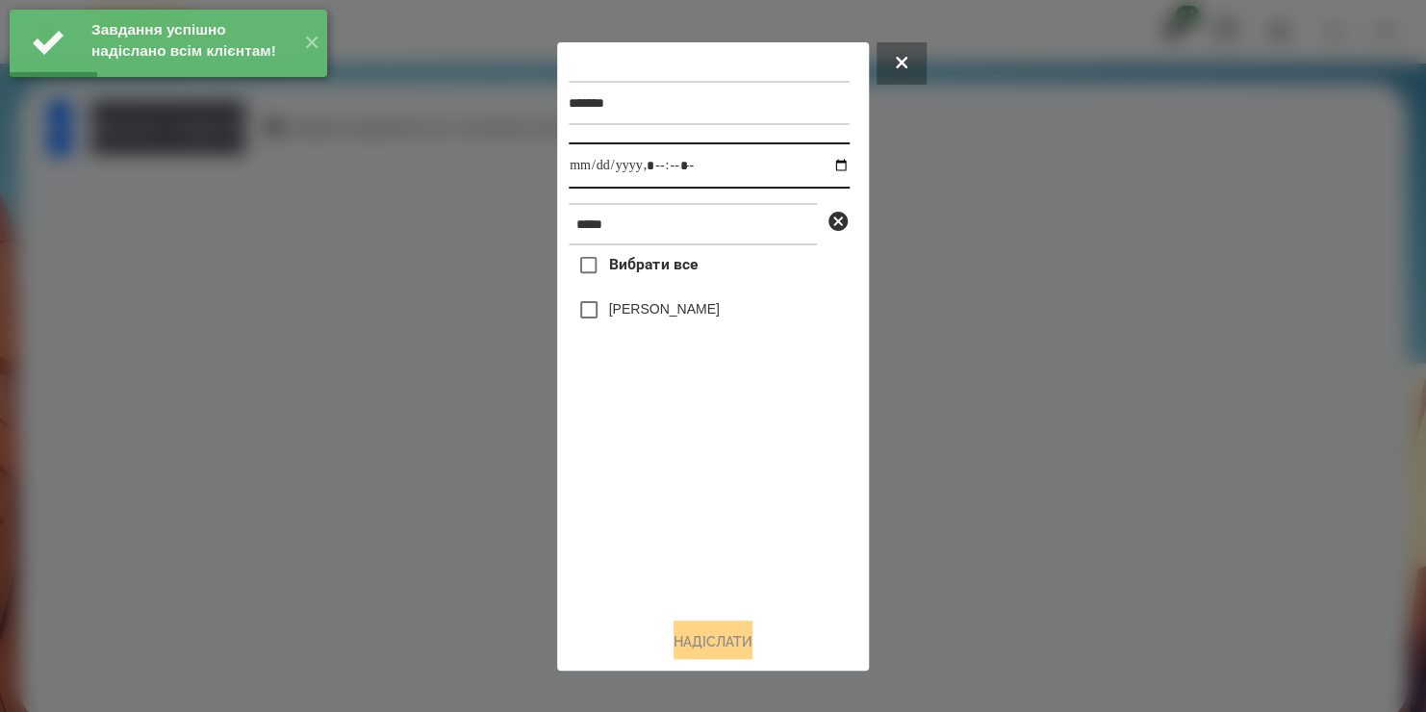
click at [822, 172] on input "datetime-local" at bounding box center [709, 165] width 281 height 46
type input "**********"
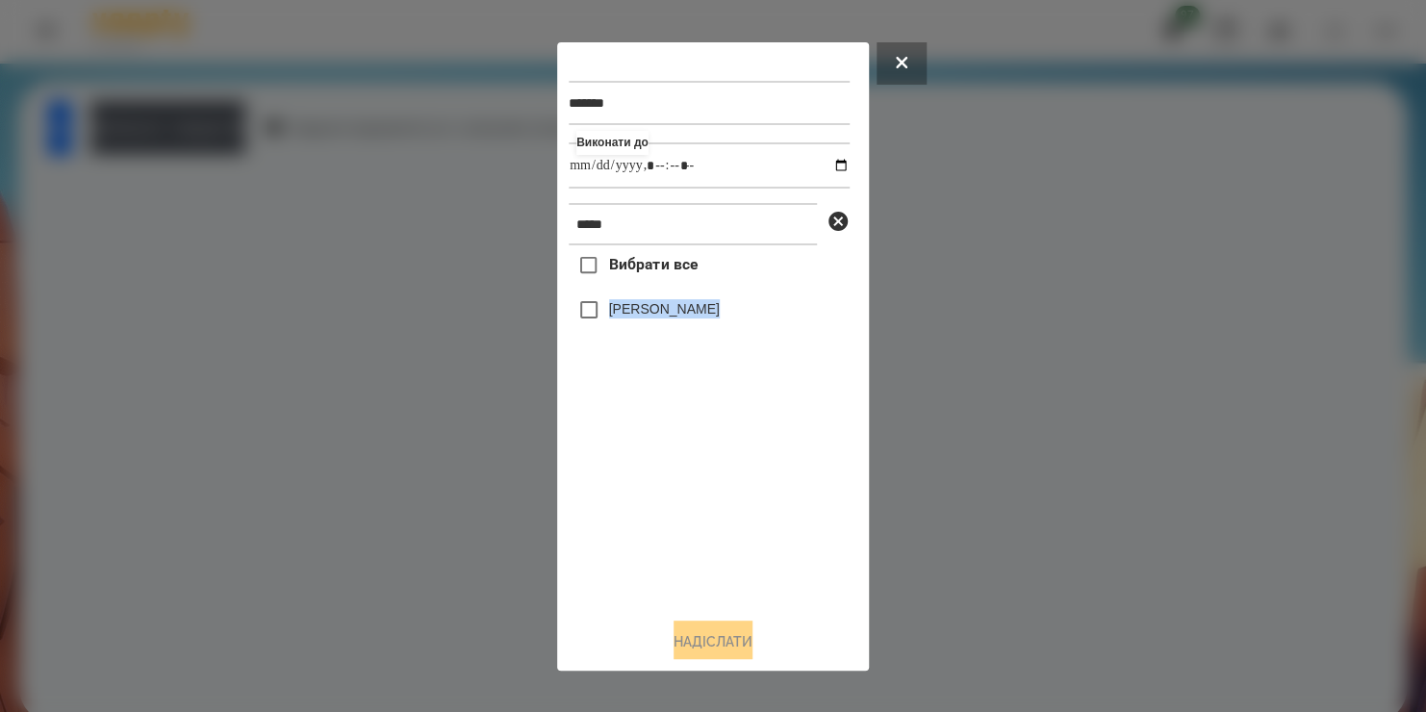
drag, startPoint x: 663, startPoint y: 523, endPoint x: 608, endPoint y: 300, distance: 229.8
click at [608, 300] on div "Вибрати все [PERSON_NAME]" at bounding box center [709, 423] width 281 height 356
click at [609, 310] on label "[PERSON_NAME]" at bounding box center [664, 308] width 111 height 19
click at [673, 644] on button "Надіслати" at bounding box center [712, 641] width 79 height 42
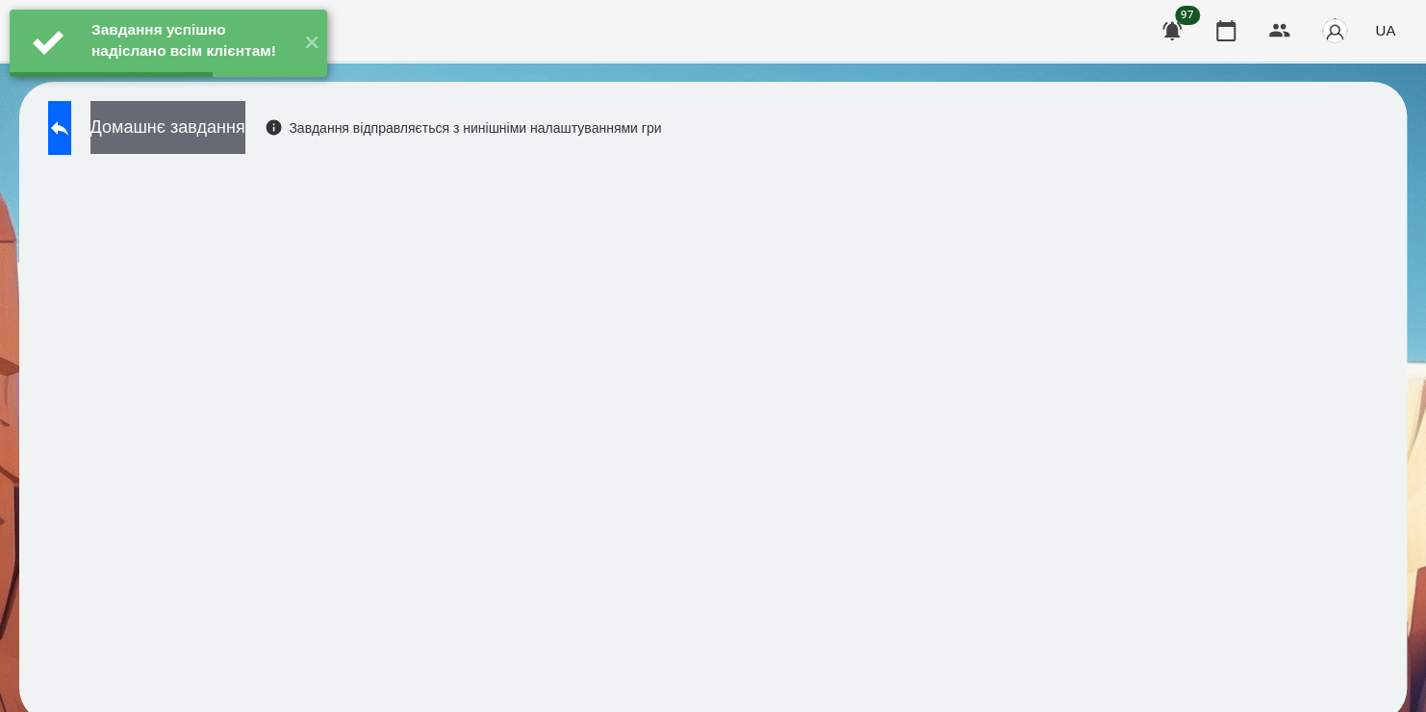
click at [245, 125] on button "Домашнє завдання" at bounding box center [167, 127] width 155 height 53
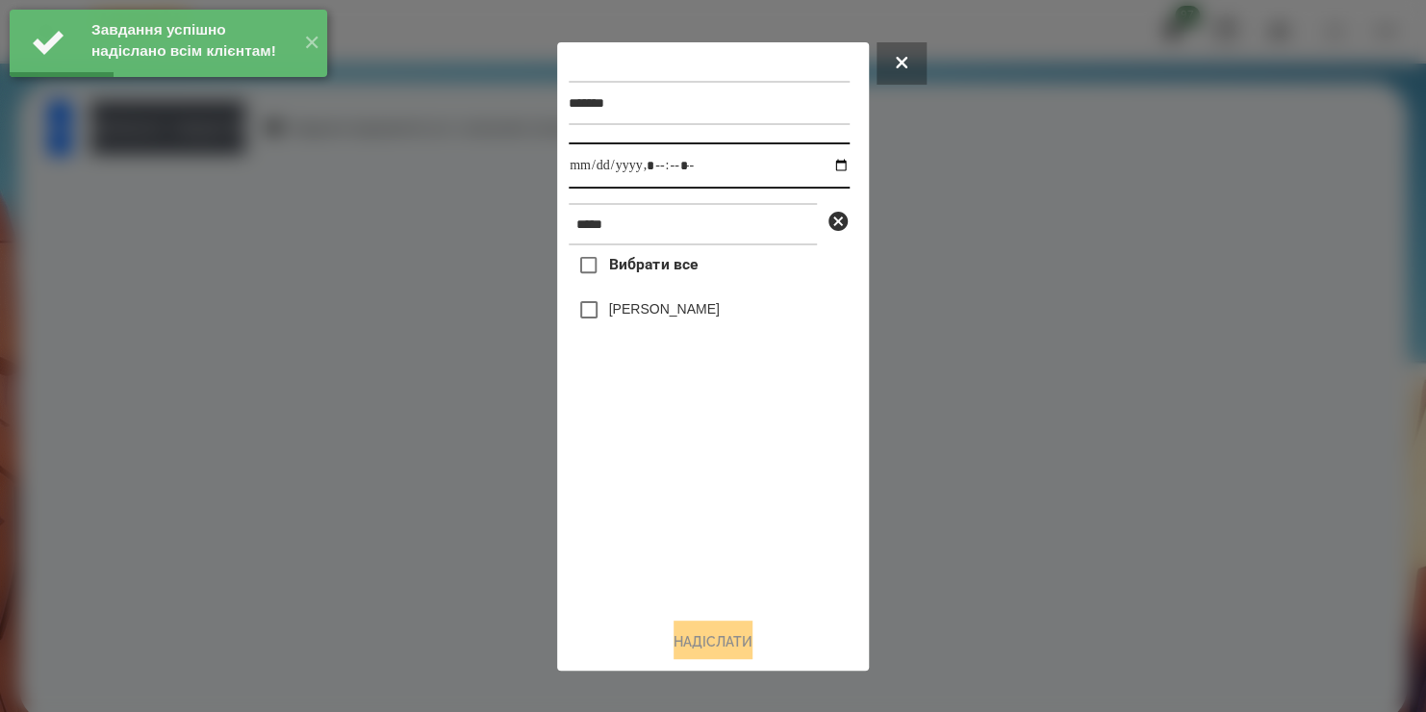
click at [824, 172] on input "datetime-local" at bounding box center [709, 165] width 281 height 46
type input "**********"
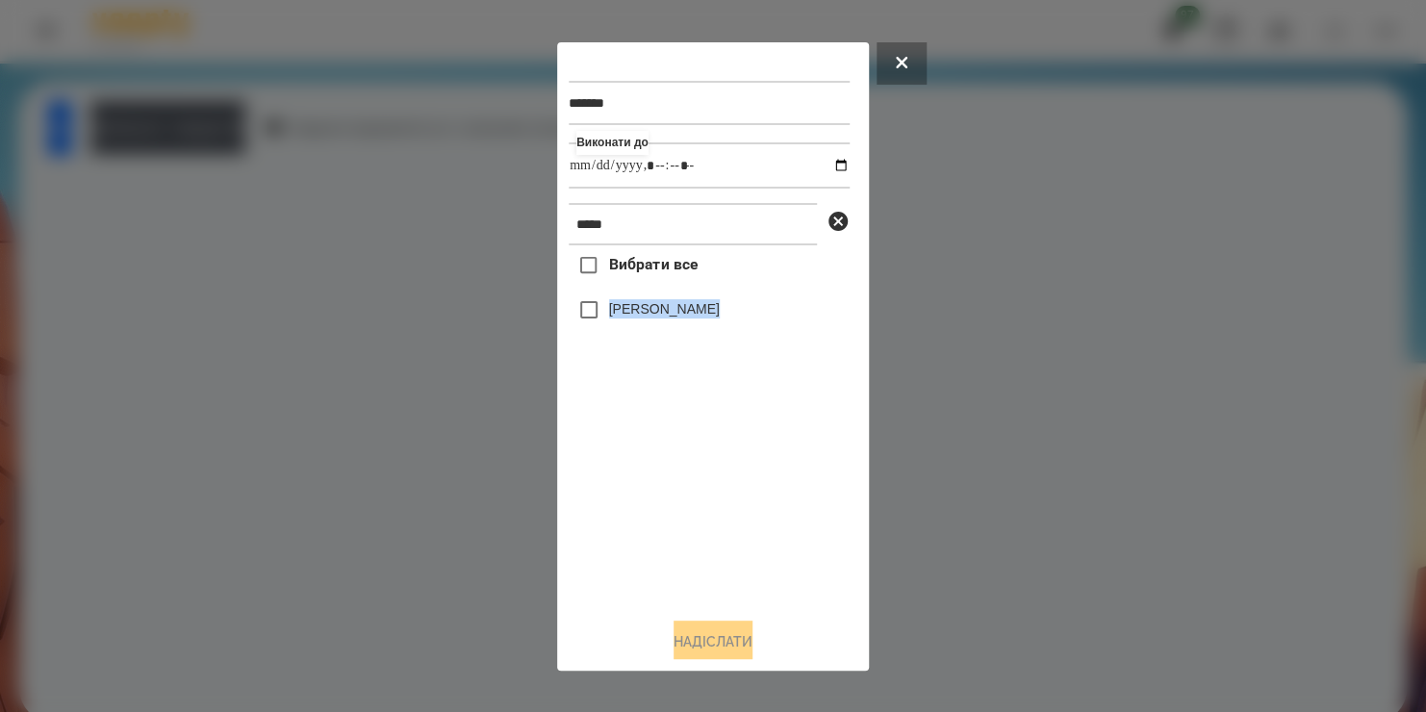
click at [603, 319] on div "Вибрати все [PERSON_NAME]" at bounding box center [709, 423] width 281 height 356
click at [673, 650] on button "Надіслати" at bounding box center [712, 641] width 79 height 42
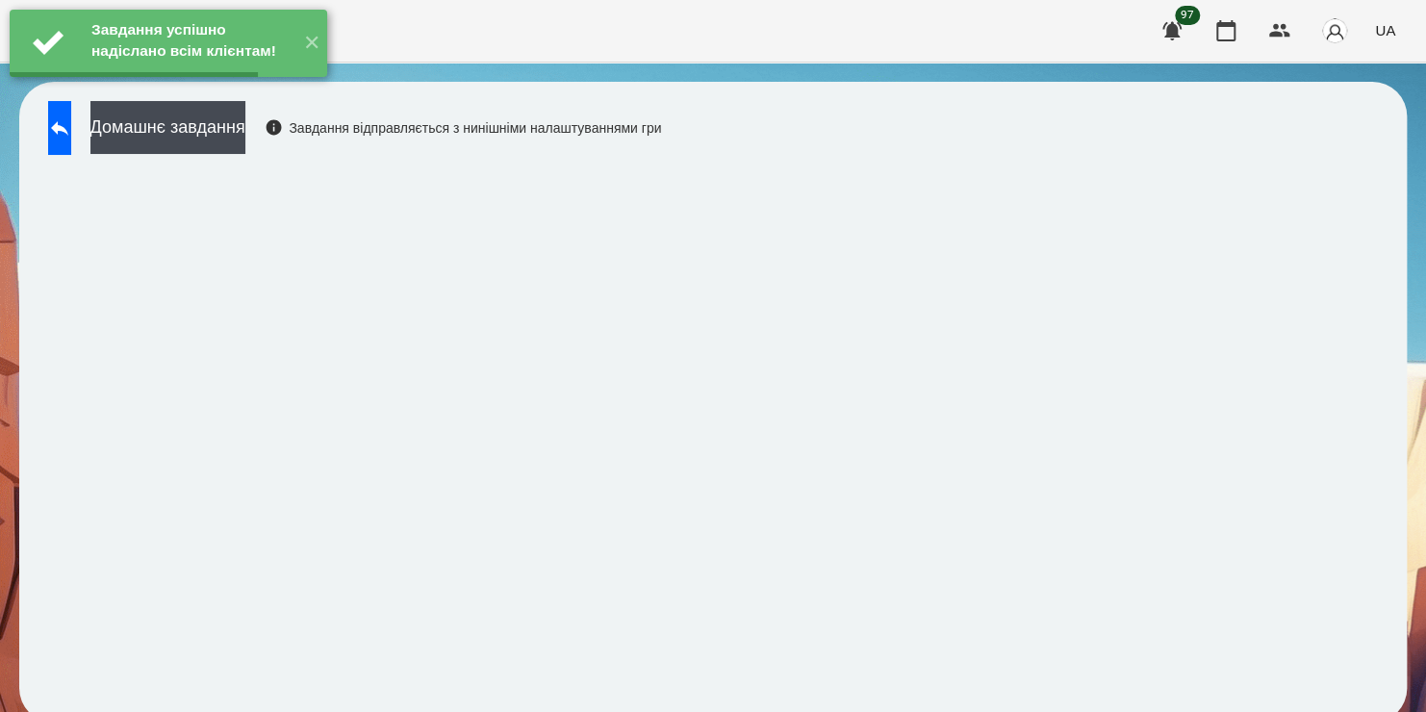
click at [245, 141] on button "Домашнє завдання" at bounding box center [167, 127] width 155 height 53
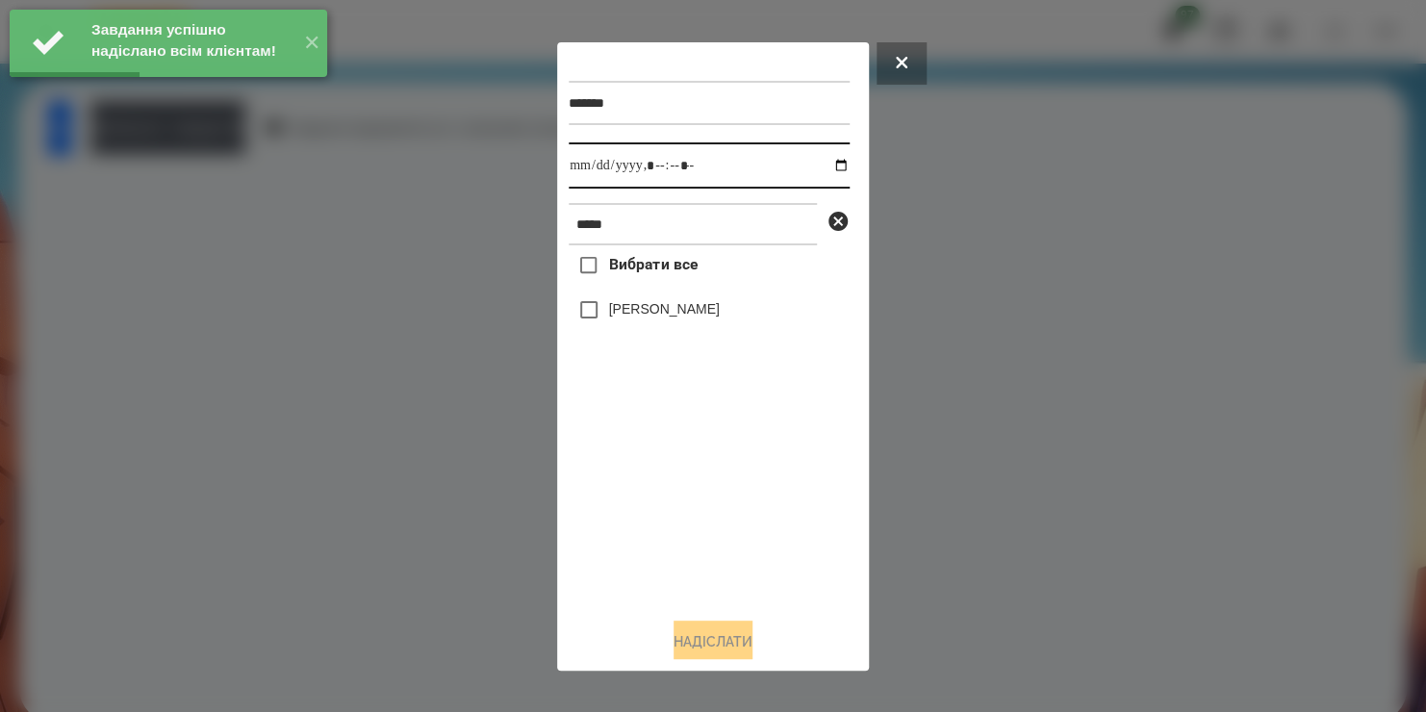
click at [825, 166] on input "datetime-local" at bounding box center [709, 165] width 281 height 46
type input "**********"
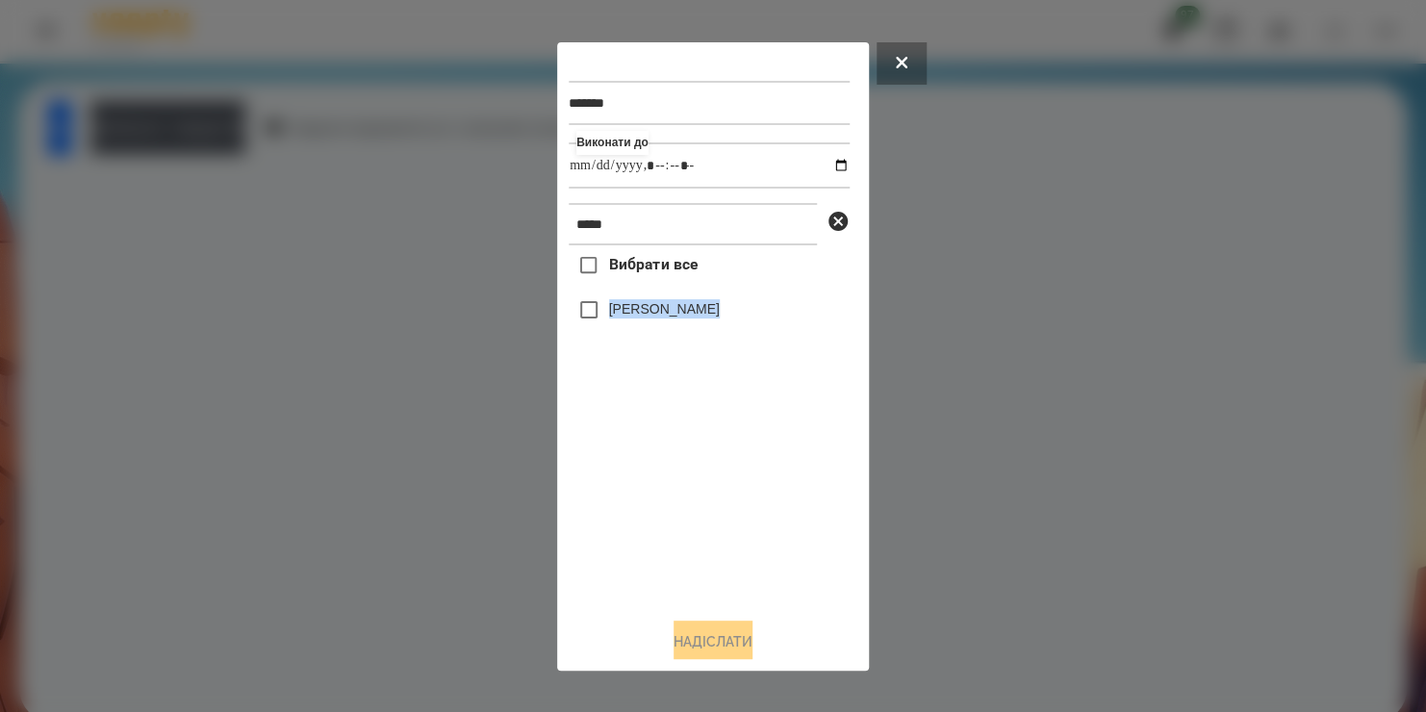
click at [593, 301] on div "Вибрати все [PERSON_NAME]" at bounding box center [709, 423] width 281 height 356
click at [690, 657] on button "Надіслати" at bounding box center [712, 641] width 79 height 42
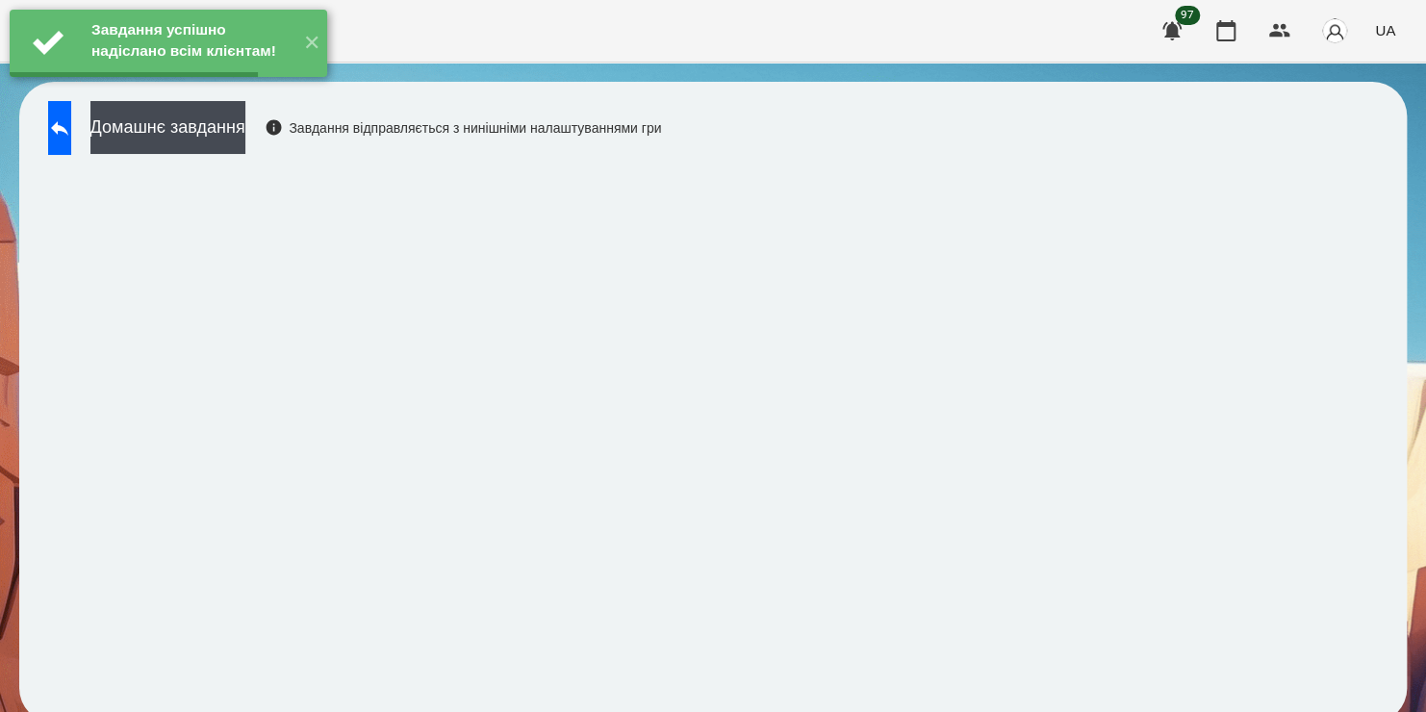
click at [245, 139] on button "Домашнє завдання" at bounding box center [167, 127] width 155 height 53
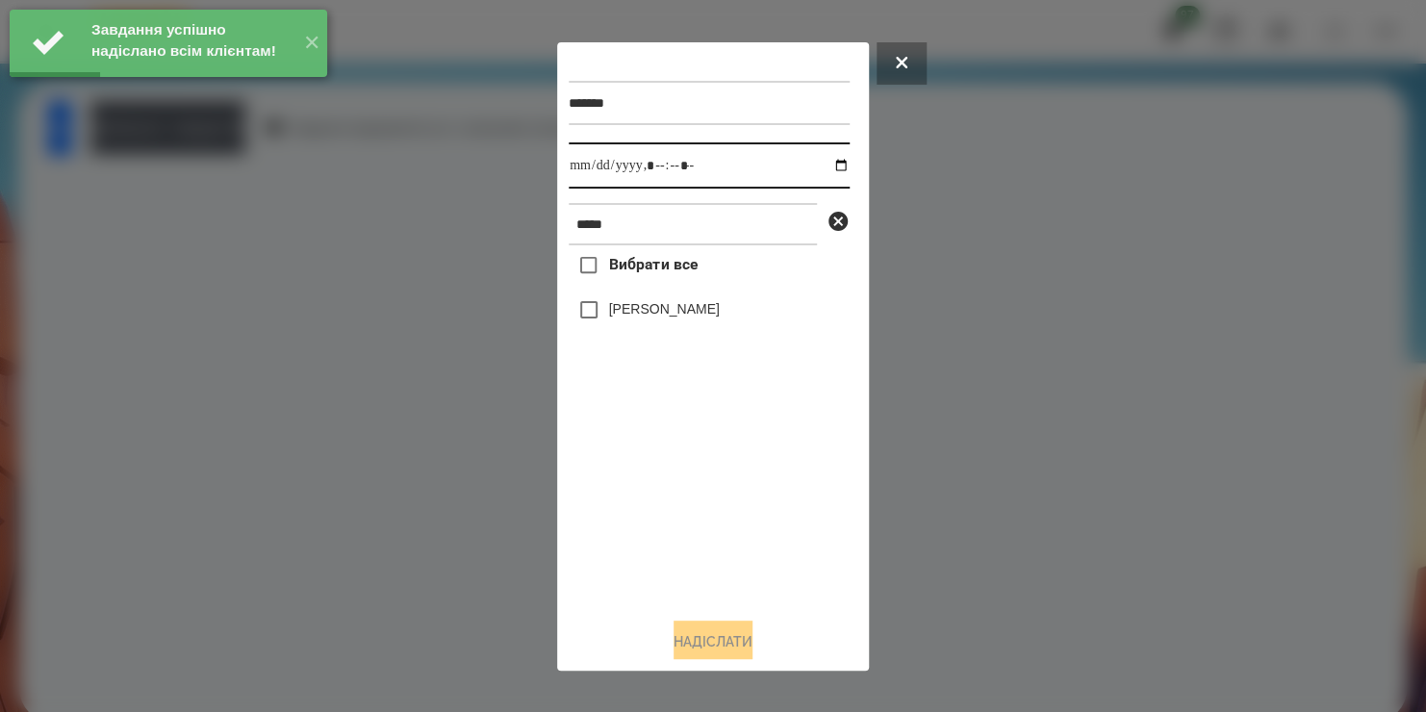
click at [824, 171] on input "datetime-local" at bounding box center [709, 165] width 281 height 46
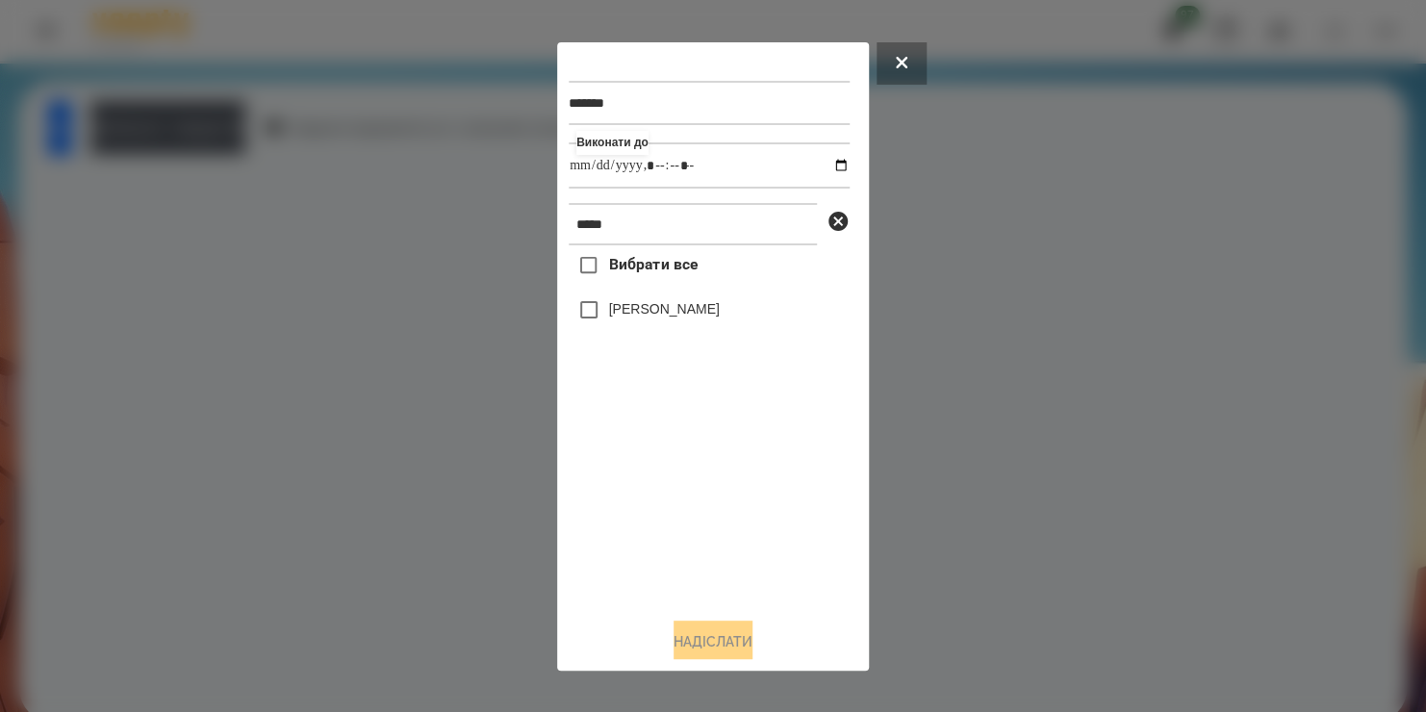
type input "**********"
drag, startPoint x: 616, startPoint y: 553, endPoint x: 610, endPoint y: 316, distance: 236.7
click at [610, 316] on div "Вибрати все [PERSON_NAME]" at bounding box center [709, 423] width 281 height 356
click at [610, 316] on label "[PERSON_NAME]" at bounding box center [664, 308] width 111 height 19
click at [673, 635] on button "Надіслати" at bounding box center [712, 641] width 79 height 42
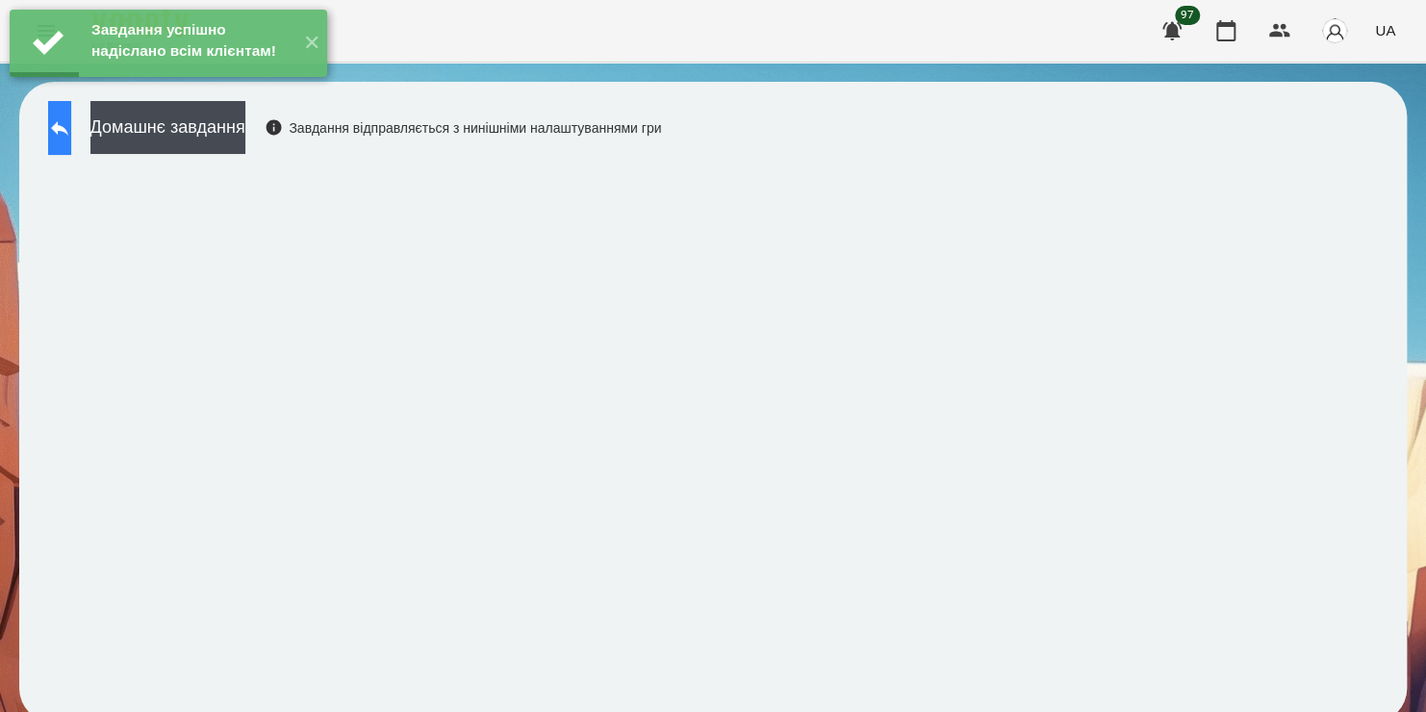
click at [71, 135] on icon at bounding box center [59, 127] width 23 height 23
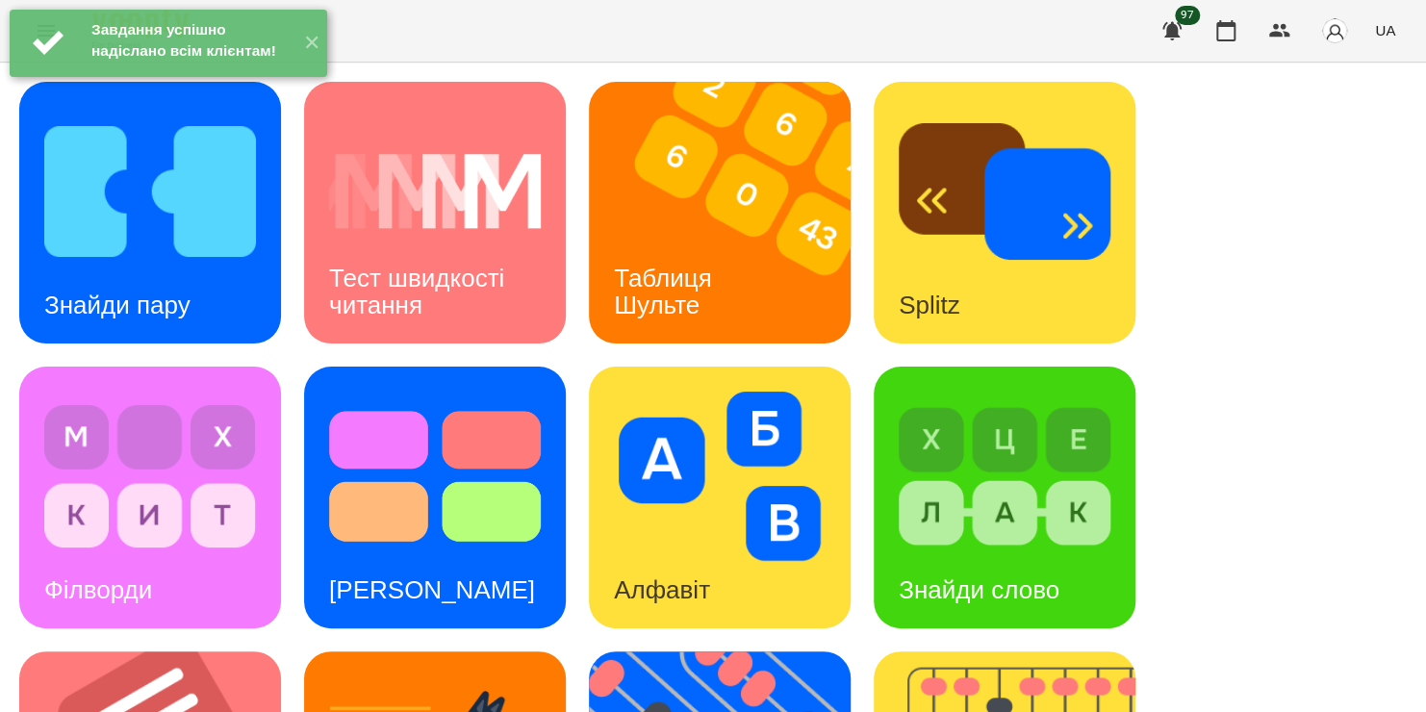
scroll to position [543, 0]
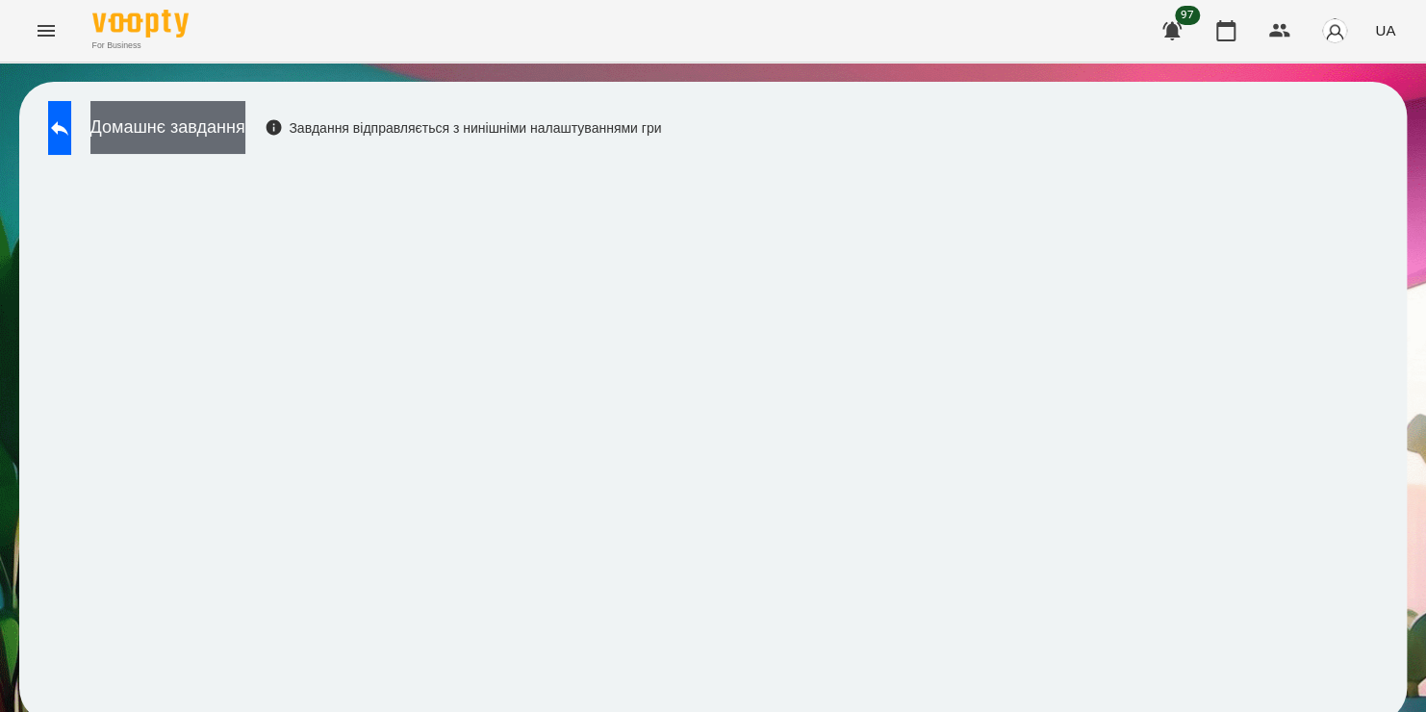
click at [221, 125] on button "Домашнє завдання" at bounding box center [167, 127] width 155 height 53
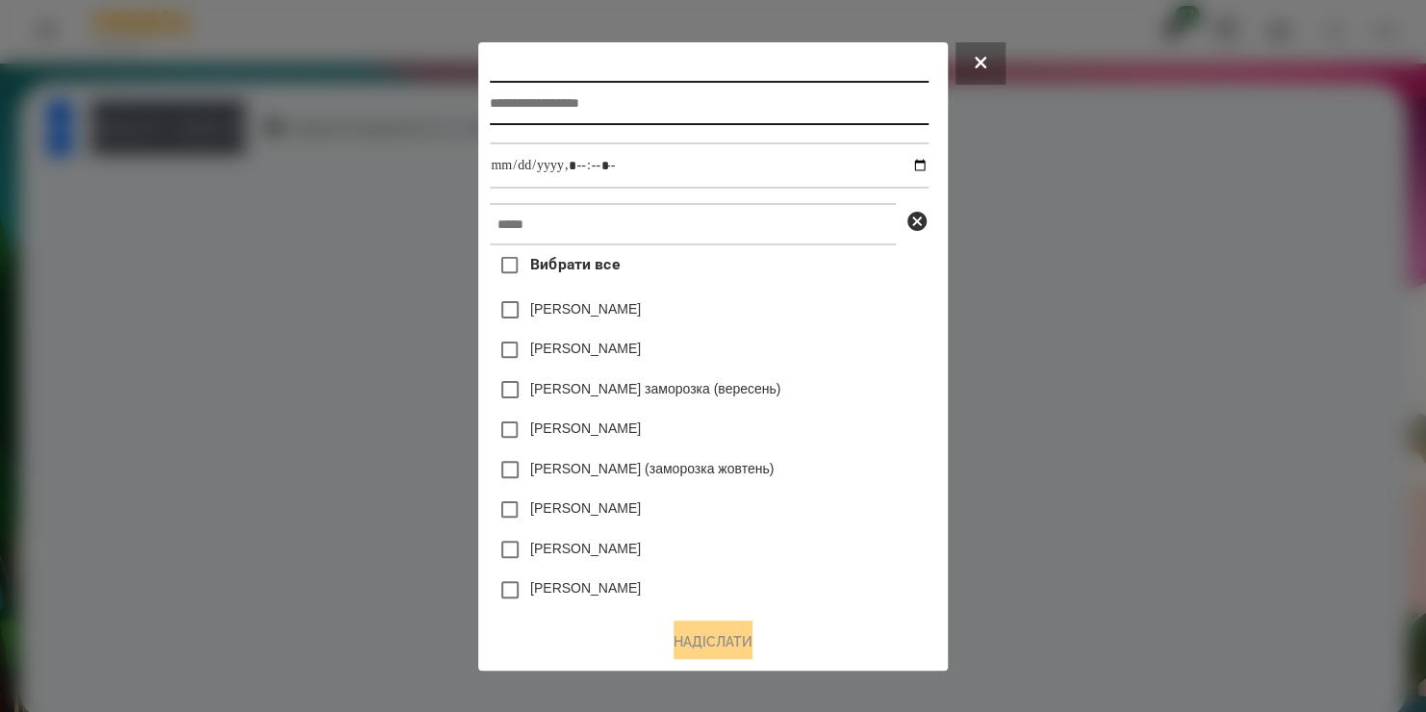
click at [663, 104] on input "text" at bounding box center [709, 103] width 438 height 44
type input "**********"
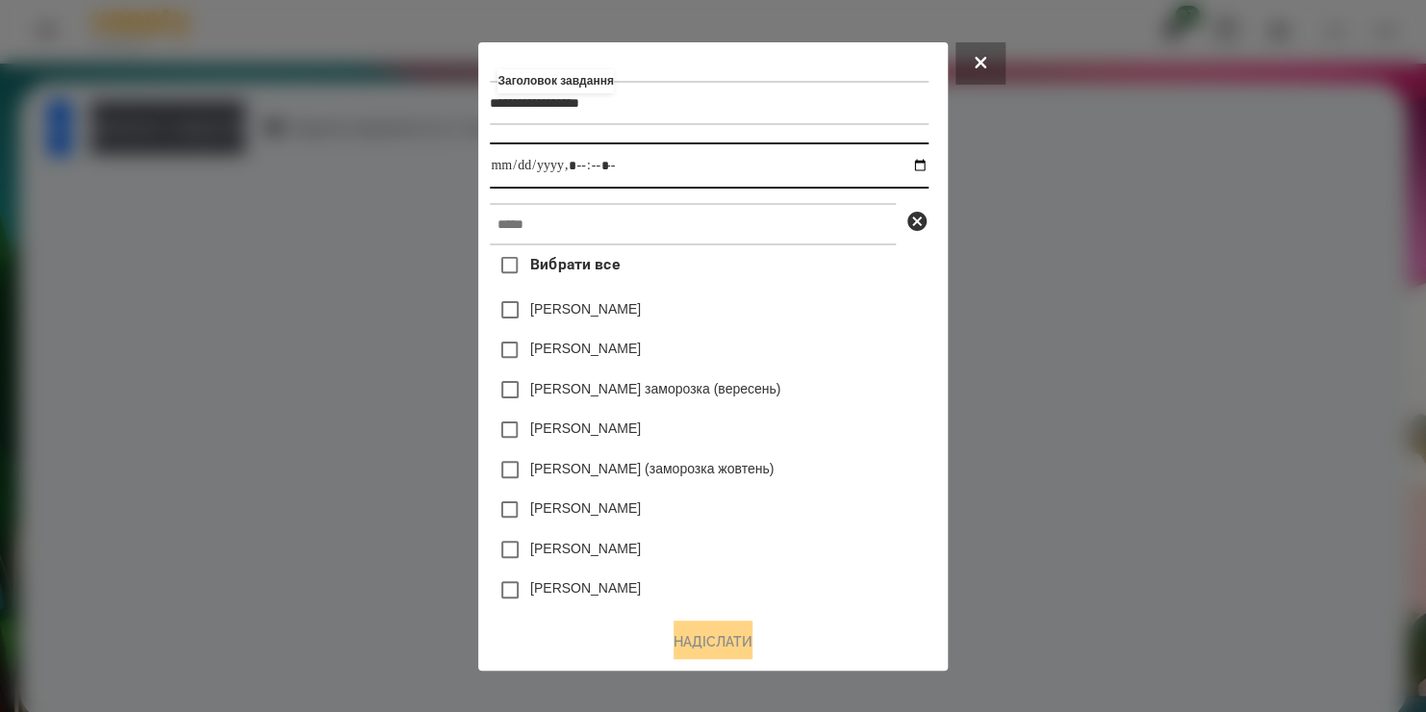
click at [924, 169] on input "datetime-local" at bounding box center [709, 165] width 438 height 46
click at [604, 164] on input "datetime-local" at bounding box center [709, 165] width 438 height 46
type input "**********"
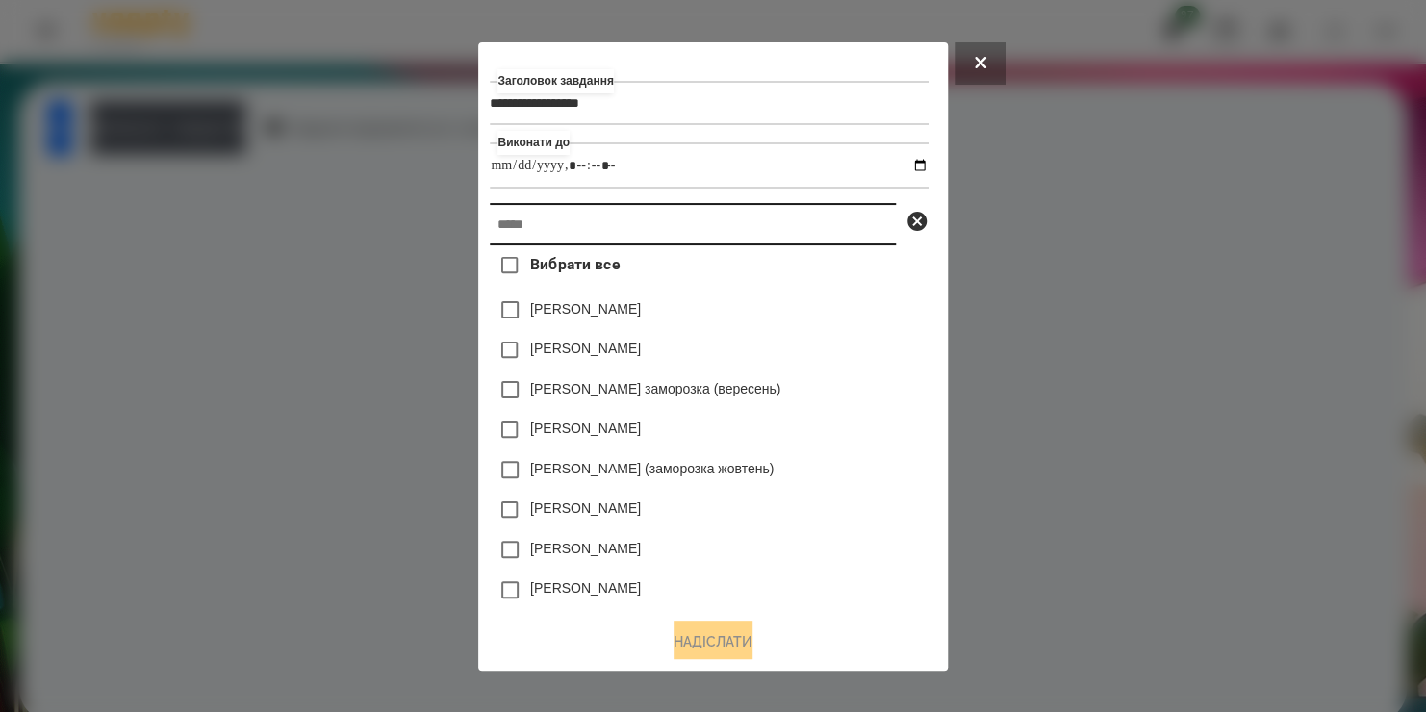
click at [599, 214] on input "text" at bounding box center [693, 224] width 406 height 42
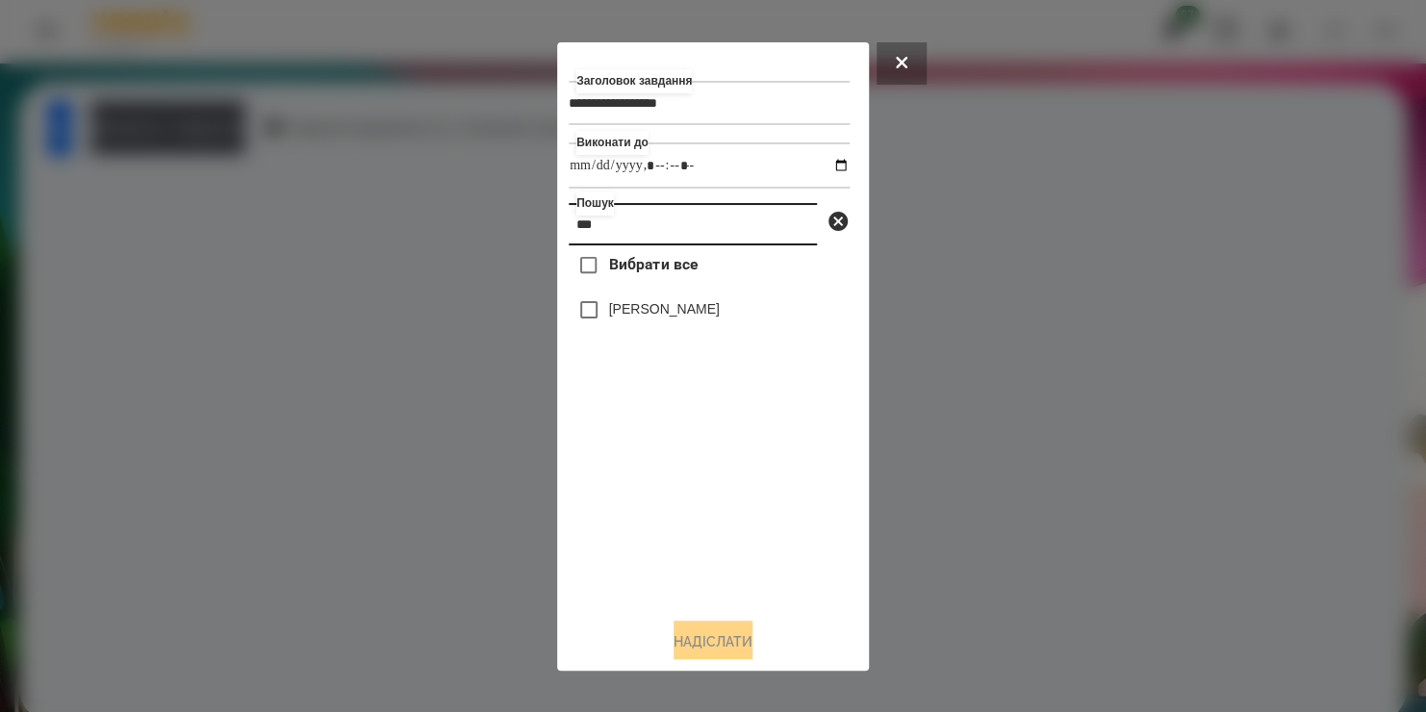
type input "***"
click at [638, 317] on label "[PERSON_NAME]" at bounding box center [664, 308] width 111 height 19
click at [676, 642] on button "Надіслати" at bounding box center [712, 641] width 79 height 42
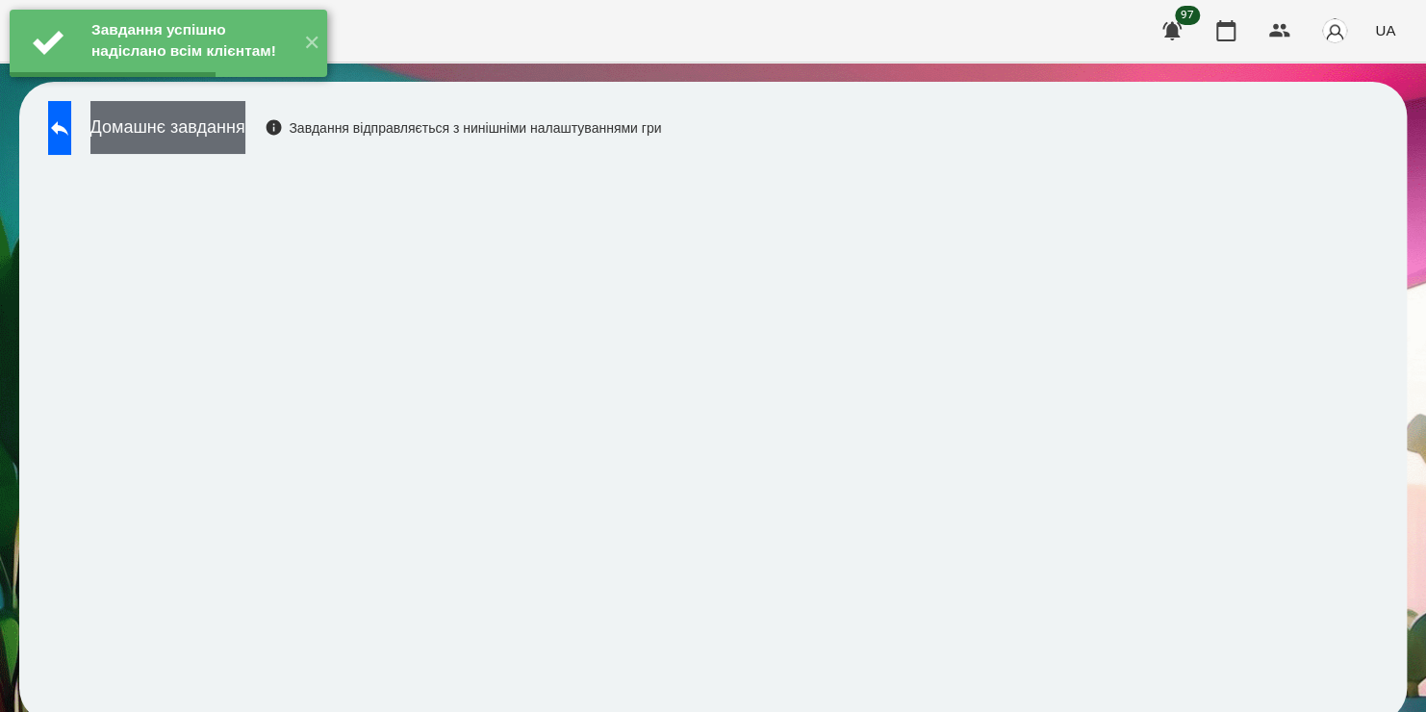
click at [239, 144] on button "Домашнє завдання" at bounding box center [167, 127] width 155 height 53
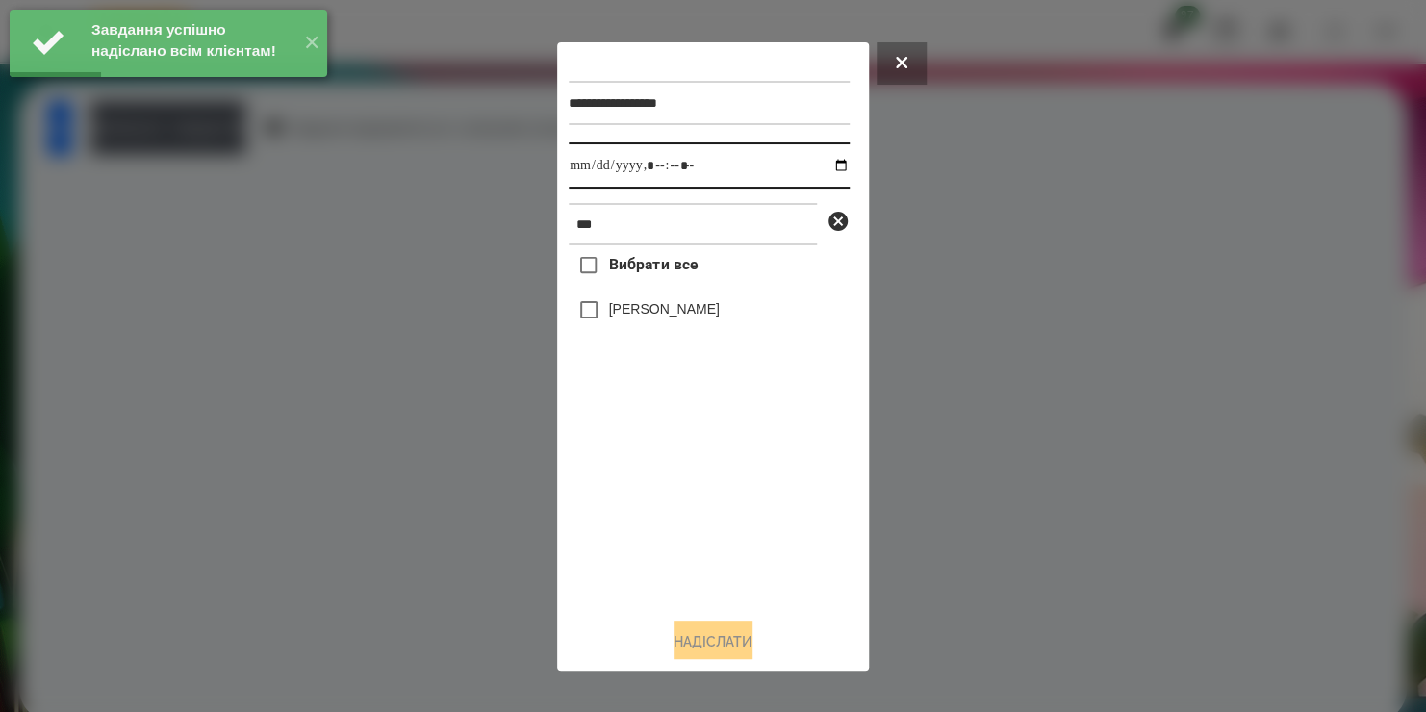
click at [823, 169] on input "datetime-local" at bounding box center [709, 165] width 281 height 46
type input "**********"
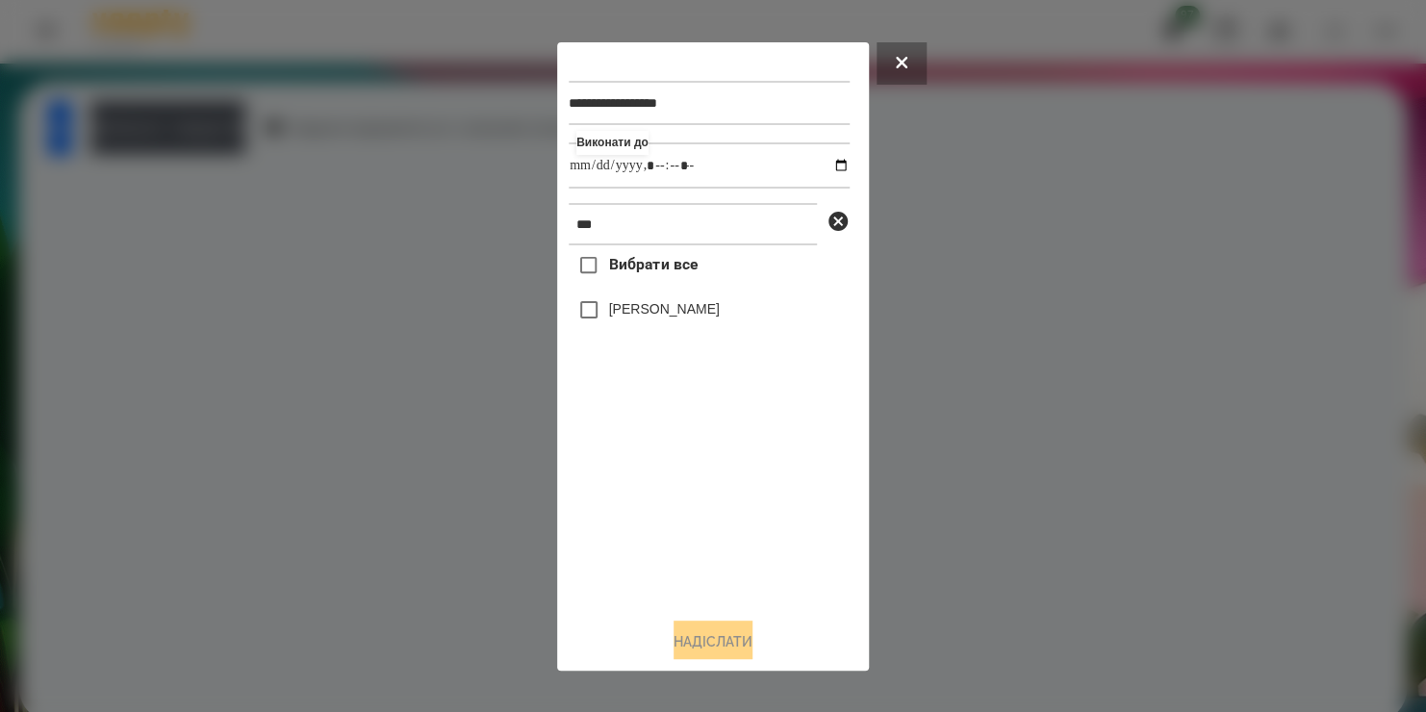
click at [577, 313] on div "Вибрати все [PERSON_NAME]" at bounding box center [709, 423] width 281 height 356
click at [713, 635] on button "Надіслати" at bounding box center [712, 641] width 79 height 42
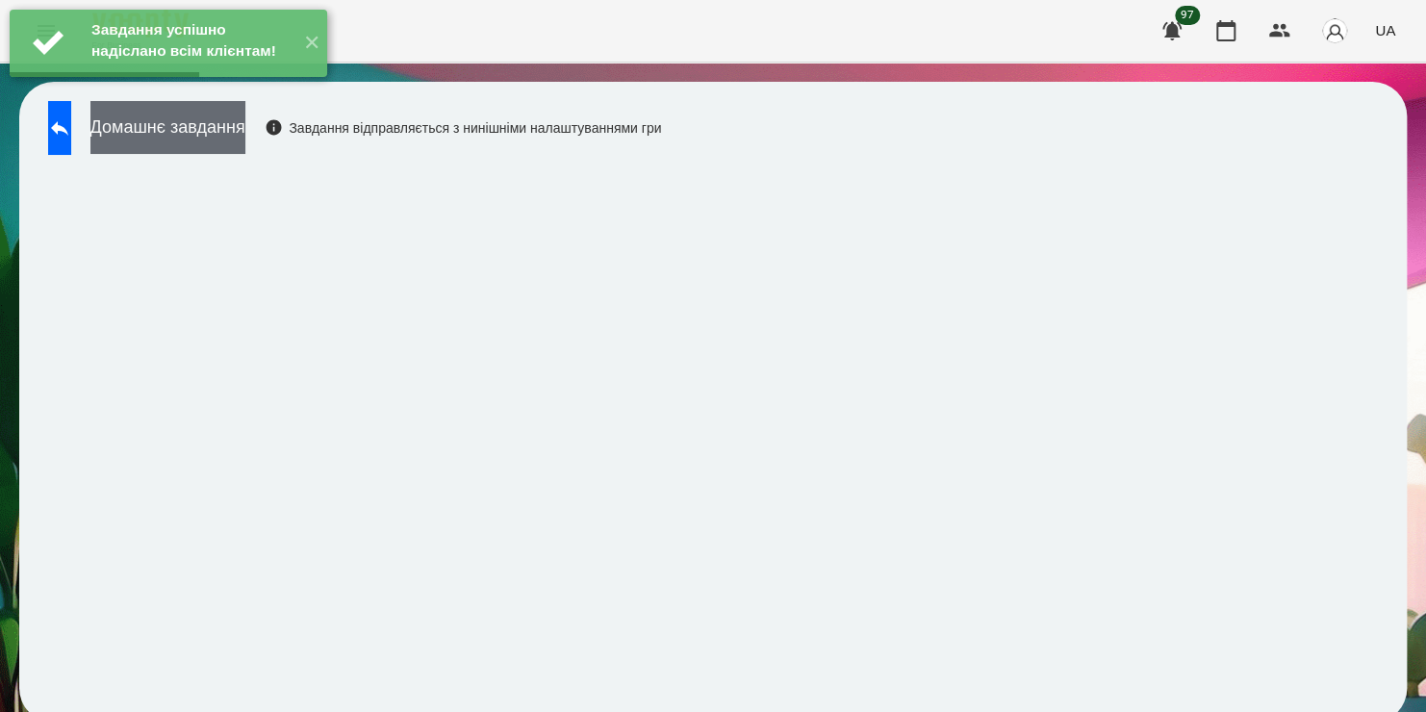
click at [245, 139] on button "Домашнє завдання" at bounding box center [167, 127] width 155 height 53
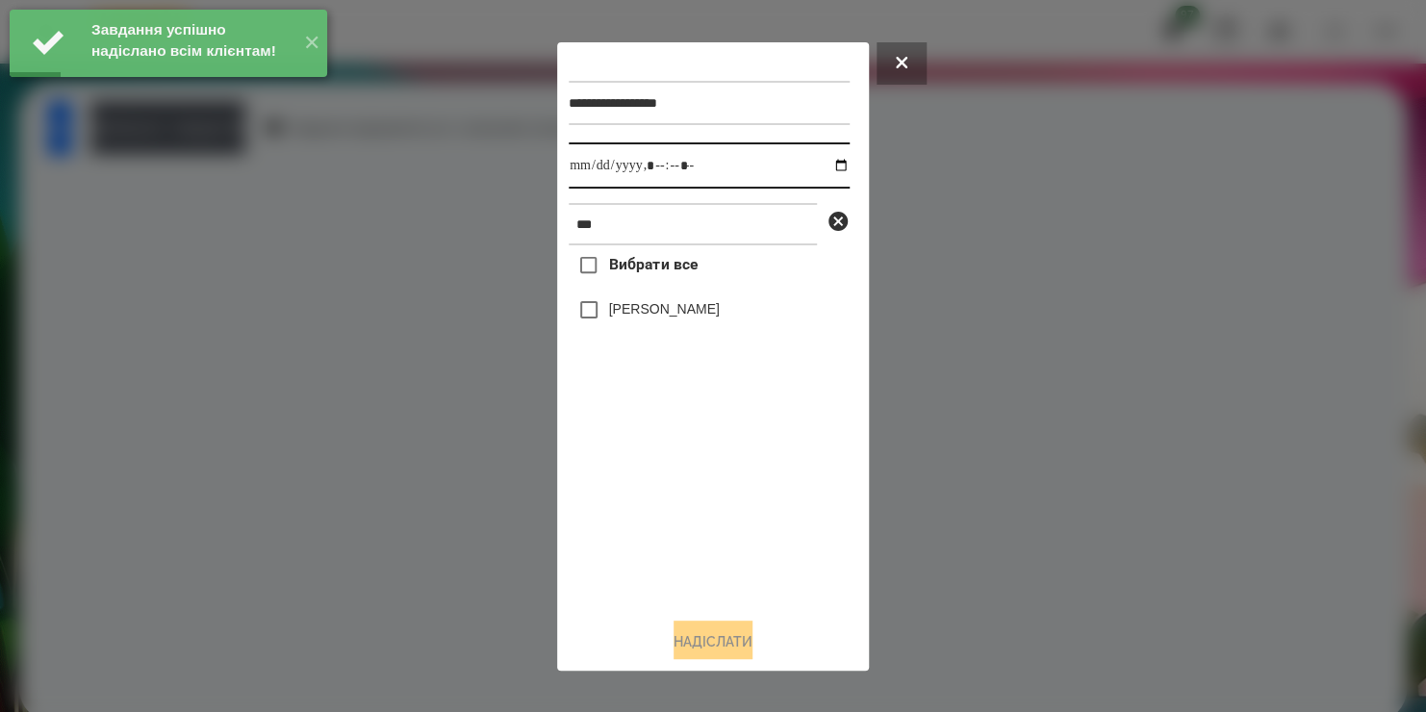
click at [832, 159] on input "datetime-local" at bounding box center [709, 165] width 281 height 46
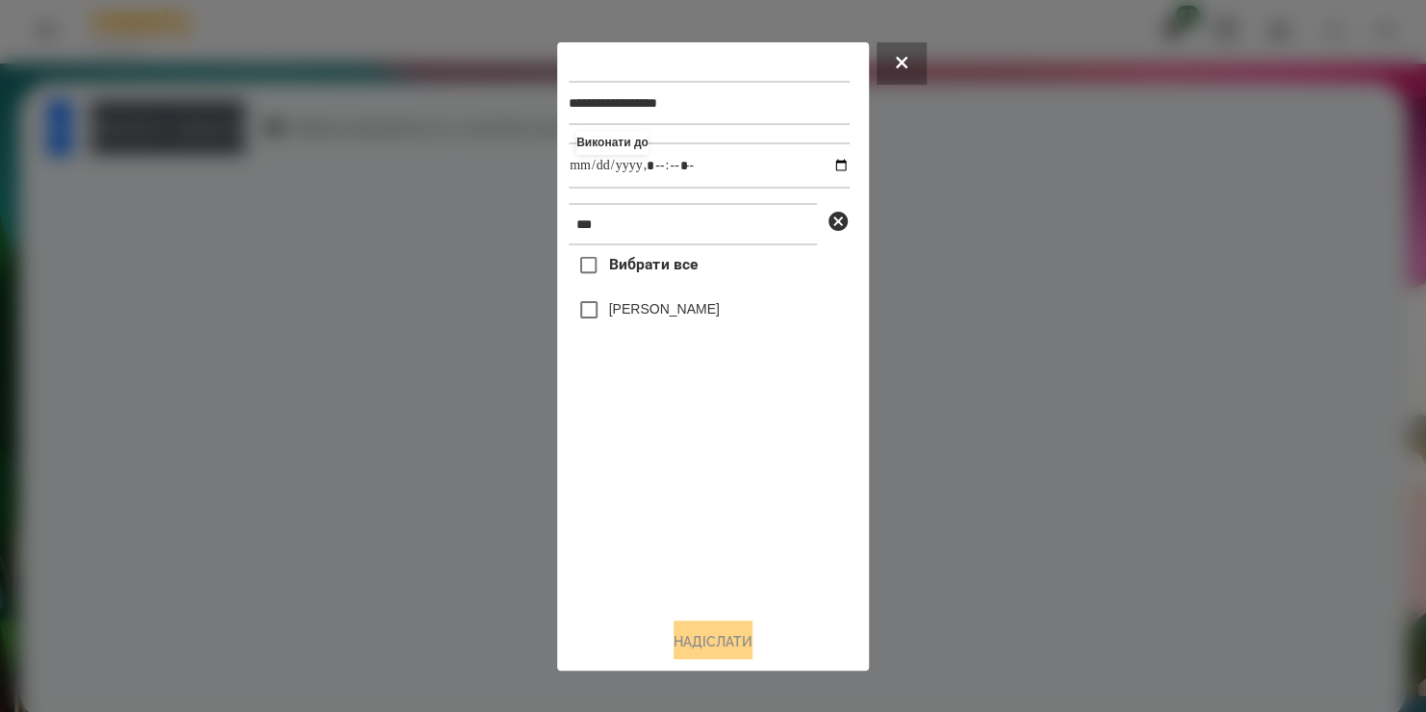
type input "**********"
click at [585, 320] on div "Вибрати все [PERSON_NAME]" at bounding box center [709, 423] width 281 height 356
click at [679, 646] on button "Надіслати" at bounding box center [712, 641] width 79 height 42
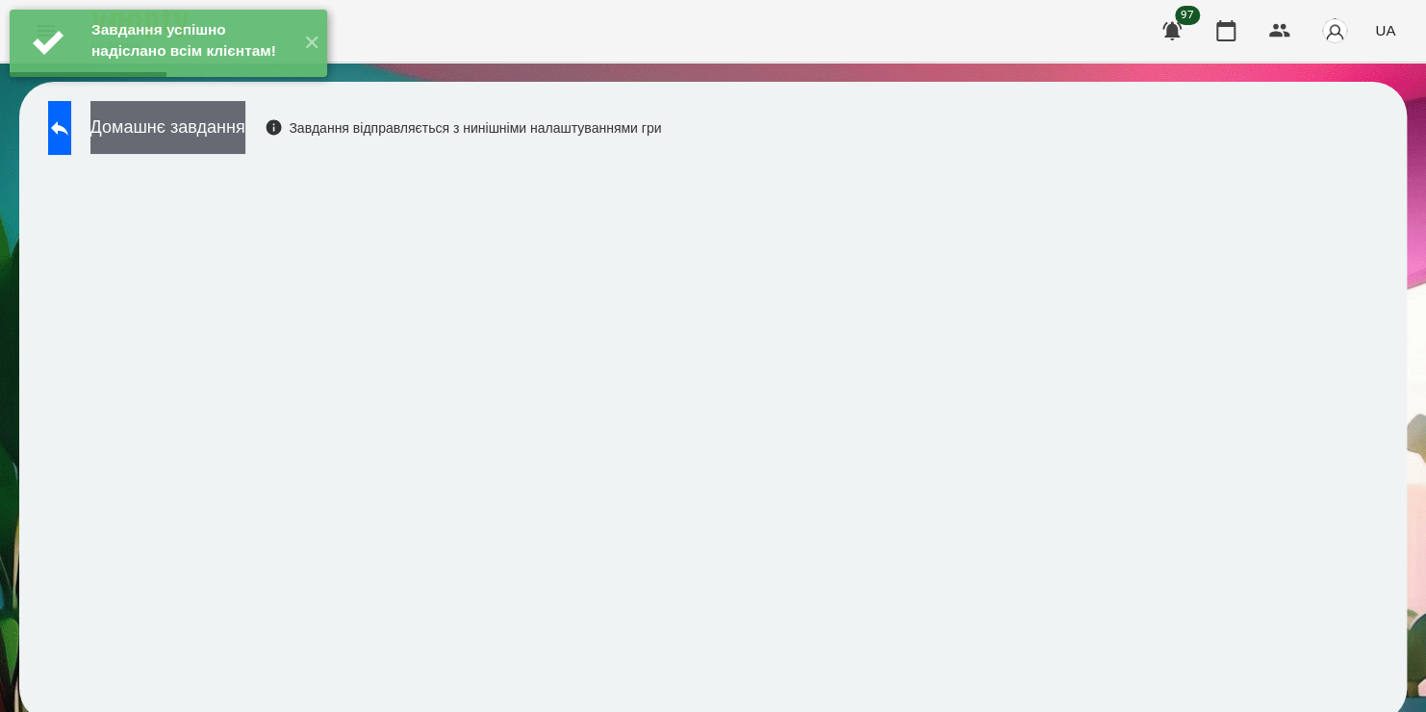
click at [245, 143] on button "Домашнє завдання" at bounding box center [167, 127] width 155 height 53
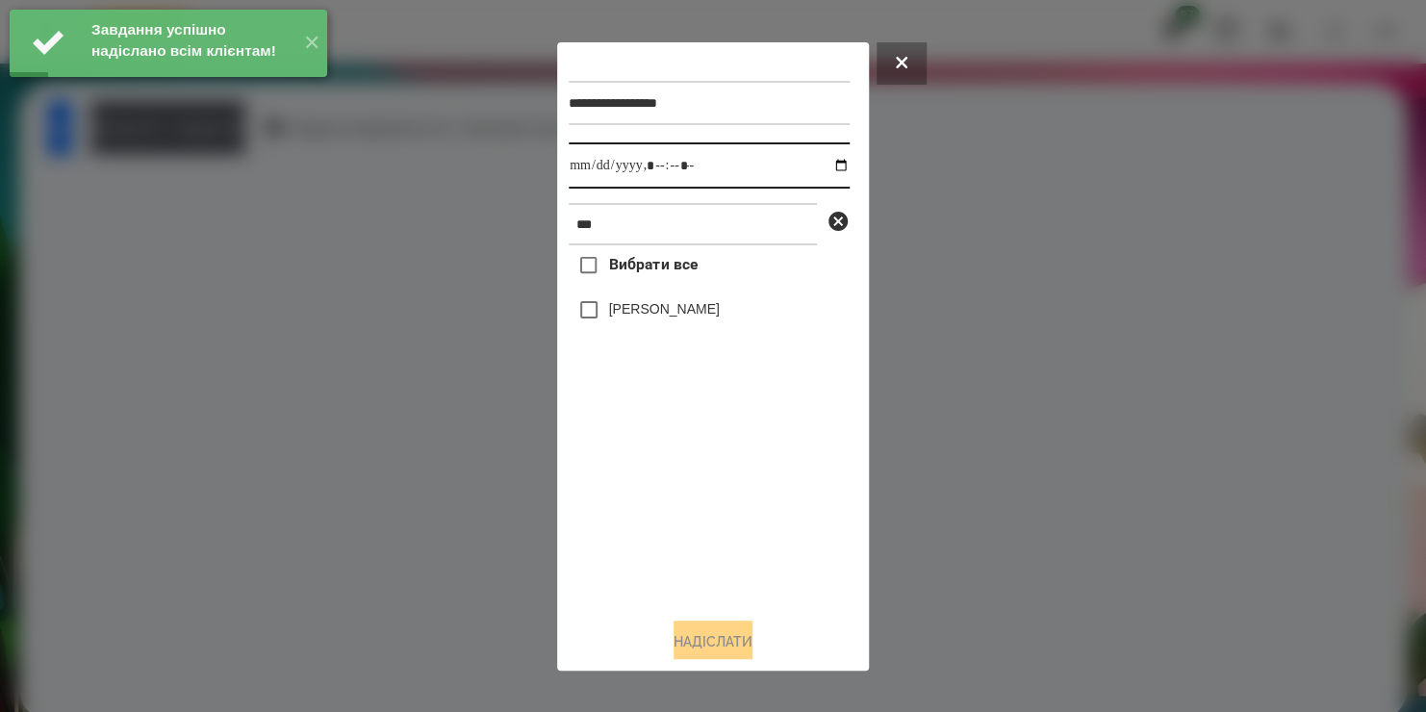
click at [821, 174] on input "datetime-local" at bounding box center [709, 165] width 281 height 46
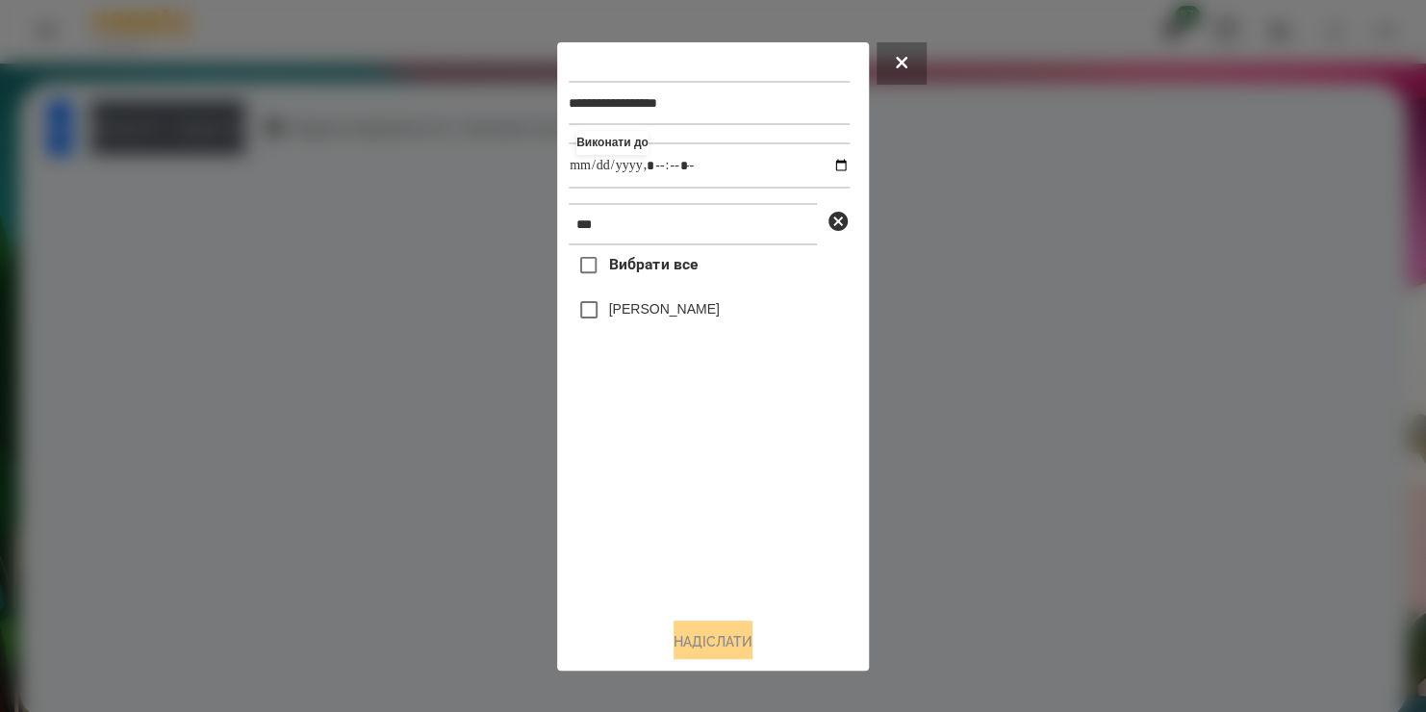
type input "**********"
click at [681, 535] on div "Вибрати все [PERSON_NAME]" at bounding box center [709, 423] width 281 height 356
click at [676, 648] on button "Надіслати" at bounding box center [712, 641] width 79 height 42
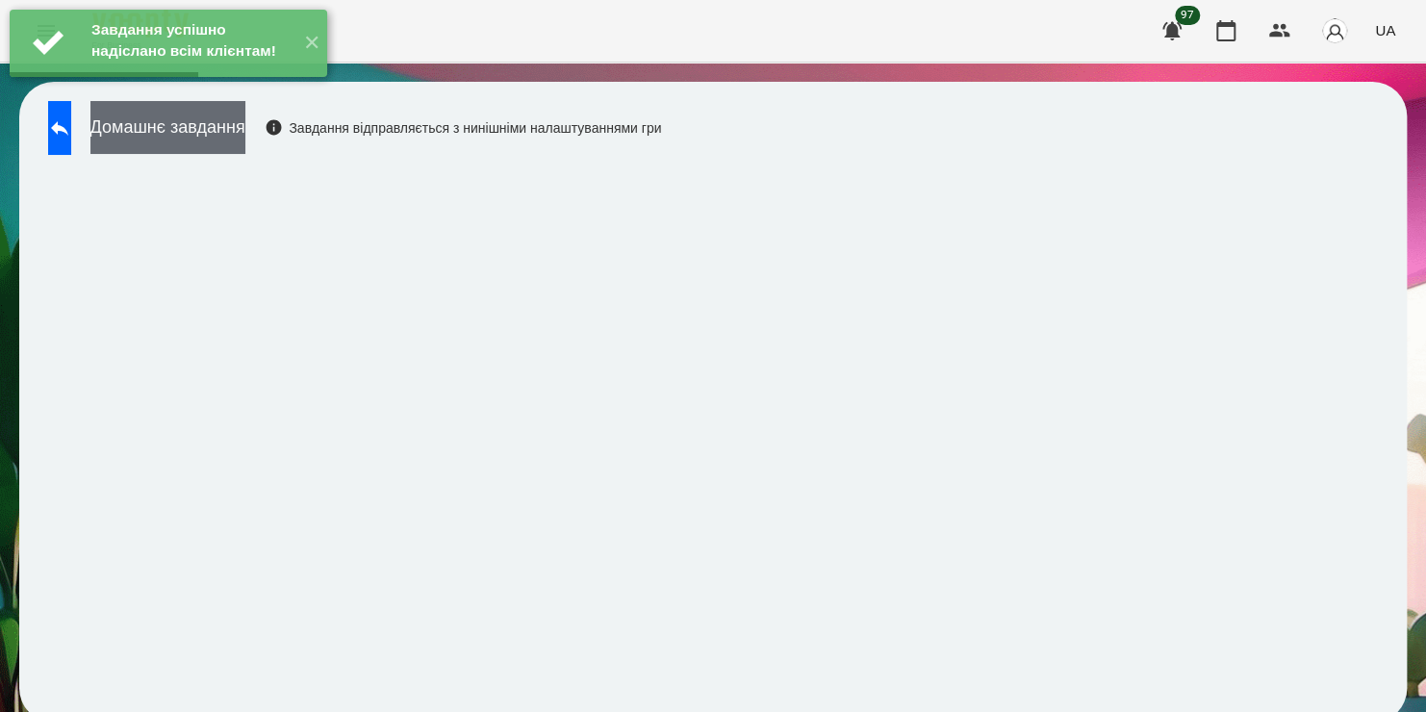
click at [245, 147] on button "Домашнє завдання" at bounding box center [167, 127] width 155 height 53
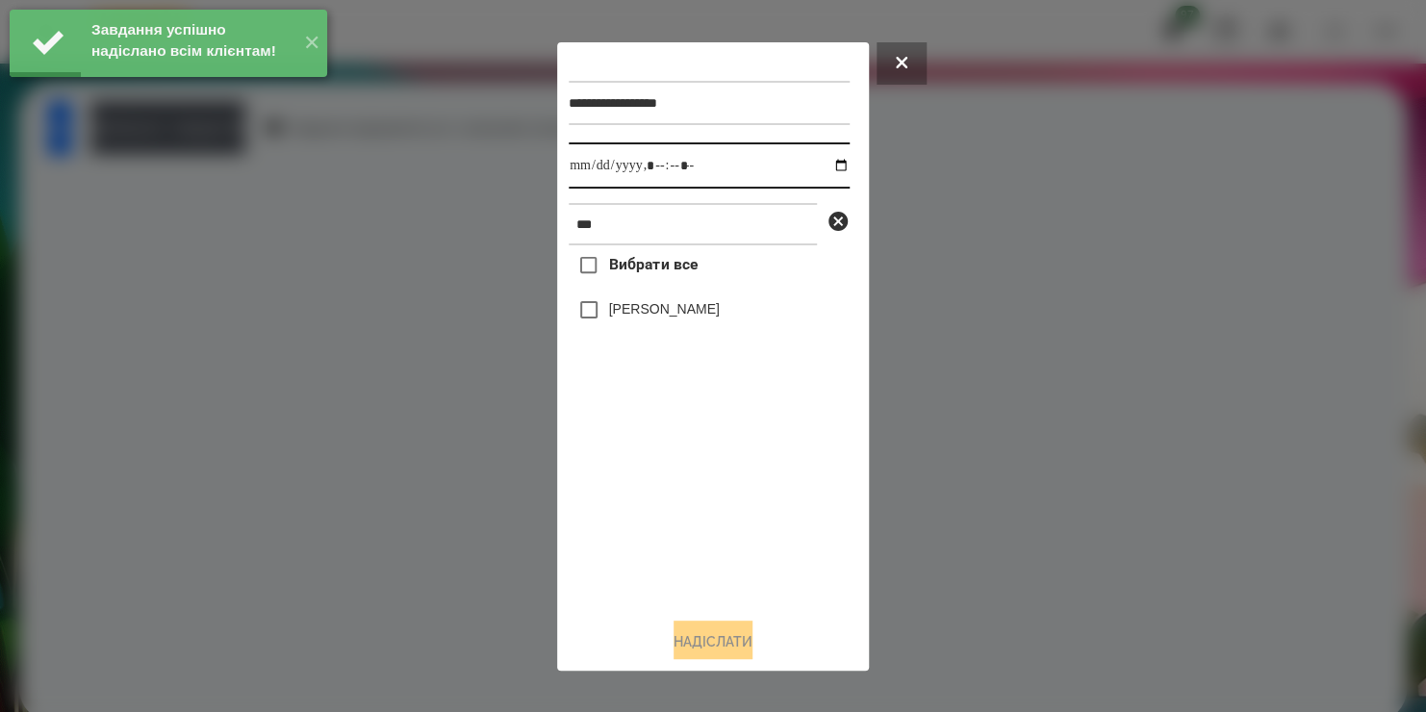
click at [824, 158] on input "datetime-local" at bounding box center [709, 165] width 281 height 46
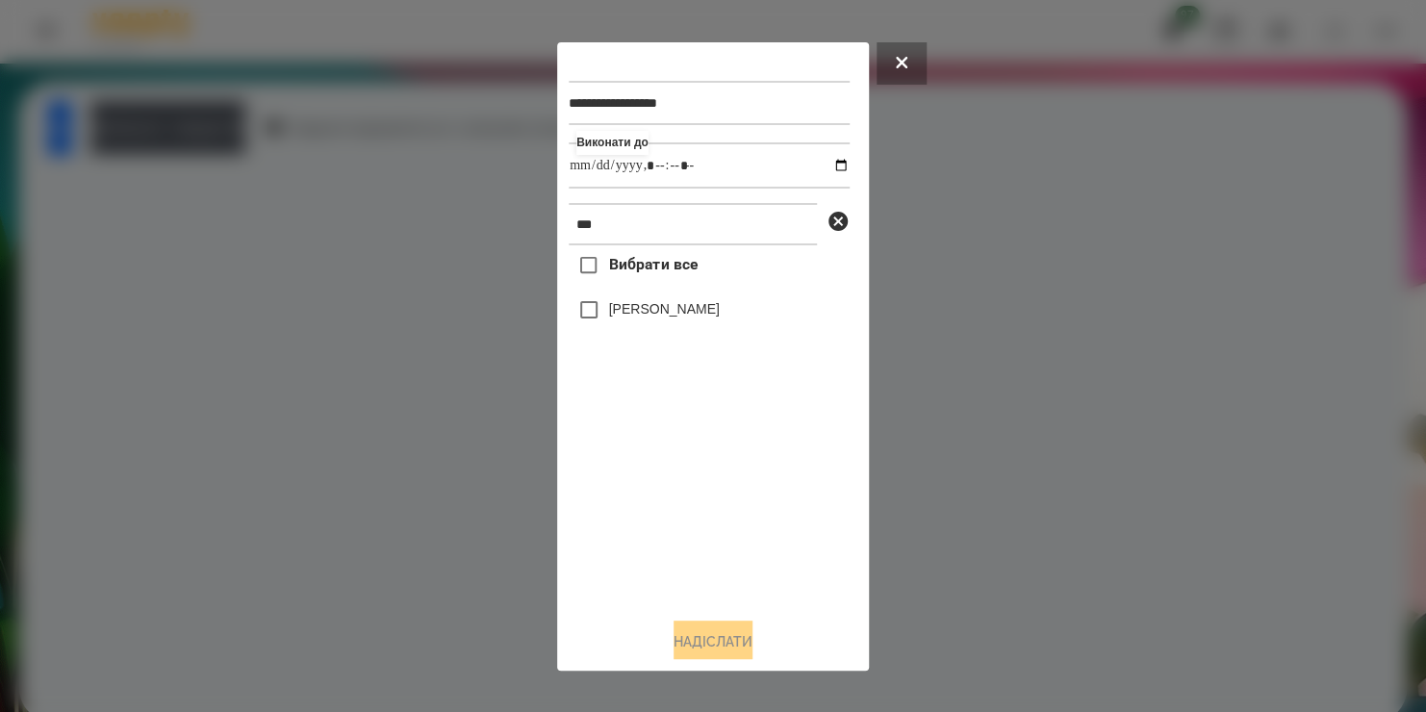
type input "**********"
click at [582, 316] on div "Вибрати все [PERSON_NAME]" at bounding box center [709, 423] width 281 height 356
click at [700, 628] on button "Надіслати" at bounding box center [712, 641] width 79 height 42
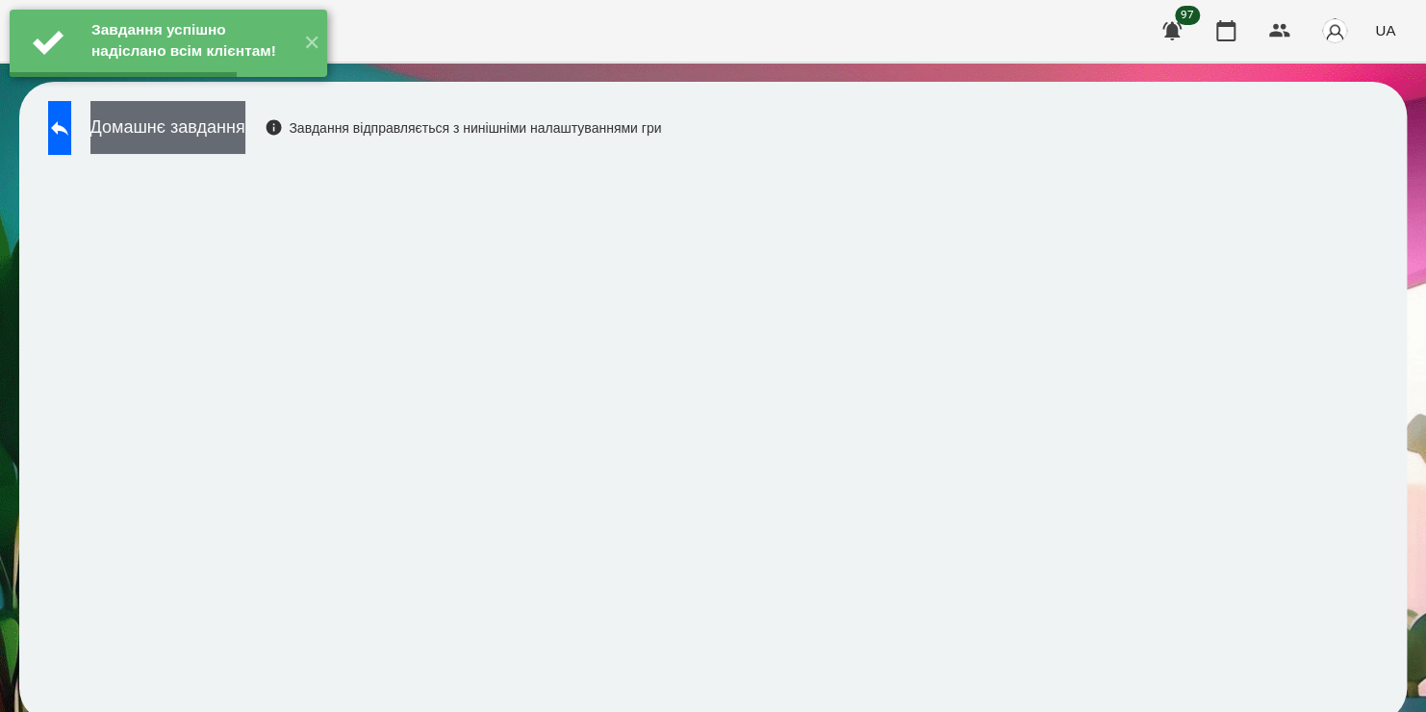
click at [245, 136] on button "Домашнє завдання" at bounding box center [167, 127] width 155 height 53
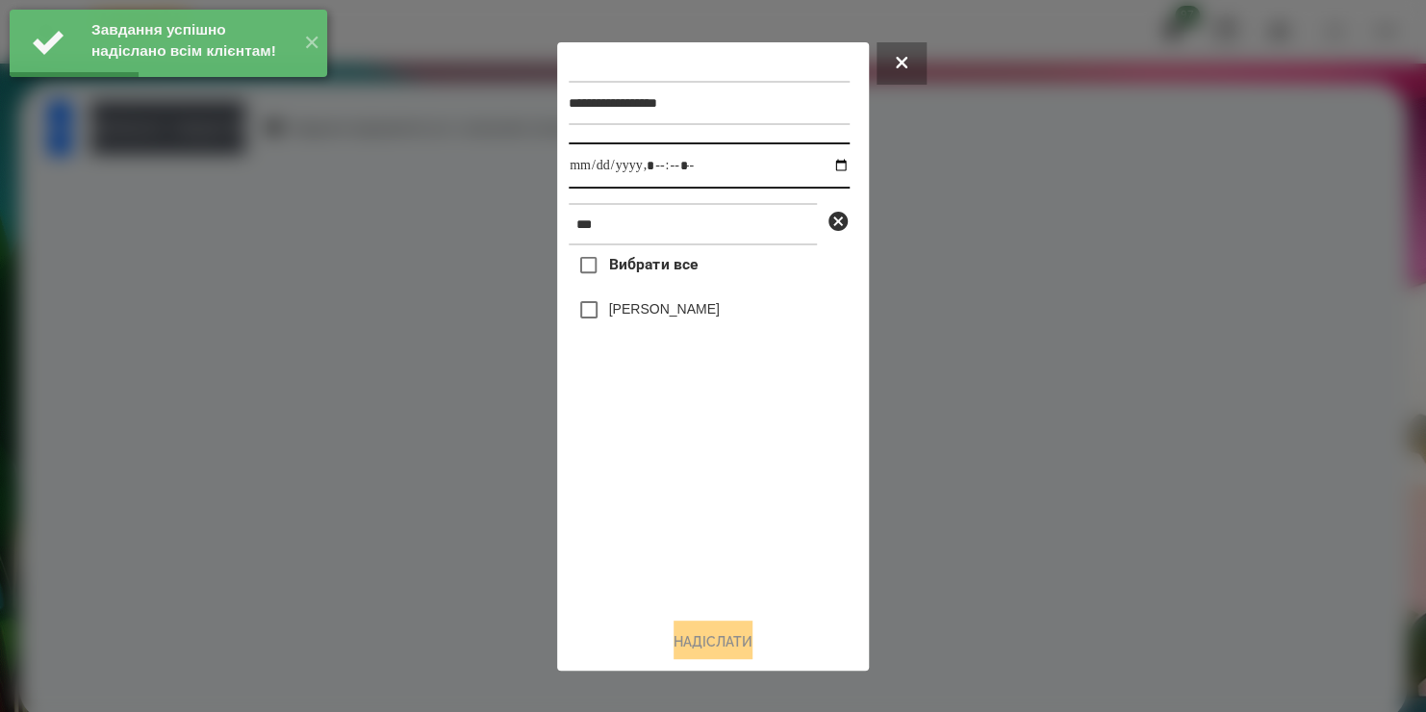
click at [818, 170] on input "datetime-local" at bounding box center [709, 165] width 281 height 46
type input "**********"
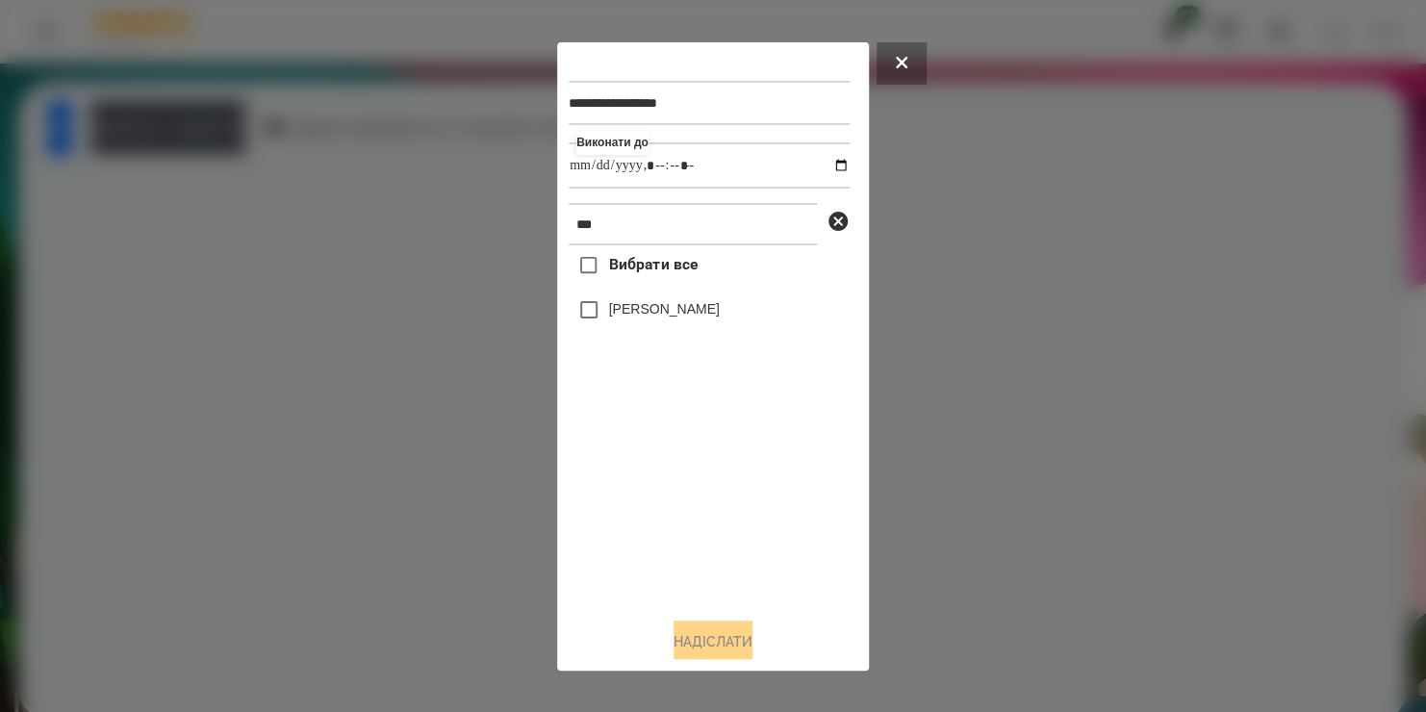
click at [582, 316] on div "Вибрати все [PERSON_NAME]" at bounding box center [709, 423] width 281 height 356
click at [683, 634] on button "Надіслати" at bounding box center [712, 641] width 79 height 42
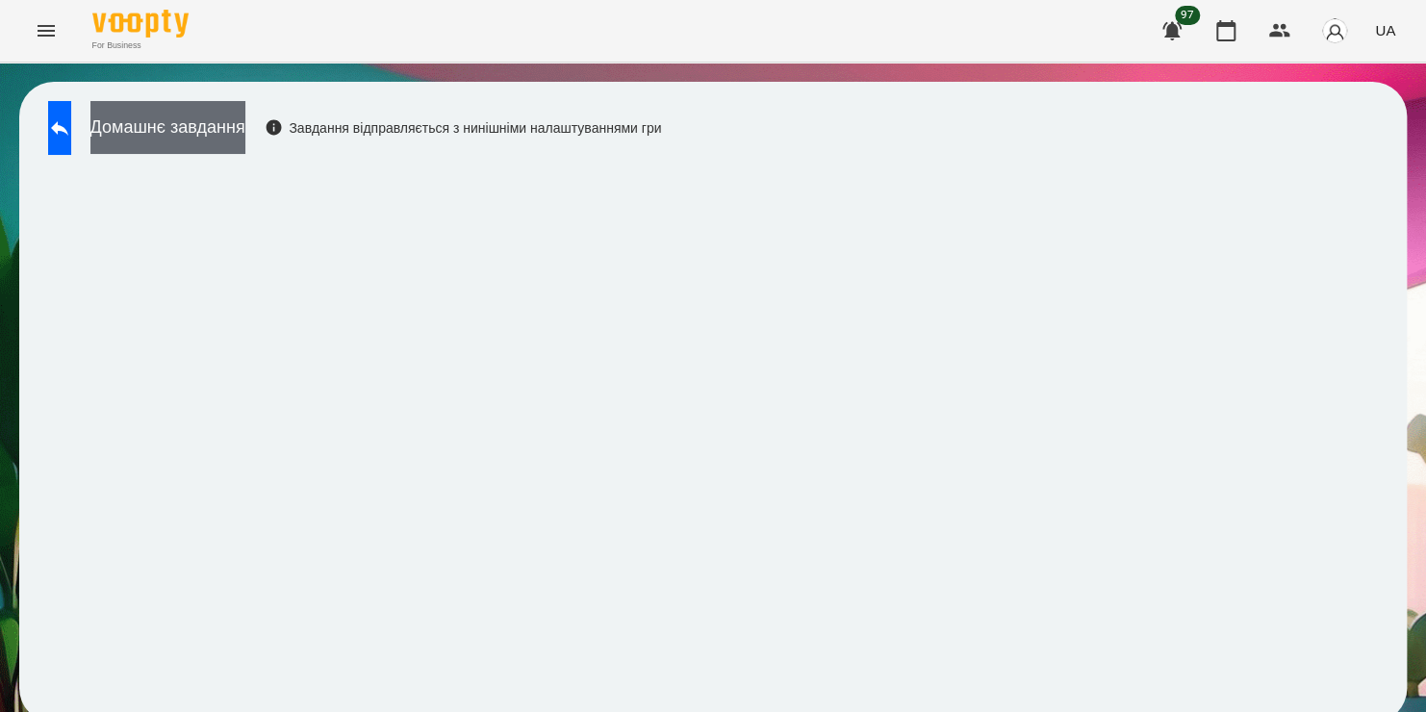
click at [245, 144] on button "Домашнє завдання" at bounding box center [167, 127] width 155 height 53
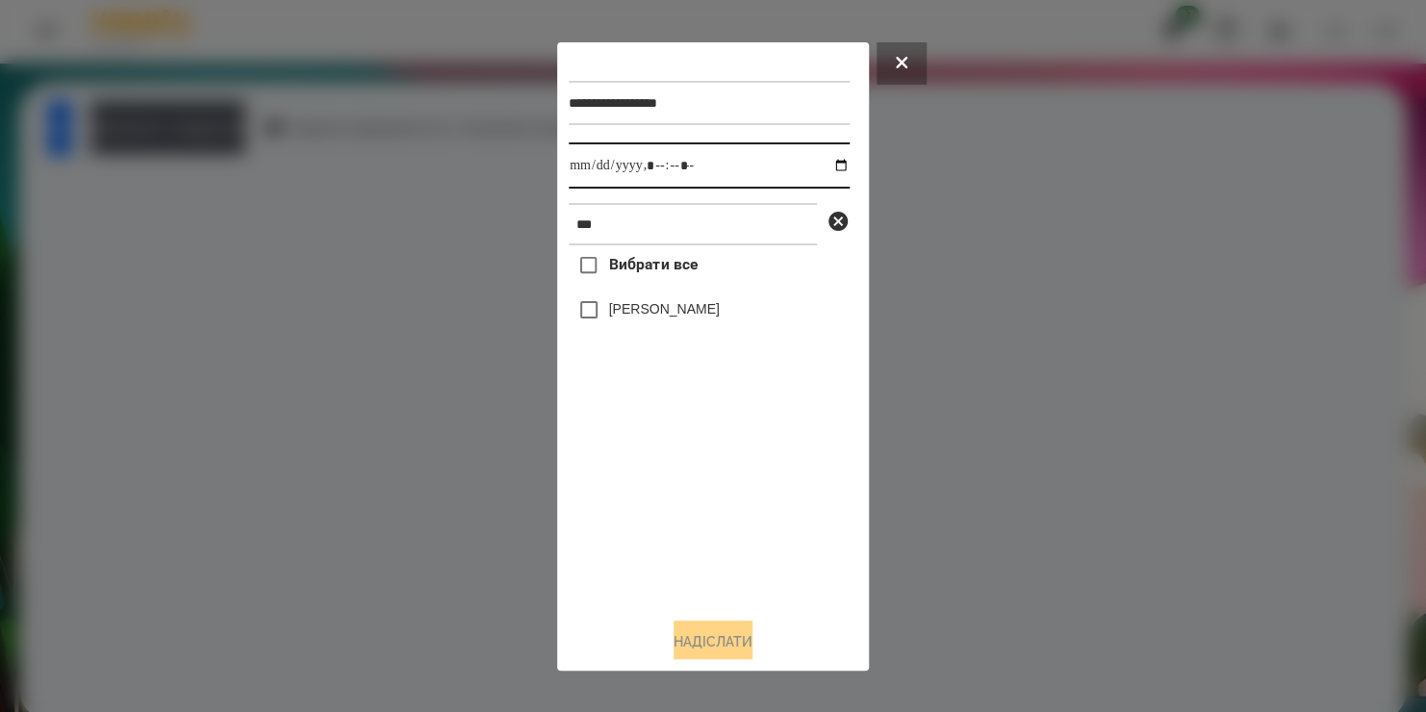
click at [828, 168] on input "datetime-local" at bounding box center [709, 165] width 281 height 46
type input "**********"
click at [661, 519] on div "Вибрати все [PERSON_NAME]" at bounding box center [709, 423] width 281 height 356
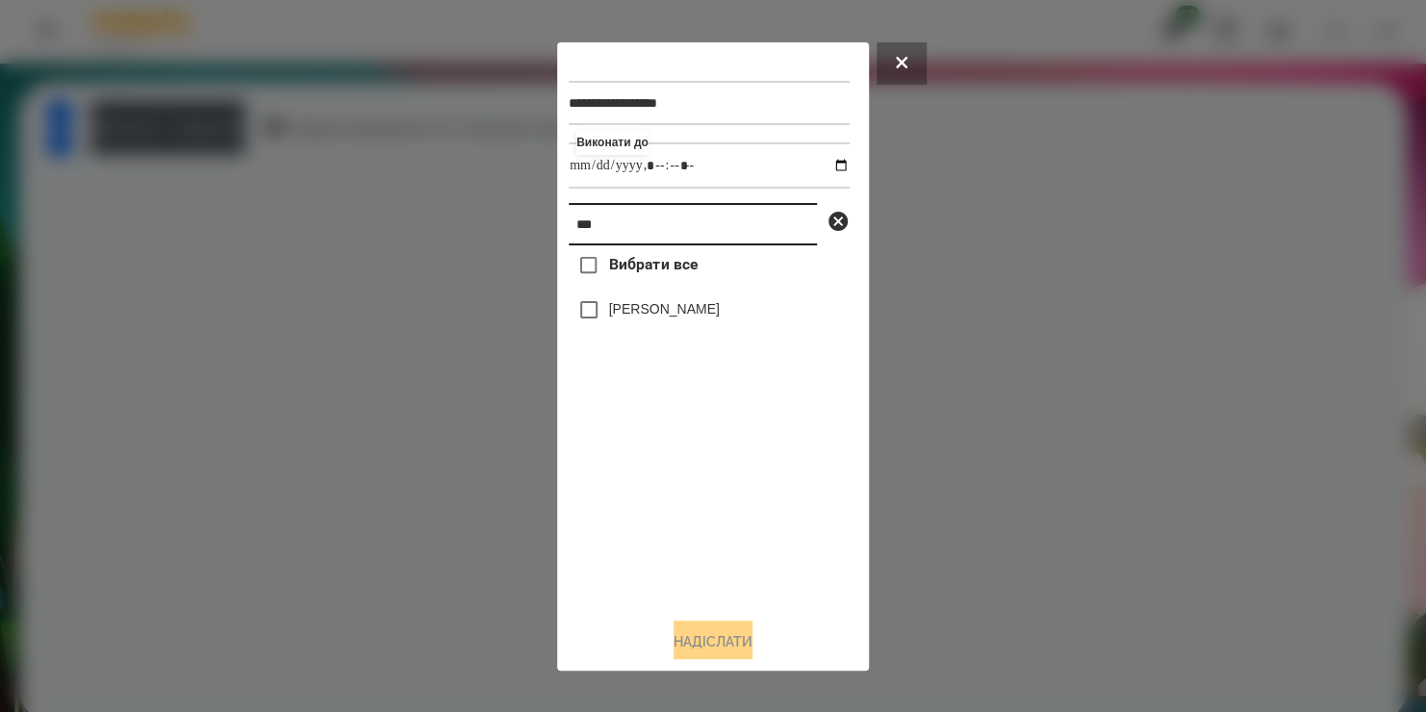
drag, startPoint x: 628, startPoint y: 227, endPoint x: 482, endPoint y: 262, distance: 150.3
click at [482, 262] on div "**********" at bounding box center [713, 356] width 1426 height 712
type input "********"
click at [617, 312] on label "[PERSON_NAME]" at bounding box center [664, 308] width 111 height 19
click at [686, 639] on button "Надіслати" at bounding box center [712, 641] width 79 height 42
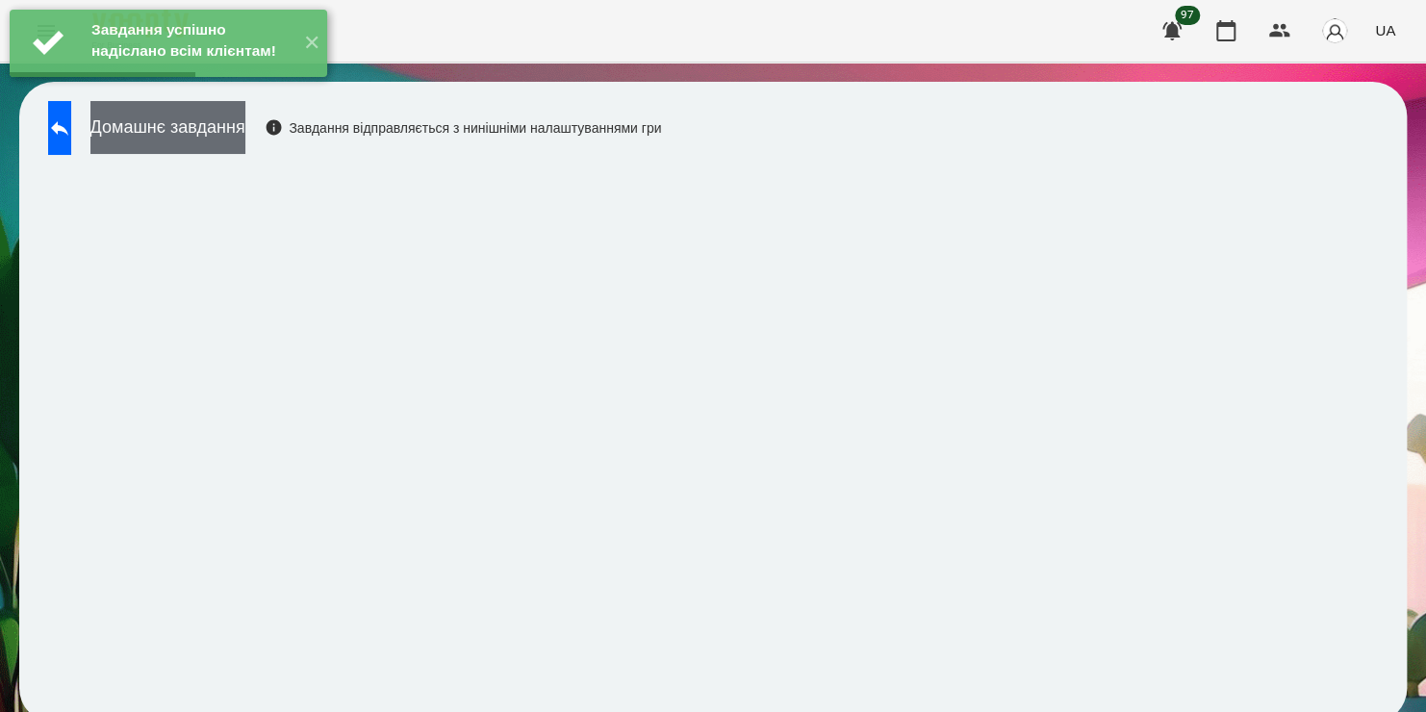
click at [245, 132] on button "Домашнє завдання" at bounding box center [167, 127] width 155 height 53
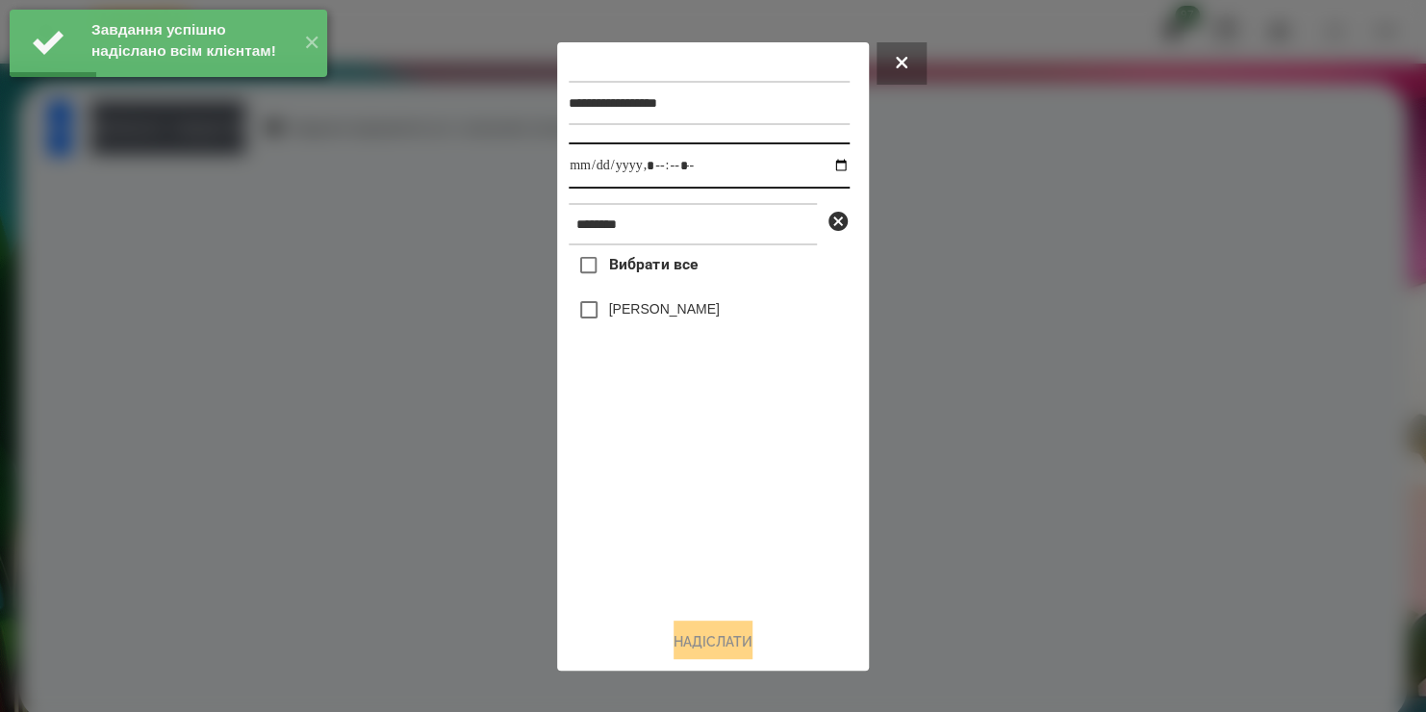
click at [824, 173] on input "datetime-local" at bounding box center [709, 165] width 281 height 46
type input "**********"
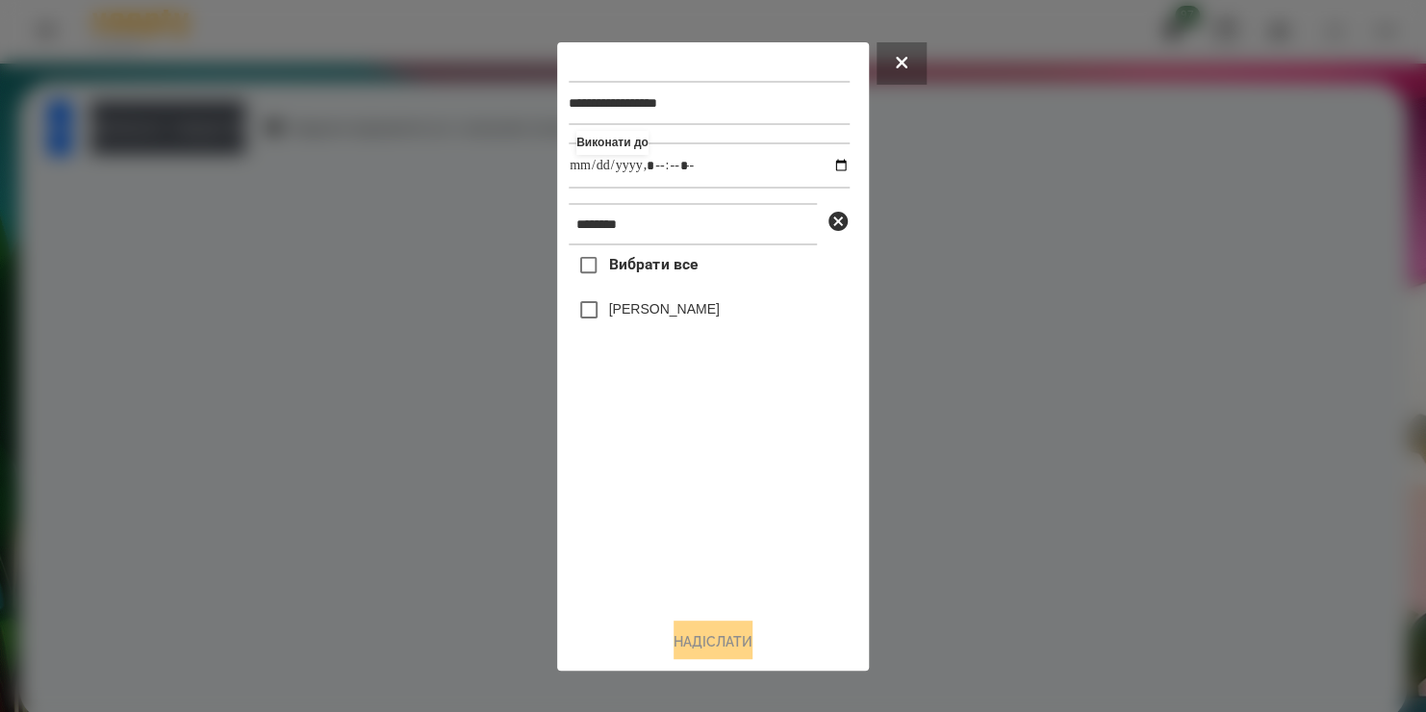
click at [597, 307] on div "Вибрати все [PERSON_NAME]" at bounding box center [709, 423] width 281 height 356
click at [686, 638] on button "Надіслати" at bounding box center [712, 641] width 79 height 42
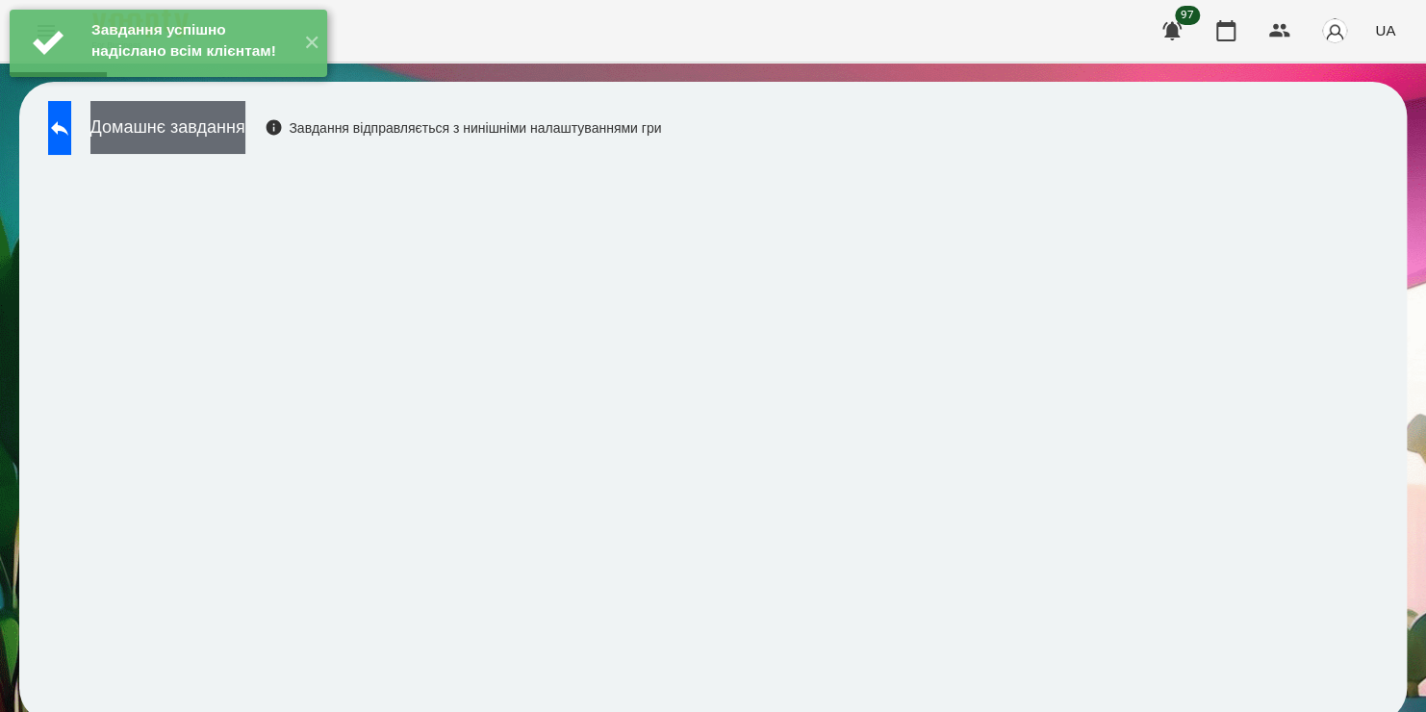
click at [245, 148] on button "Домашнє завдання" at bounding box center [167, 127] width 155 height 53
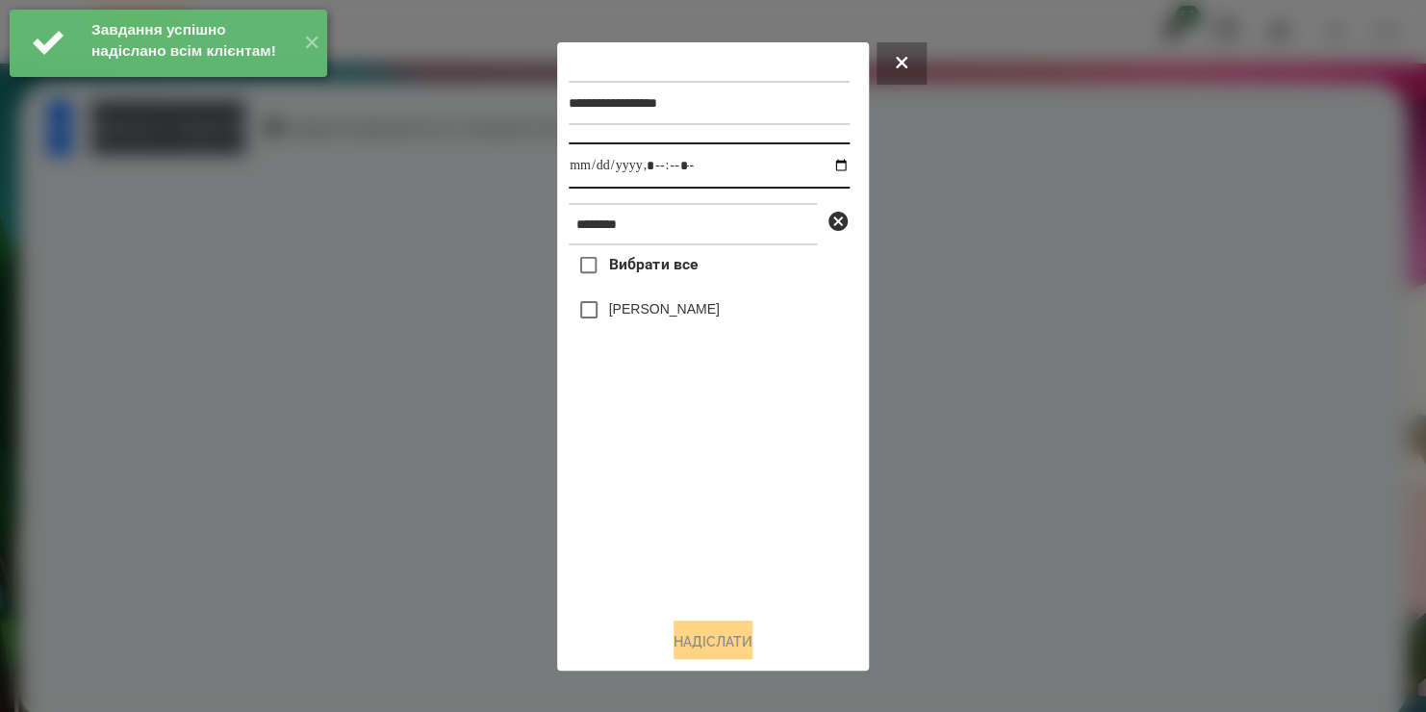
click at [828, 165] on input "datetime-local" at bounding box center [709, 165] width 281 height 46
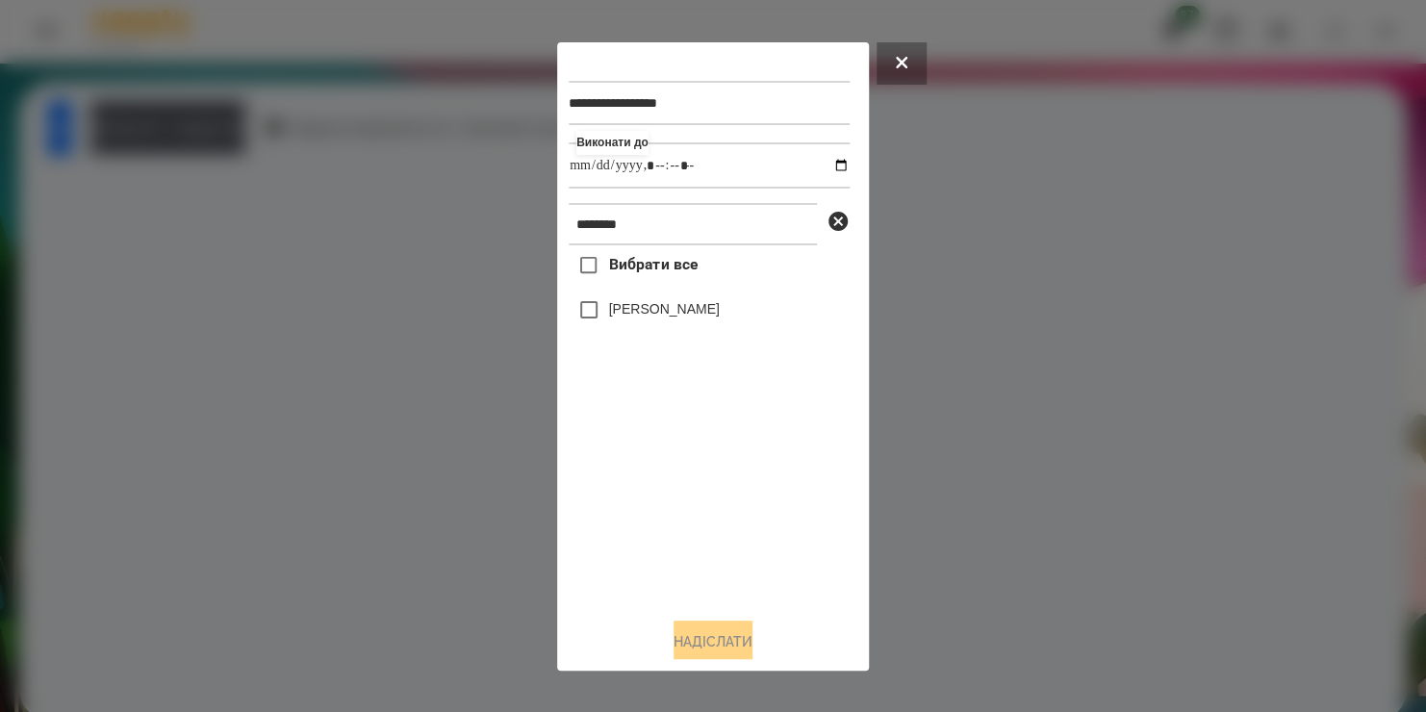
type input "**********"
click at [582, 316] on div "Вибрати все [PERSON_NAME]" at bounding box center [709, 423] width 281 height 356
click at [682, 639] on button "Надіслати" at bounding box center [712, 641] width 79 height 42
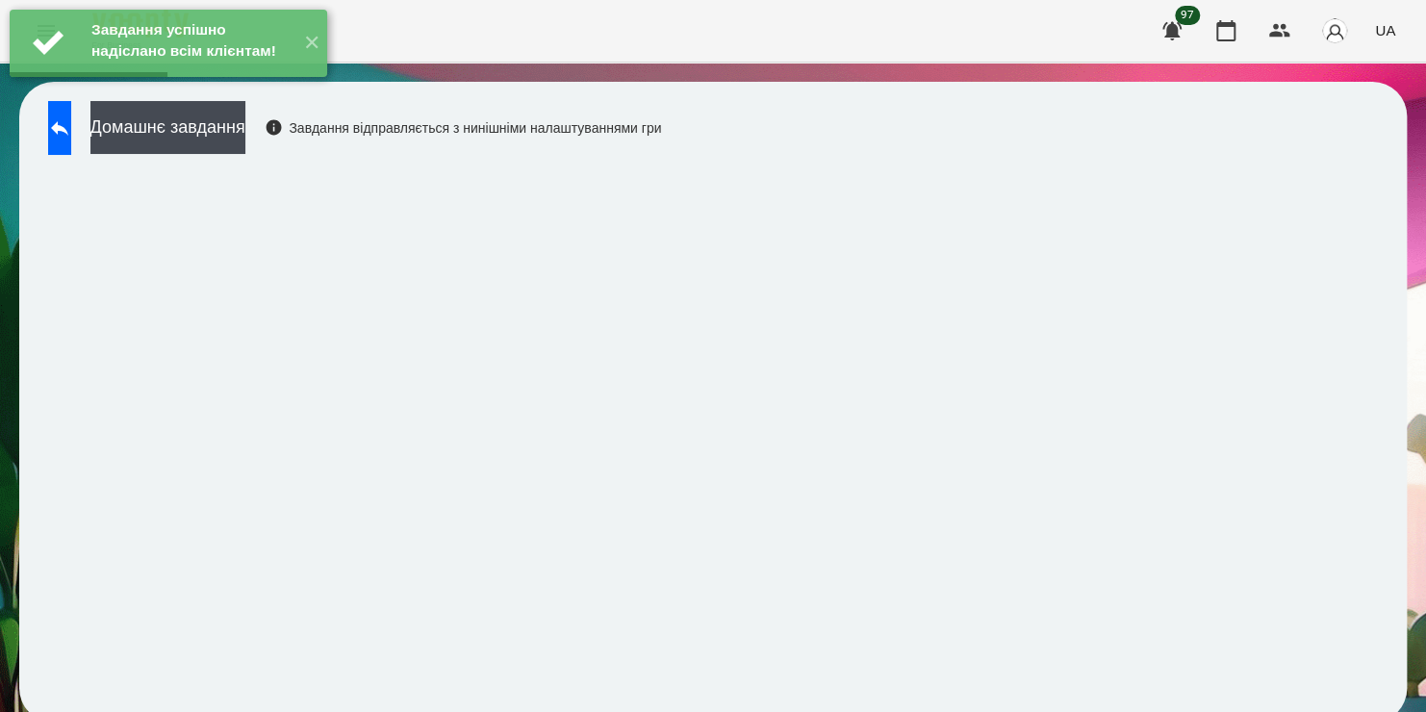
click at [245, 154] on button "Домашнє завдання" at bounding box center [167, 127] width 155 height 53
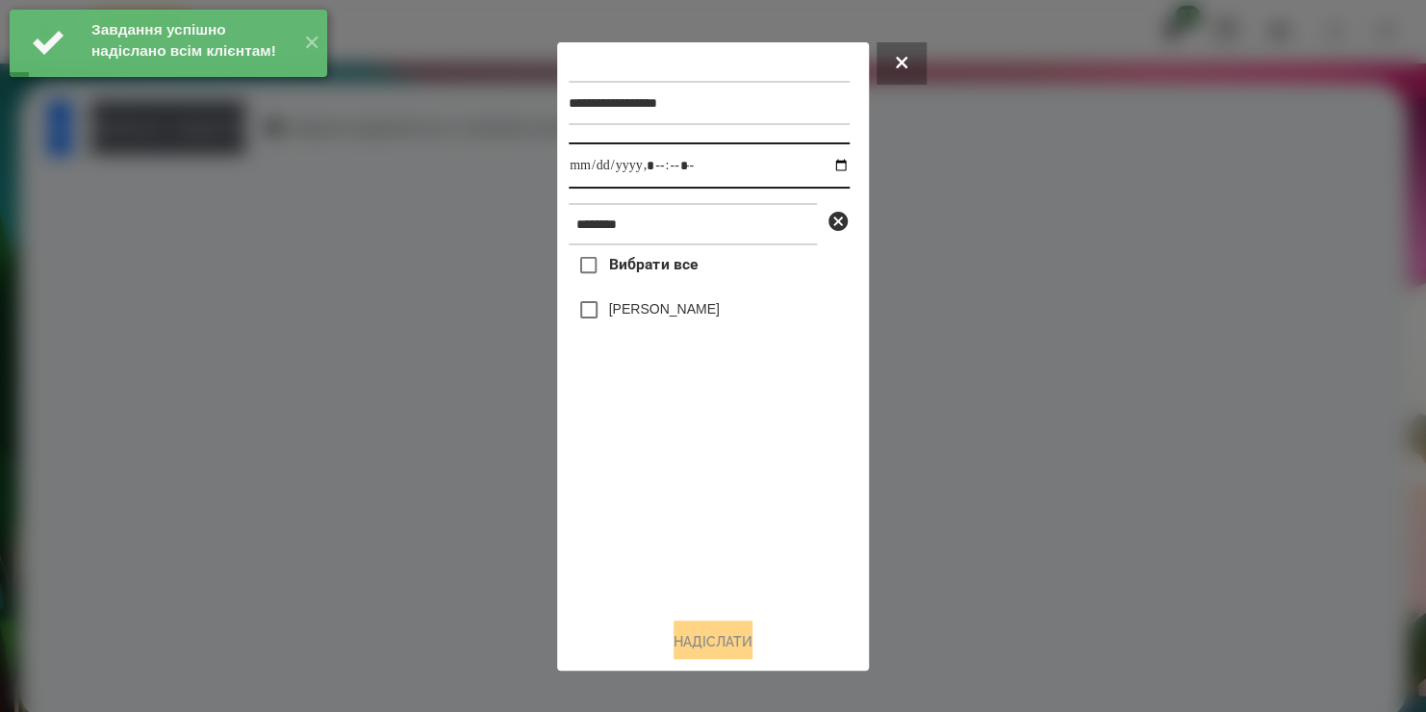
click at [821, 175] on input "datetime-local" at bounding box center [709, 165] width 281 height 46
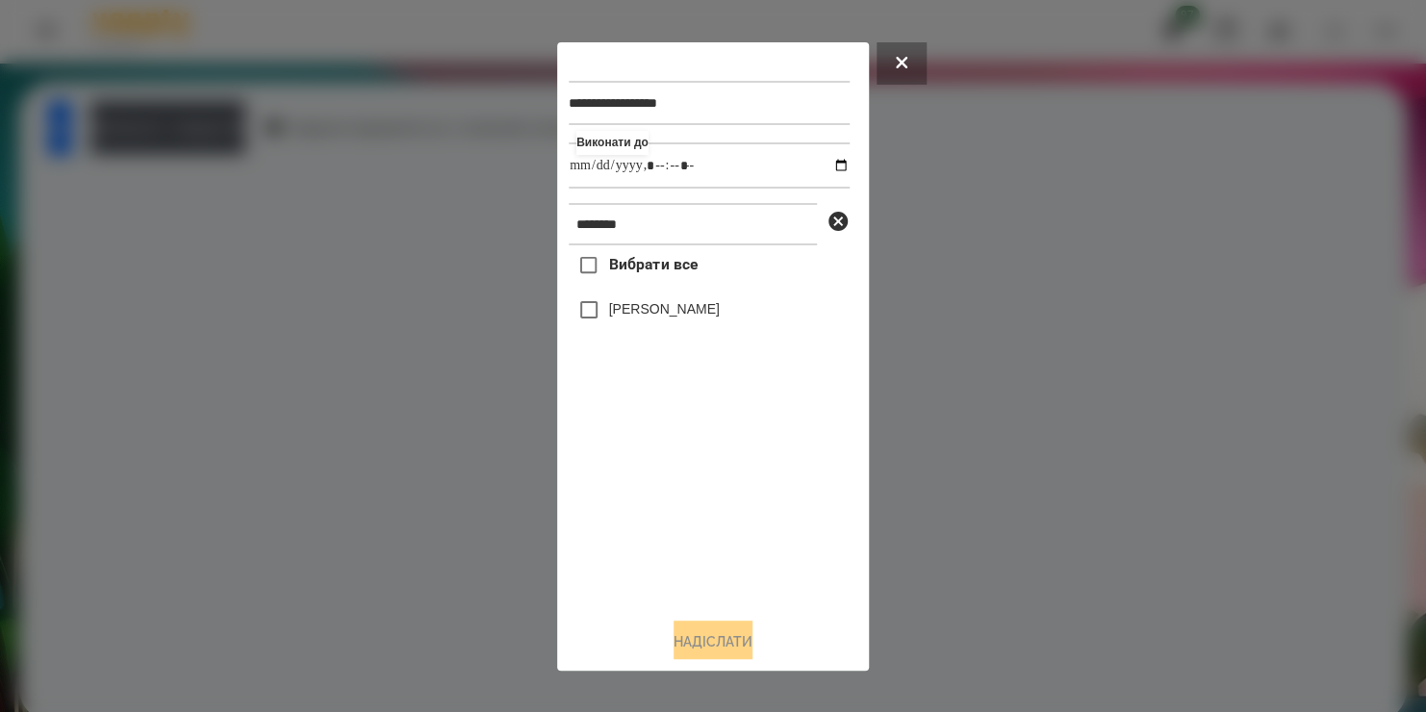
type input "**********"
drag, startPoint x: 686, startPoint y: 550, endPoint x: 611, endPoint y: 319, distance: 242.8
click at [611, 319] on div "Вибрати все [PERSON_NAME]" at bounding box center [709, 423] width 281 height 356
click at [611, 318] on label "[PERSON_NAME]" at bounding box center [664, 308] width 111 height 19
click at [687, 646] on button "Надіслати" at bounding box center [712, 641] width 79 height 42
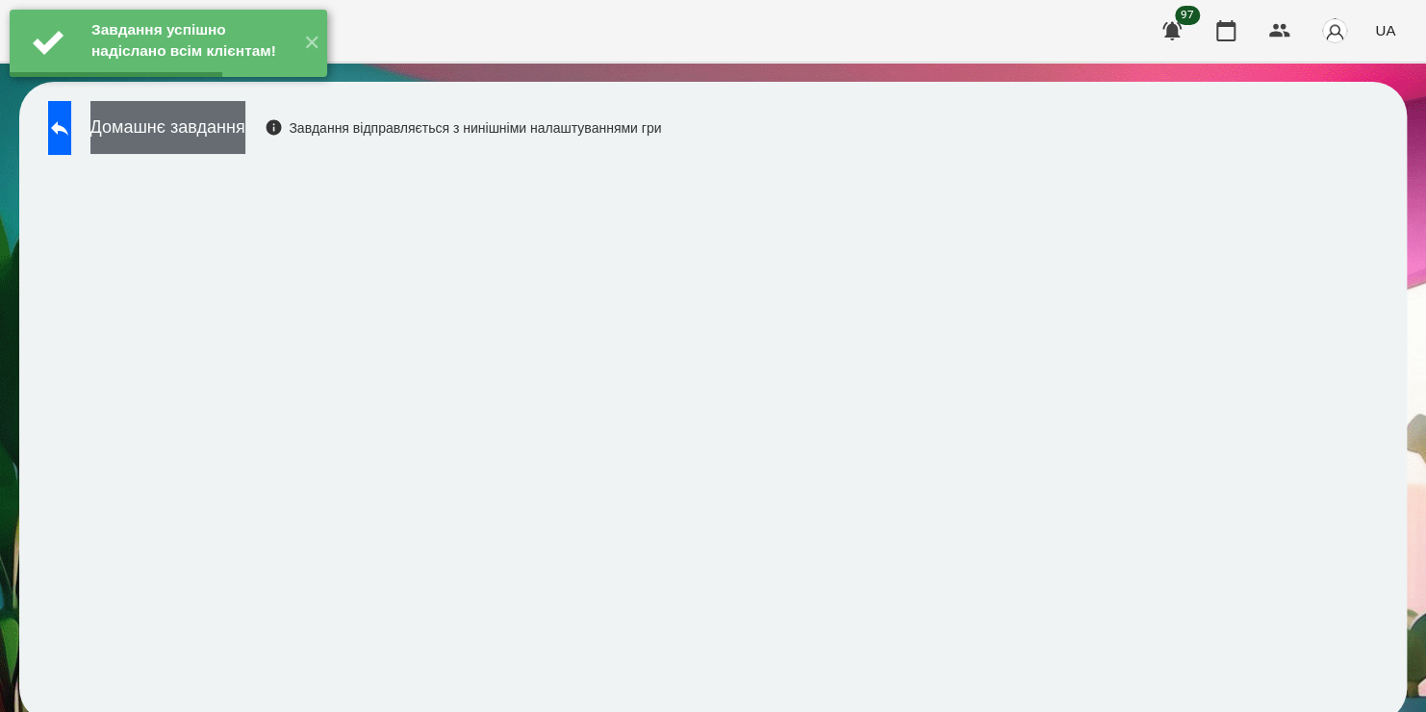
click at [245, 127] on button "Домашнє завдання" at bounding box center [167, 127] width 155 height 53
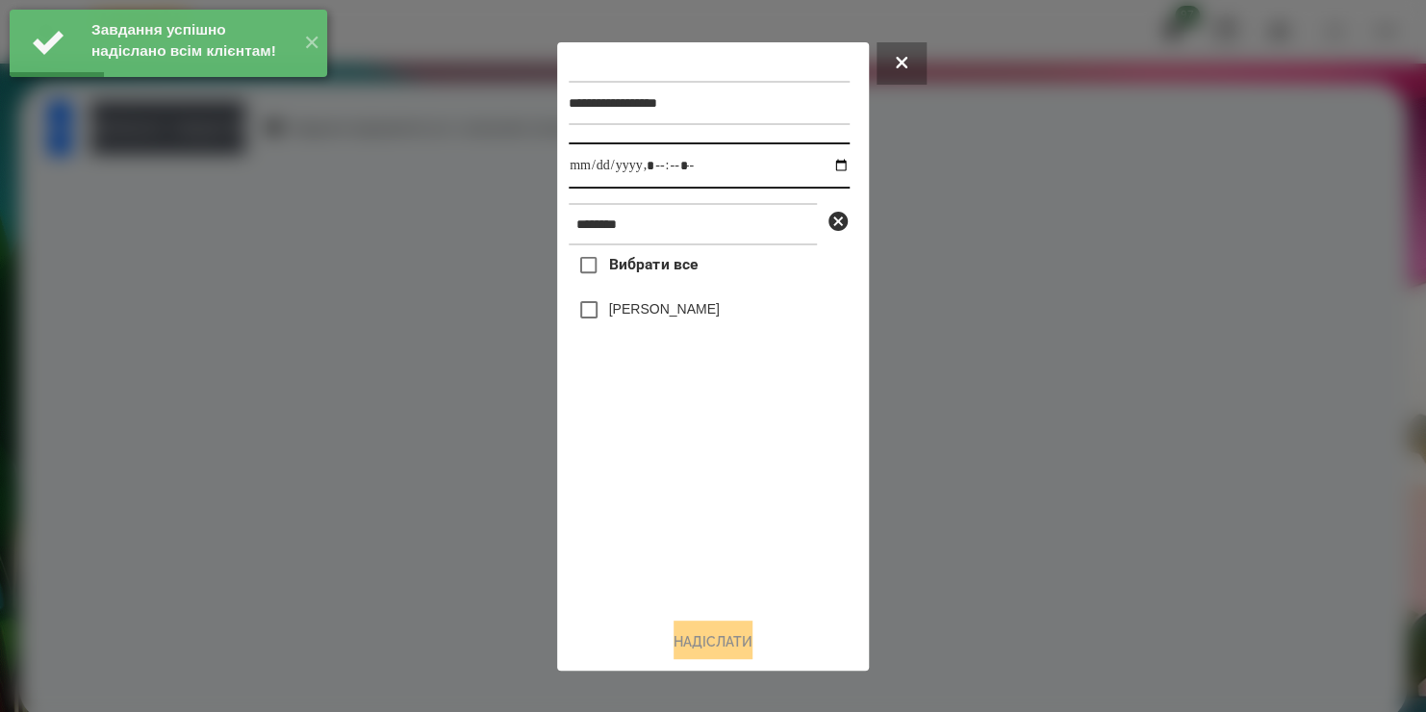
click at [822, 169] on input "datetime-local" at bounding box center [709, 165] width 281 height 46
type input "**********"
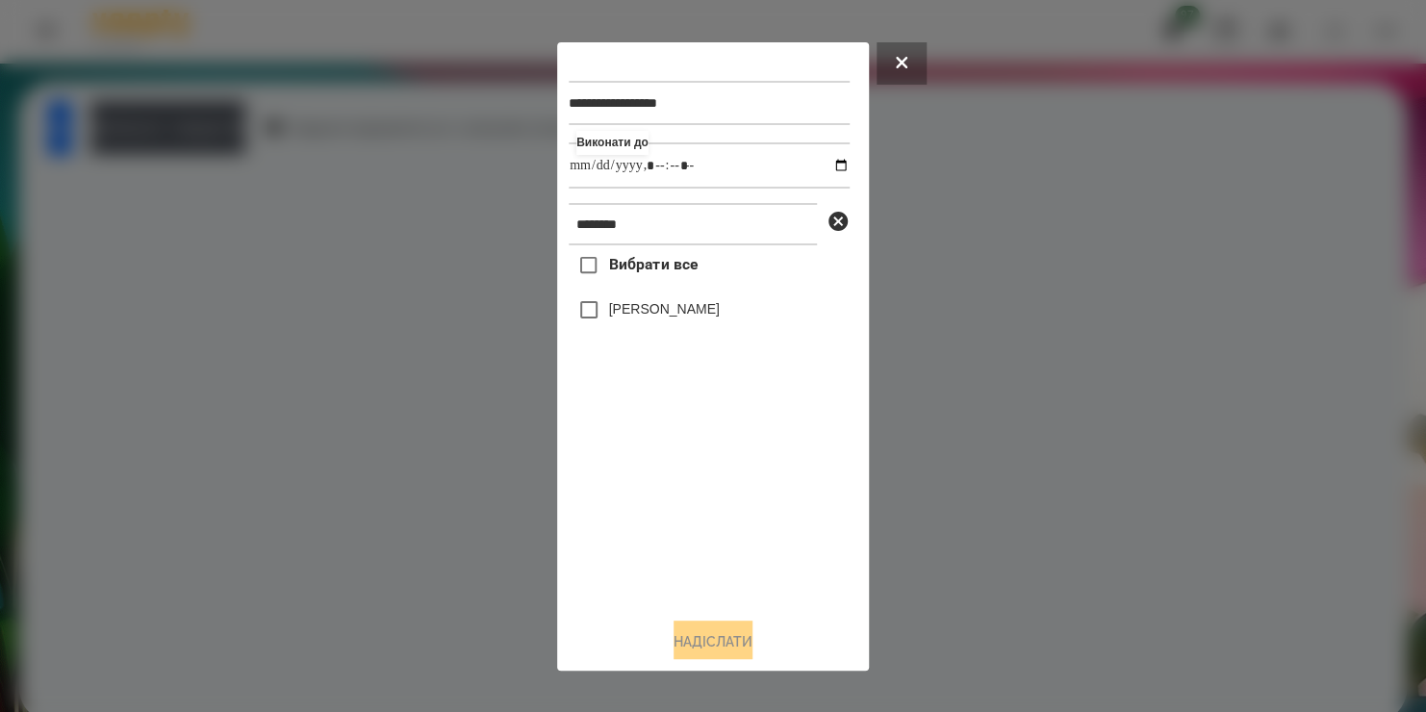
click at [590, 316] on div "Вибрати все [PERSON_NAME]" at bounding box center [709, 423] width 281 height 356
click at [684, 642] on button "Надіслати" at bounding box center [712, 641] width 79 height 42
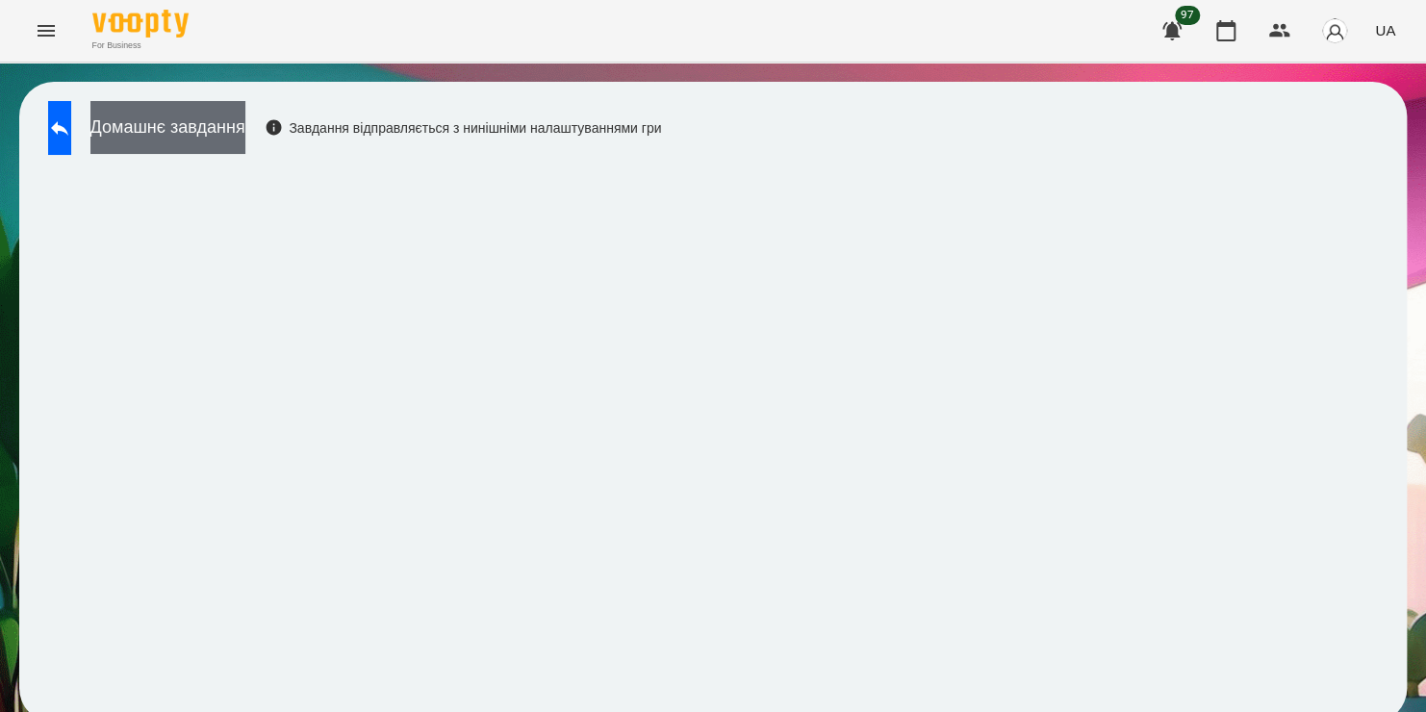
click at [245, 131] on button "Домашнє завдання" at bounding box center [167, 127] width 155 height 53
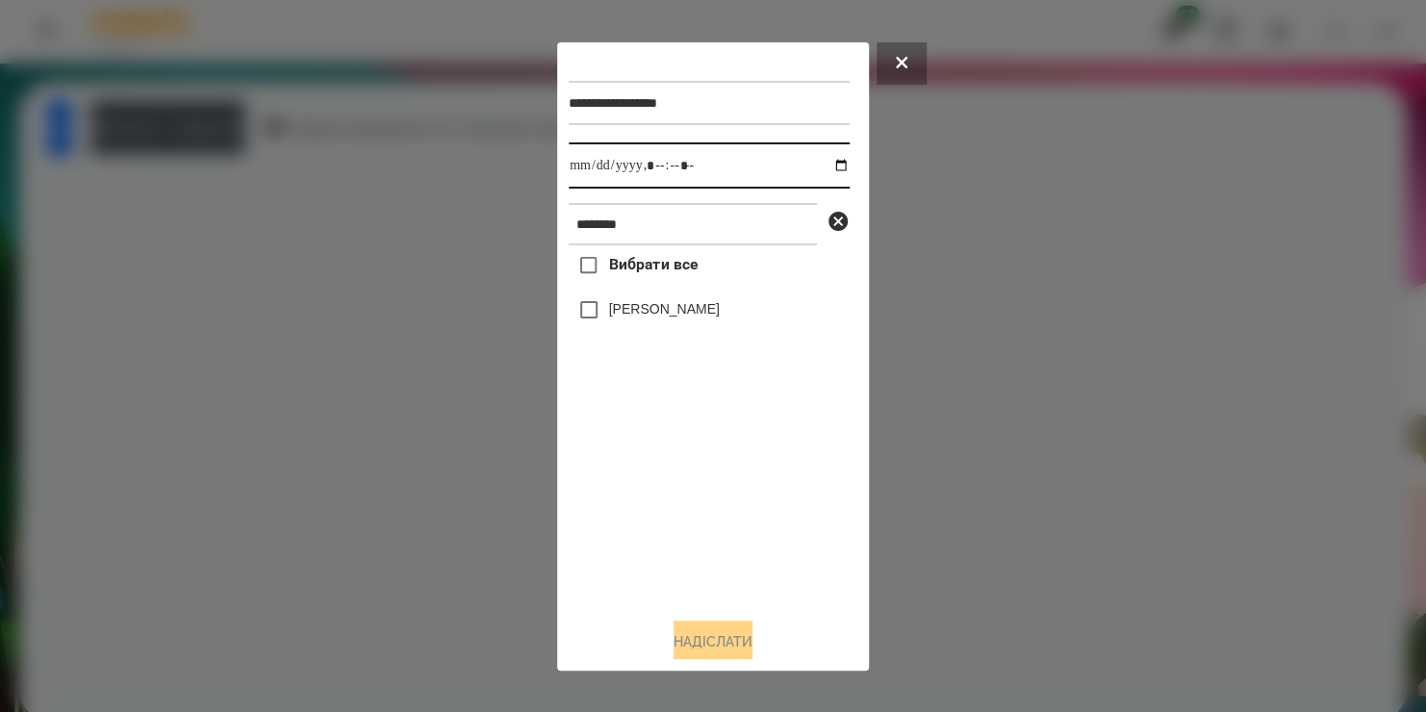
click at [818, 165] on input "datetime-local" at bounding box center [709, 165] width 281 height 46
click at [679, 169] on input "datetime-local" at bounding box center [709, 165] width 281 height 46
type input "**********"
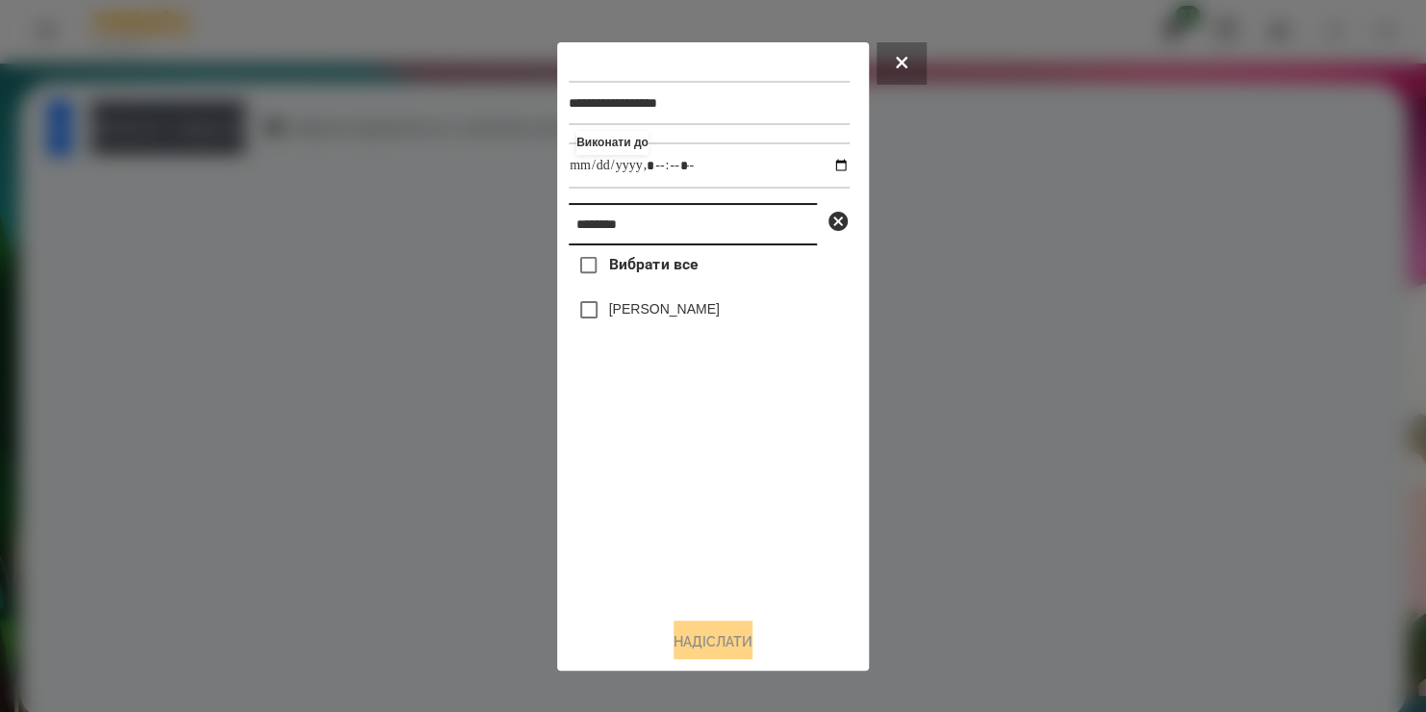
drag, startPoint x: 659, startPoint y: 235, endPoint x: 497, endPoint y: 236, distance: 161.6
click at [497, 236] on div "**********" at bounding box center [713, 356] width 1426 height 712
type input "******"
drag, startPoint x: 622, startPoint y: 301, endPoint x: 622, endPoint y: 334, distance: 32.7
click at [622, 330] on div "[PERSON_NAME]" at bounding box center [709, 310] width 281 height 40
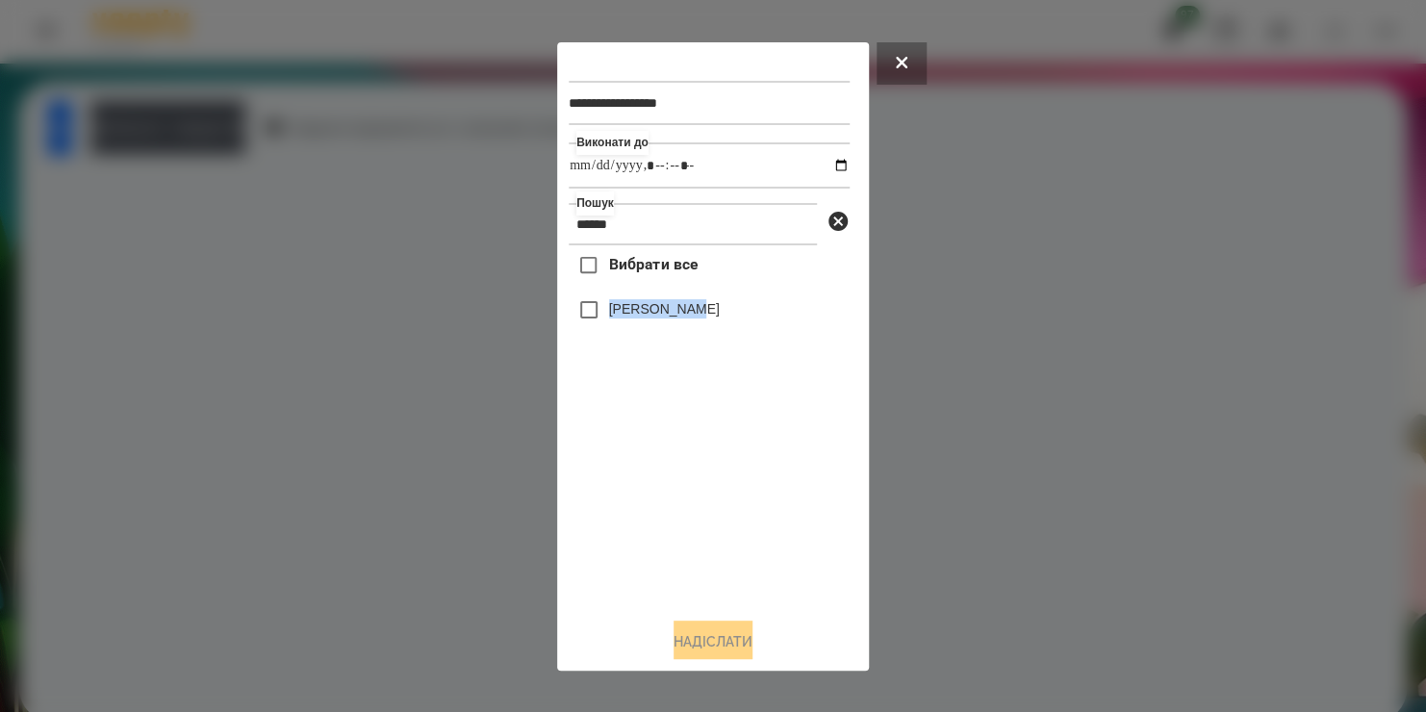
drag, startPoint x: 622, startPoint y: 334, endPoint x: 616, endPoint y: 323, distance: 12.5
click at [616, 318] on label "[PERSON_NAME]" at bounding box center [664, 308] width 111 height 19
click at [690, 633] on button "Надіслати" at bounding box center [712, 641] width 79 height 42
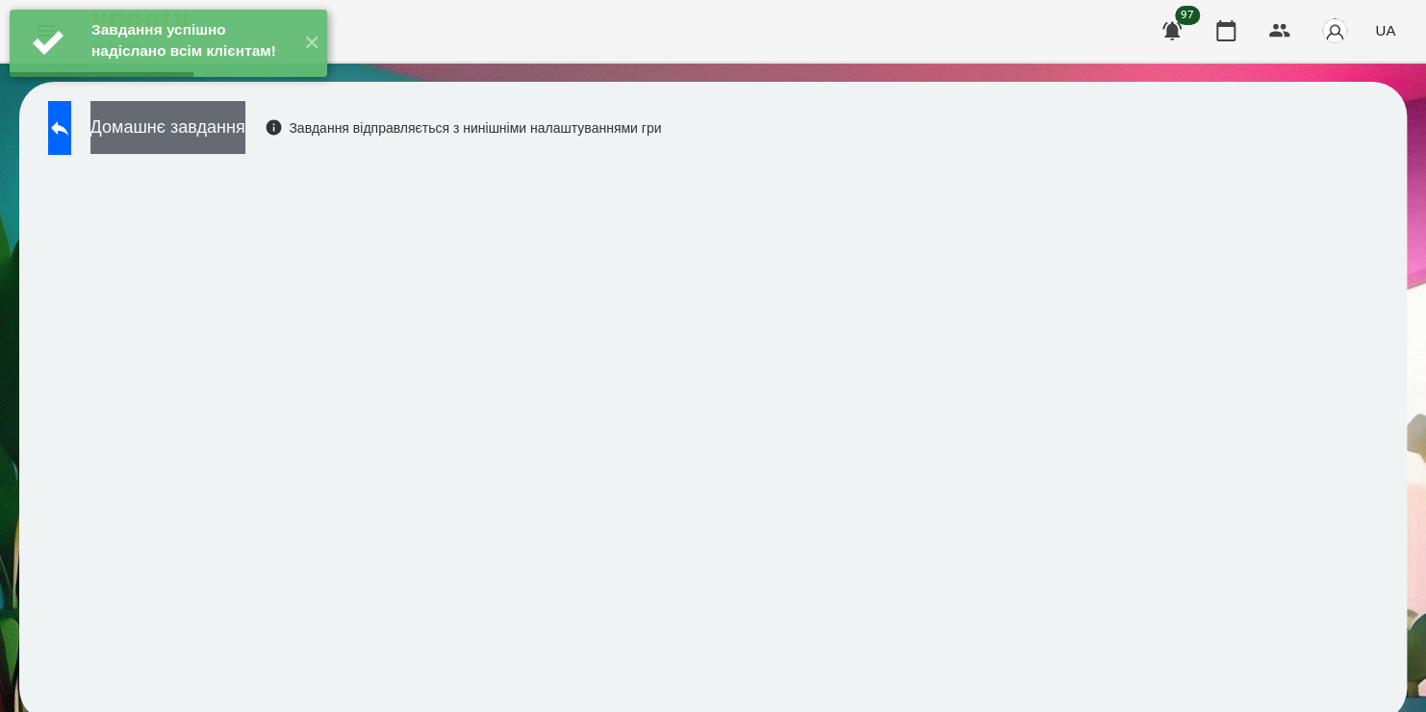
click at [216, 135] on button "Домашнє завдання" at bounding box center [167, 127] width 155 height 53
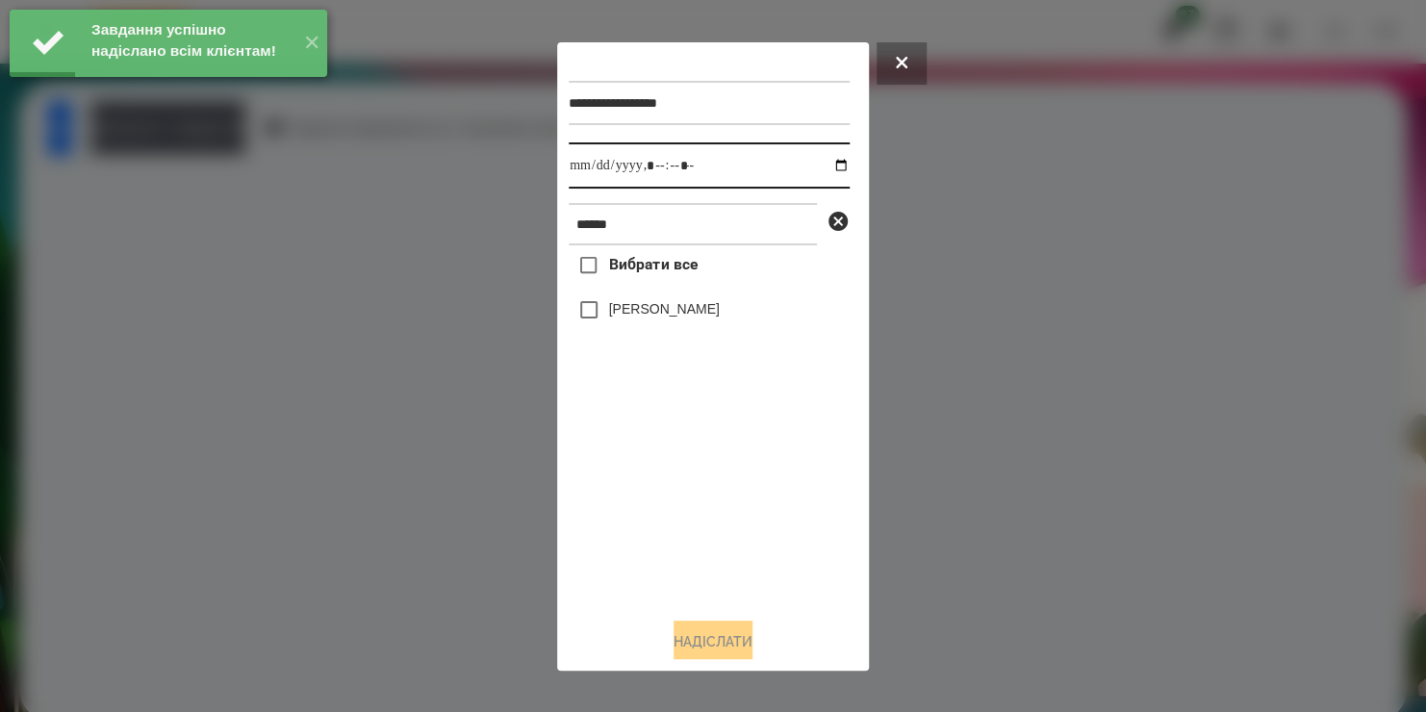
click at [825, 172] on input "datetime-local" at bounding box center [709, 165] width 281 height 46
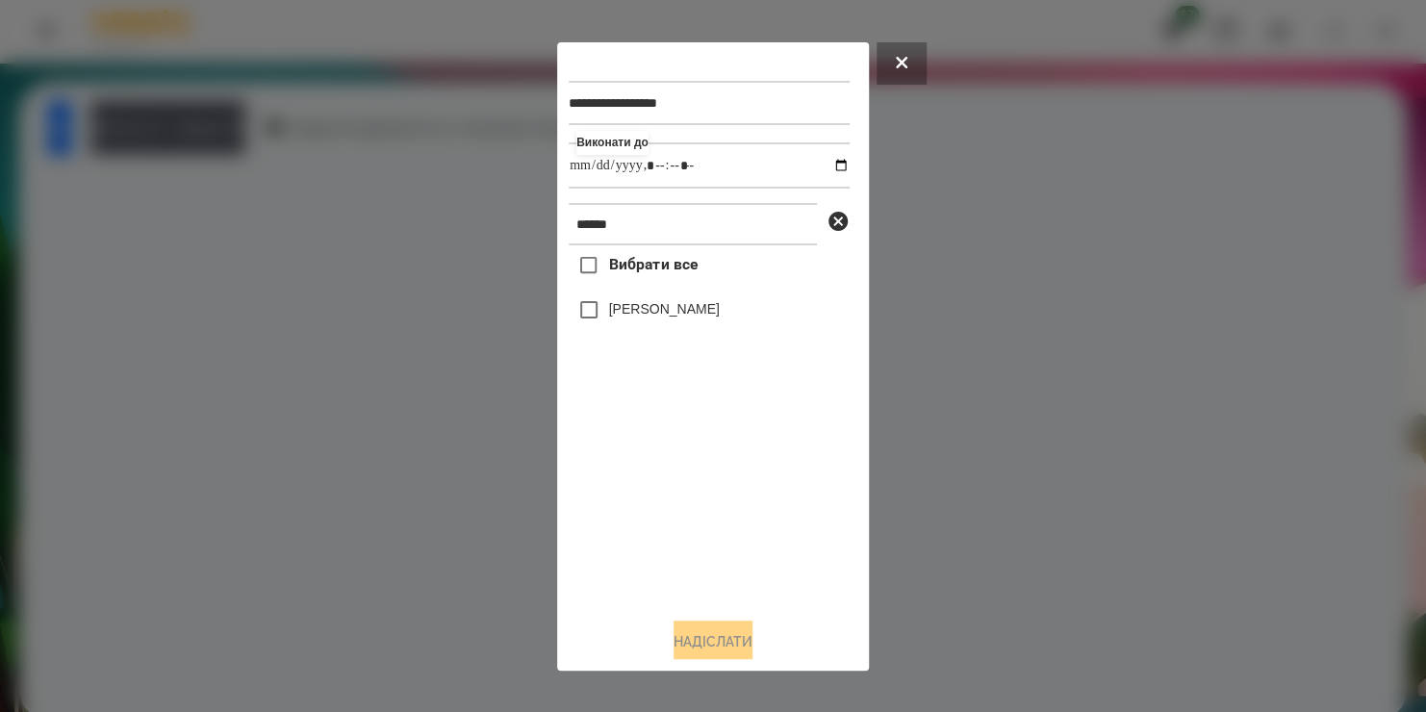
type input "**********"
click at [674, 535] on div "Вибрати все [PERSON_NAME]" at bounding box center [709, 423] width 281 height 356
click at [673, 645] on button "Надіслати" at bounding box center [712, 641] width 79 height 42
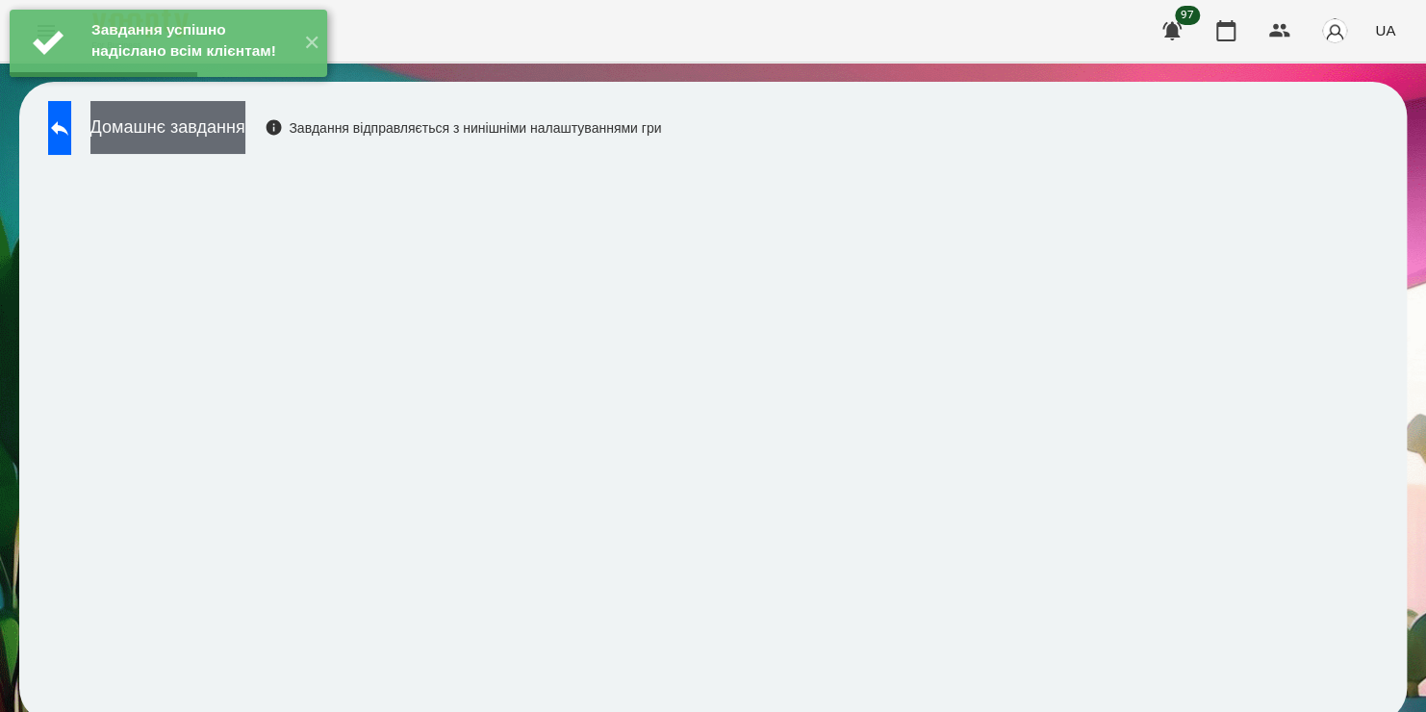
click at [245, 143] on button "Домашнє завдання" at bounding box center [167, 127] width 155 height 53
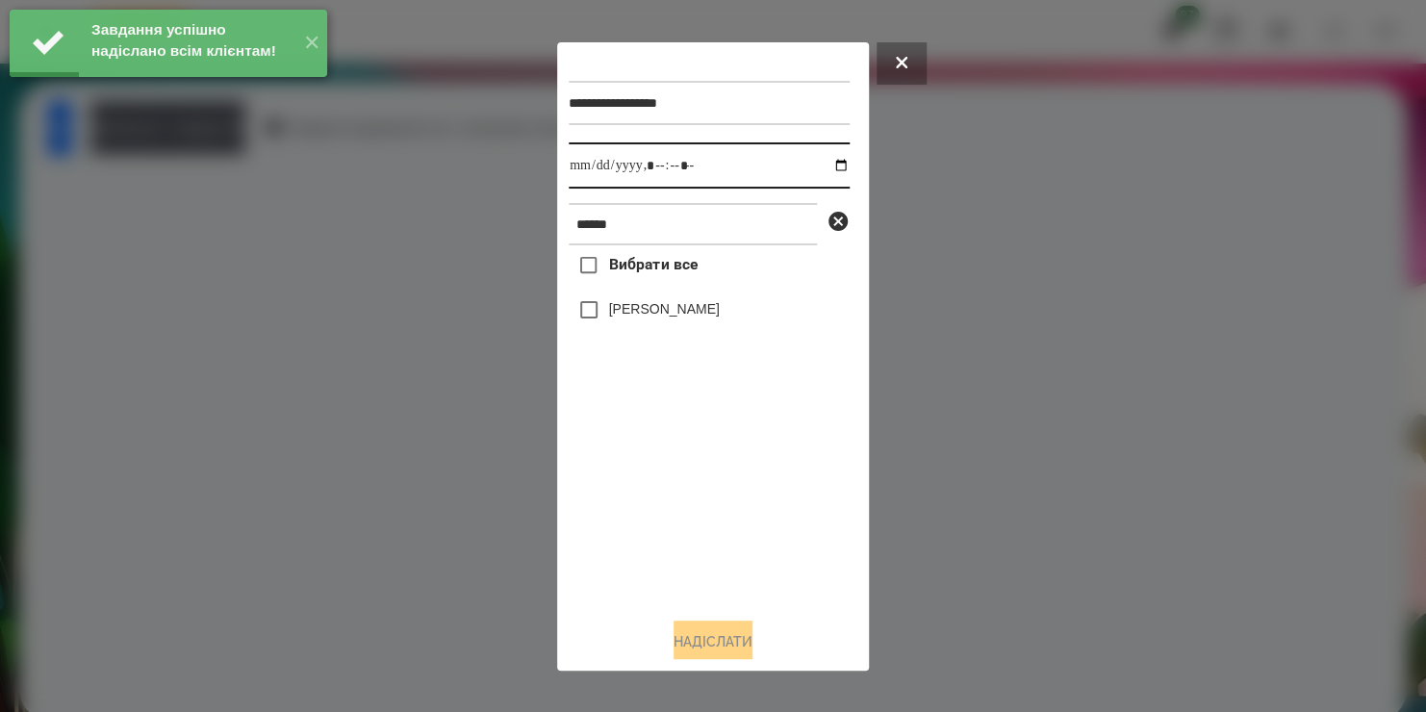
click at [822, 171] on input "datetime-local" at bounding box center [709, 165] width 281 height 46
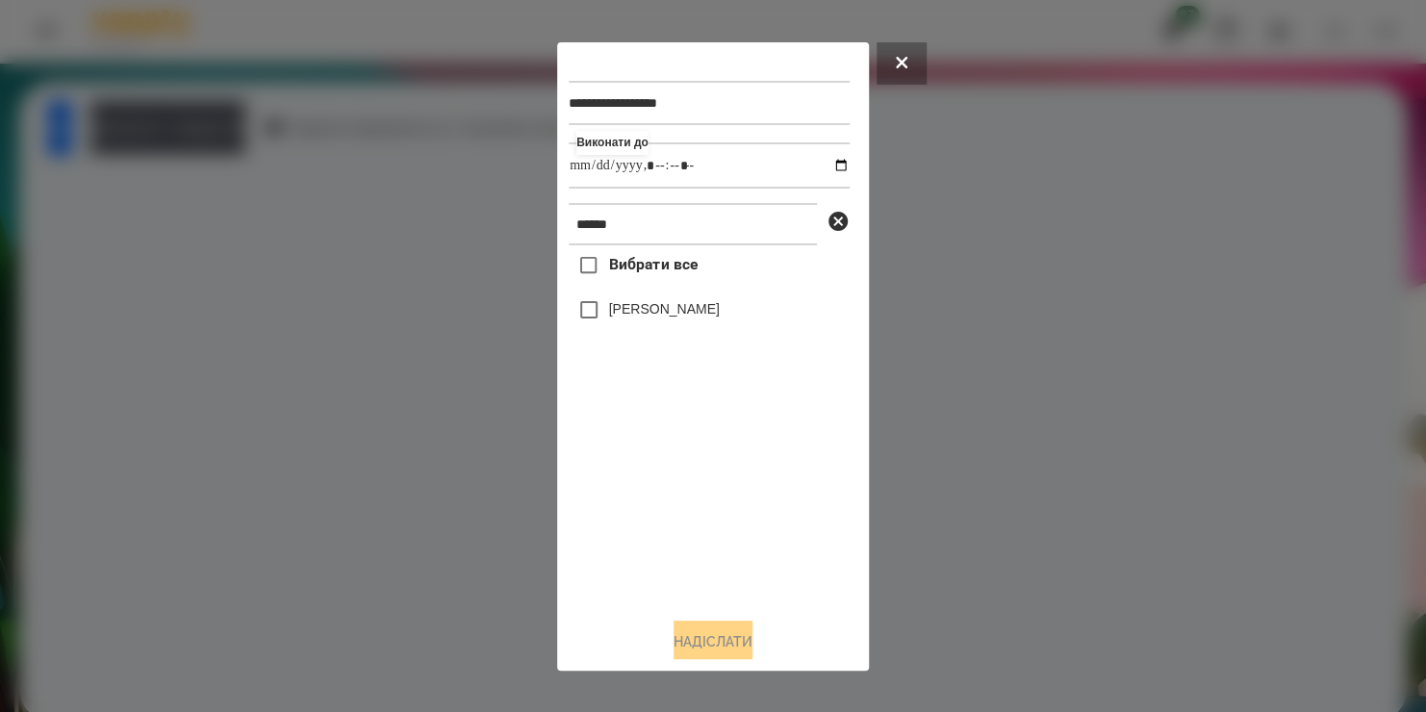
type input "**********"
drag, startPoint x: 686, startPoint y: 536, endPoint x: 634, endPoint y: 298, distance: 243.2
click at [634, 298] on div "Вибрати все [PERSON_NAME]" at bounding box center [709, 423] width 281 height 356
click at [634, 308] on label "[PERSON_NAME]" at bounding box center [664, 308] width 111 height 19
click at [701, 643] on button "Надіслати" at bounding box center [712, 641] width 79 height 42
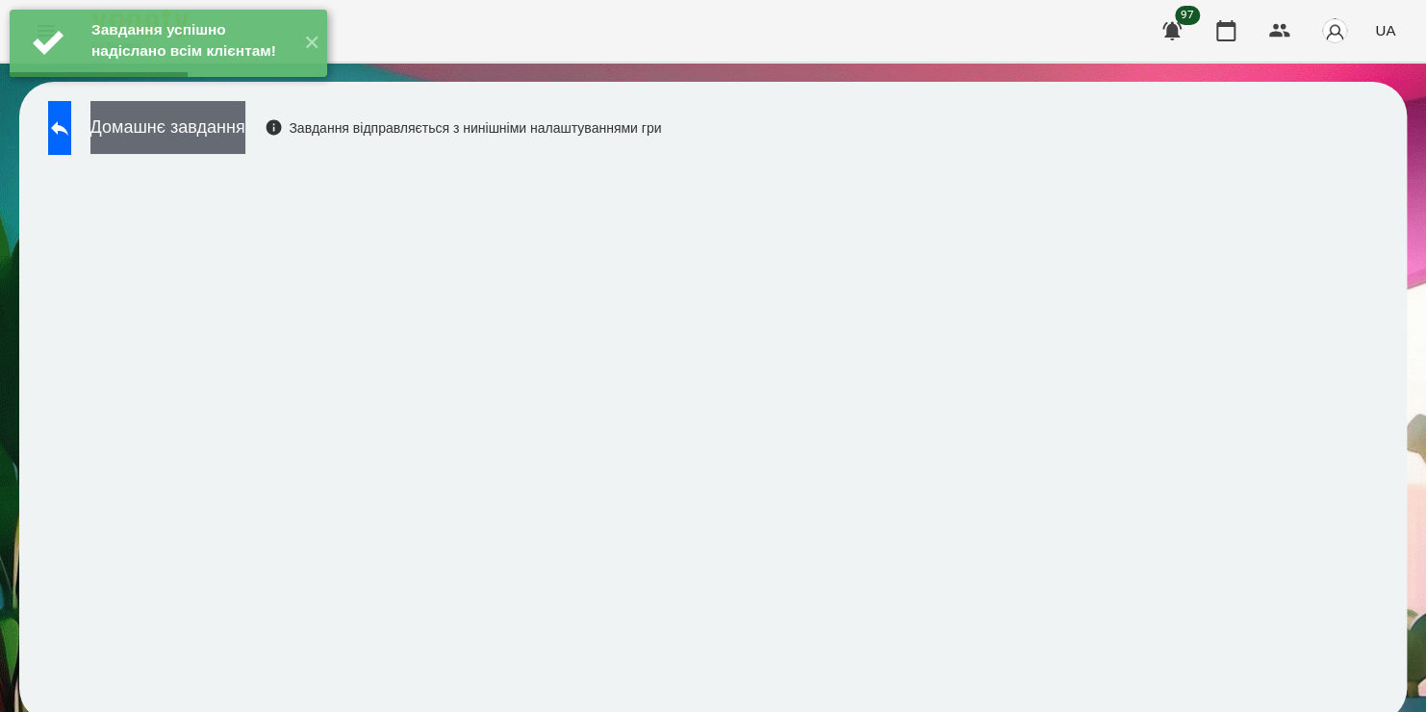
click at [245, 138] on button "Домашнє завдання" at bounding box center [167, 127] width 155 height 53
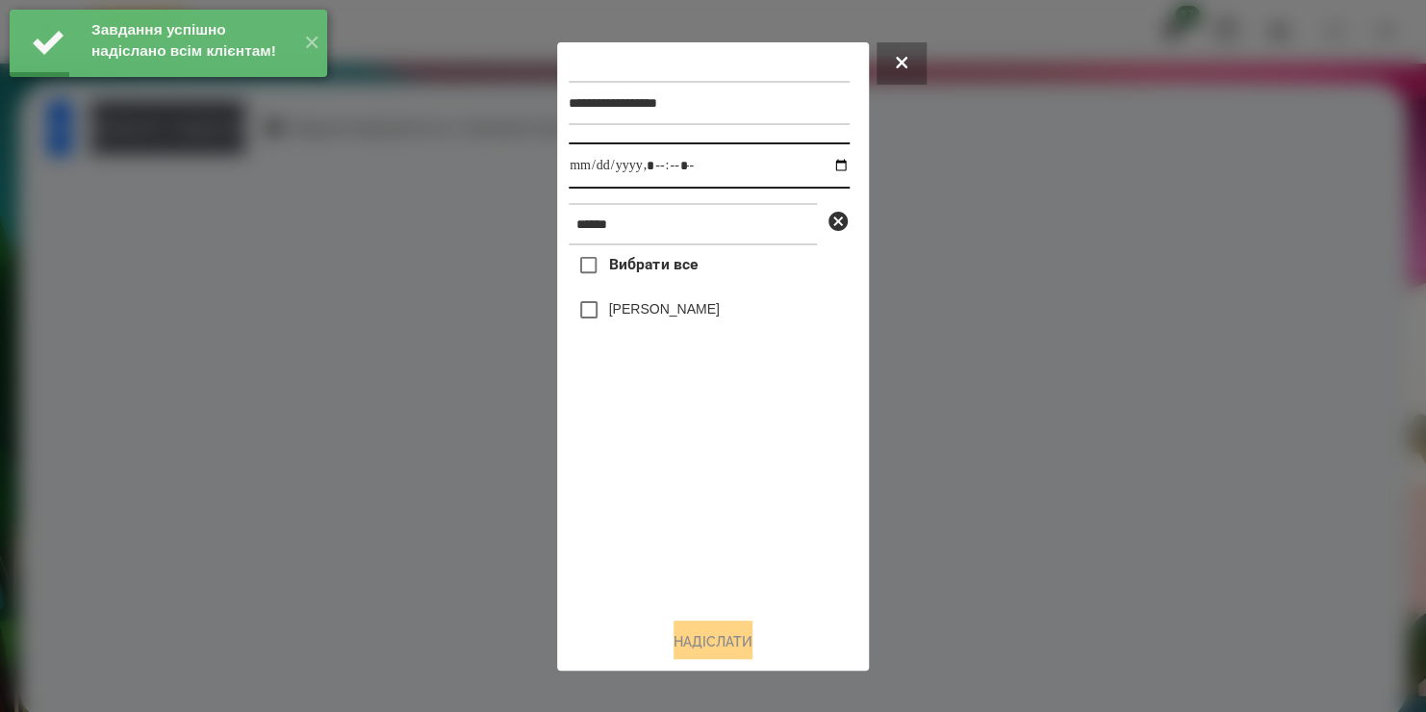
click at [824, 172] on input "datetime-local" at bounding box center [709, 165] width 281 height 46
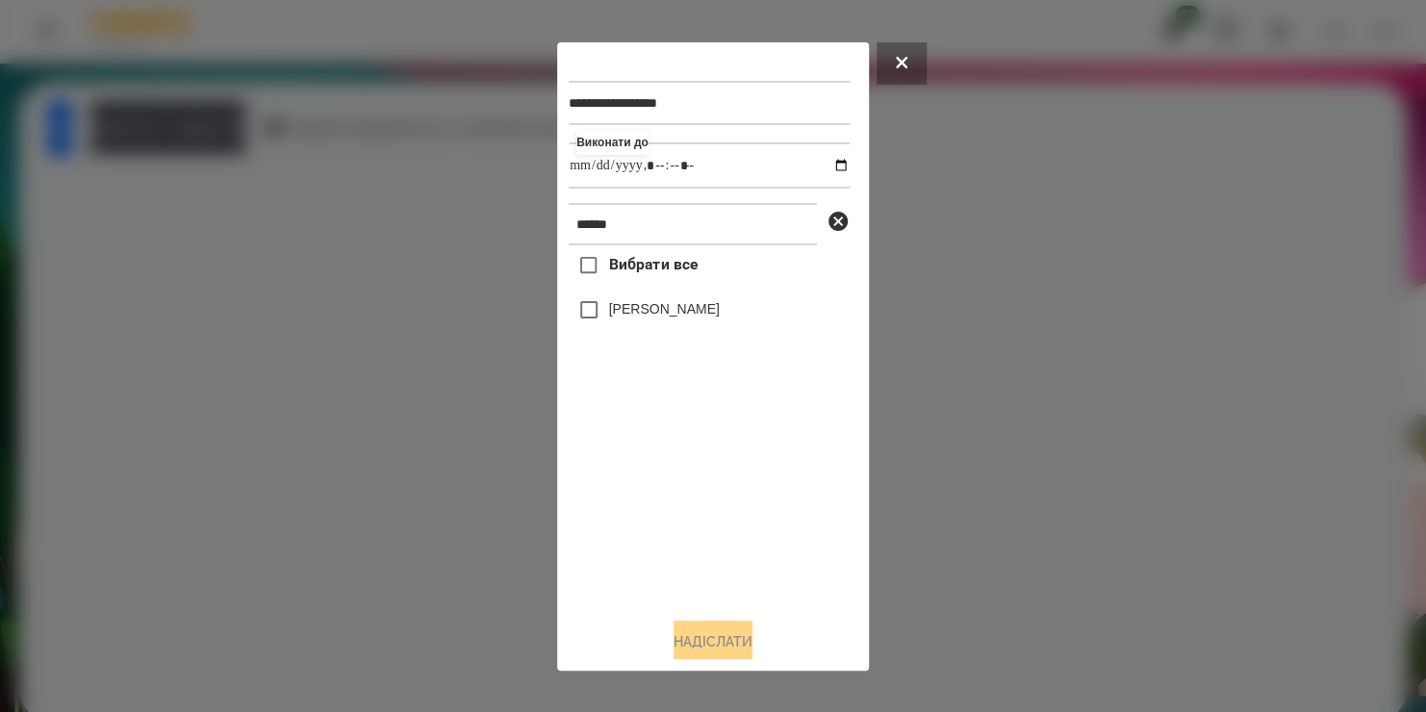
type input "**********"
drag, startPoint x: 682, startPoint y: 542, endPoint x: 632, endPoint y: 308, distance: 239.1
click at [632, 308] on div "Вибрати все [PERSON_NAME]" at bounding box center [709, 423] width 281 height 356
click at [632, 308] on label "[PERSON_NAME]" at bounding box center [664, 308] width 111 height 19
click at [673, 635] on button "Надіслати" at bounding box center [712, 641] width 79 height 42
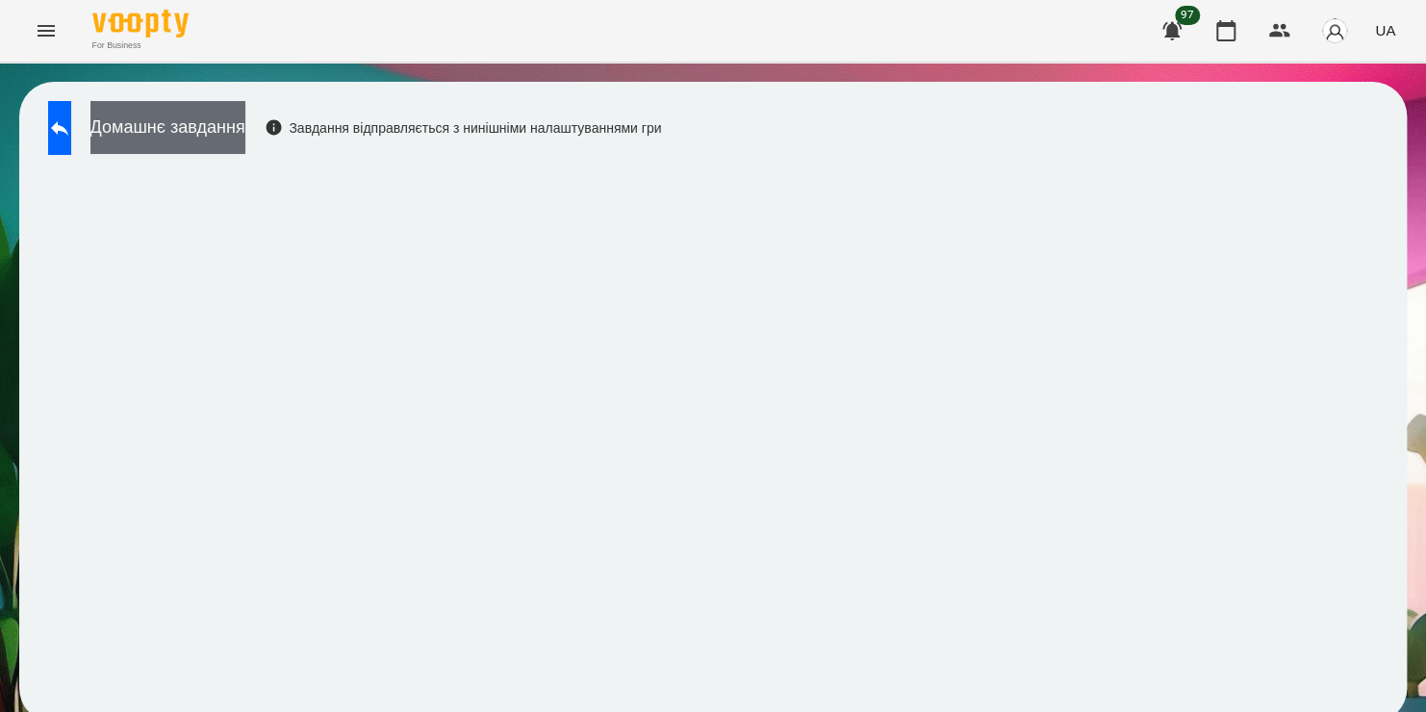
click at [245, 132] on button "Домашнє завдання" at bounding box center [167, 127] width 155 height 53
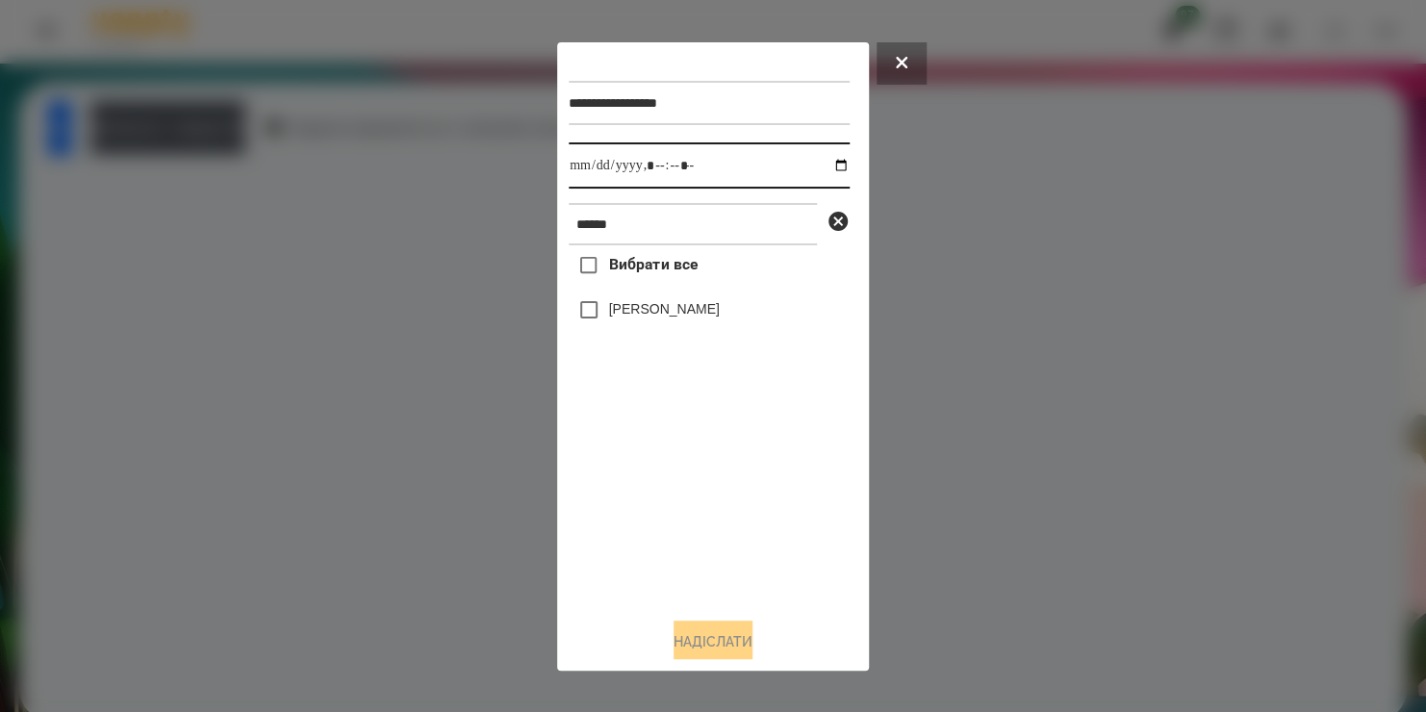
click at [826, 164] on input "datetime-local" at bounding box center [709, 165] width 281 height 46
type input "**********"
click at [747, 530] on div "Вибрати все [PERSON_NAME]" at bounding box center [709, 423] width 281 height 356
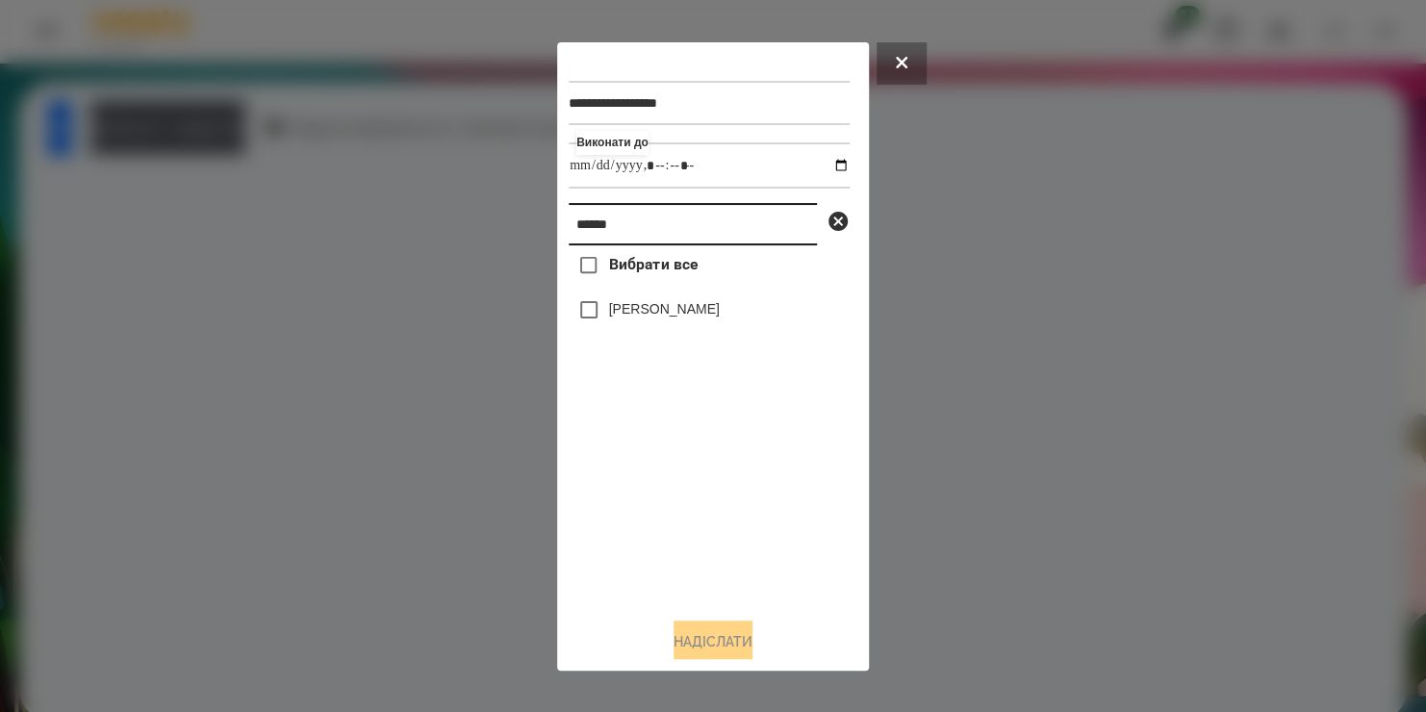
drag, startPoint x: 694, startPoint y: 226, endPoint x: 437, endPoint y: 266, distance: 260.0
click at [437, 266] on div "**********" at bounding box center [713, 356] width 1426 height 712
type input "****"
click at [609, 318] on label "[PERSON_NAME]" at bounding box center [664, 308] width 111 height 19
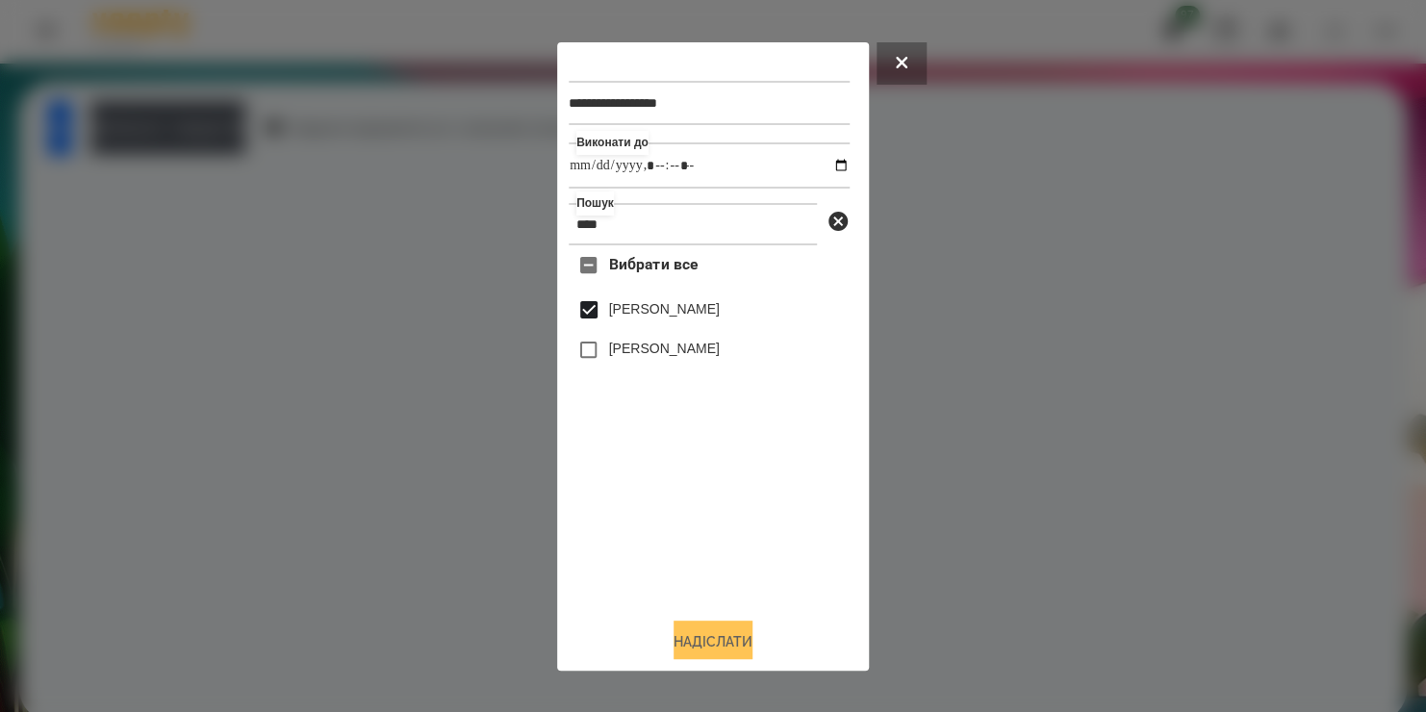
click at [696, 651] on button "Надіслати" at bounding box center [712, 641] width 79 height 42
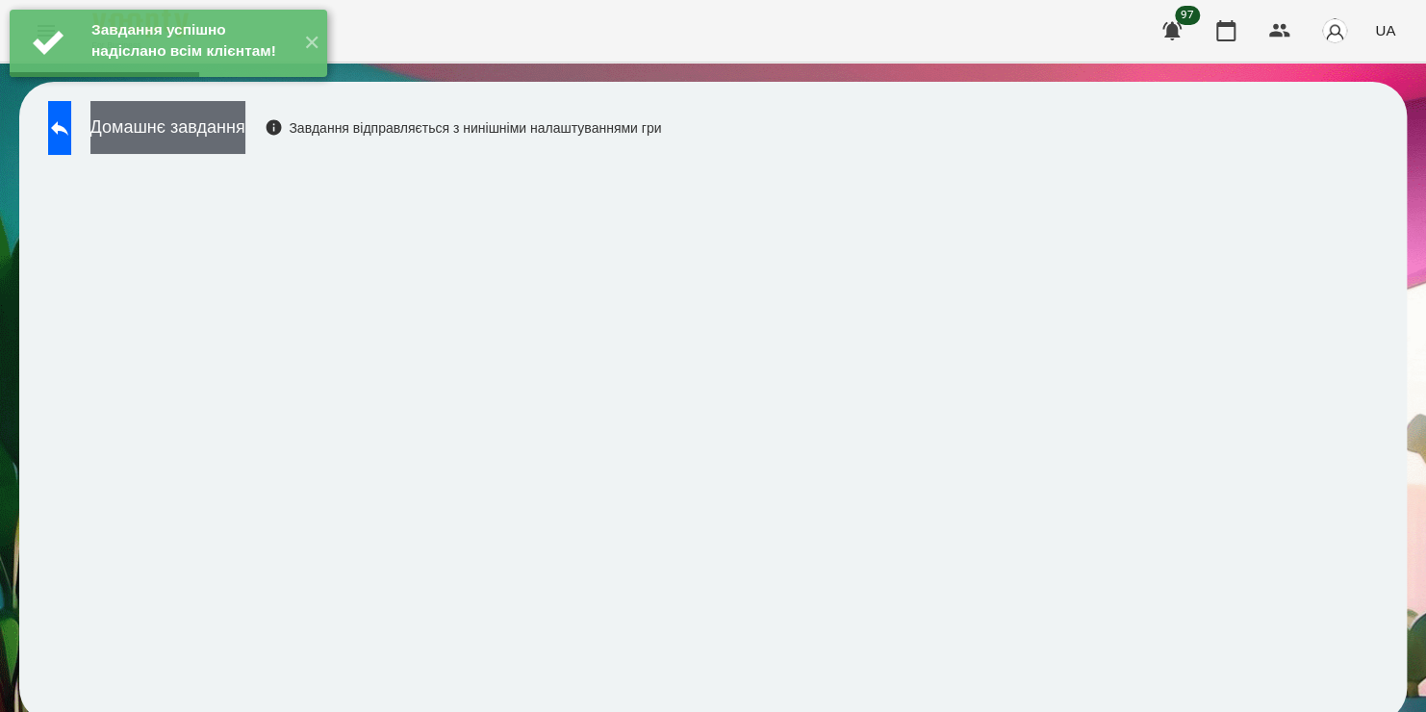
click at [245, 142] on button "Домашнє завдання" at bounding box center [167, 127] width 155 height 53
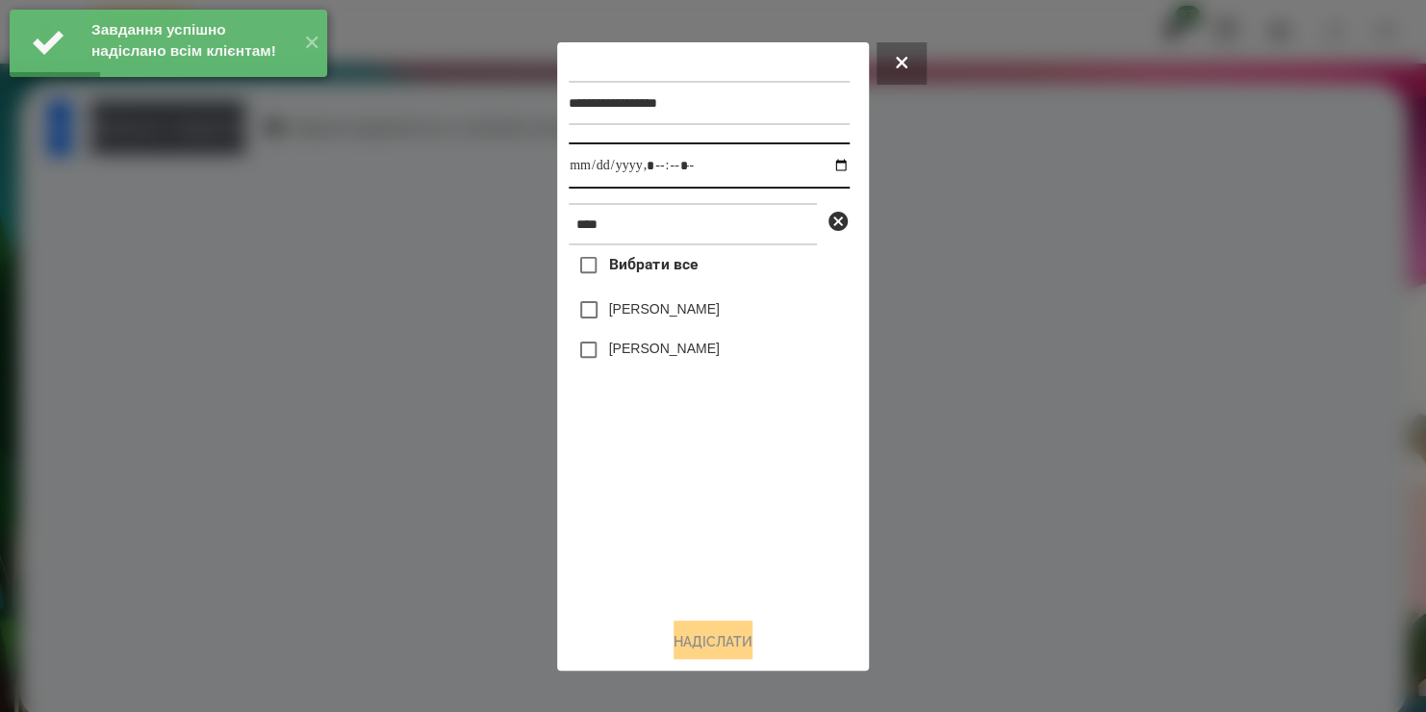
click at [822, 171] on input "datetime-local" at bounding box center [709, 165] width 281 height 46
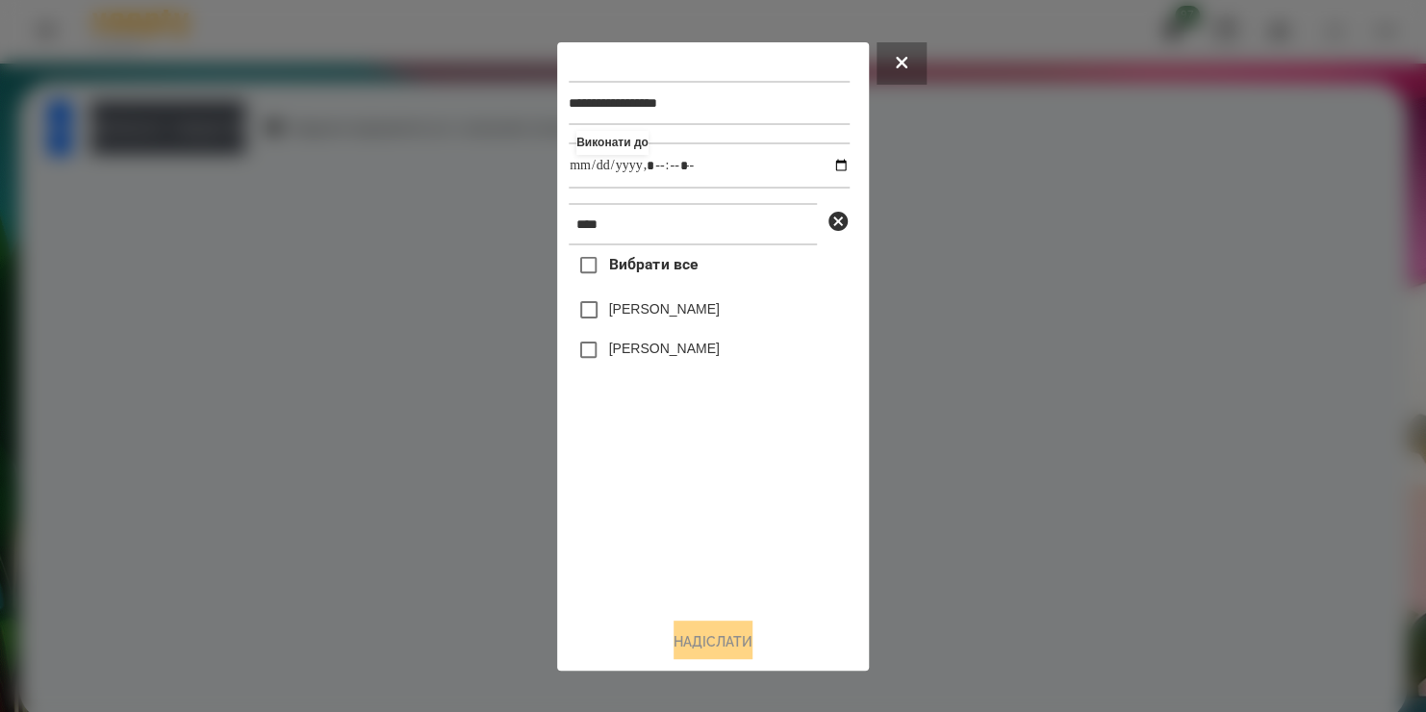
type input "**********"
click at [691, 528] on div "Вибрати все Біда [PERSON_NAME] [PERSON_NAME]" at bounding box center [709, 423] width 281 height 356
click at [643, 307] on label "[PERSON_NAME]" at bounding box center [664, 308] width 111 height 19
click at [692, 636] on button "Надіслати" at bounding box center [712, 641] width 79 height 42
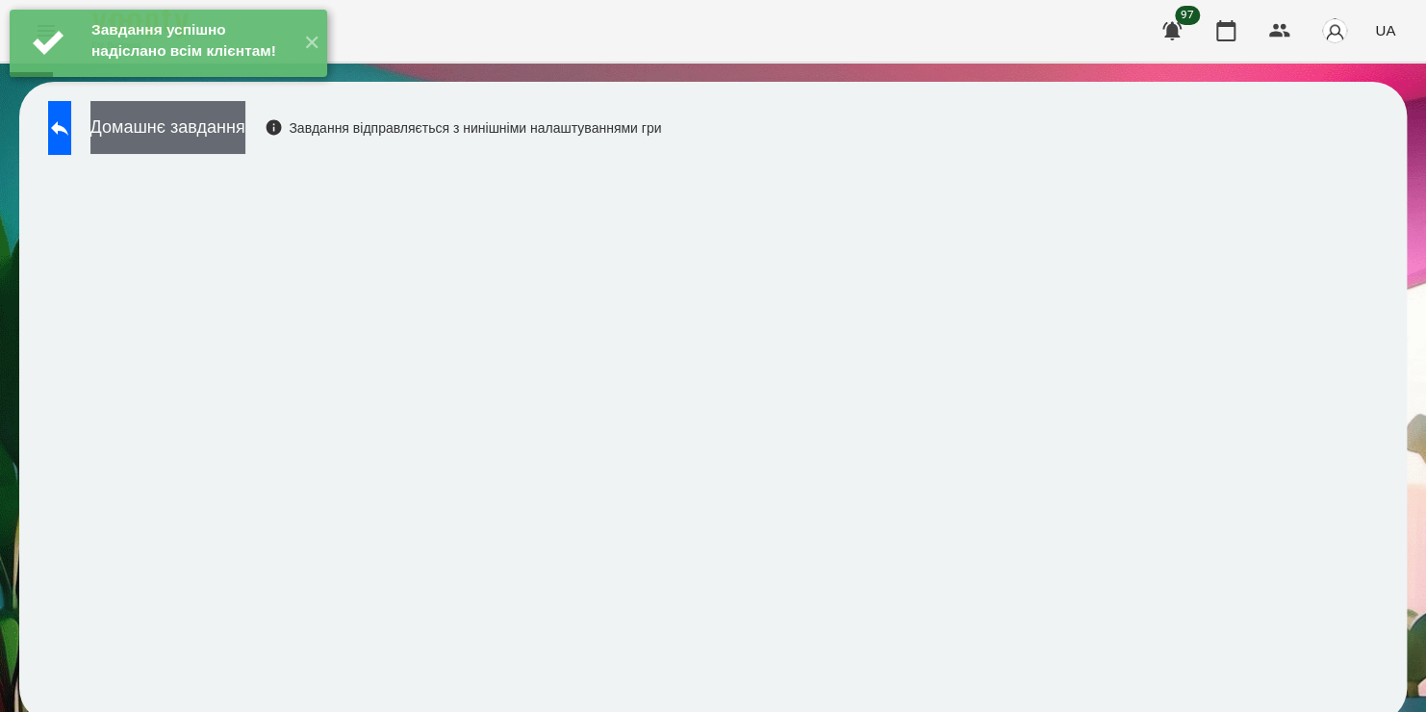
click at [245, 137] on button "Домашнє завдання" at bounding box center [167, 127] width 155 height 53
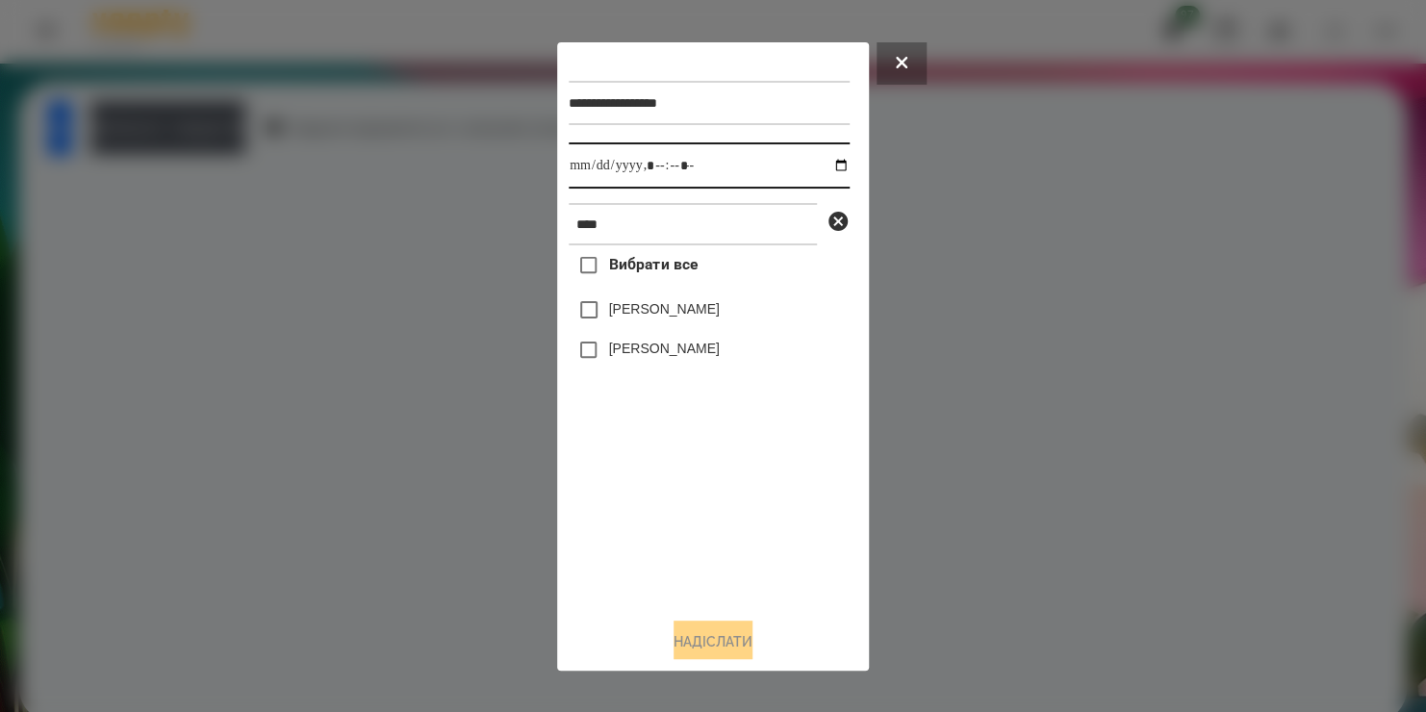
click at [824, 169] on input "datetime-local" at bounding box center [709, 165] width 281 height 46
type input "**********"
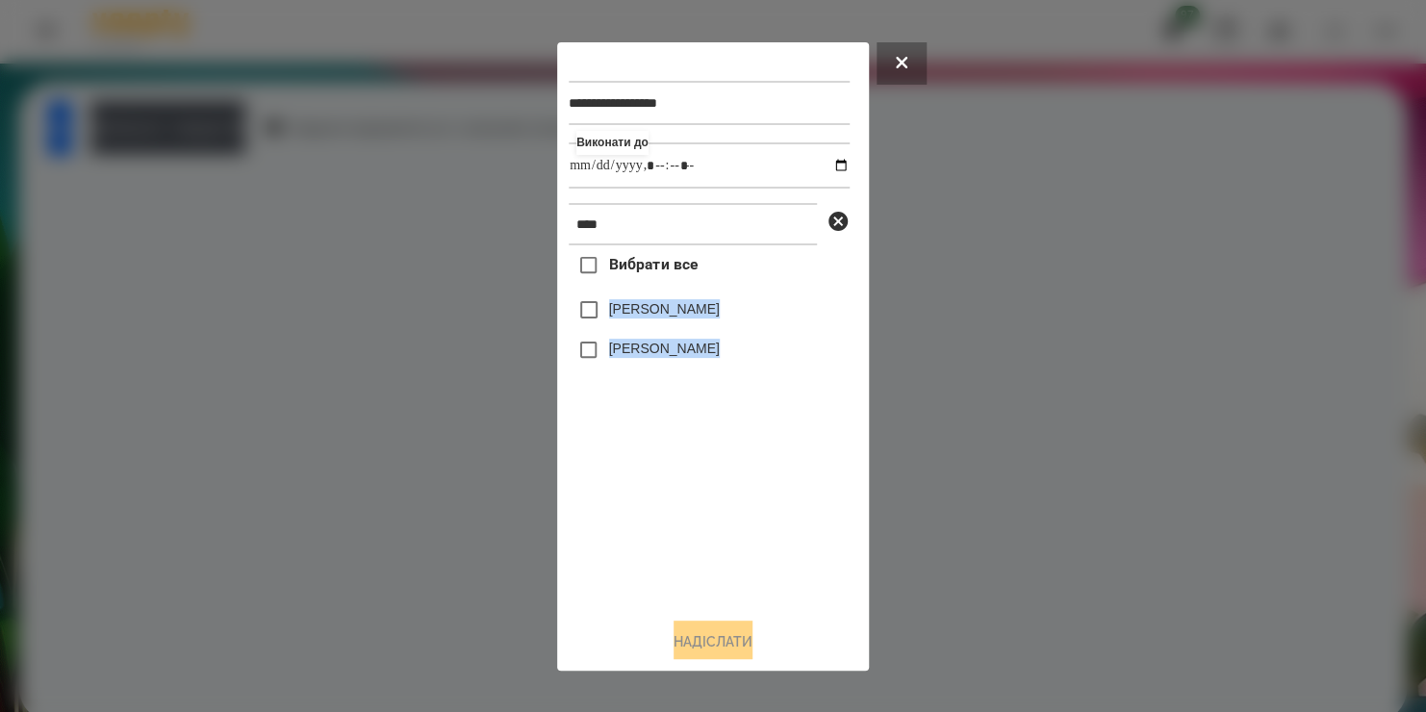
click at [595, 326] on div "Вибрати все Біда [PERSON_NAME] [PERSON_NAME]" at bounding box center [709, 423] width 281 height 356
click at [673, 645] on button "Надіслати" at bounding box center [712, 641] width 79 height 42
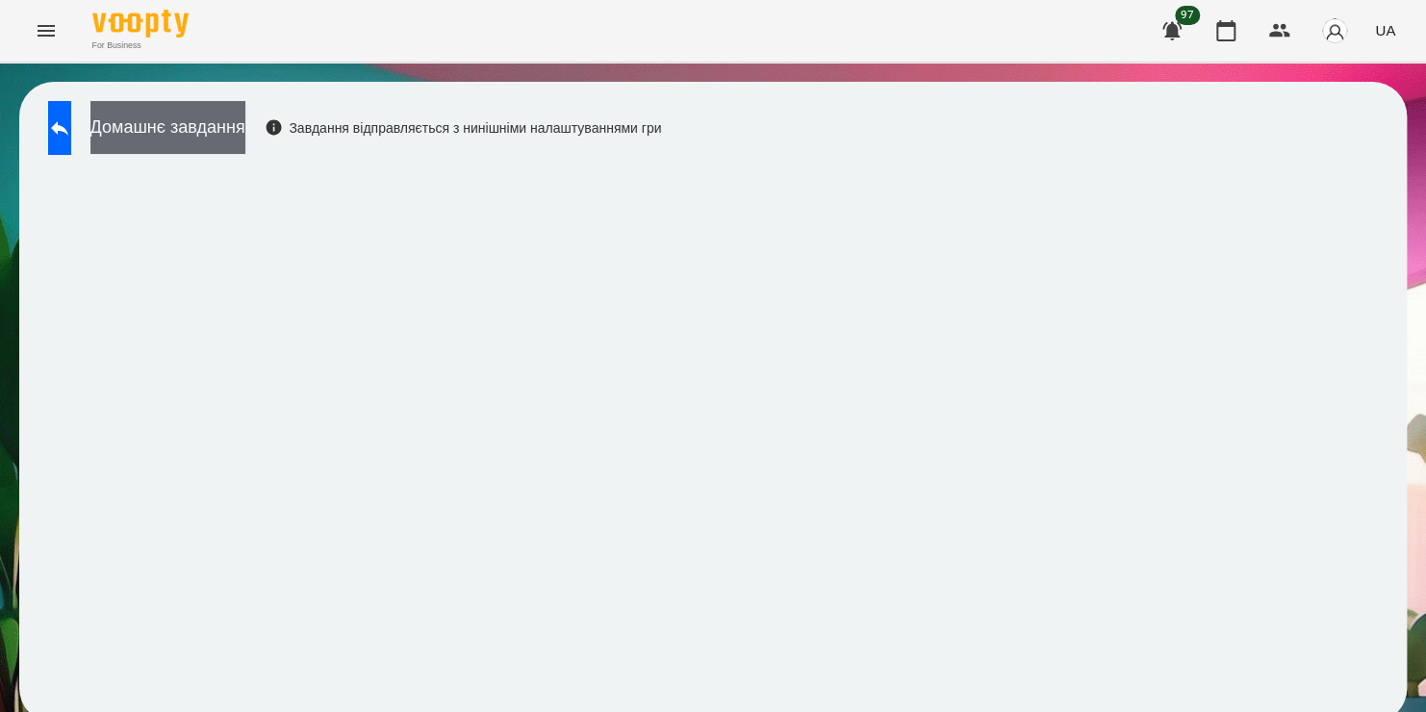
click at [224, 129] on button "Домашнє завдання" at bounding box center [167, 127] width 155 height 53
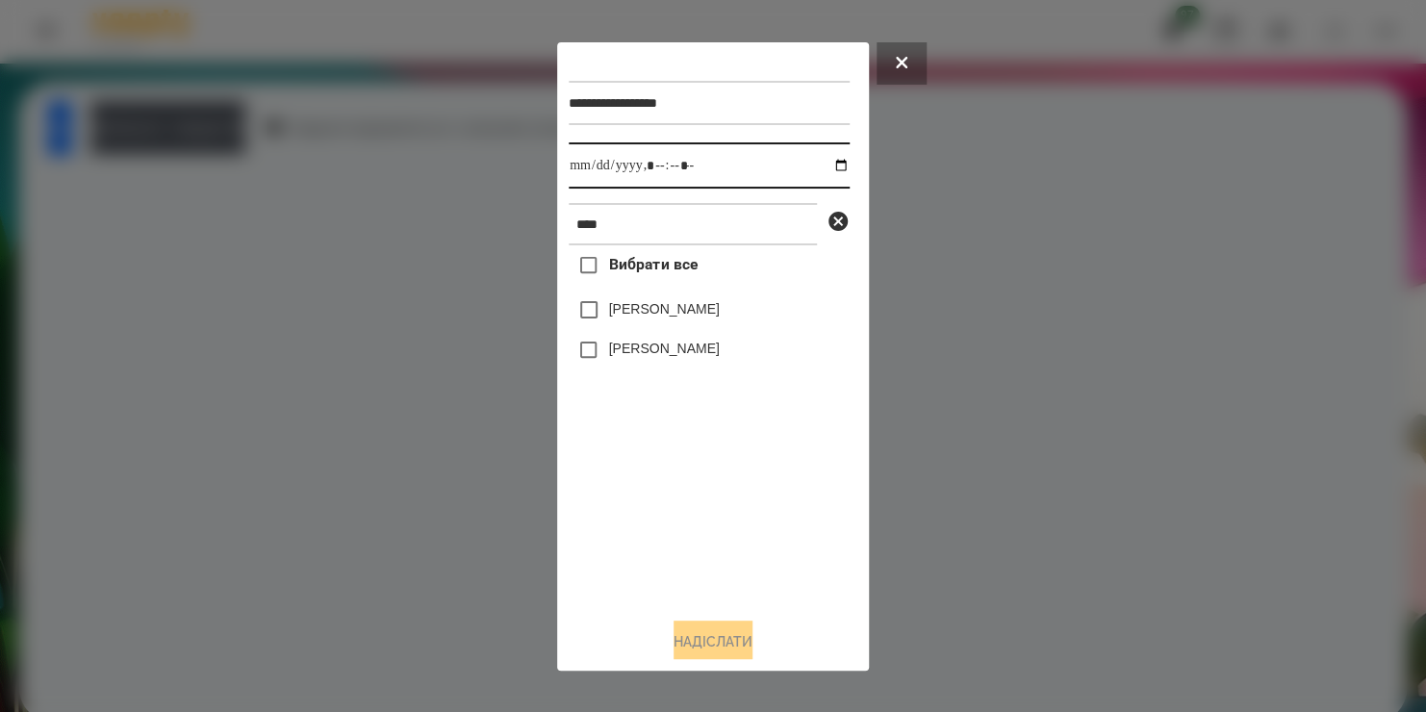
click at [824, 173] on input "datetime-local" at bounding box center [709, 165] width 281 height 46
type input "**********"
click at [639, 508] on div "Вибрати все Біда [PERSON_NAME] [PERSON_NAME]" at bounding box center [709, 423] width 281 height 356
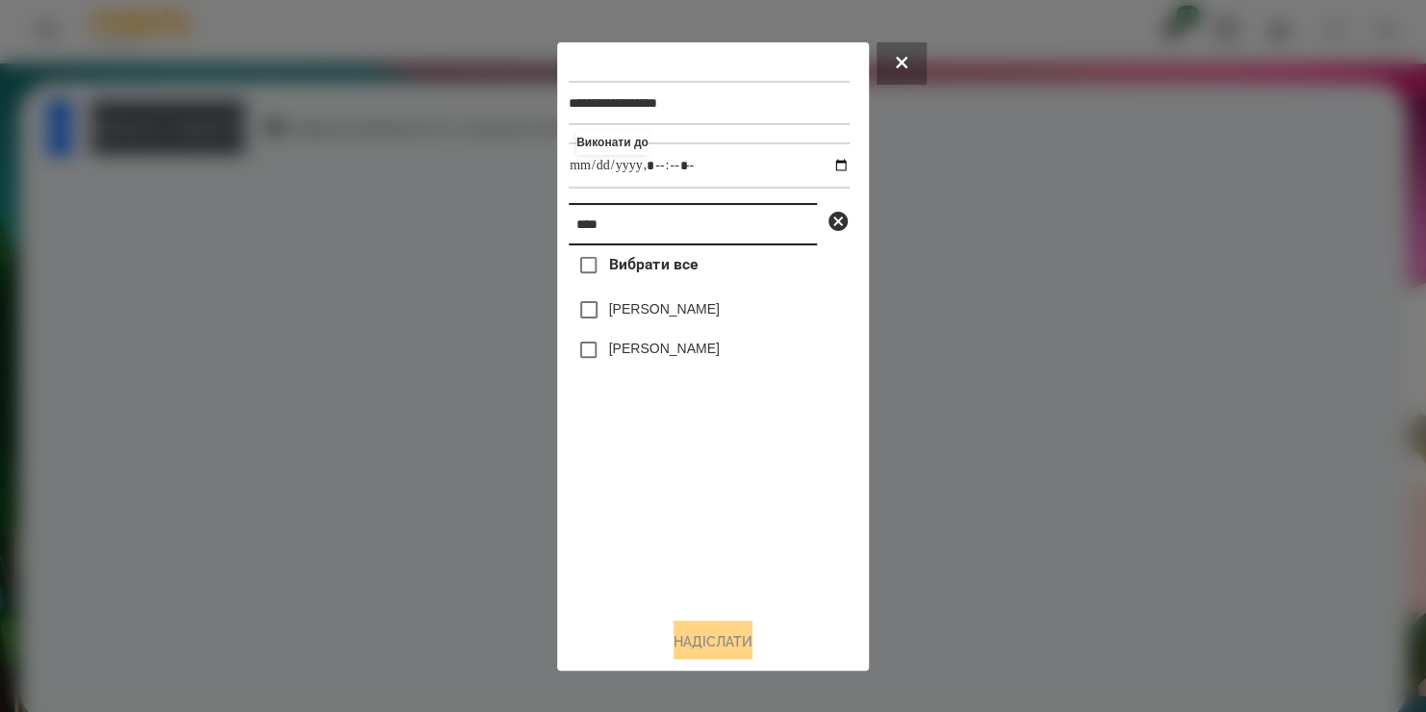
drag, startPoint x: 610, startPoint y: 233, endPoint x: 527, endPoint y: 250, distance: 84.5
click at [527, 250] on div "**********" at bounding box center [713, 356] width 1426 height 712
type input "******"
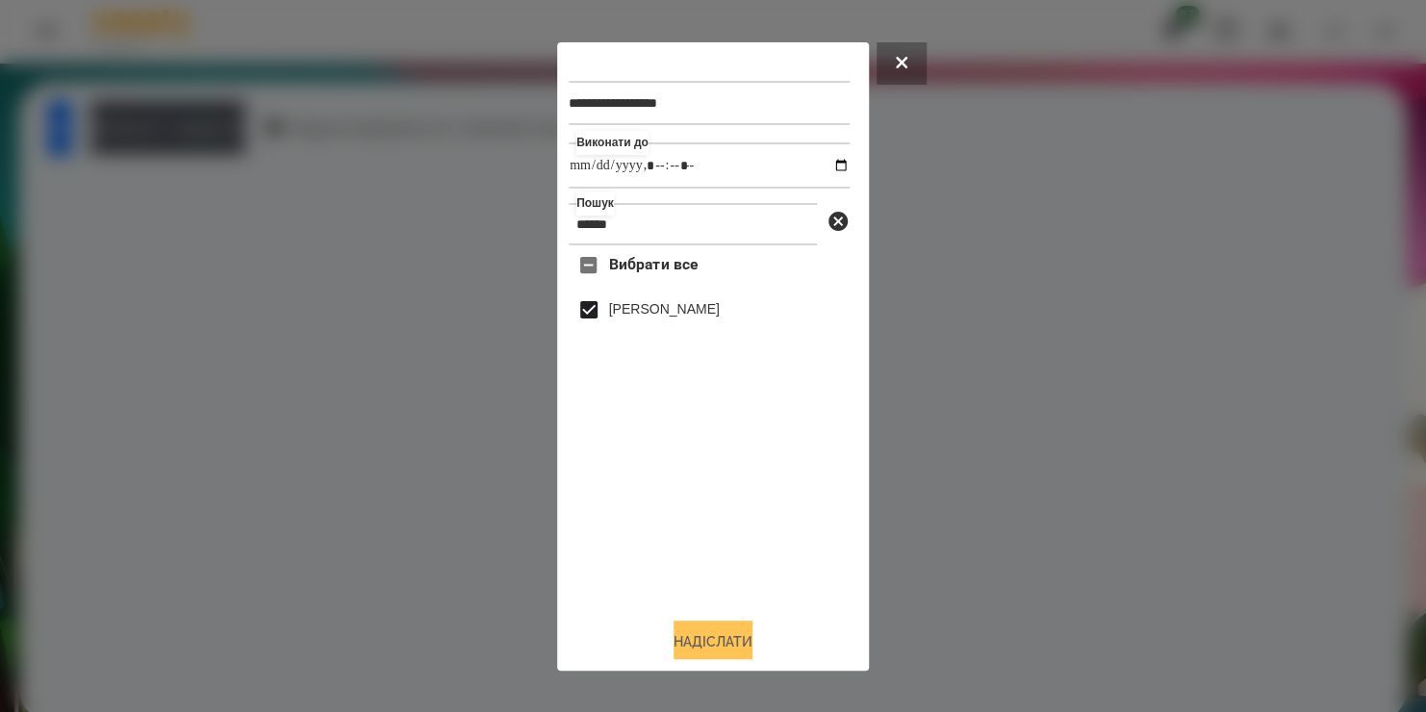
click at [686, 635] on button "Надіслати" at bounding box center [712, 641] width 79 height 42
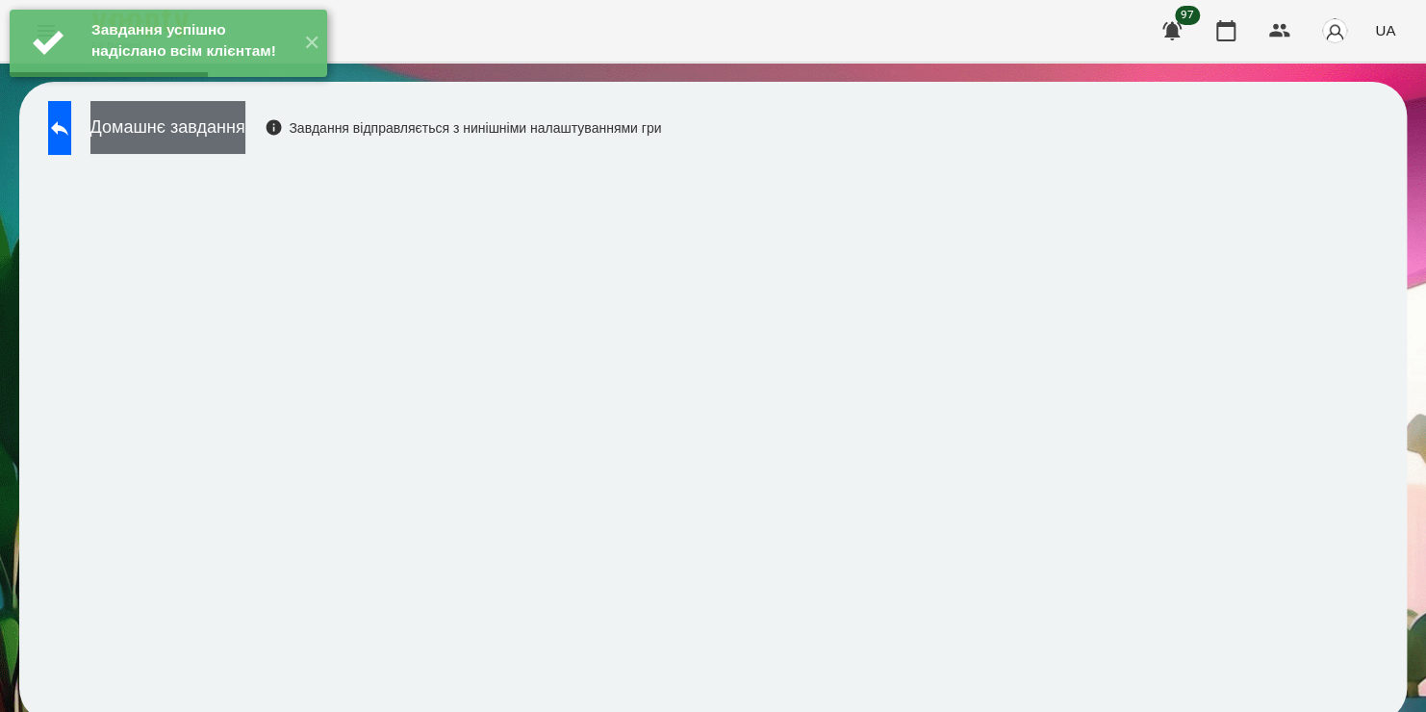
click at [245, 127] on button "Домашнє завдання" at bounding box center [167, 127] width 155 height 53
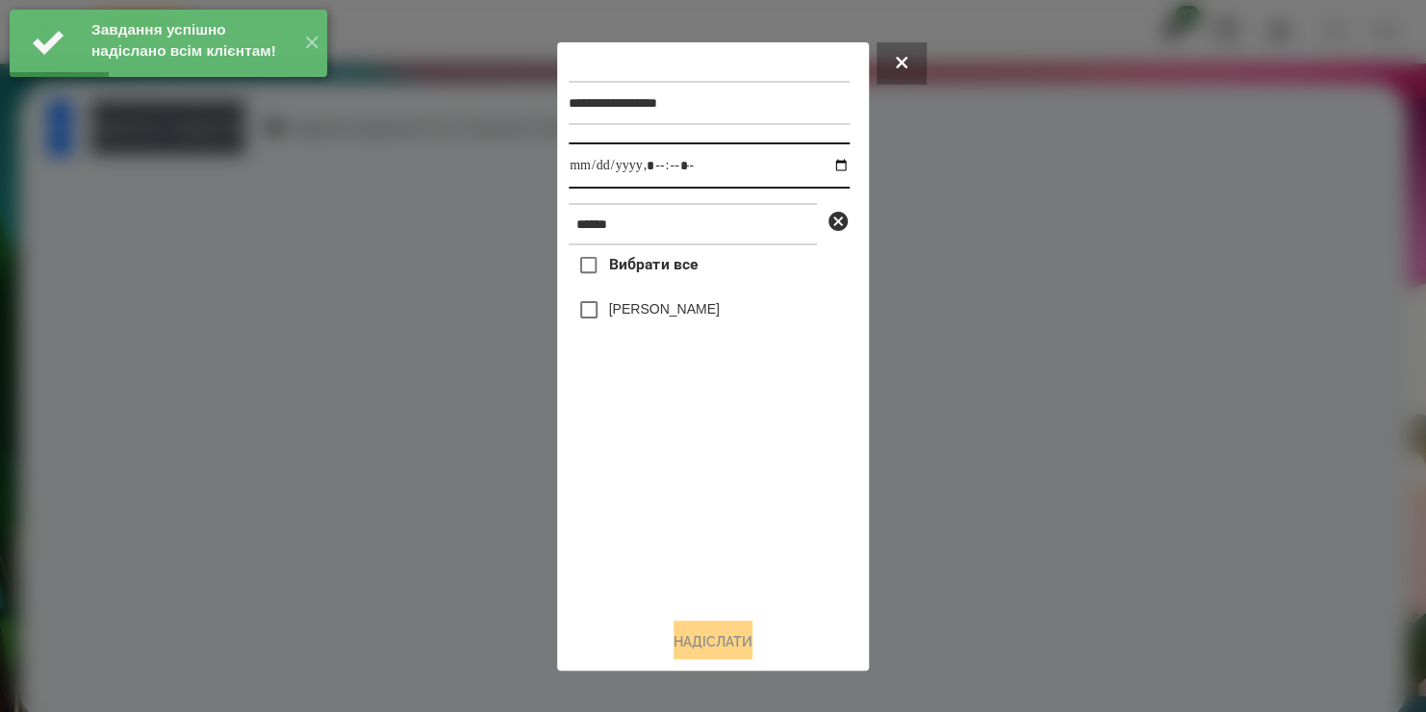
click at [824, 165] on input "datetime-local" at bounding box center [709, 165] width 281 height 46
type input "**********"
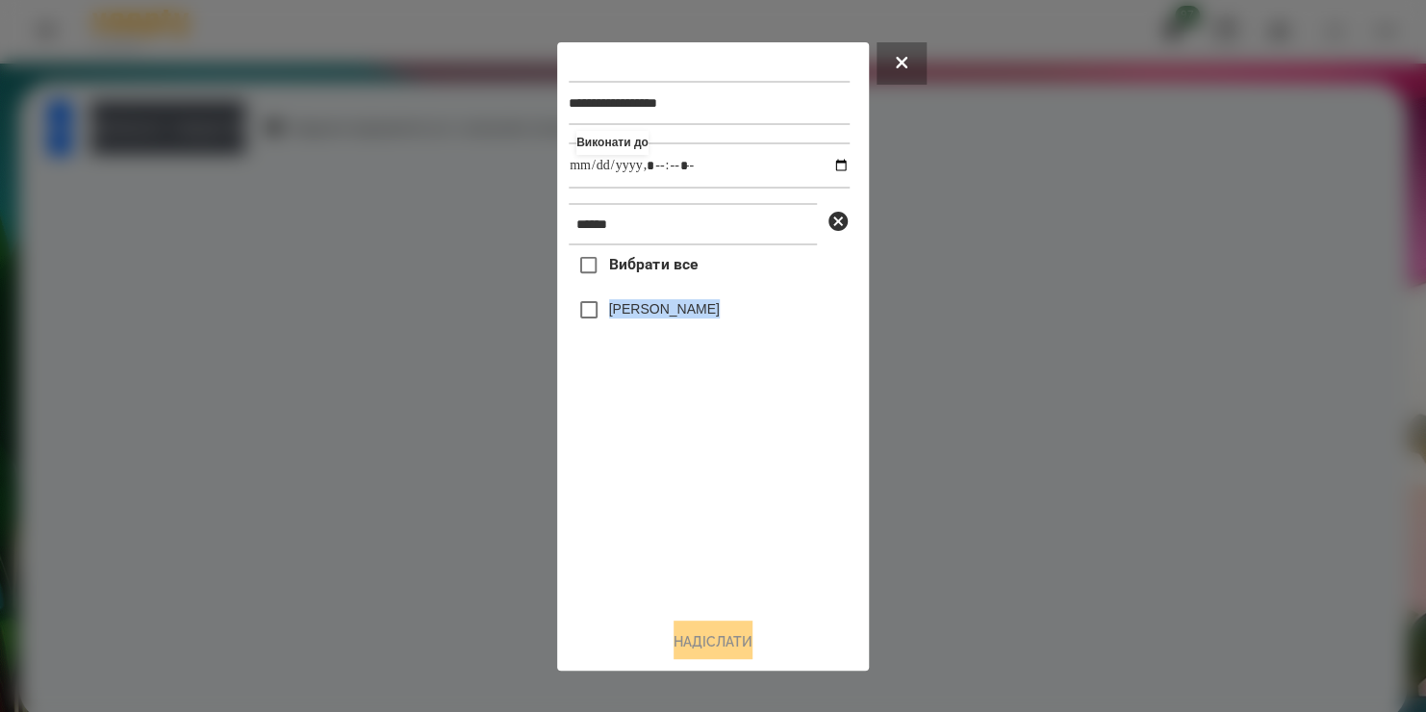
click at [592, 316] on div "Вибрати все [PERSON_NAME]" at bounding box center [709, 423] width 281 height 356
click at [703, 639] on button "Надіслати" at bounding box center [712, 641] width 79 height 42
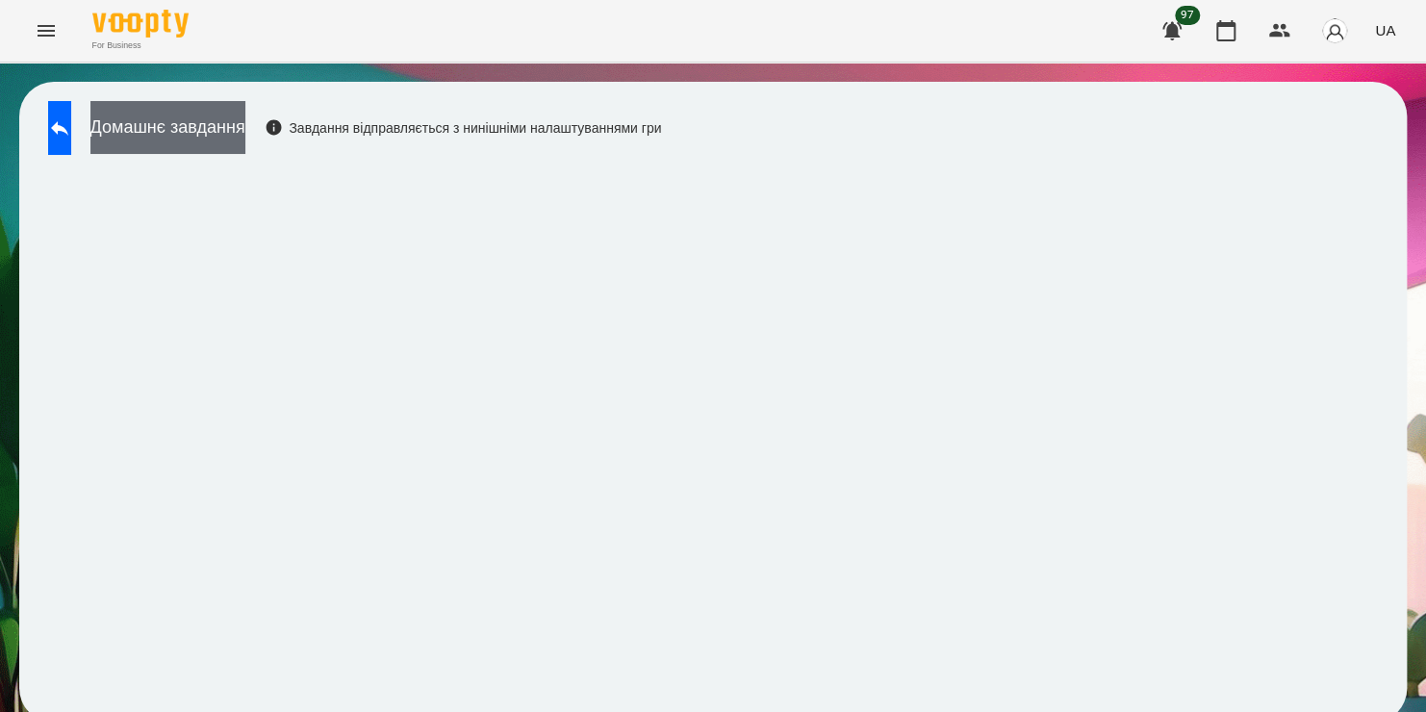
click at [245, 129] on button "Домашнє завдання" at bounding box center [167, 127] width 155 height 53
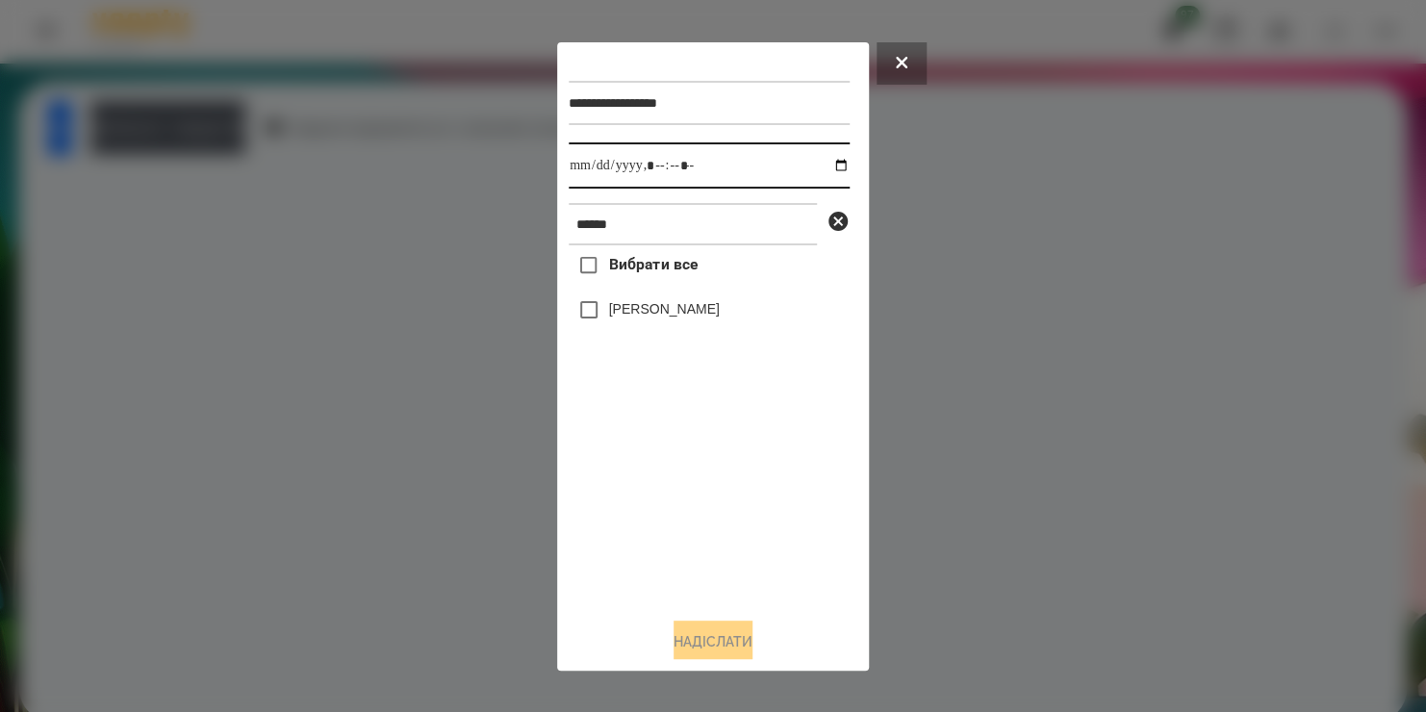
click at [823, 164] on input "datetime-local" at bounding box center [709, 165] width 281 height 46
type input "**********"
click at [629, 528] on div "Вибрати все [PERSON_NAME]" at bounding box center [709, 423] width 281 height 356
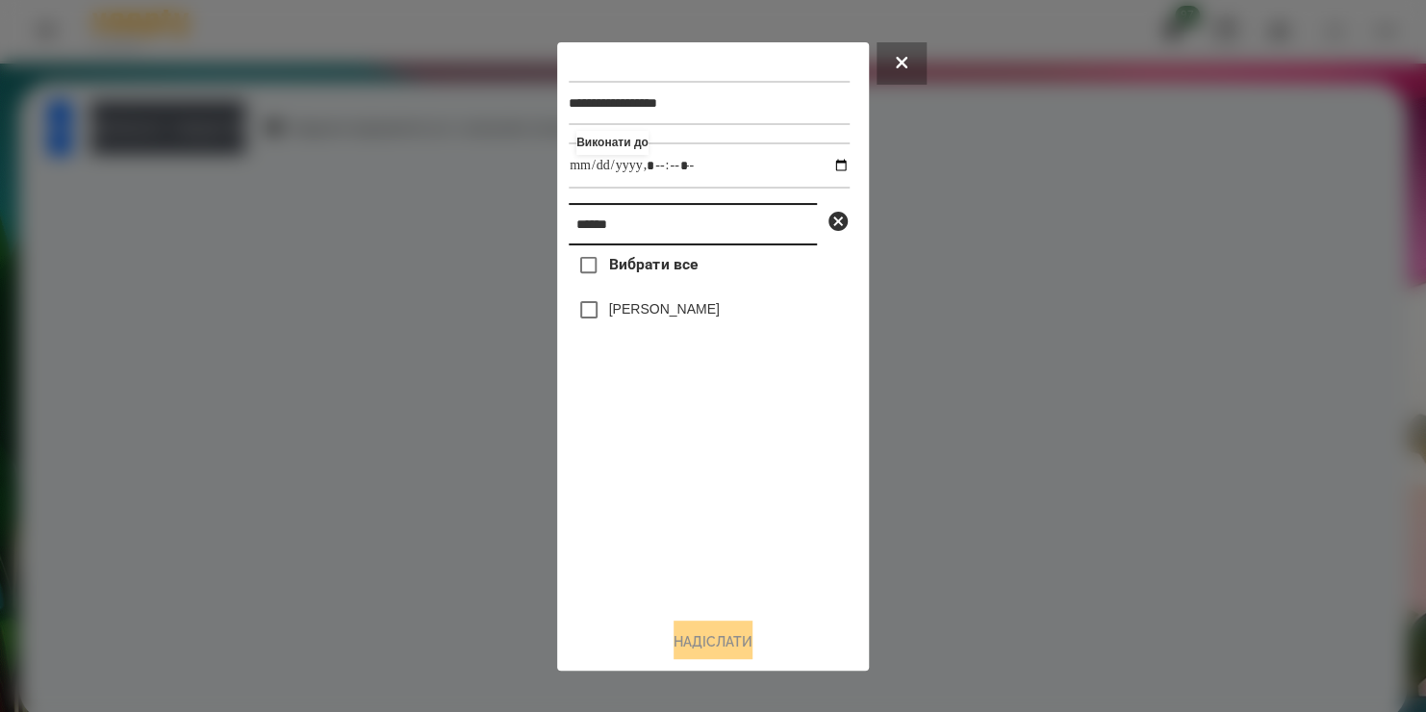
drag, startPoint x: 645, startPoint y: 242, endPoint x: 424, endPoint y: 324, distance: 235.0
click at [424, 324] on div "**********" at bounding box center [713, 356] width 1426 height 712
type input "****"
click at [652, 327] on div "[PERSON_NAME]" at bounding box center [709, 310] width 281 height 40
click at [647, 312] on label "[PERSON_NAME]" at bounding box center [664, 308] width 111 height 19
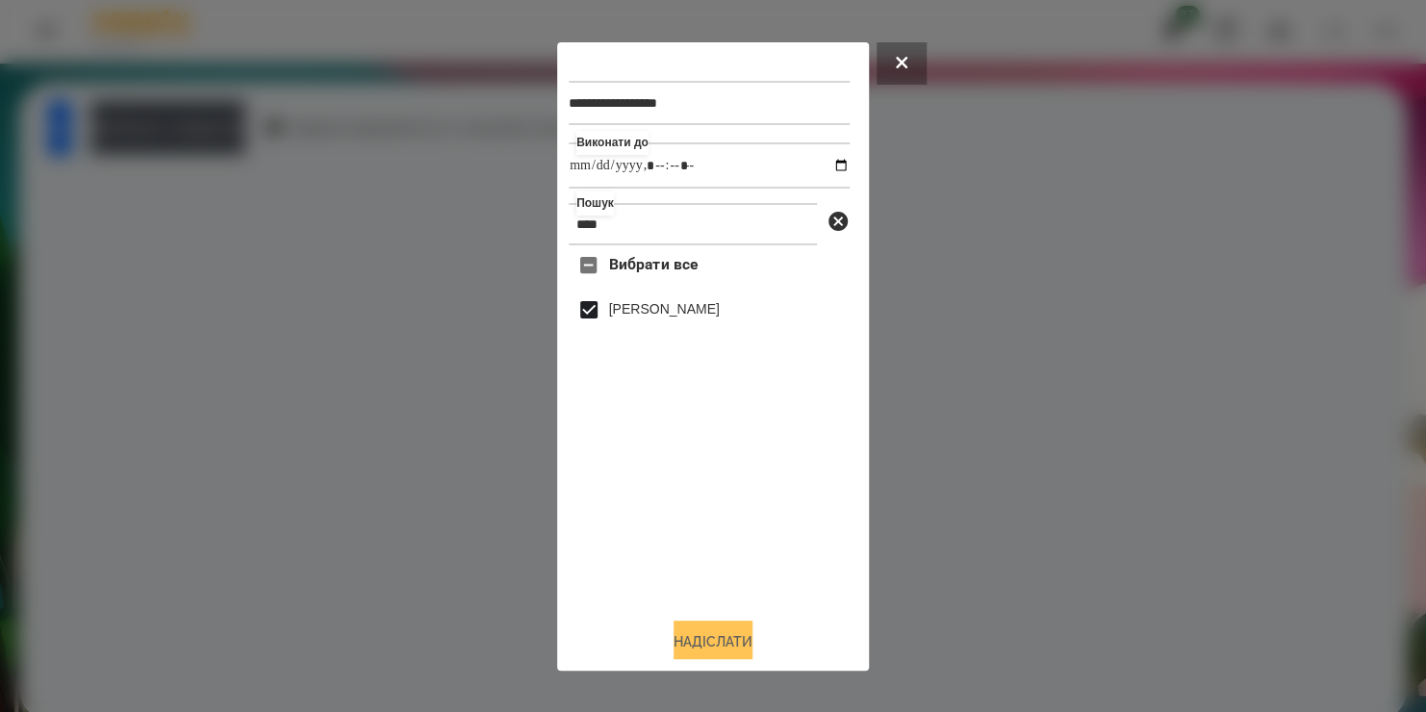
click at [674, 654] on button "Надіслати" at bounding box center [712, 641] width 79 height 42
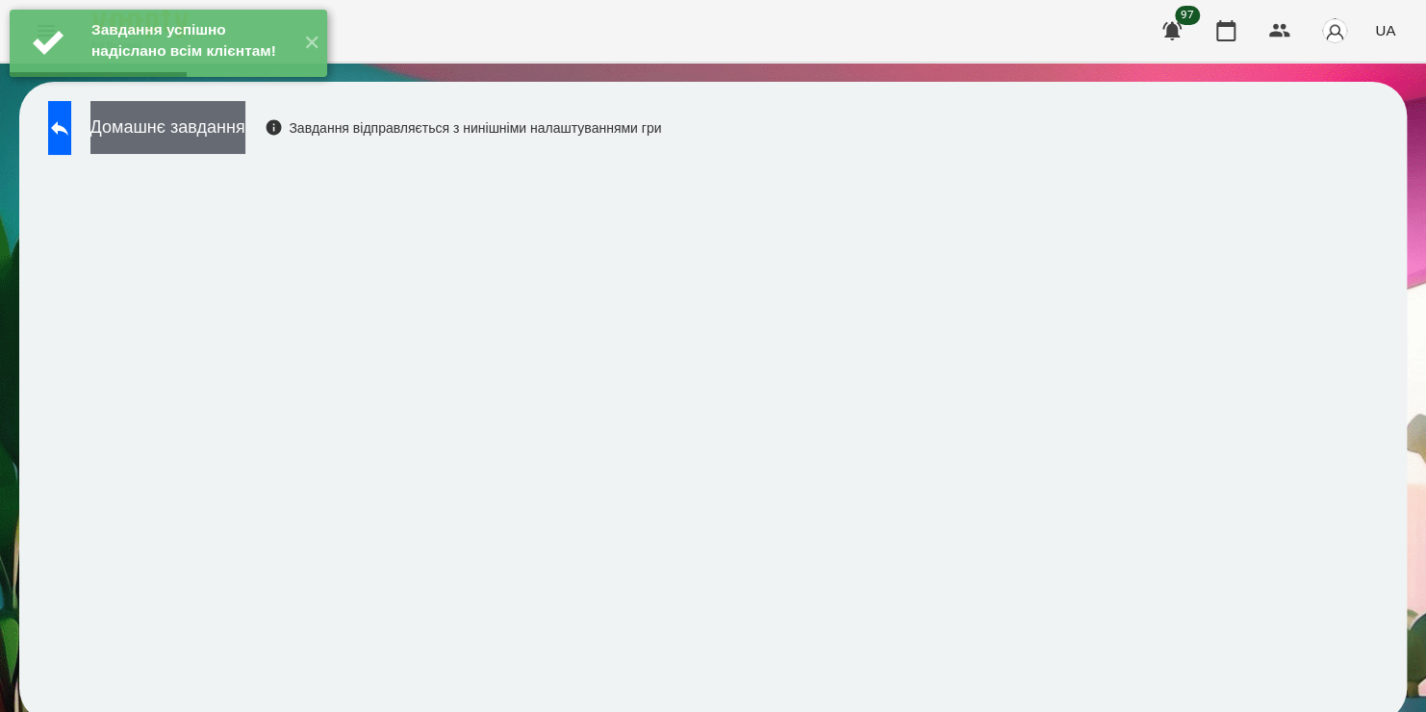
click at [245, 141] on button "Домашнє завдання" at bounding box center [167, 127] width 155 height 53
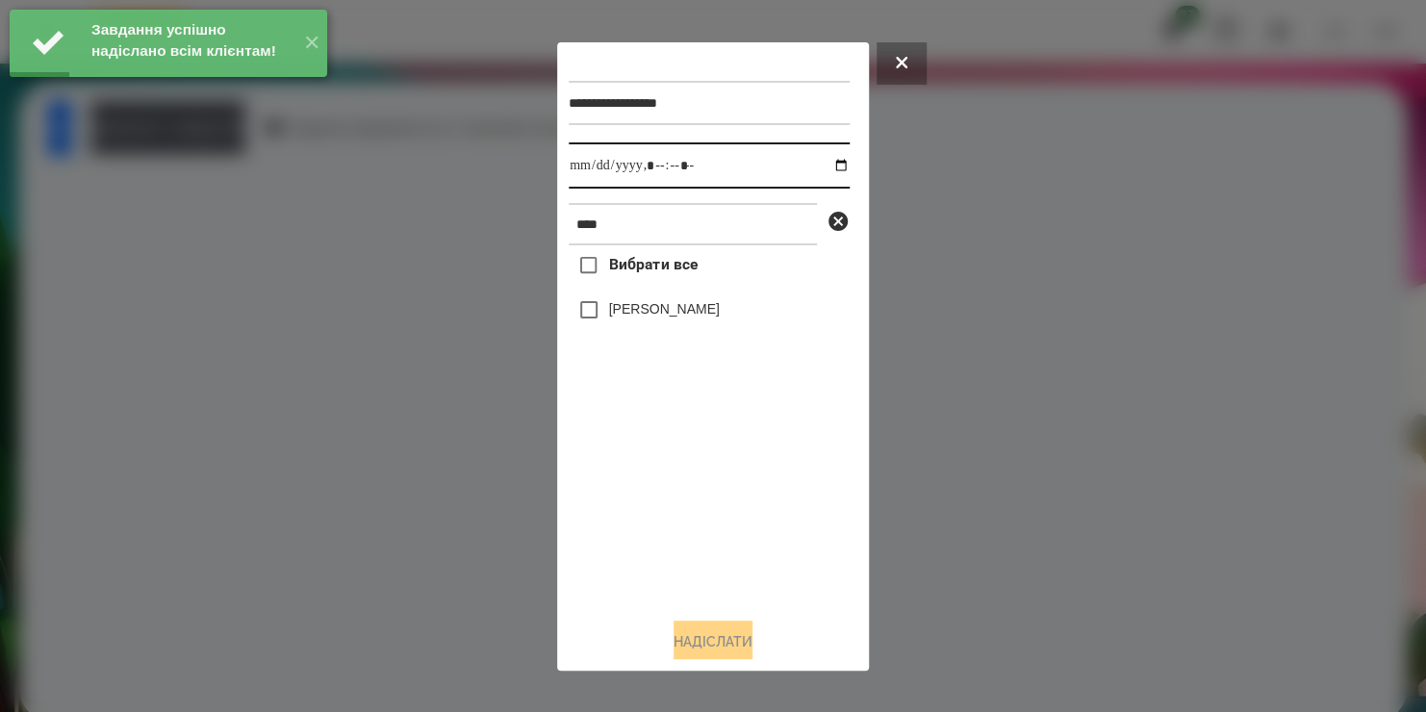
click at [828, 170] on input "datetime-local" at bounding box center [709, 165] width 281 height 46
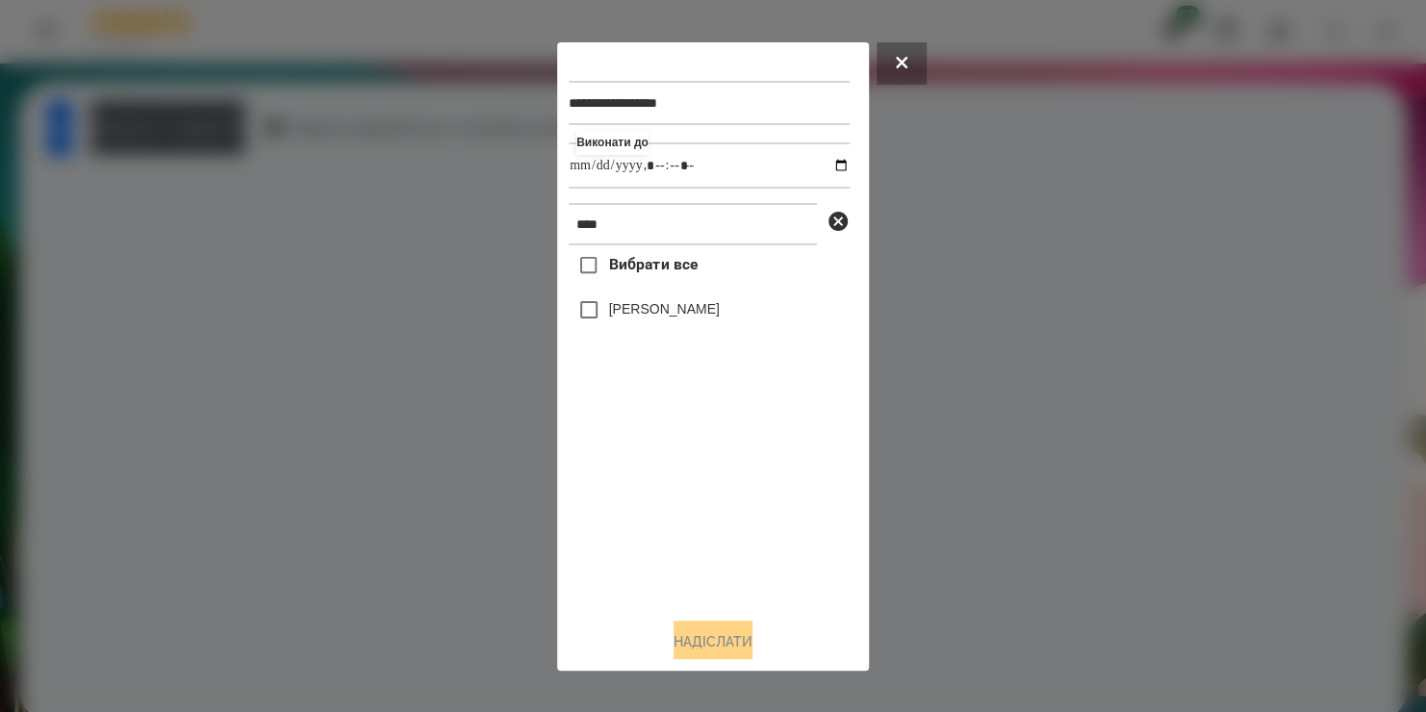
type input "**********"
click at [592, 309] on div "Вибрати все [PERSON_NAME]" at bounding box center [709, 423] width 281 height 356
click at [688, 640] on button "Надіслати" at bounding box center [712, 641] width 79 height 42
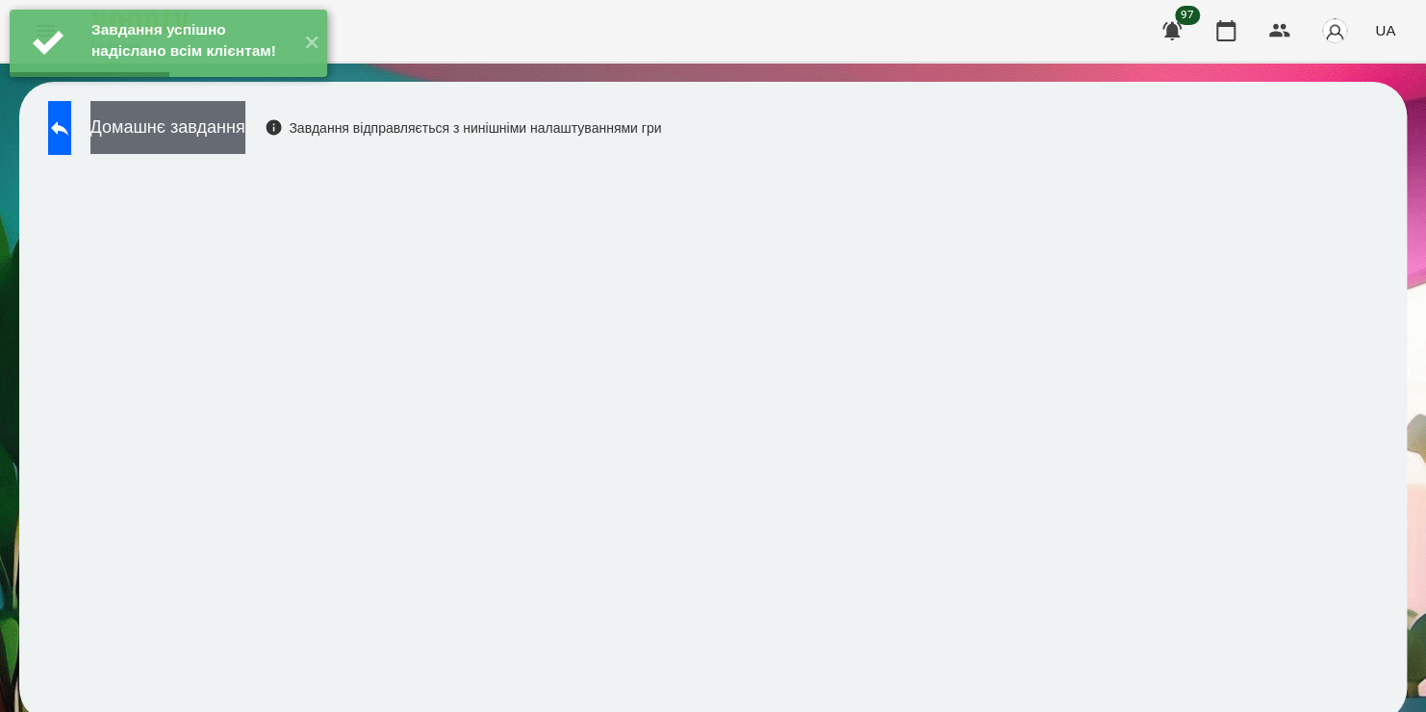
click at [245, 142] on button "Домашнє завдання" at bounding box center [167, 127] width 155 height 53
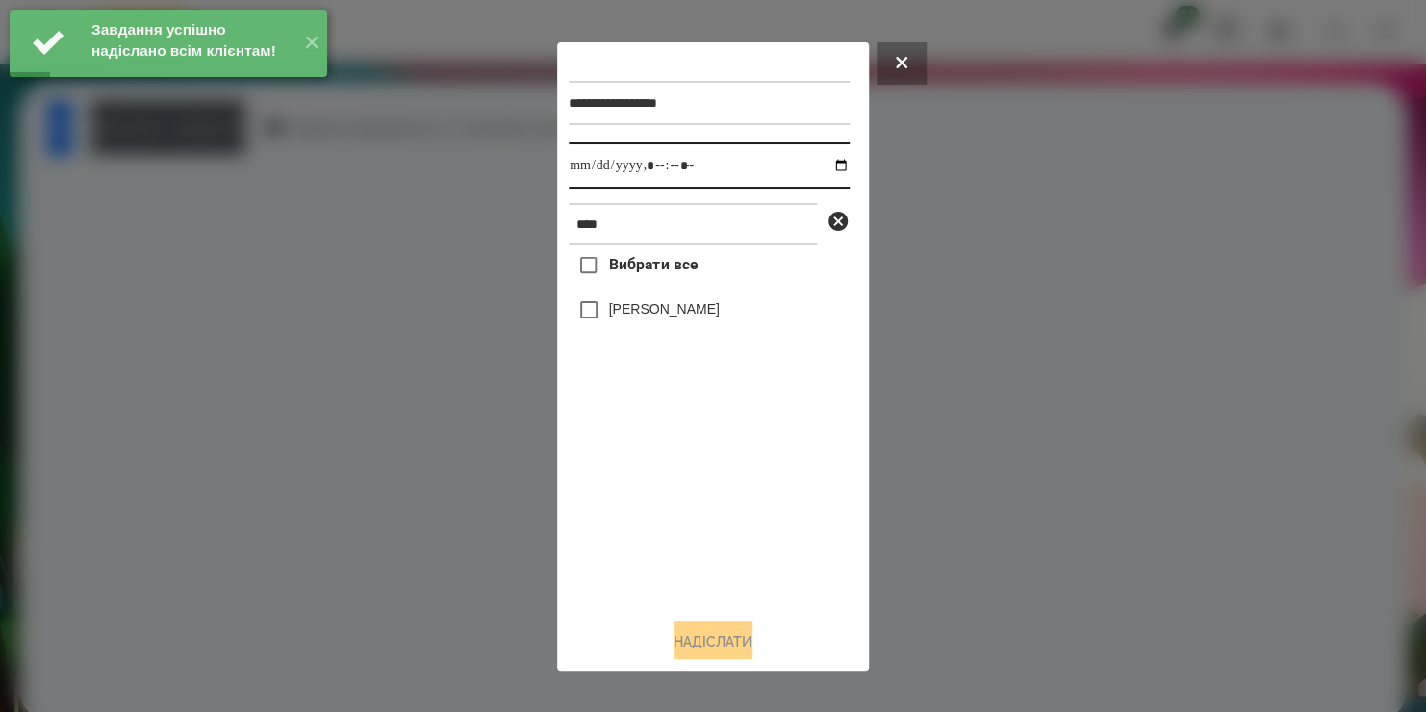
click at [819, 171] on input "datetime-local" at bounding box center [709, 165] width 281 height 46
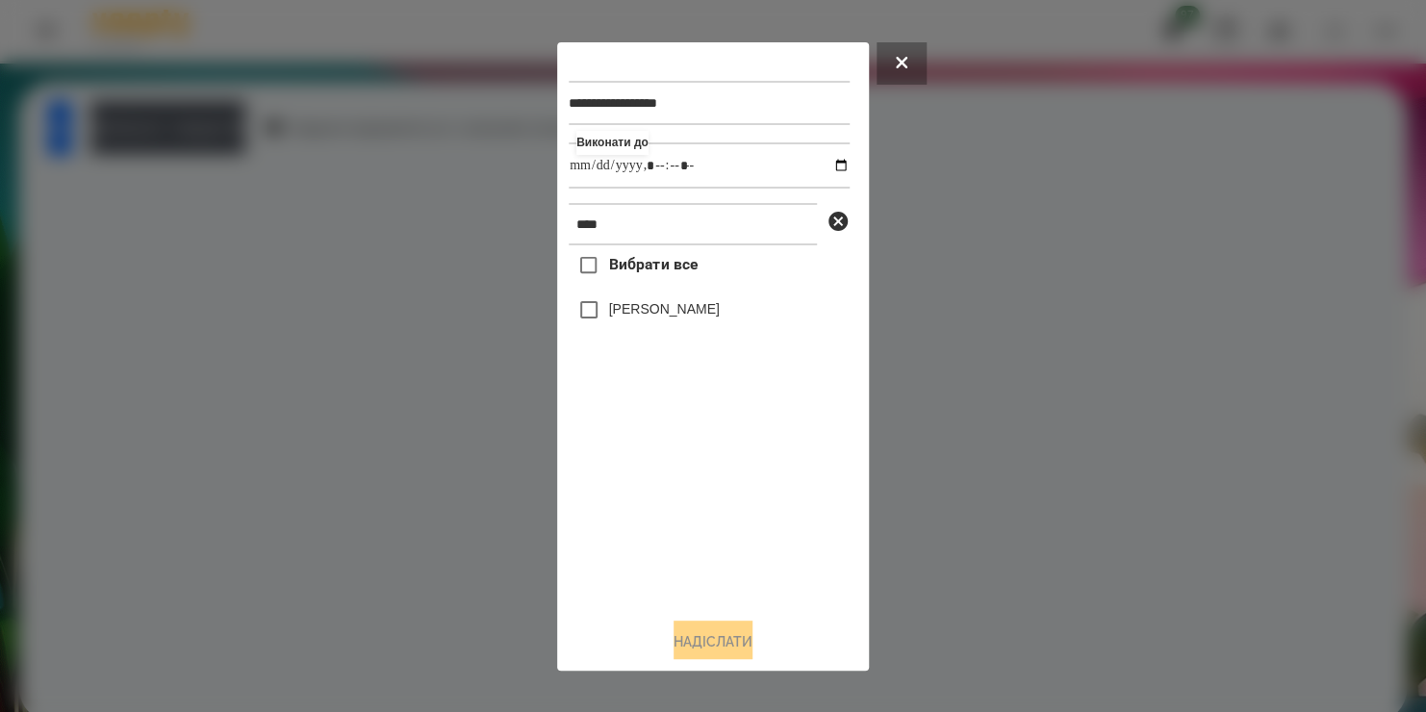
type input "**********"
click at [599, 316] on div "Вибрати все [PERSON_NAME]" at bounding box center [709, 423] width 281 height 356
click at [709, 642] on button "Надіслати" at bounding box center [712, 641] width 79 height 42
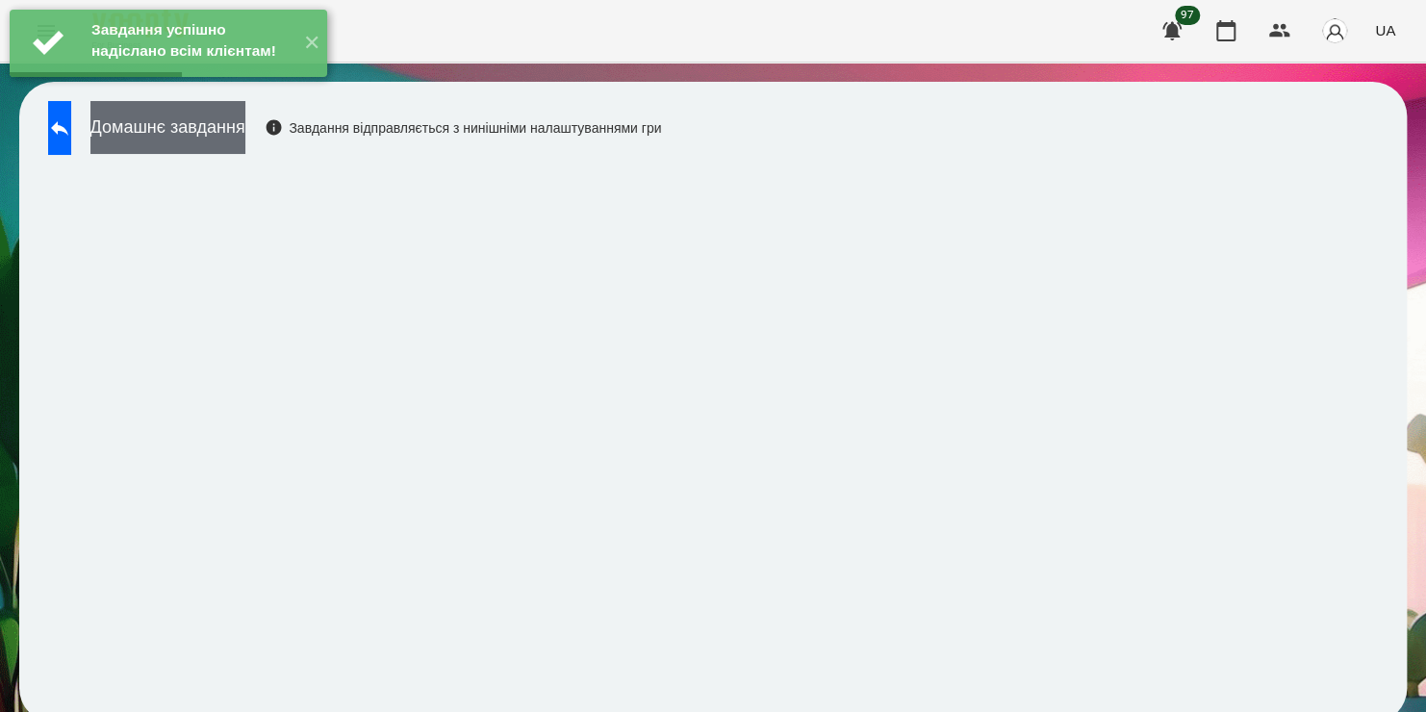
click at [245, 138] on button "Домашнє завдання" at bounding box center [167, 127] width 155 height 53
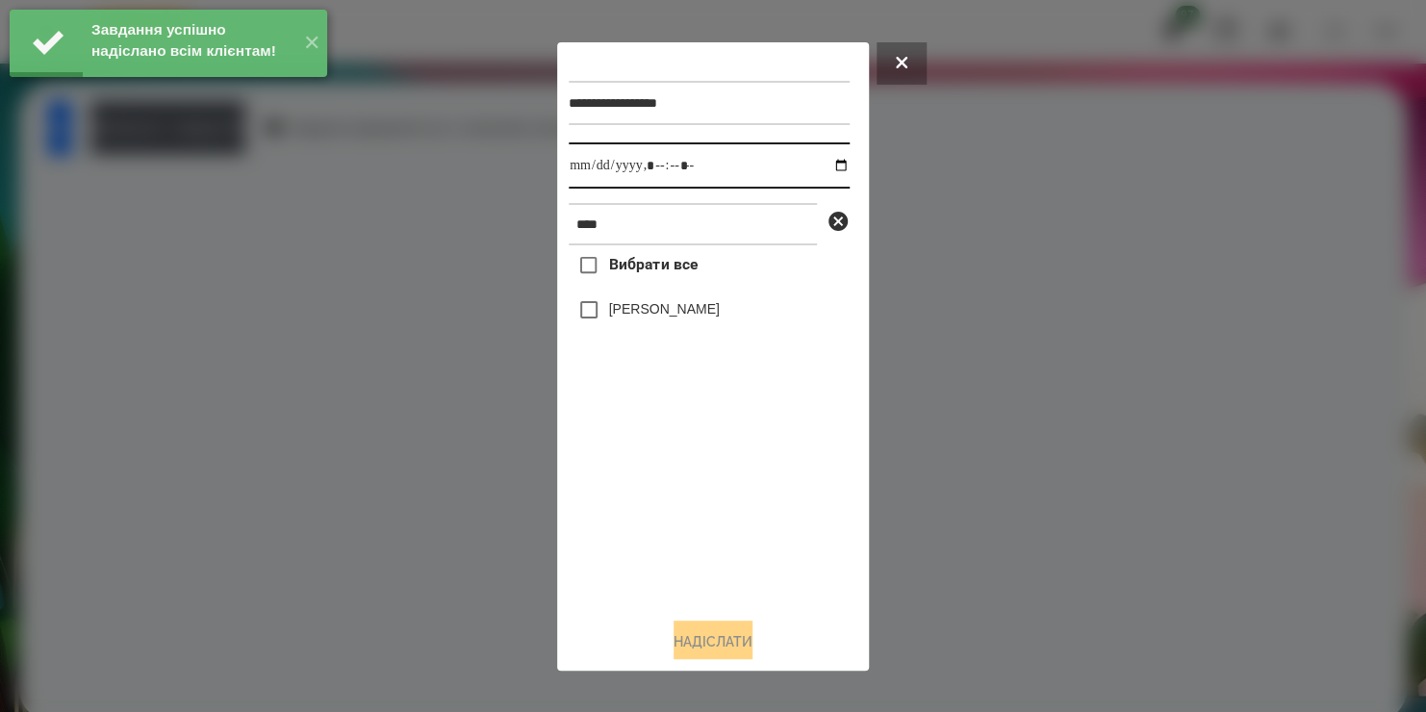
click at [830, 173] on input "datetime-local" at bounding box center [709, 165] width 281 height 46
type input "**********"
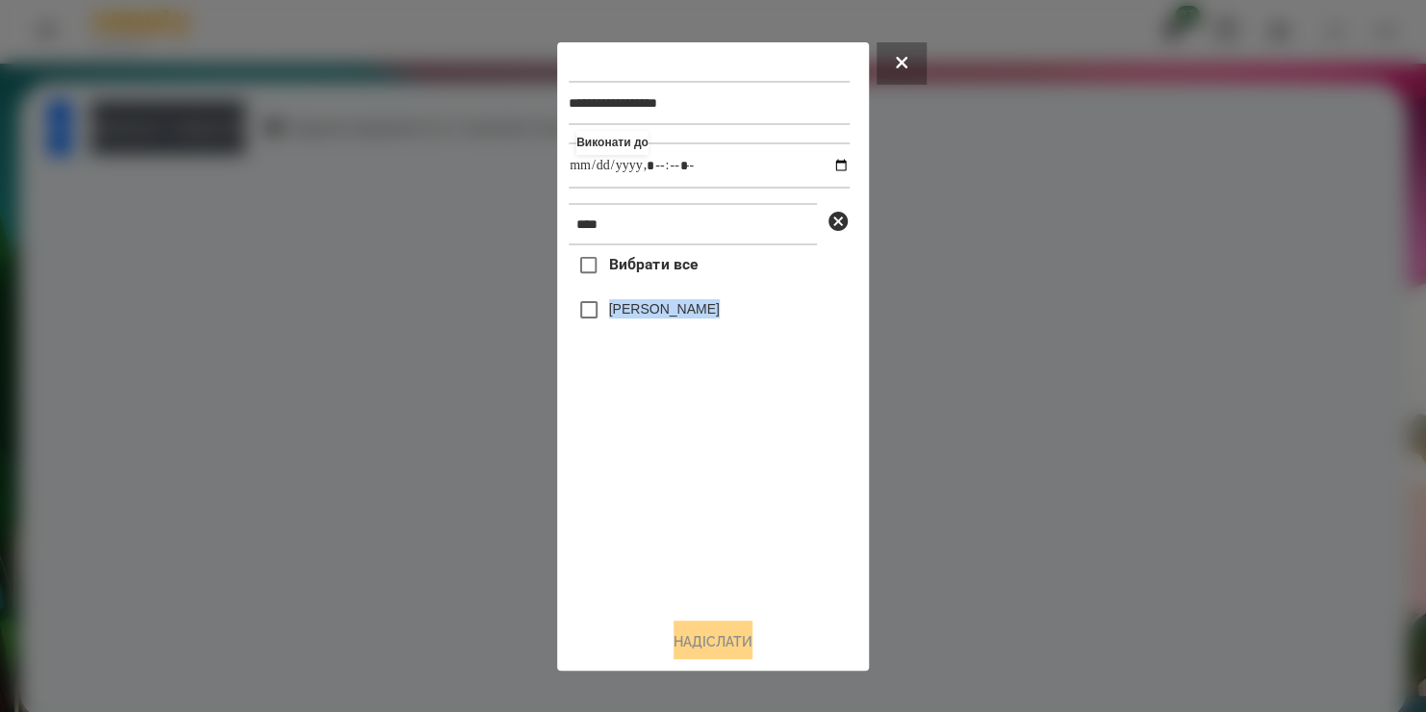
click at [601, 313] on div "Вибрати все [PERSON_NAME]" at bounding box center [709, 423] width 281 height 356
click at [686, 640] on button "Надіслати" at bounding box center [712, 641] width 79 height 42
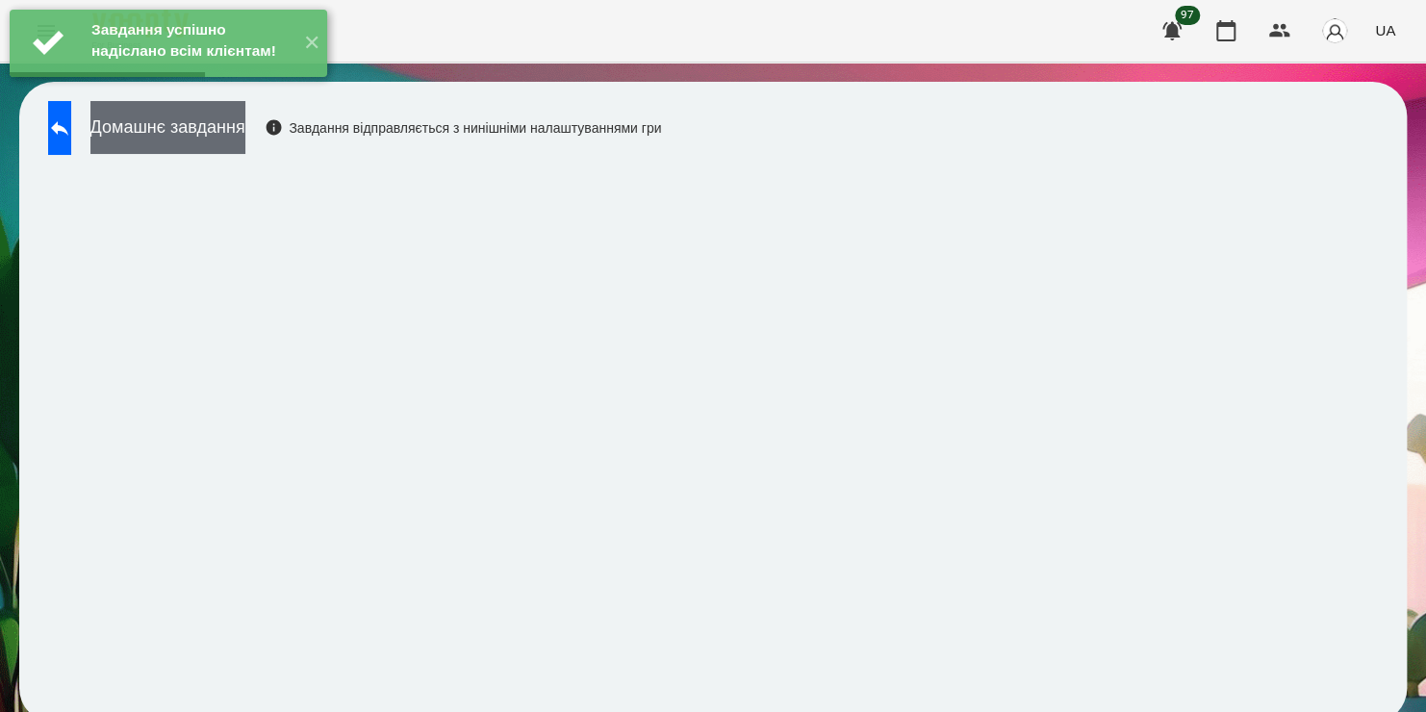
click at [245, 126] on button "Домашнє завдання" at bounding box center [167, 127] width 155 height 53
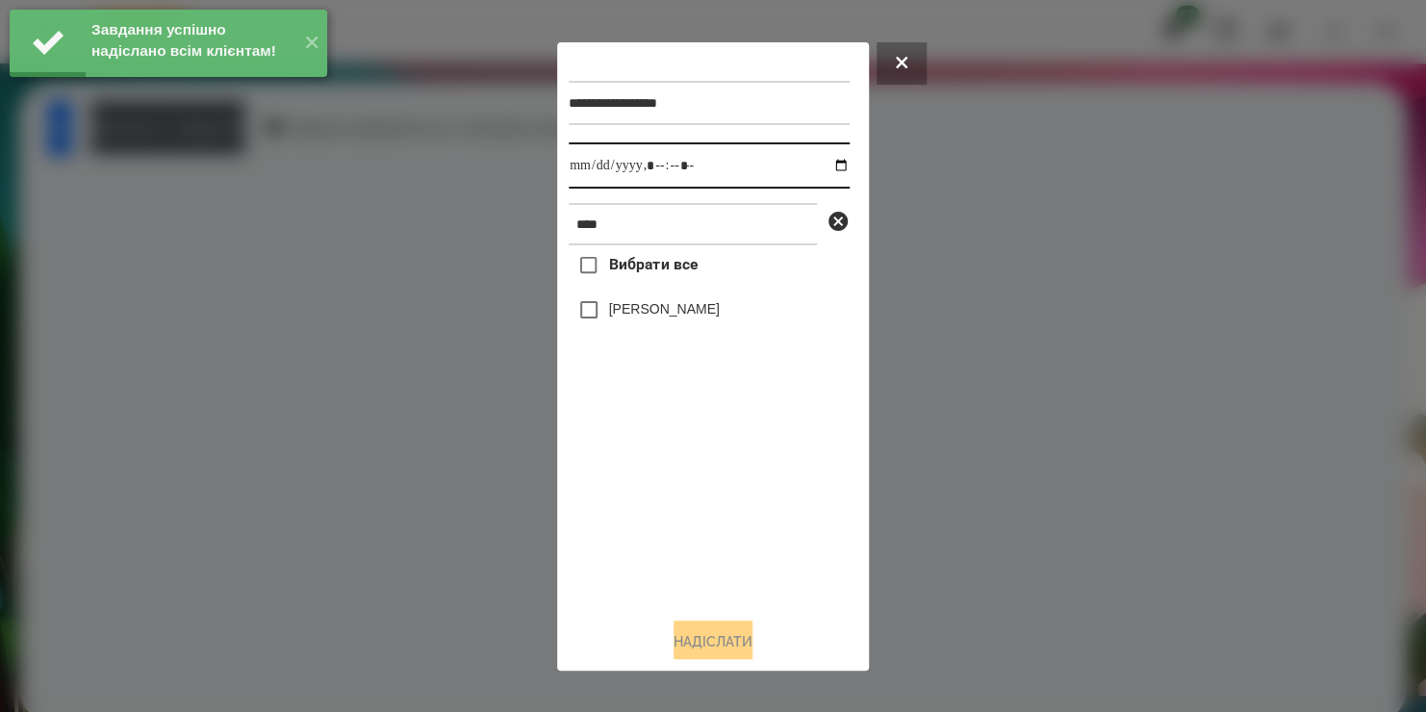
click at [828, 171] on input "datetime-local" at bounding box center [709, 165] width 281 height 46
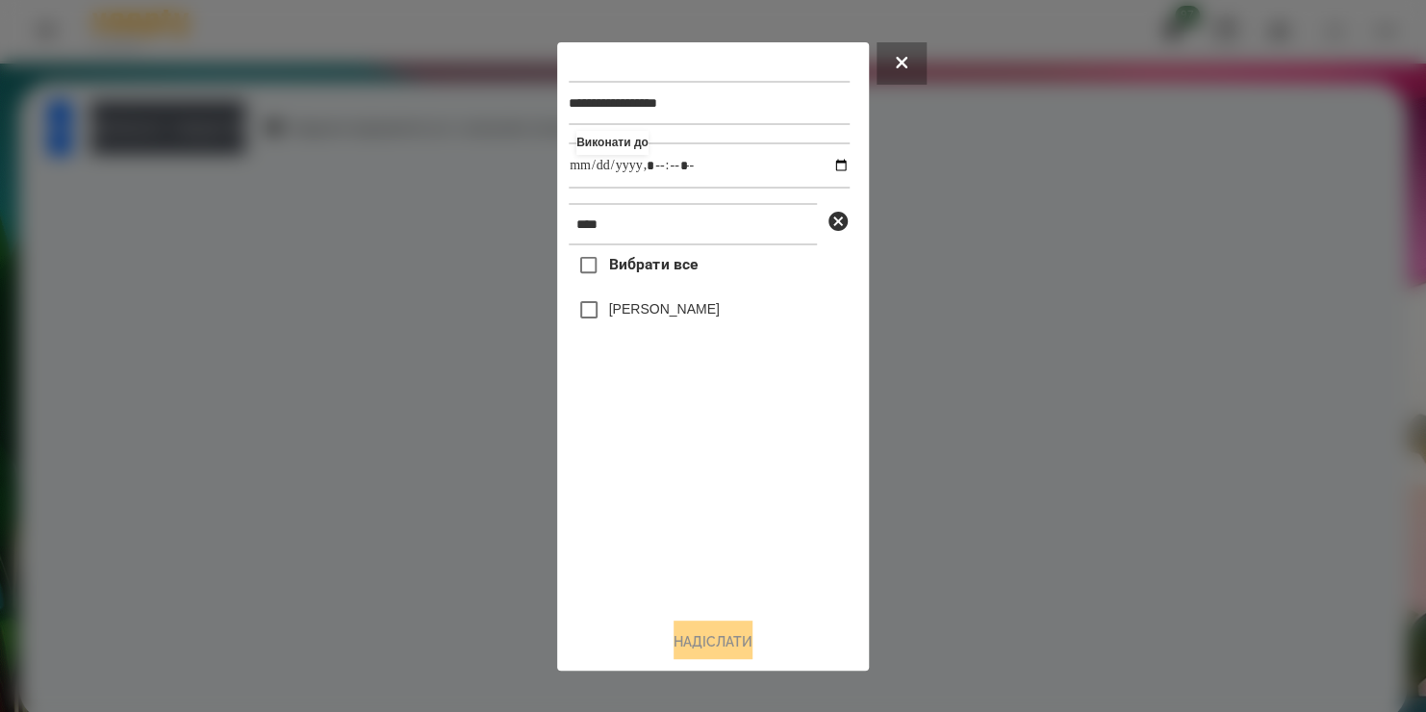
type input "**********"
drag, startPoint x: 609, startPoint y: 534, endPoint x: 609, endPoint y: 304, distance: 229.9
click at [609, 304] on div "Вибрати все [PERSON_NAME]" at bounding box center [709, 423] width 281 height 356
click at [609, 304] on label "[PERSON_NAME]" at bounding box center [664, 308] width 111 height 19
click at [682, 634] on button "Надіслати" at bounding box center [712, 641] width 79 height 42
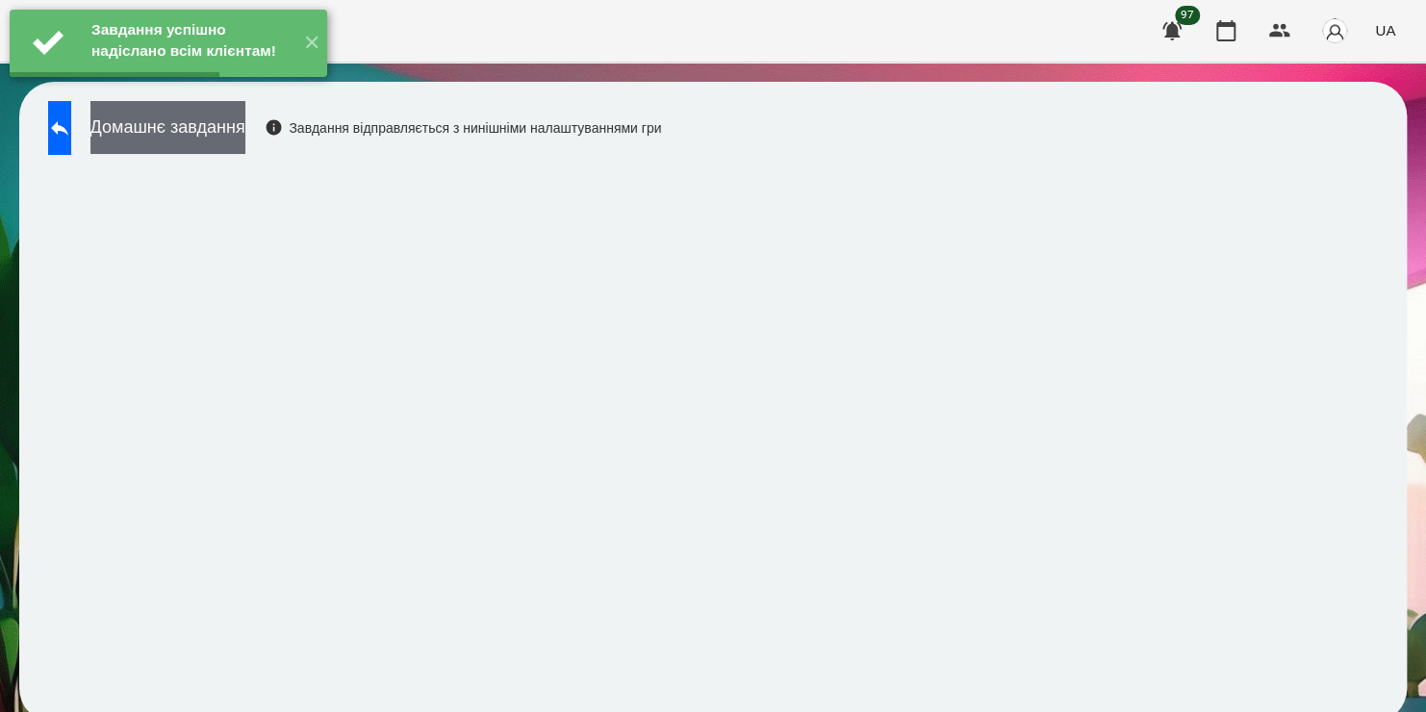
click at [245, 135] on button "Домашнє завдання" at bounding box center [167, 127] width 155 height 53
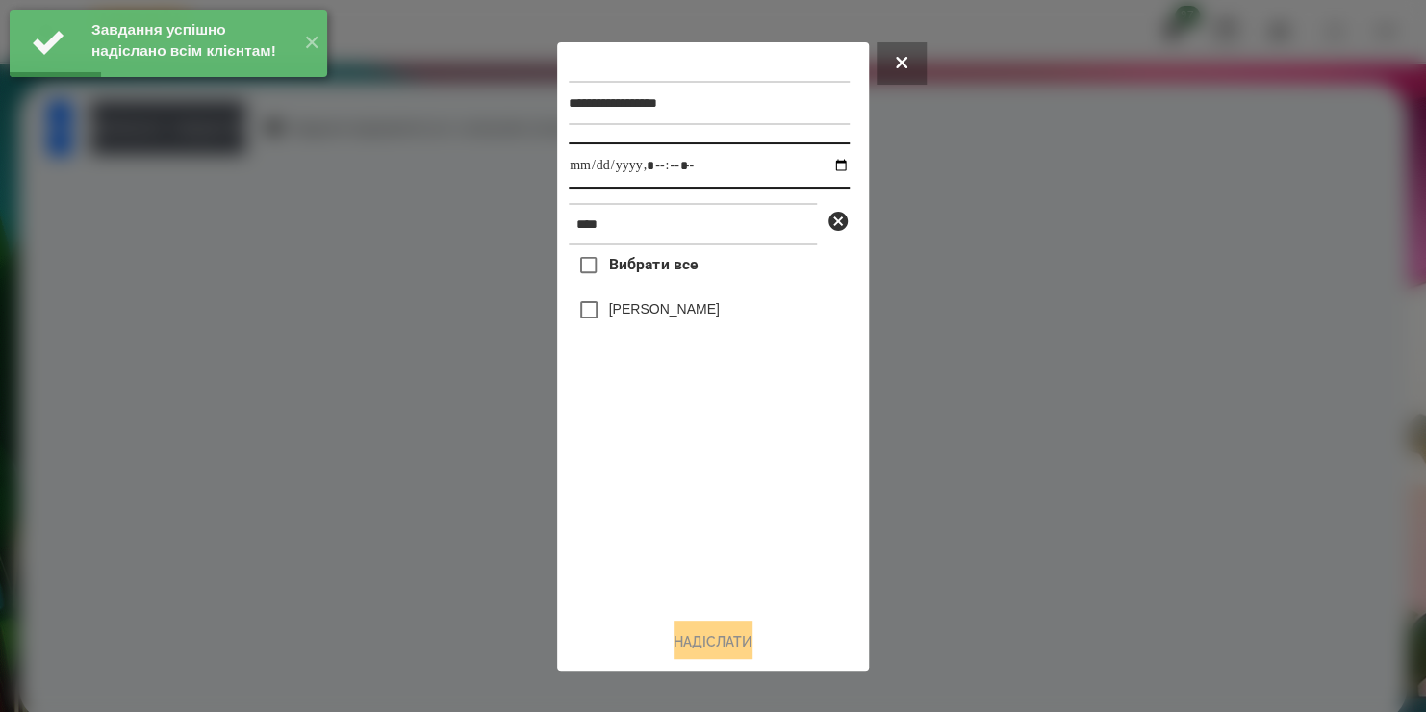
click at [823, 172] on input "datetime-local" at bounding box center [709, 165] width 281 height 46
type input "**********"
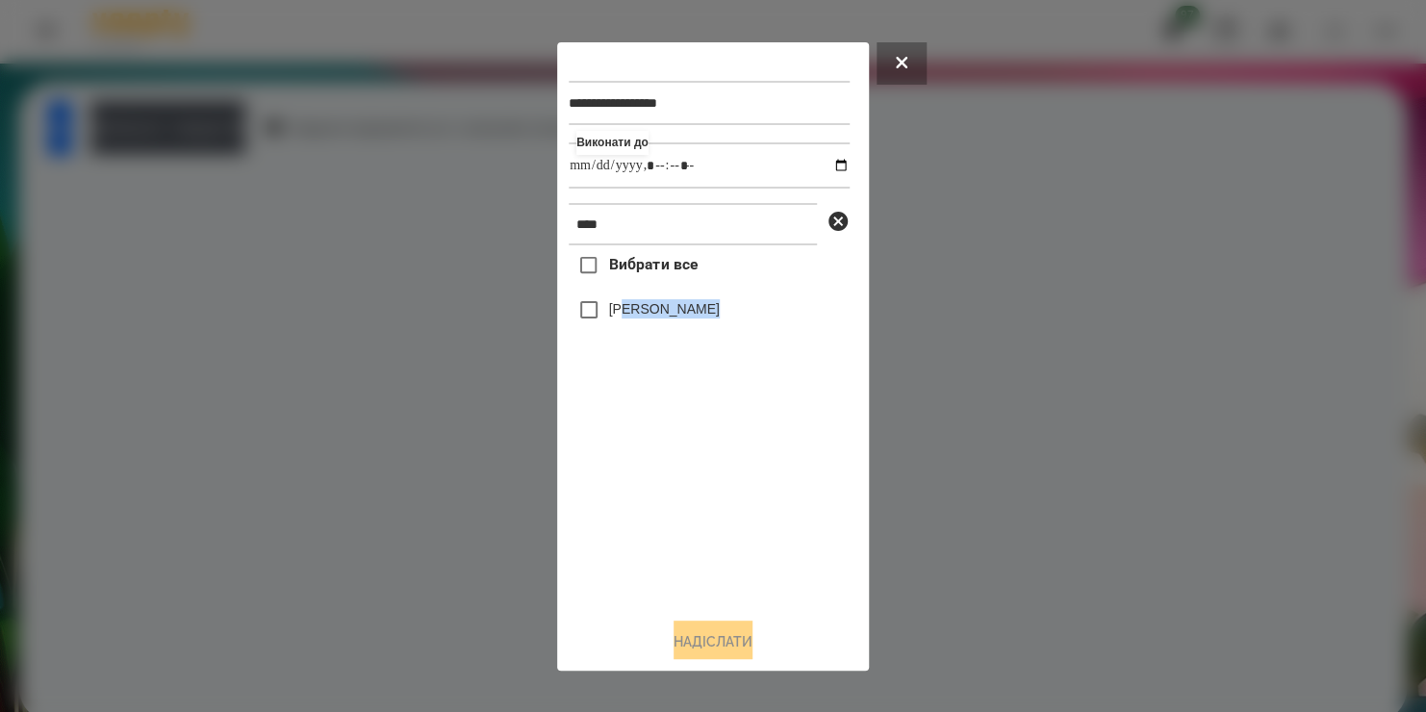
drag, startPoint x: 640, startPoint y: 551, endPoint x: 622, endPoint y: 307, distance: 245.0
click at [622, 307] on div "Вибрати все [PERSON_NAME]" at bounding box center [709, 423] width 281 height 356
click at [622, 307] on label "[PERSON_NAME]" at bounding box center [664, 308] width 111 height 19
click at [677, 645] on button "Надіслати" at bounding box center [712, 641] width 79 height 42
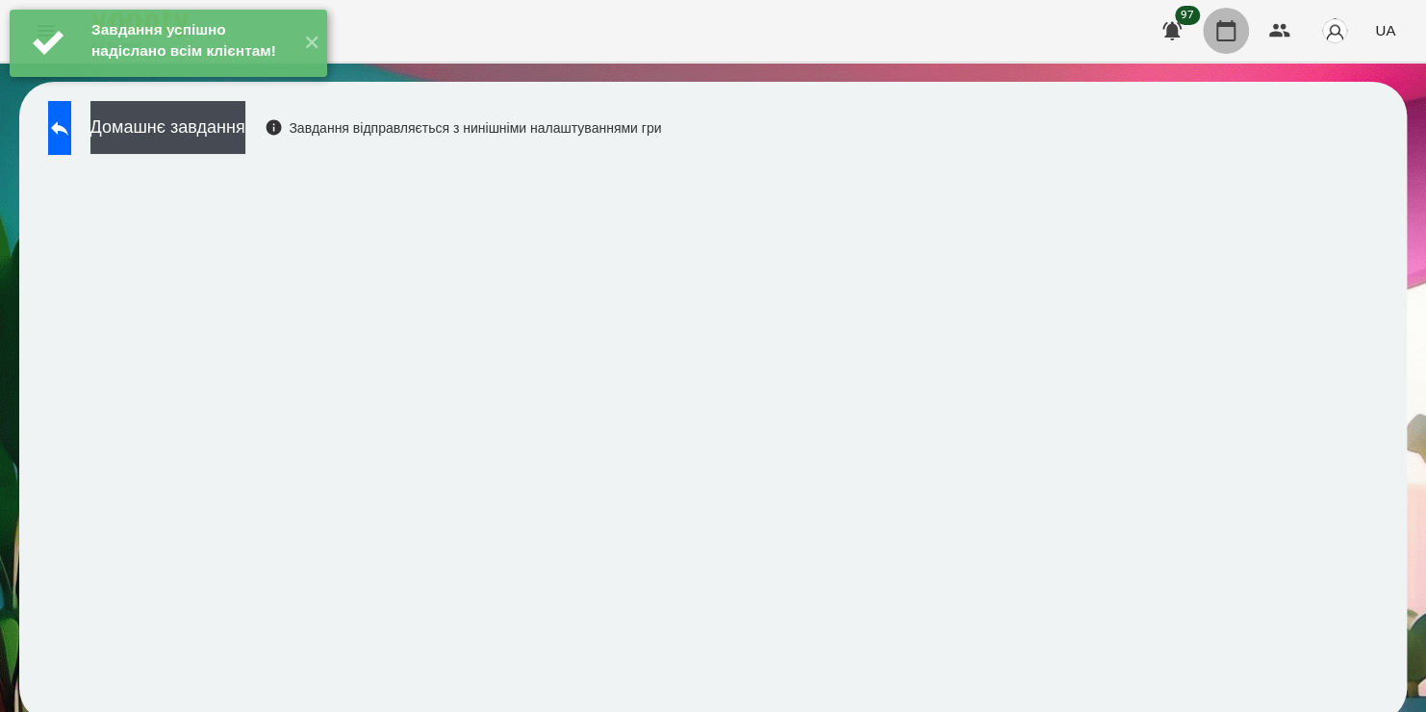
click at [1224, 27] on icon "button" at bounding box center [1225, 30] width 23 height 23
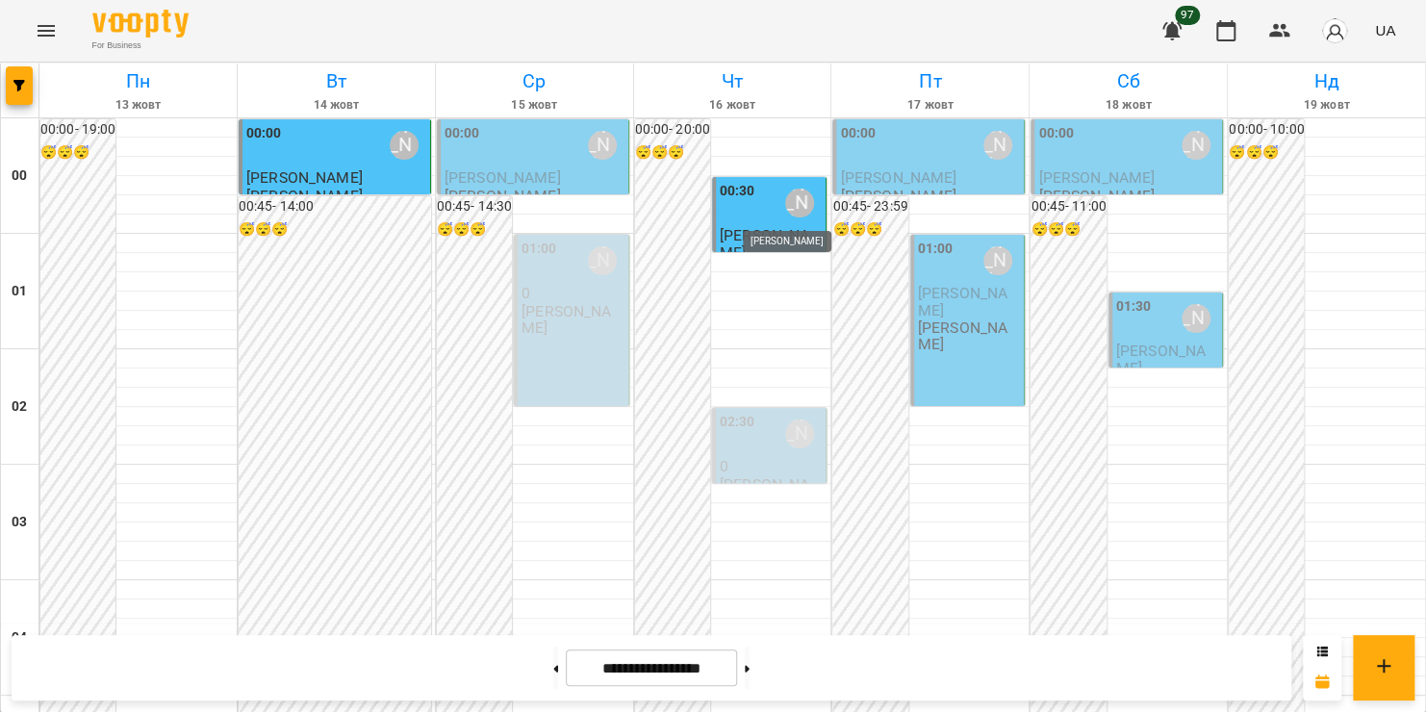
click at [785, 209] on div "[PERSON_NAME]" at bounding box center [799, 203] width 29 height 29
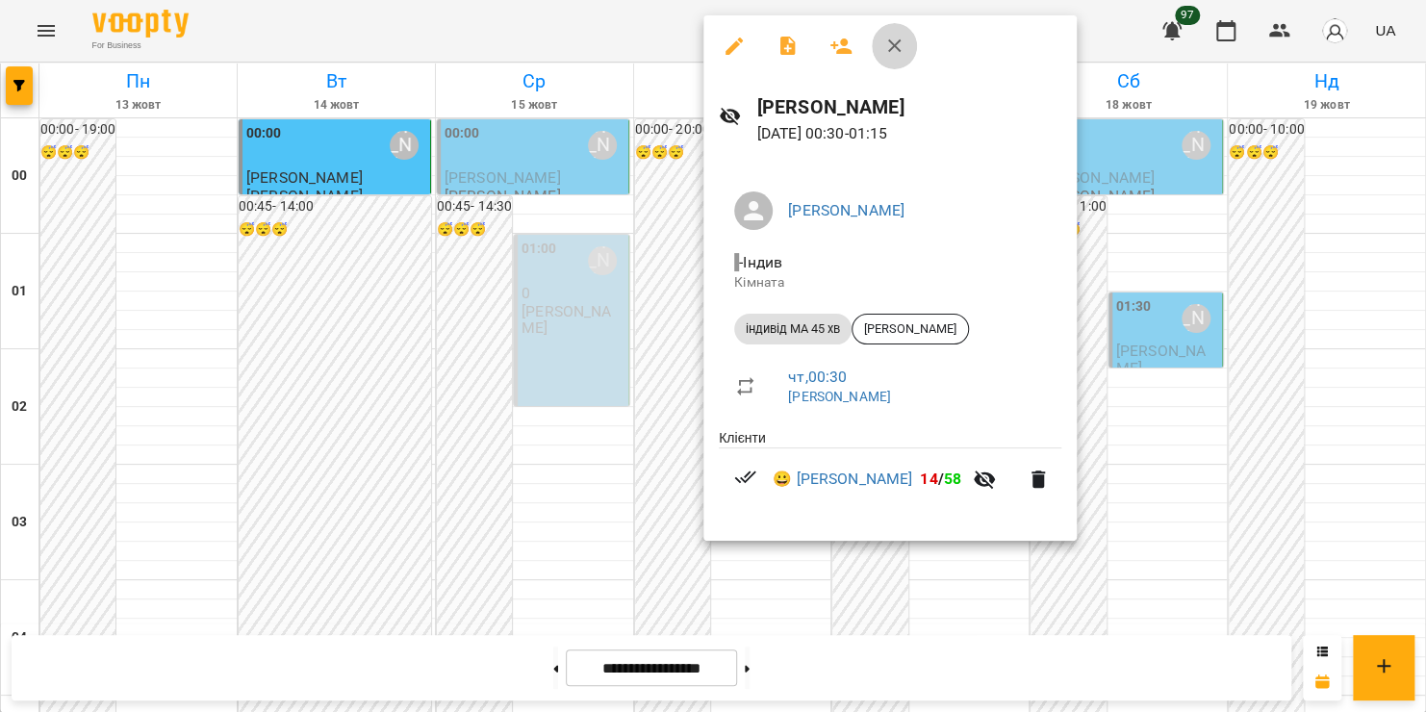
click at [898, 50] on icon "button" at bounding box center [894, 45] width 13 height 13
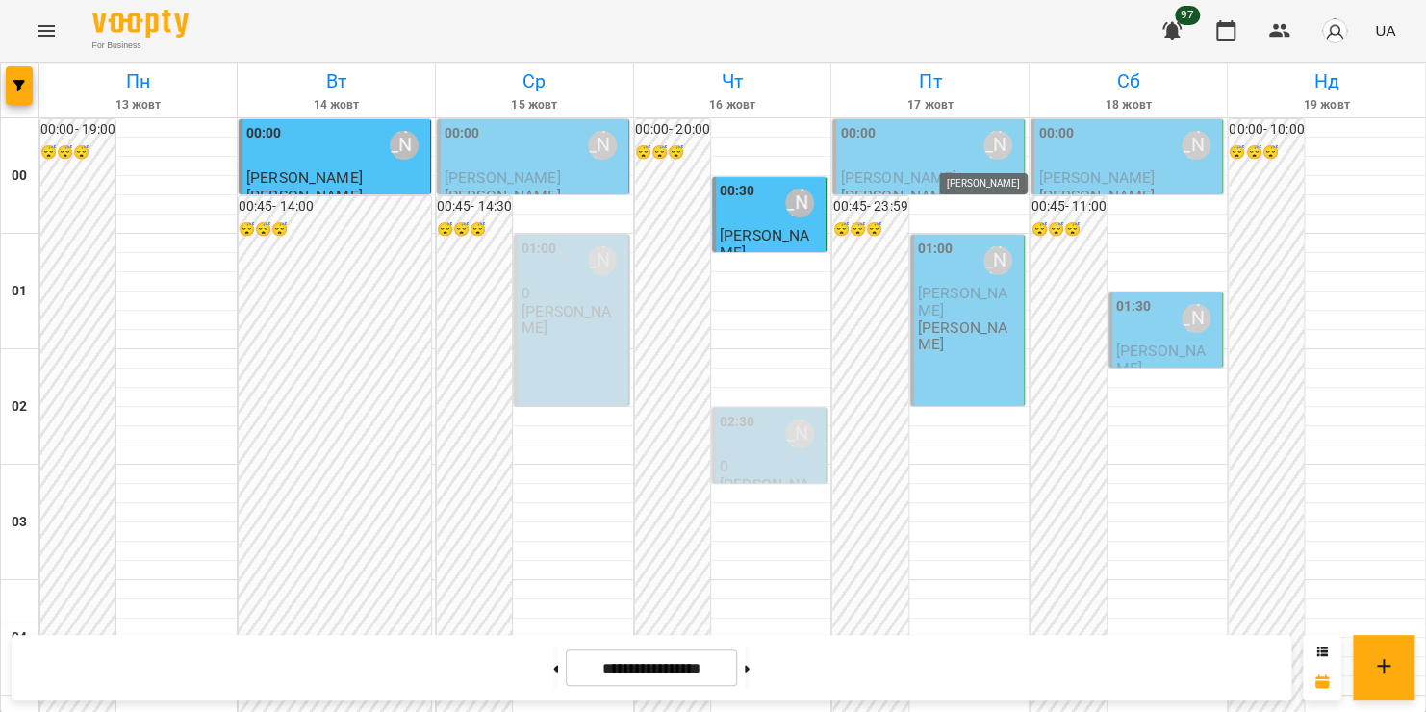
click at [983, 139] on div "[PERSON_NAME]" at bounding box center [997, 145] width 29 height 29
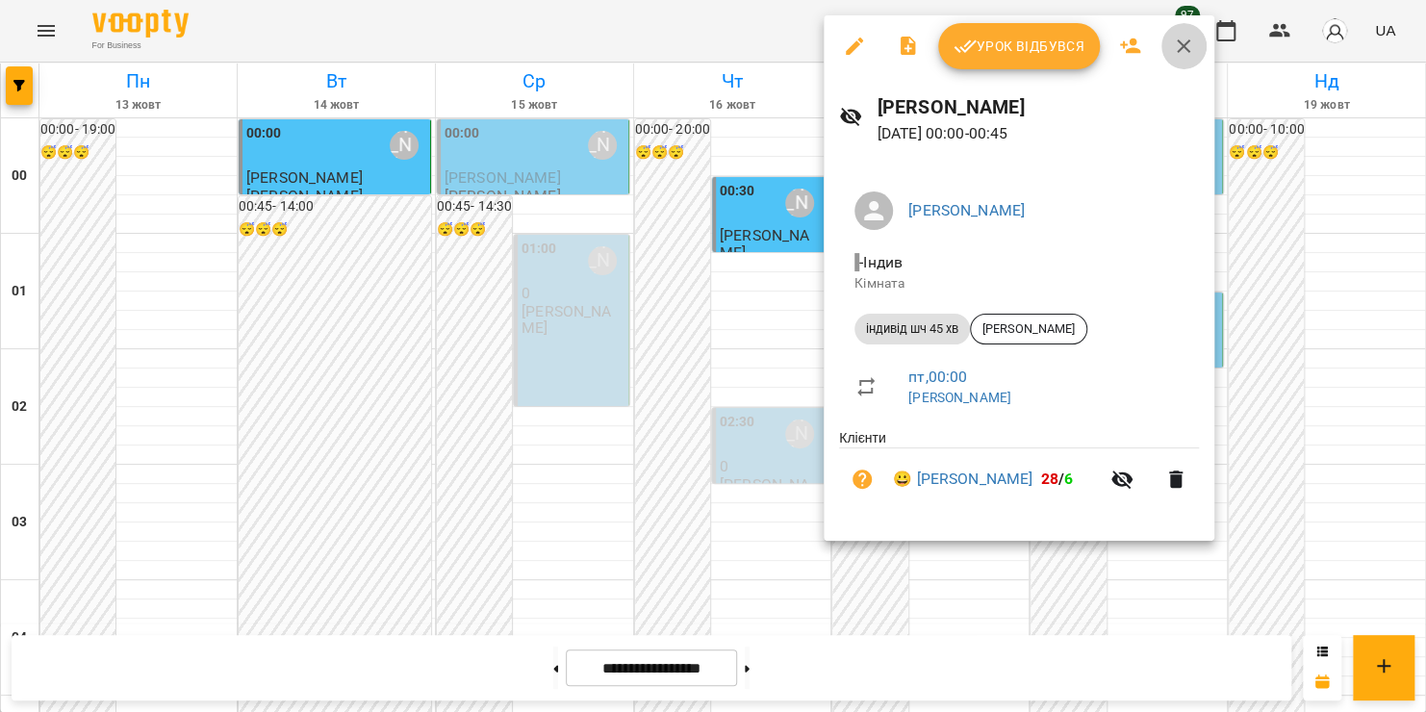
click at [1186, 43] on icon "button" at bounding box center [1183, 46] width 23 height 23
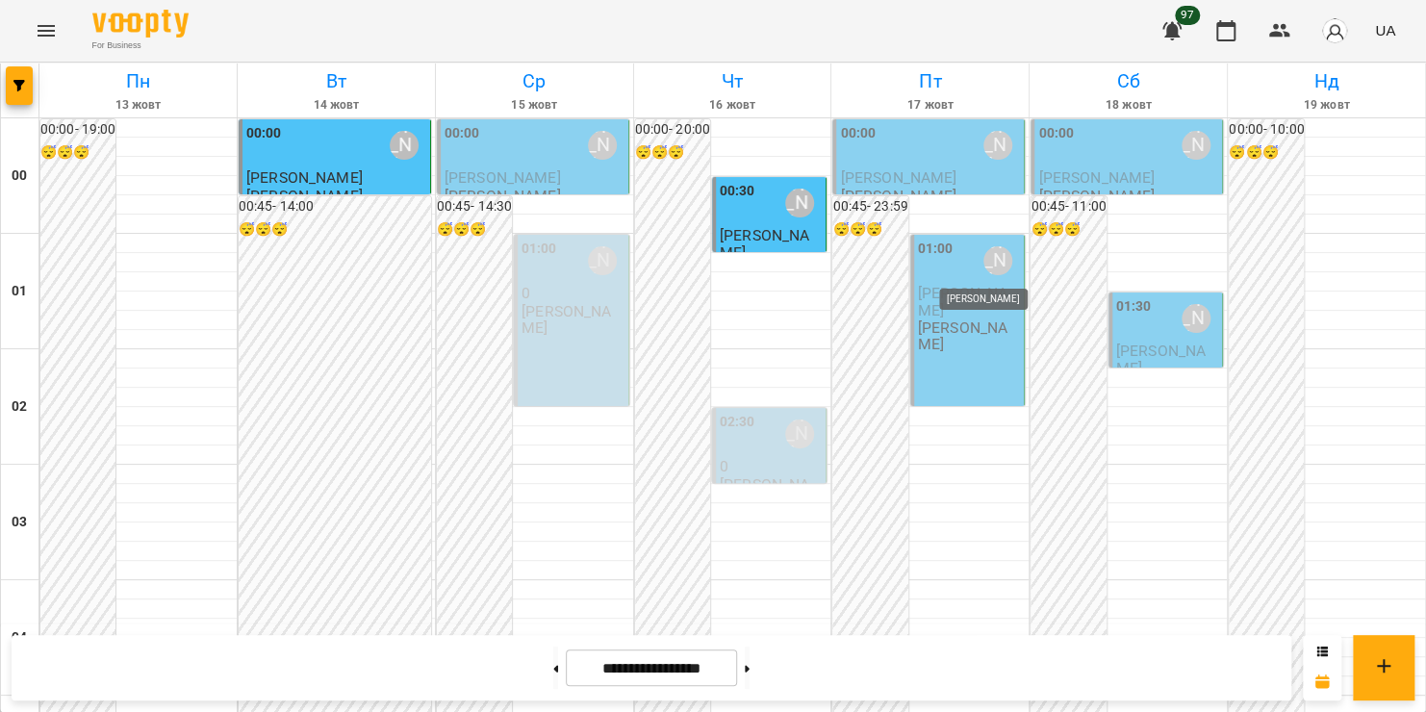
click at [983, 262] on div "[PERSON_NAME]" at bounding box center [997, 260] width 29 height 29
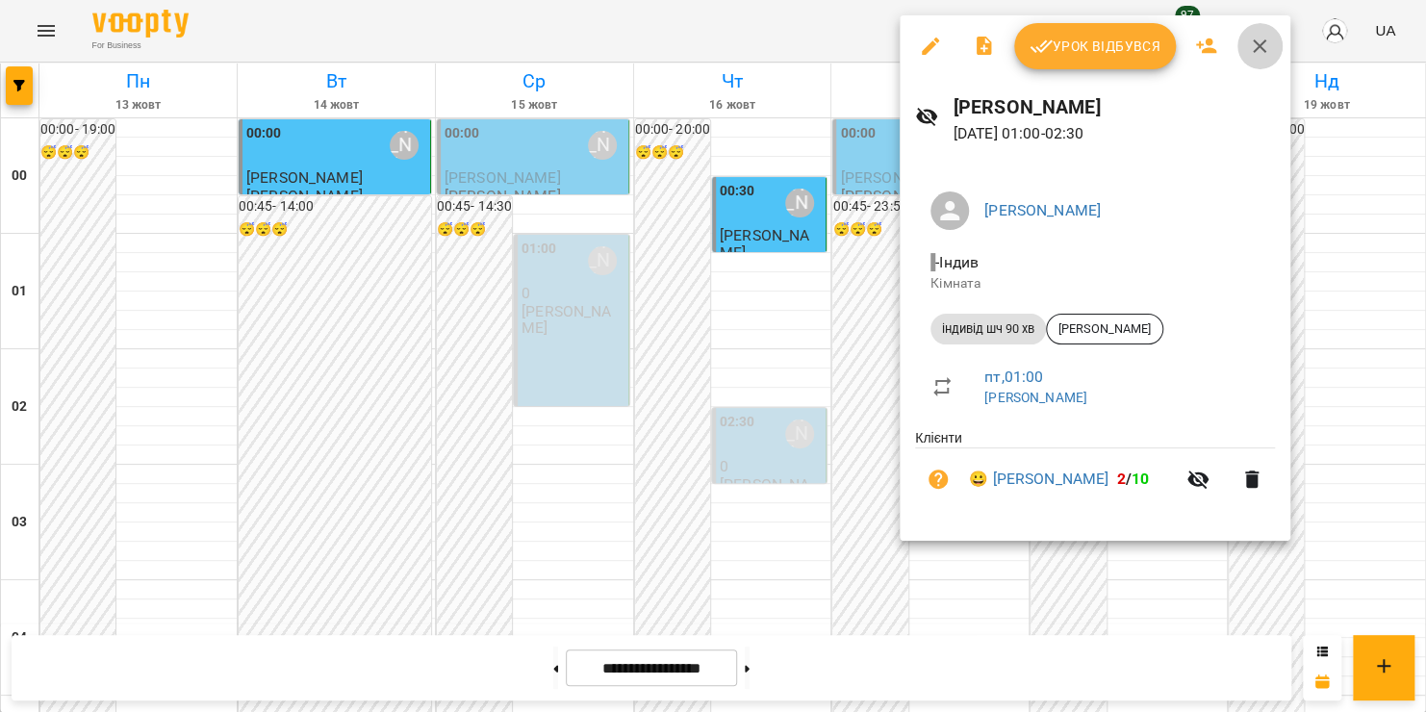
click at [1266, 50] on icon "button" at bounding box center [1259, 46] width 23 height 23
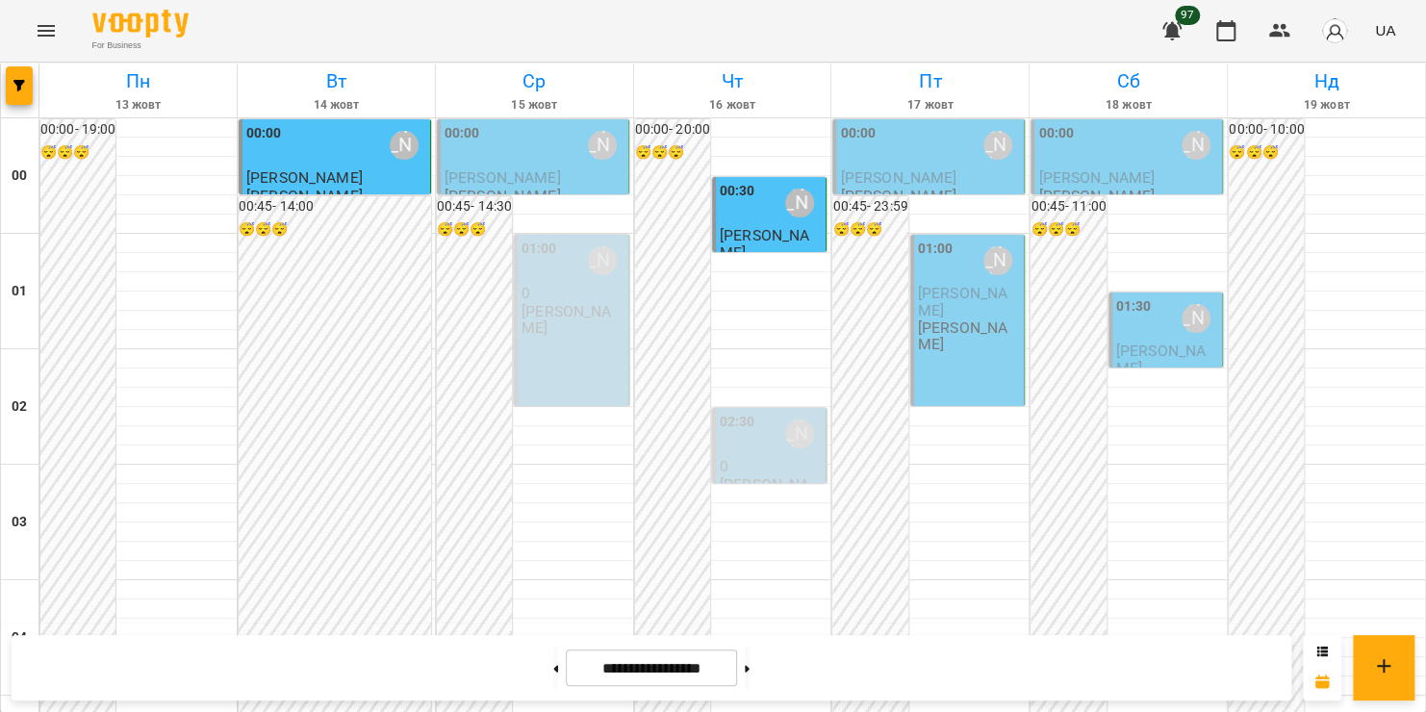
scroll to position [870, 0]
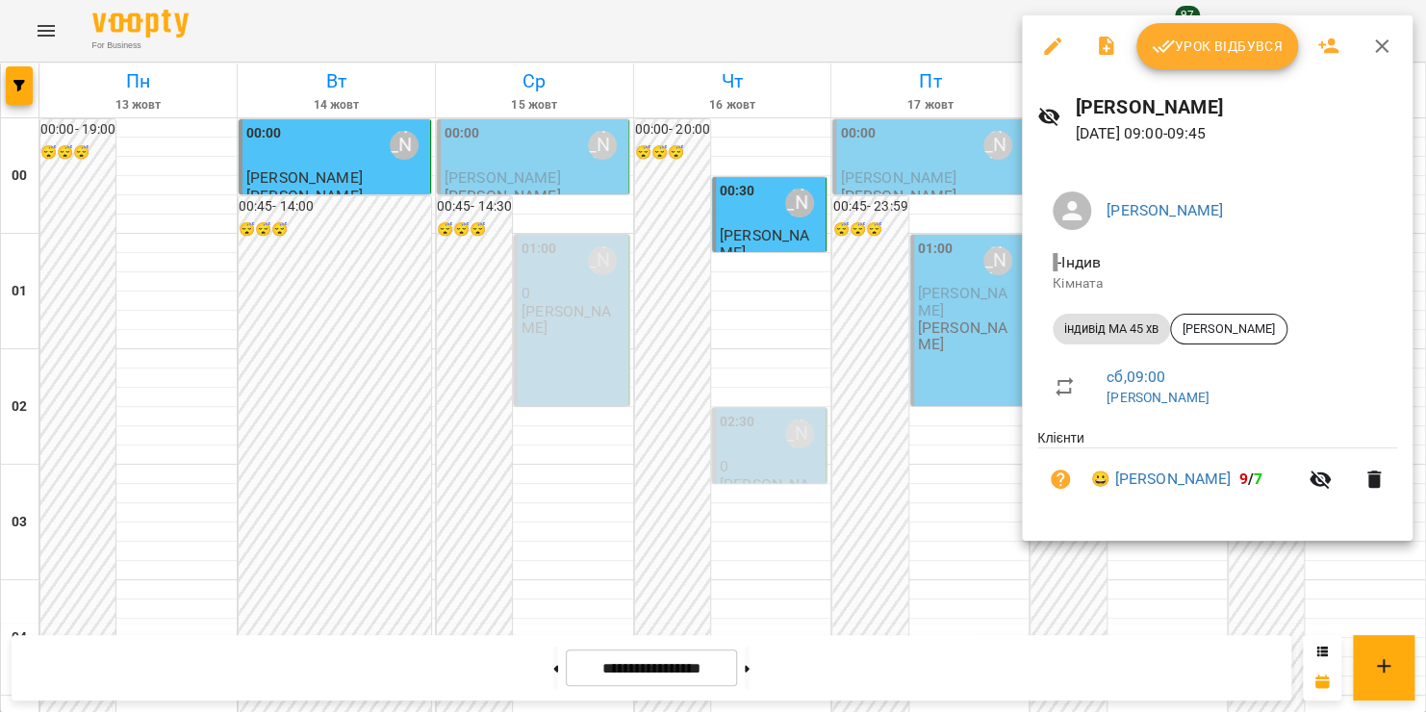
click at [1379, 43] on icon "button" at bounding box center [1381, 46] width 23 height 23
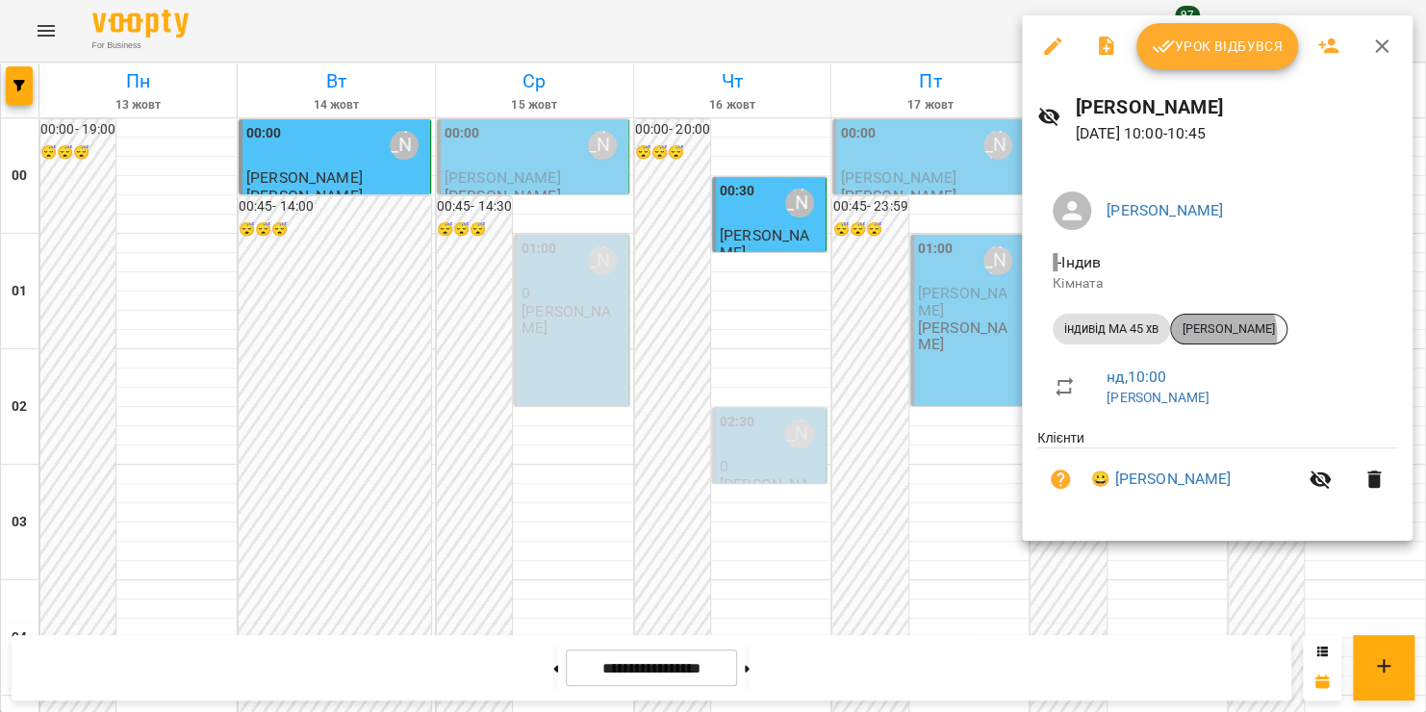
click at [1214, 334] on span "[PERSON_NAME]" at bounding box center [1228, 328] width 115 height 17
